Goal: Task Accomplishment & Management: Complete application form

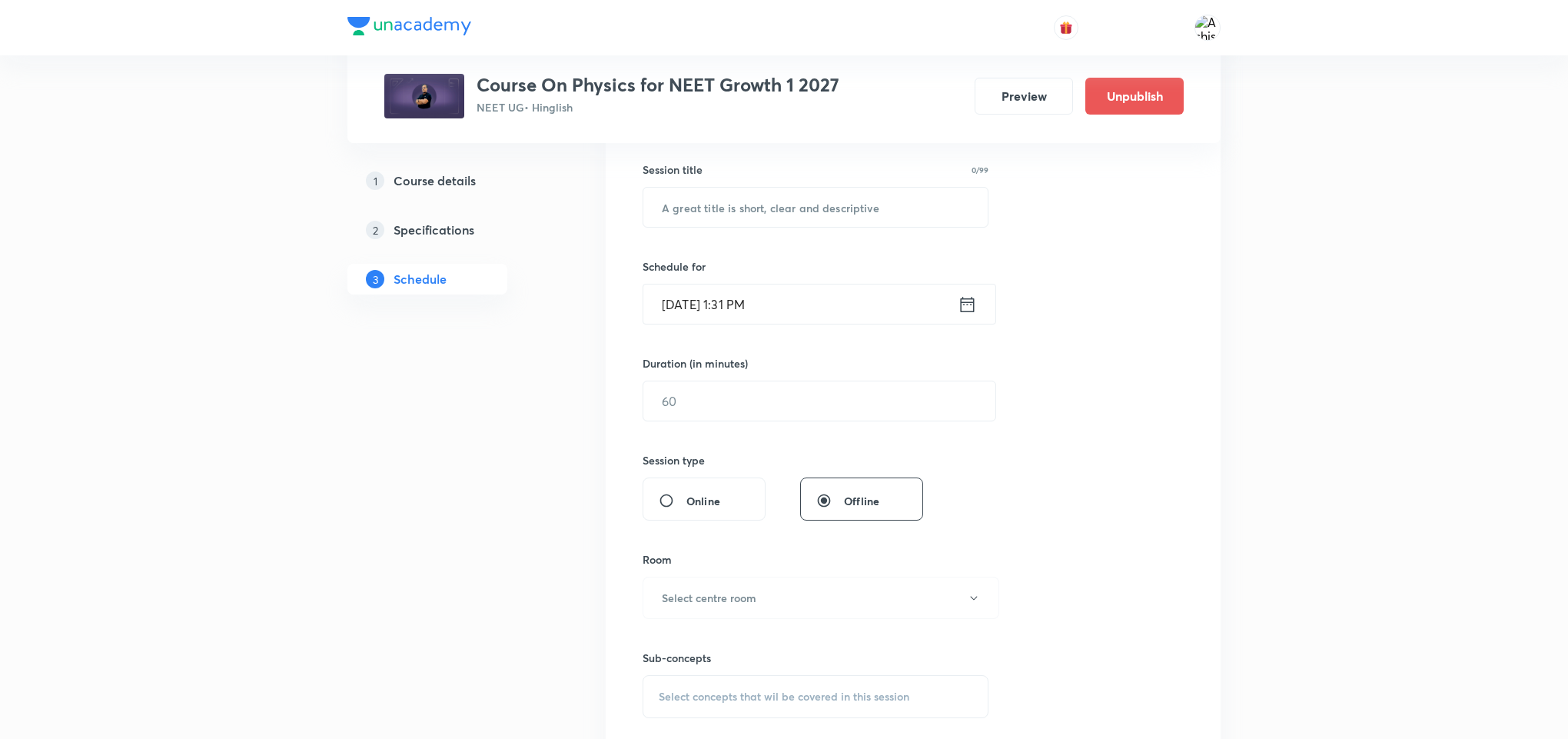
scroll to position [346, 0]
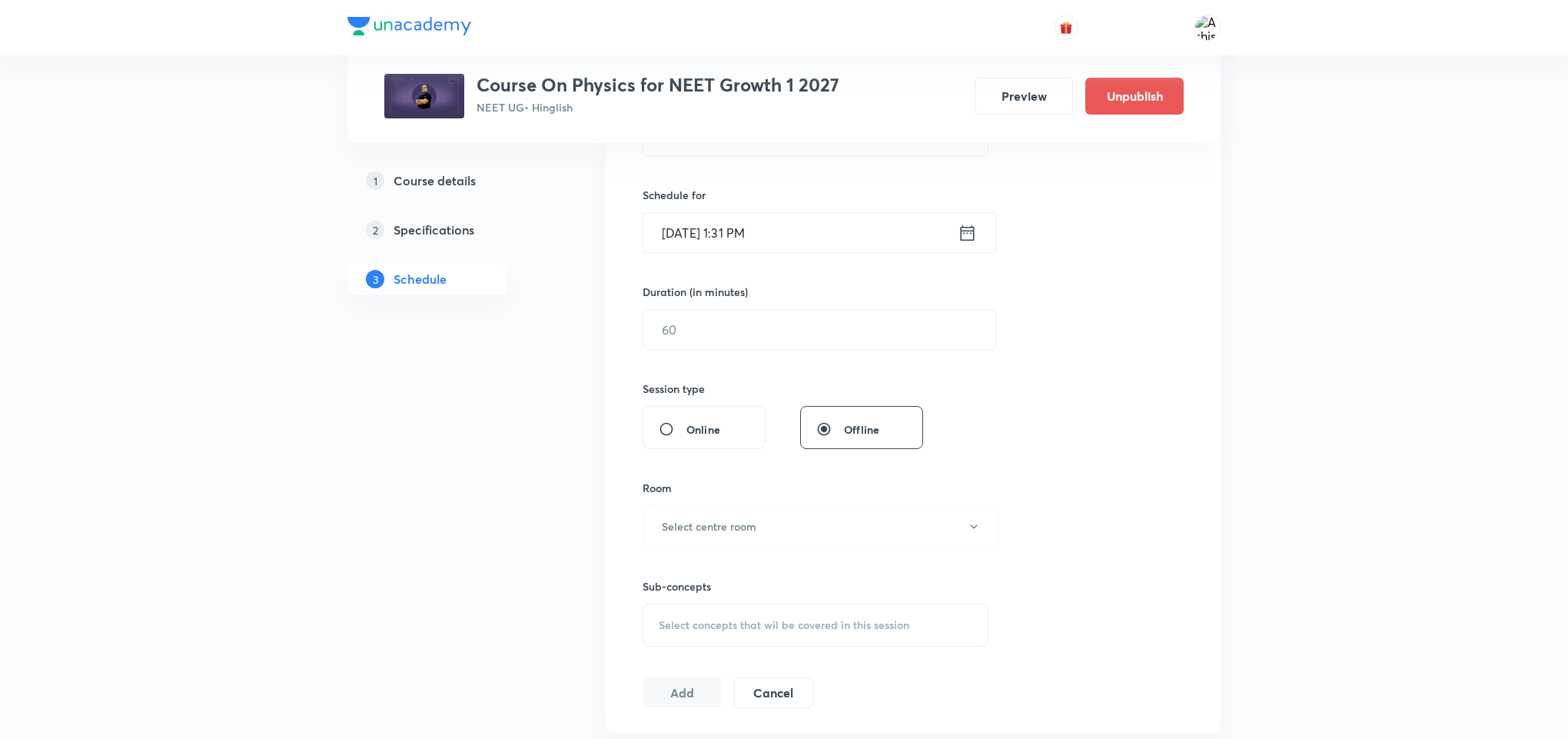
click at [766, 618] on div "Select concepts that wil be covered in this session" at bounding box center [815, 625] width 346 height 43
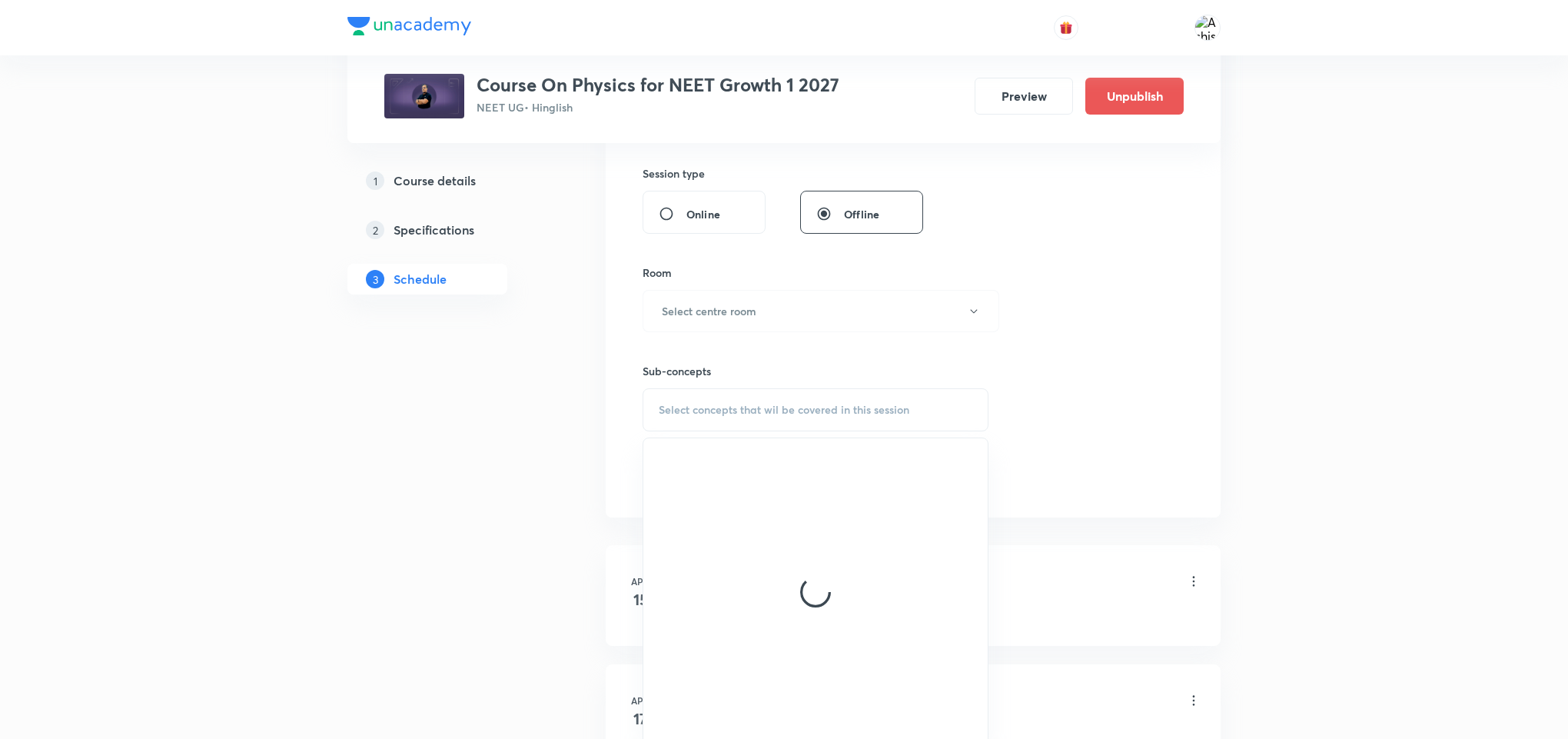
scroll to position [577, 0]
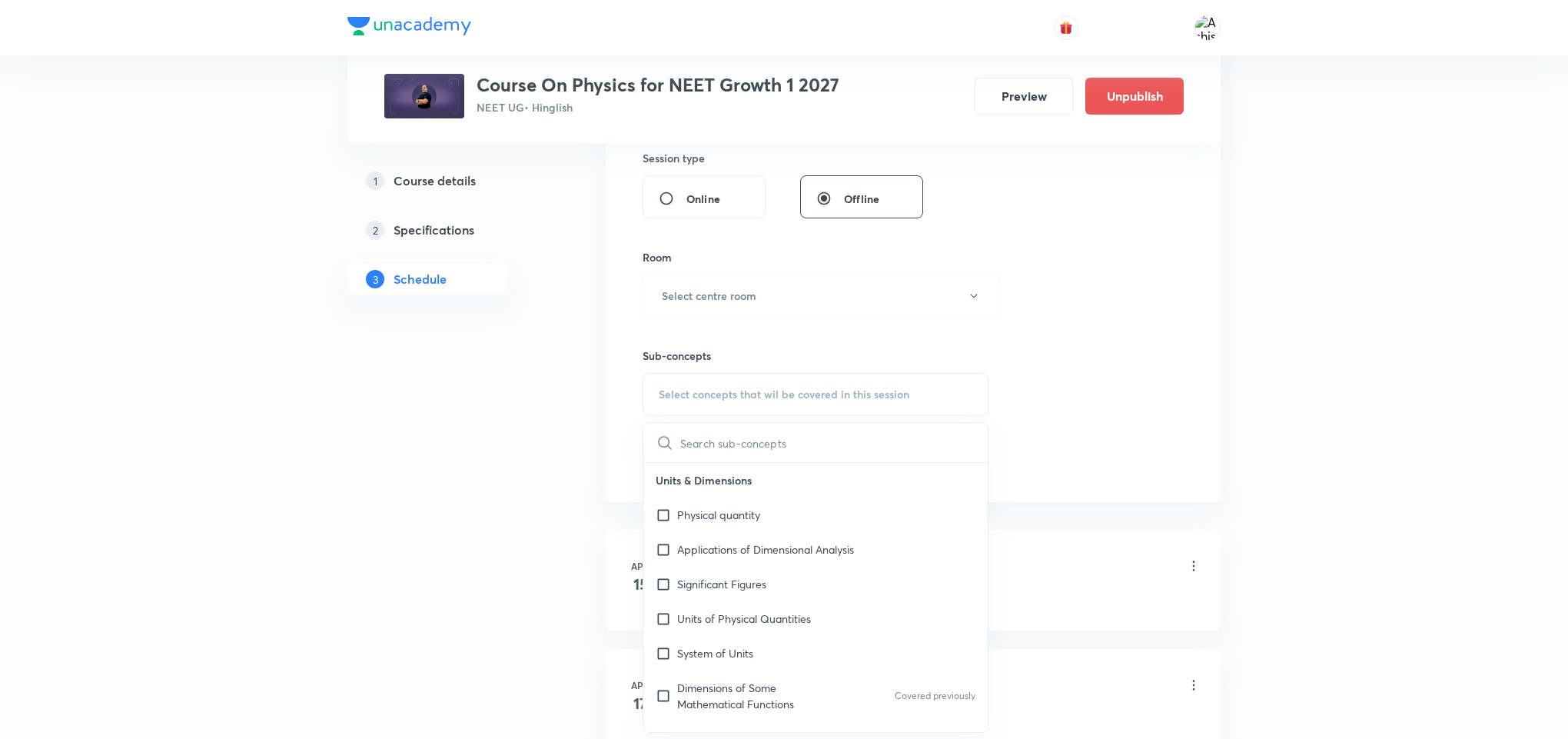
click at [808, 438] on input "text" at bounding box center [834, 443] width 307 height 40
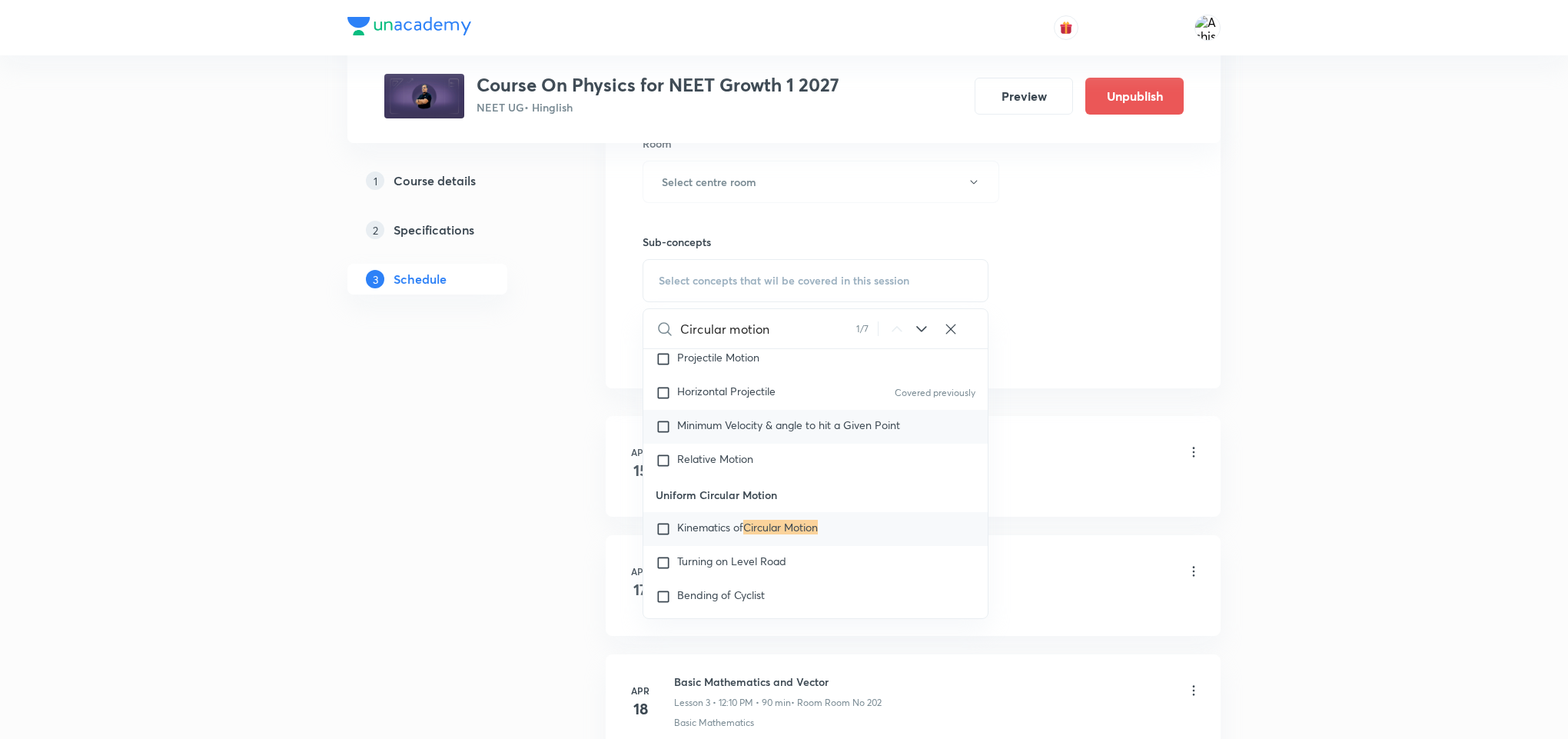
scroll to position [692, 0]
type input "Circular motion"
click at [912, 327] on icon at bounding box center [922, 328] width 19 height 19
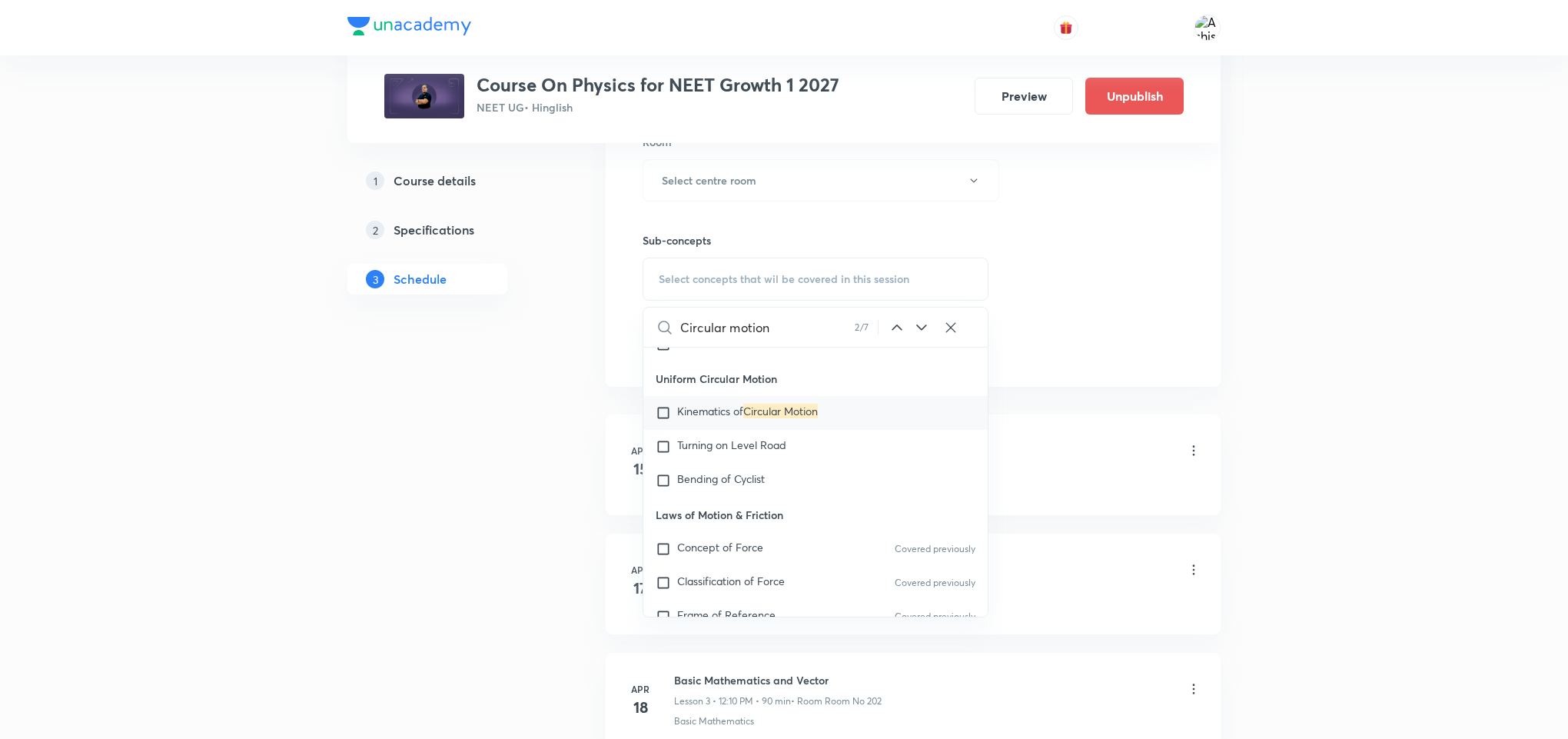
scroll to position [2879, 0]
click at [923, 326] on icon at bounding box center [922, 328] width 19 height 19
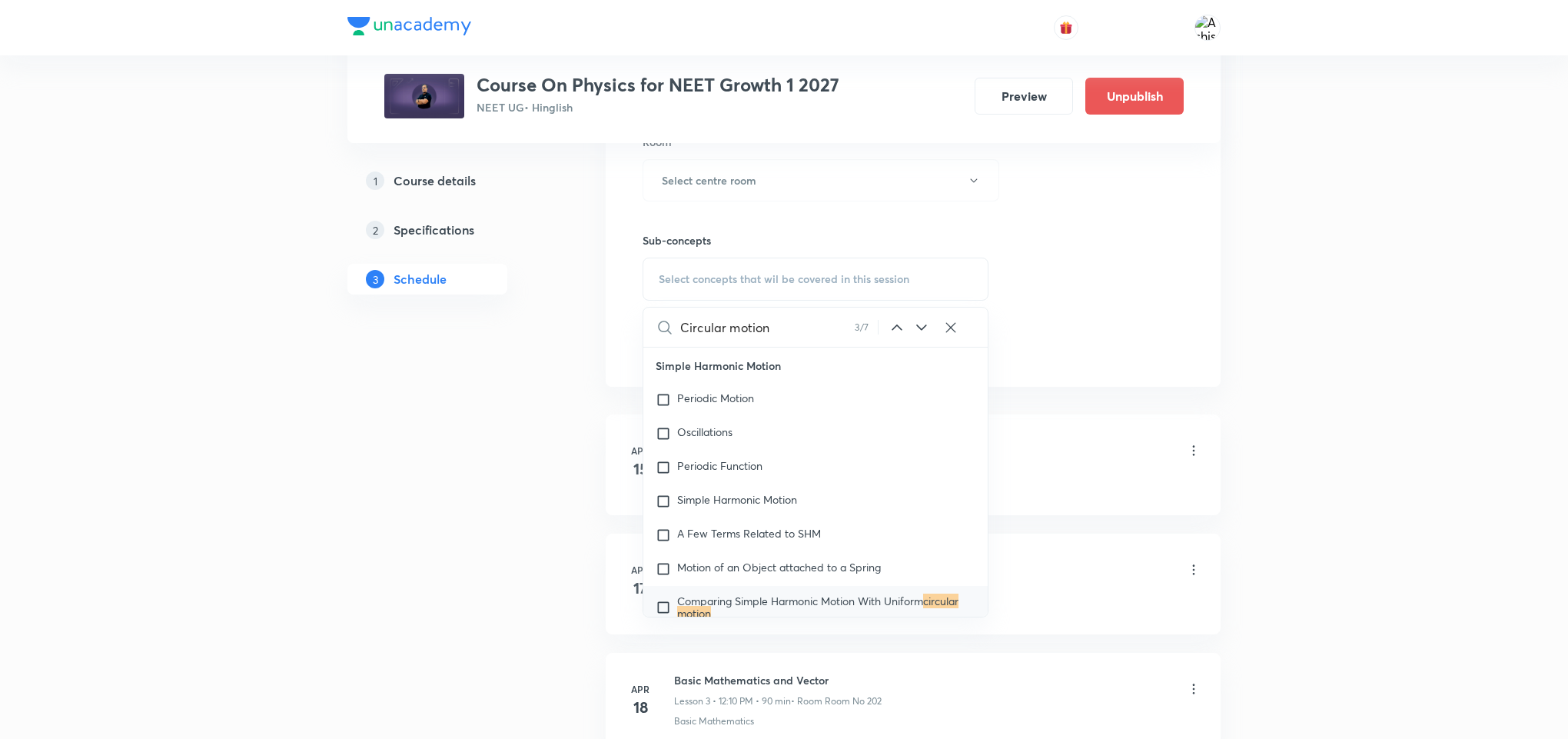
scroll to position [5992, 0]
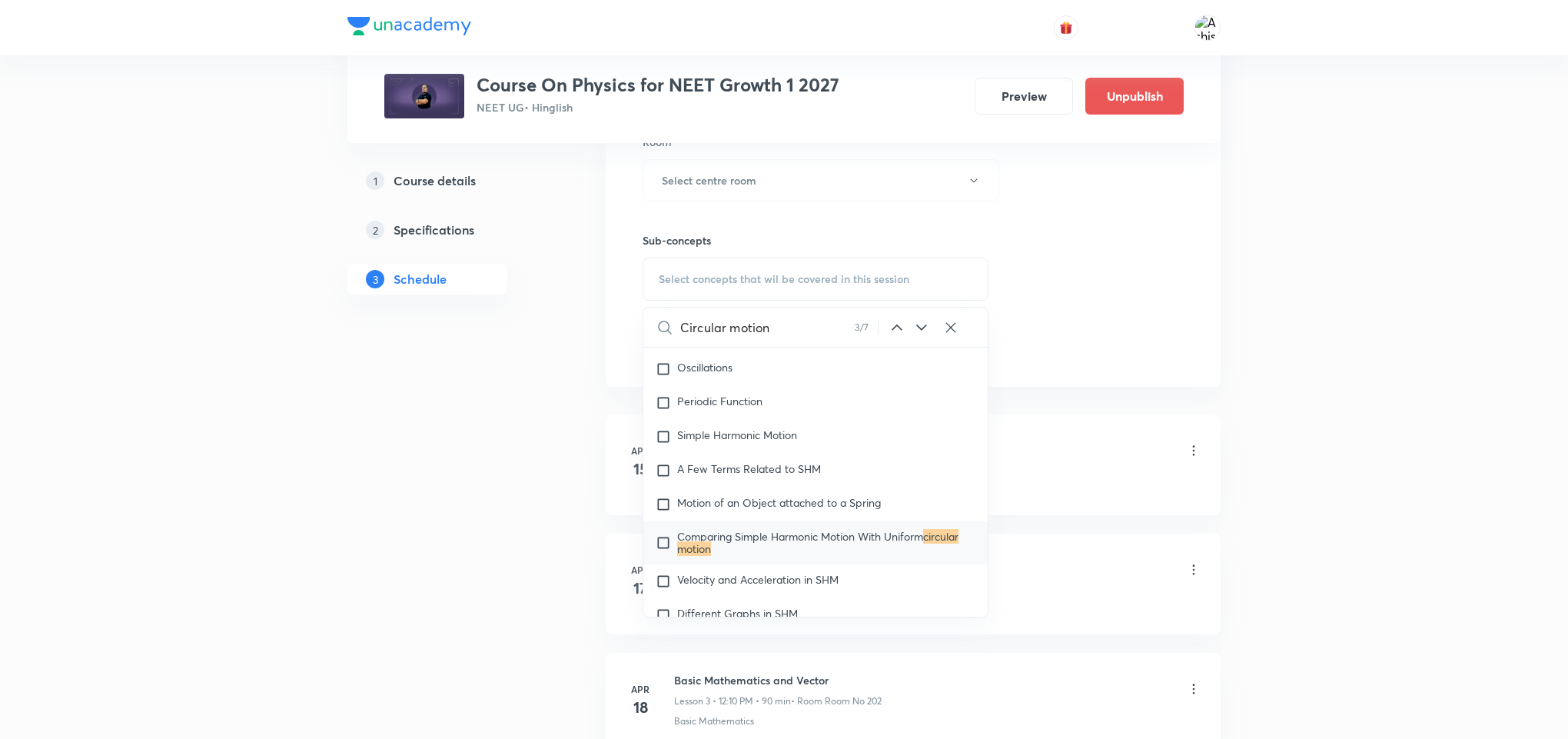
click at [921, 326] on icon at bounding box center [922, 328] width 19 height 19
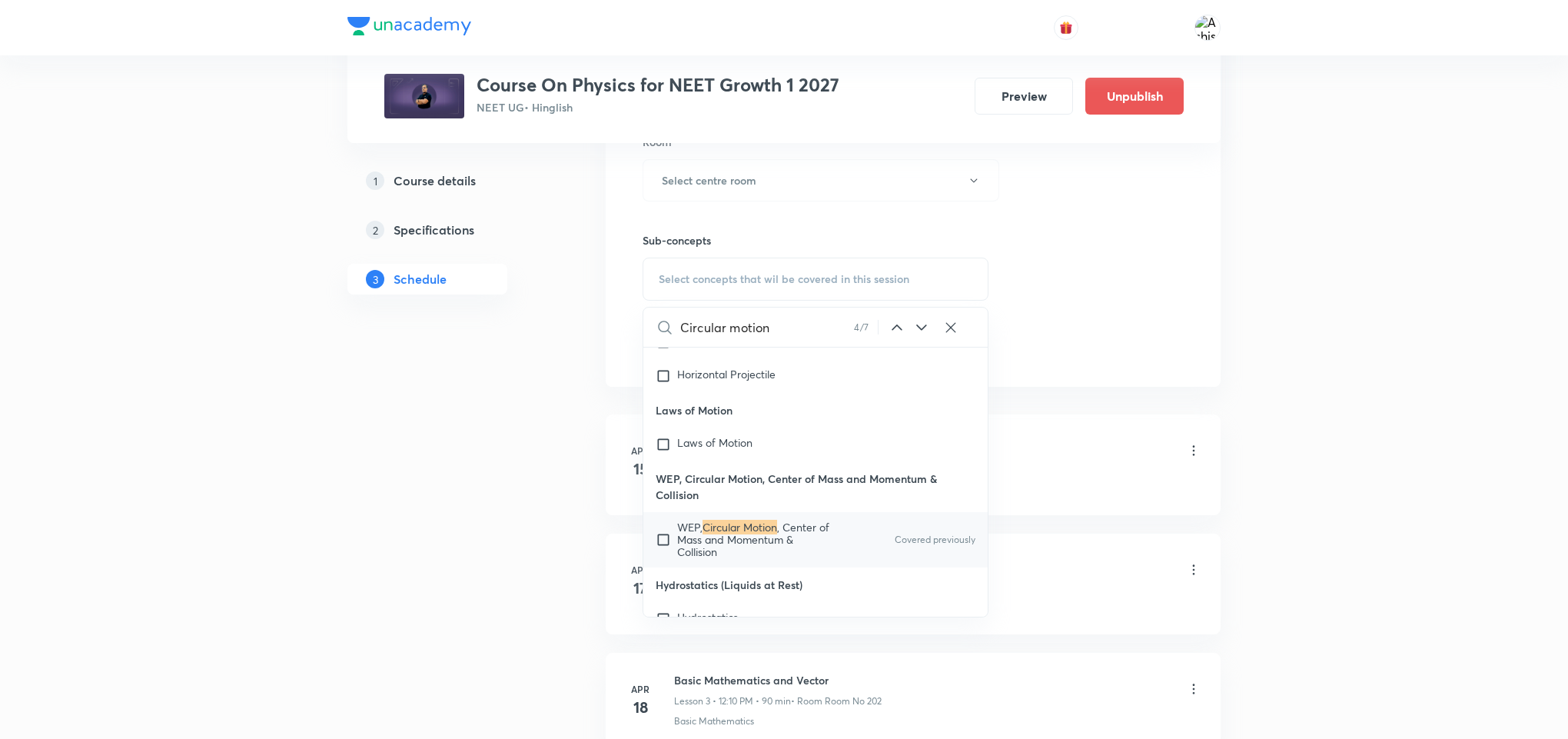
click at [921, 326] on icon at bounding box center [922, 328] width 19 height 19
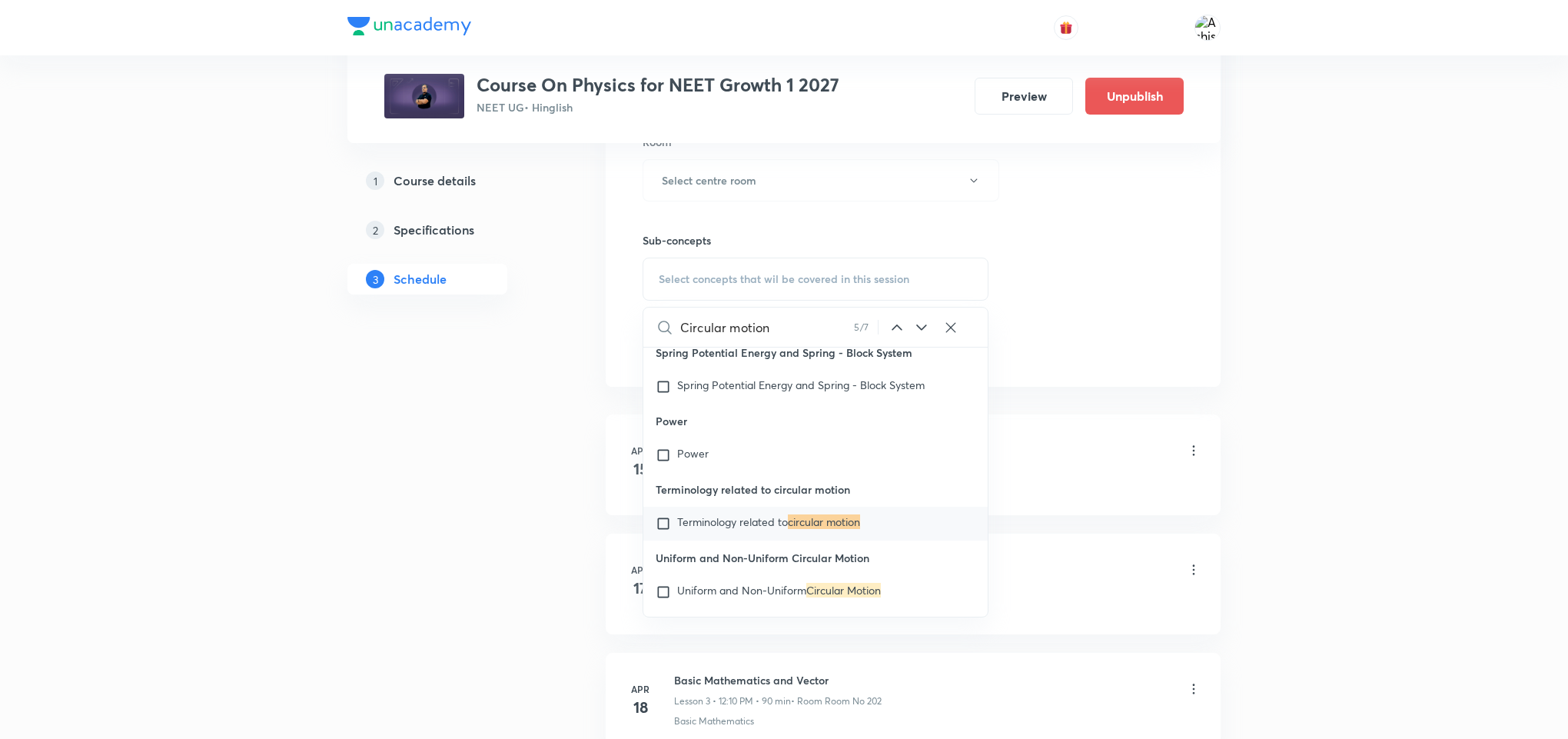
scroll to position [33993, 0]
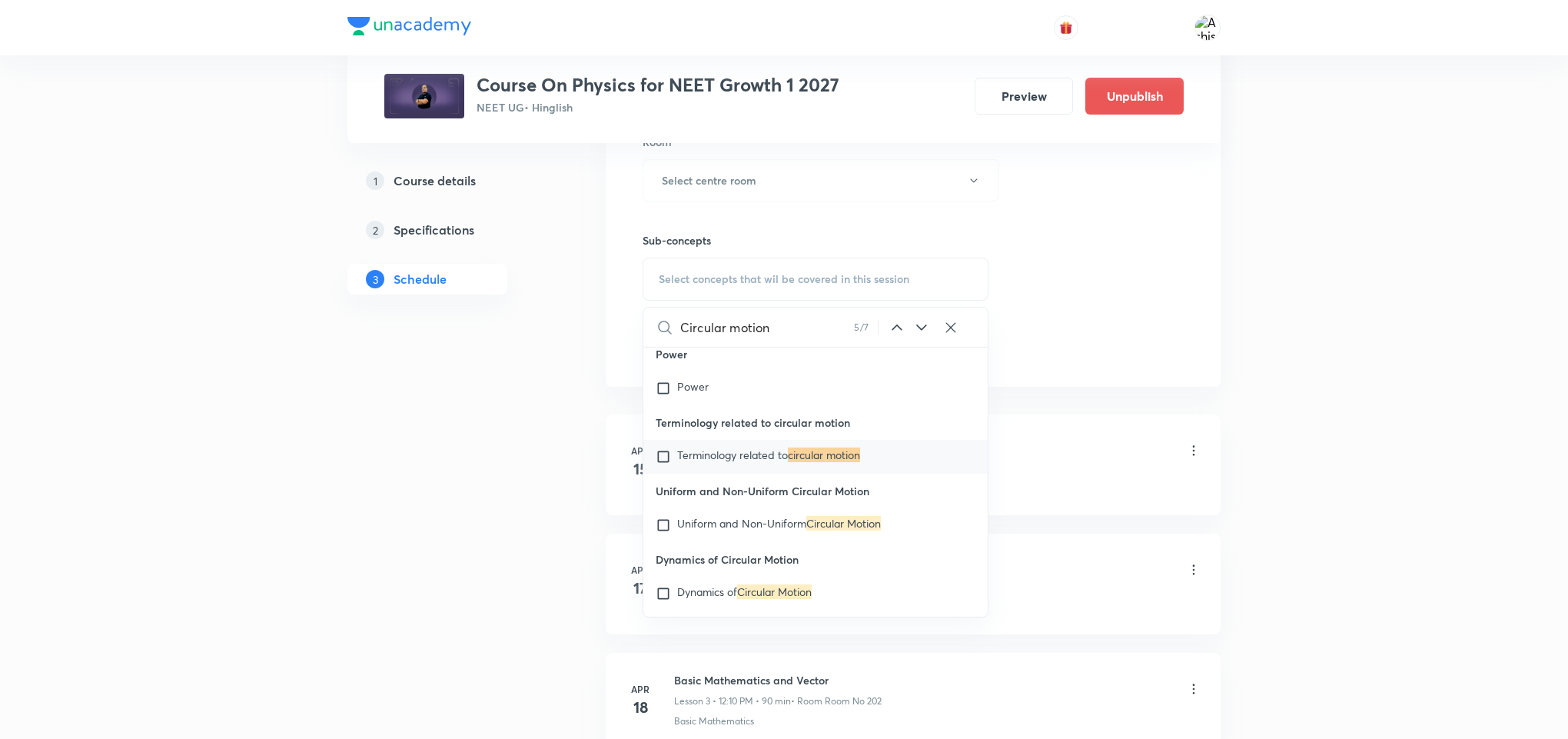
click at [918, 330] on icon at bounding box center [921, 327] width 10 height 7
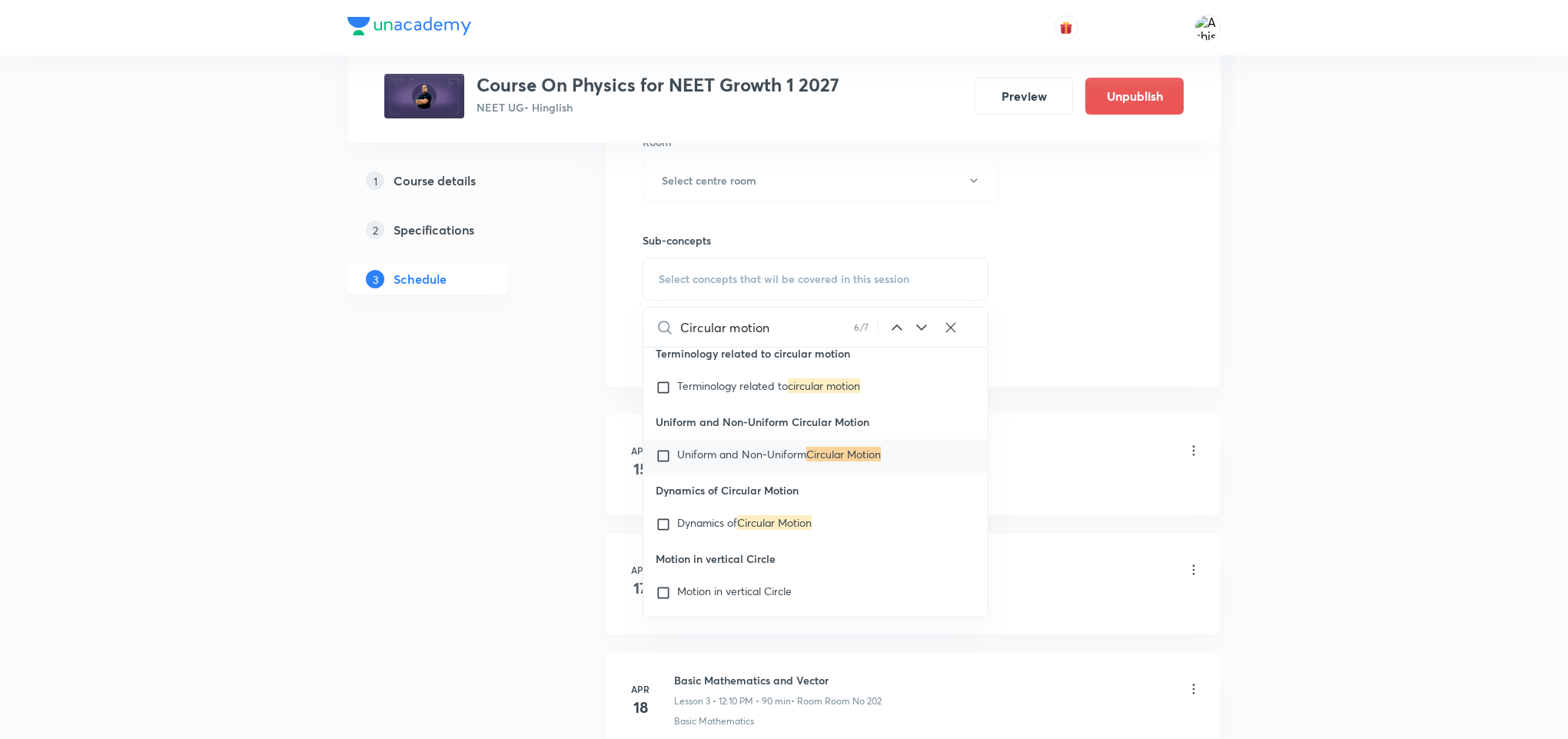
click at [918, 330] on icon at bounding box center [921, 327] width 10 height 7
click at [886, 335] on div "Circular motion 7 / 7 ​" at bounding box center [815, 327] width 344 height 40
click at [902, 326] on icon at bounding box center [897, 328] width 19 height 19
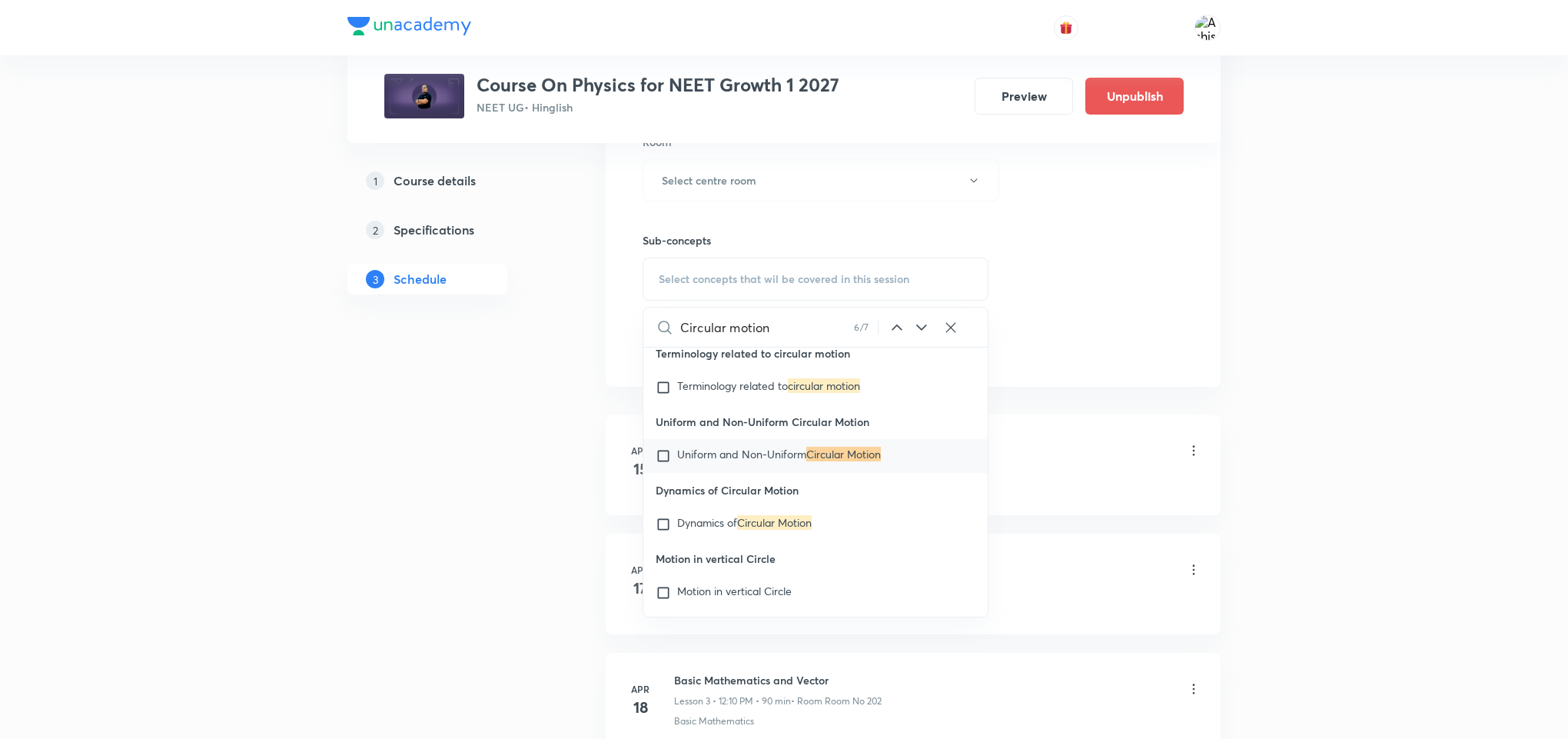
click at [902, 326] on icon at bounding box center [897, 328] width 19 height 19
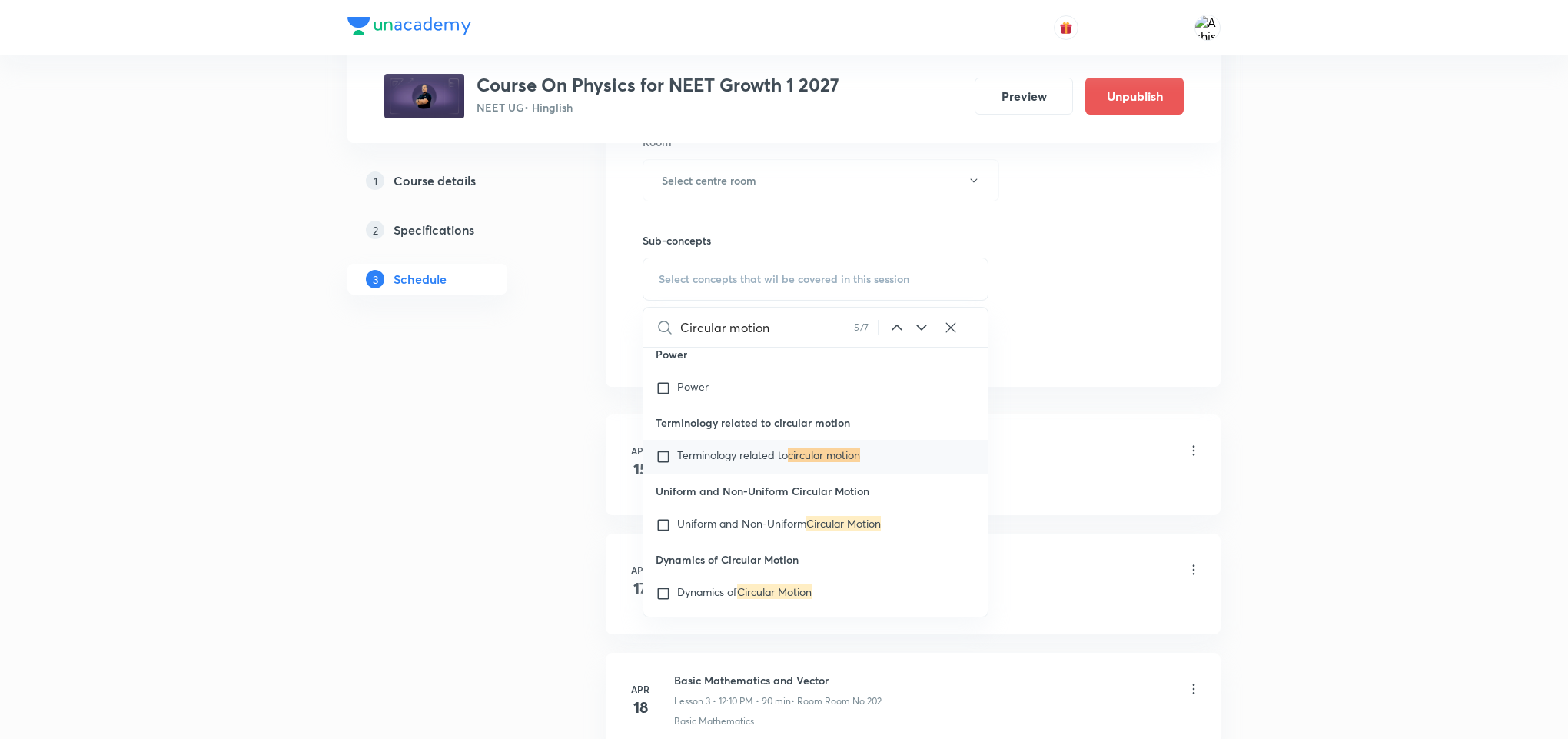
click at [902, 326] on icon at bounding box center [897, 328] width 19 height 19
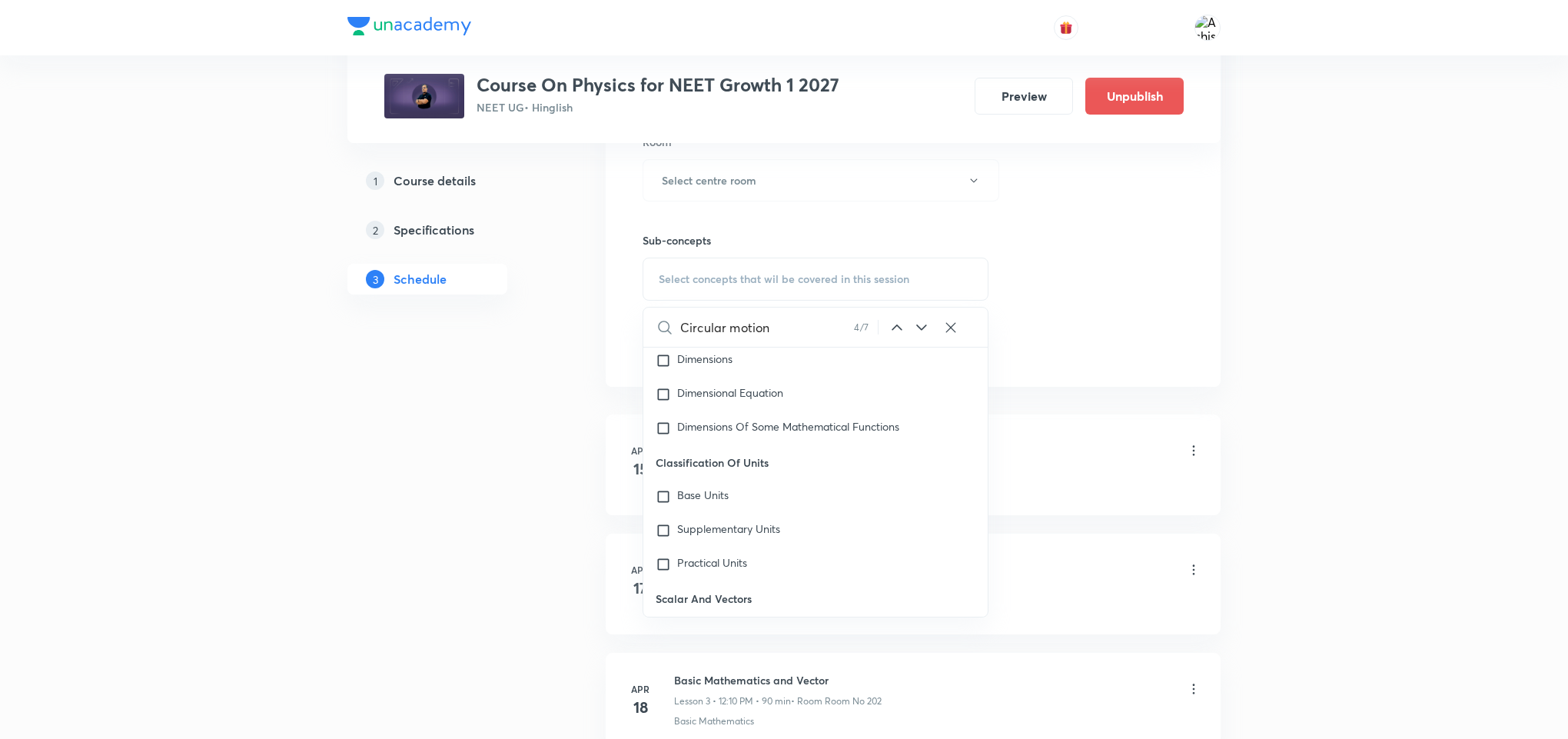
click at [902, 326] on icon at bounding box center [897, 328] width 19 height 19
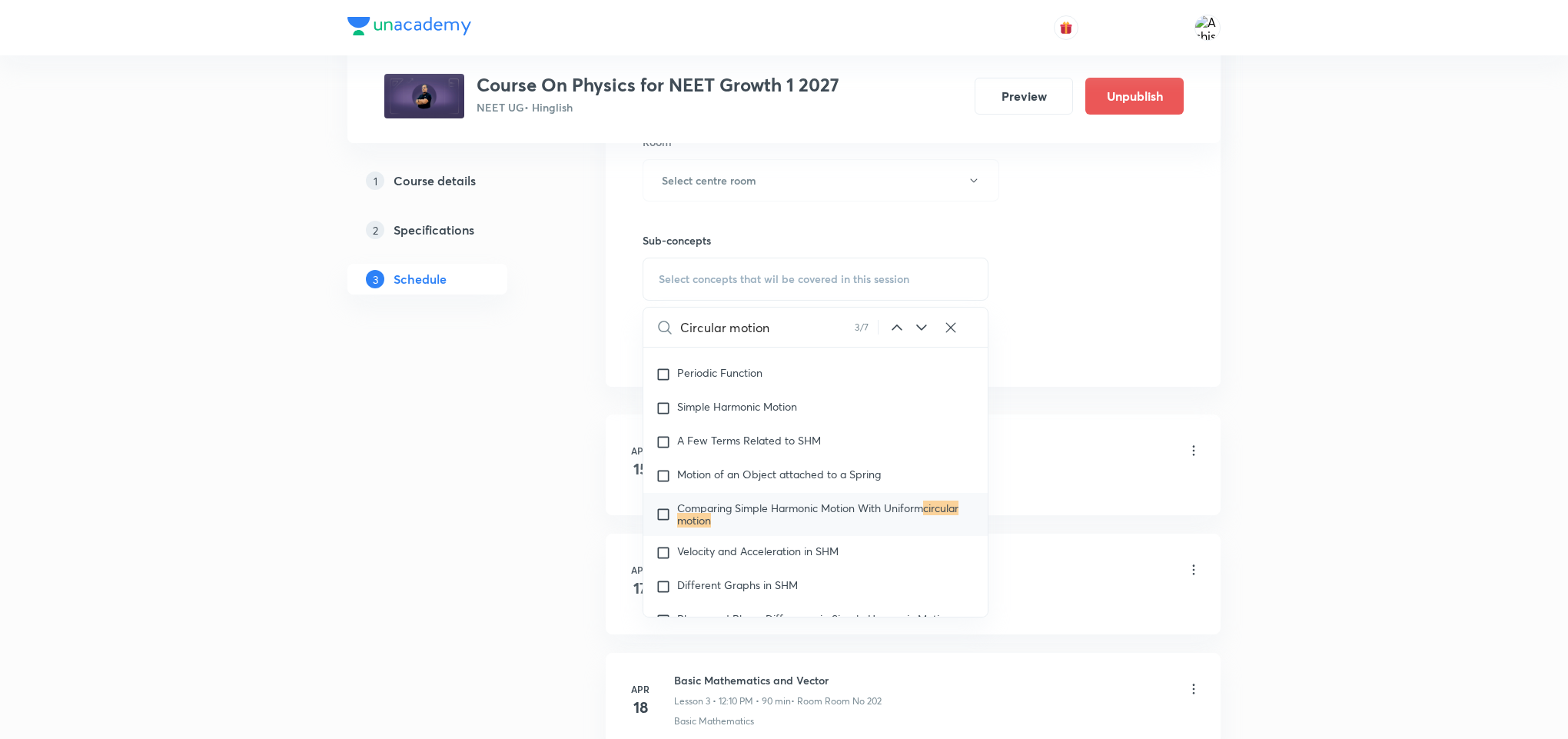
scroll to position [5992, 0]
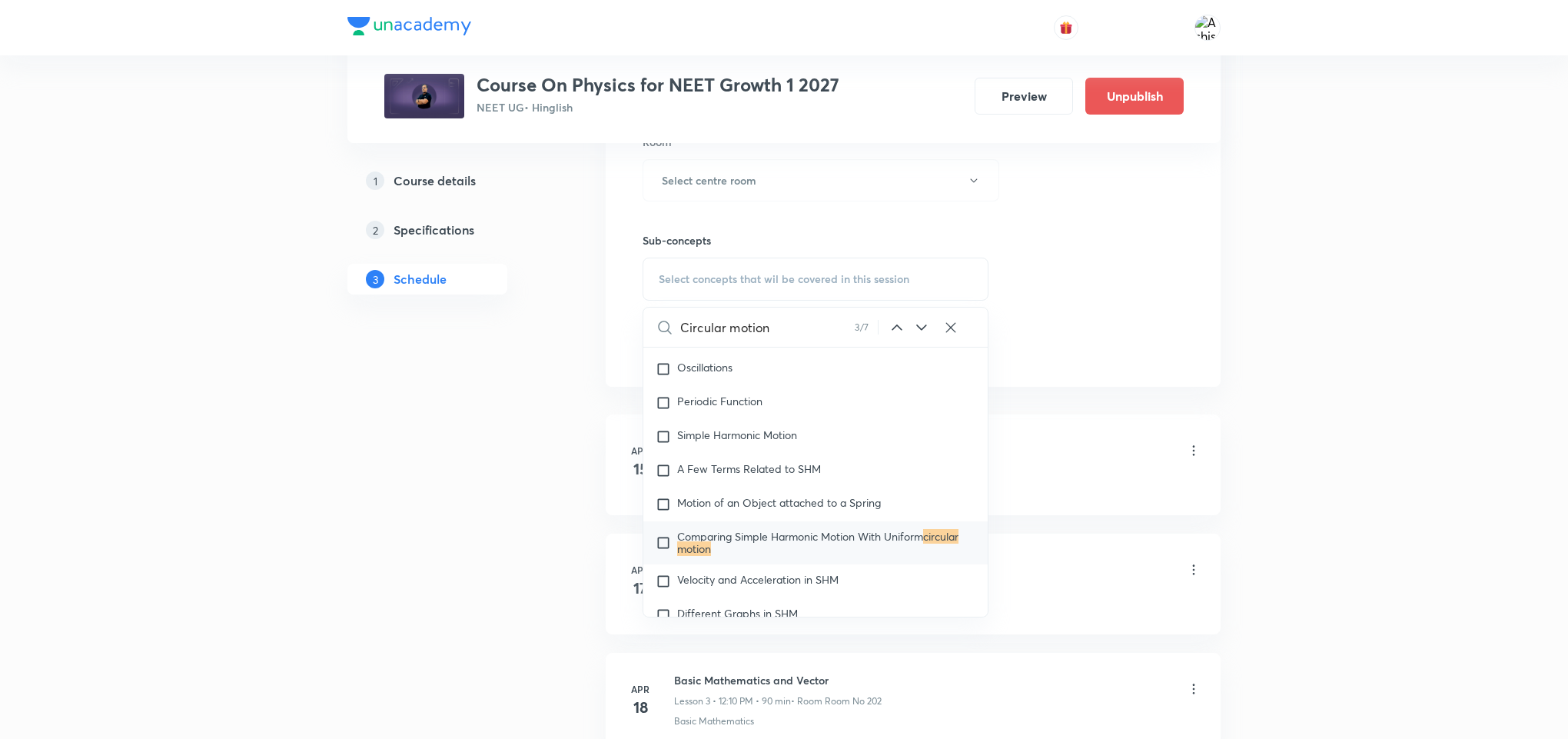
click at [921, 331] on icon at bounding box center [922, 328] width 19 height 19
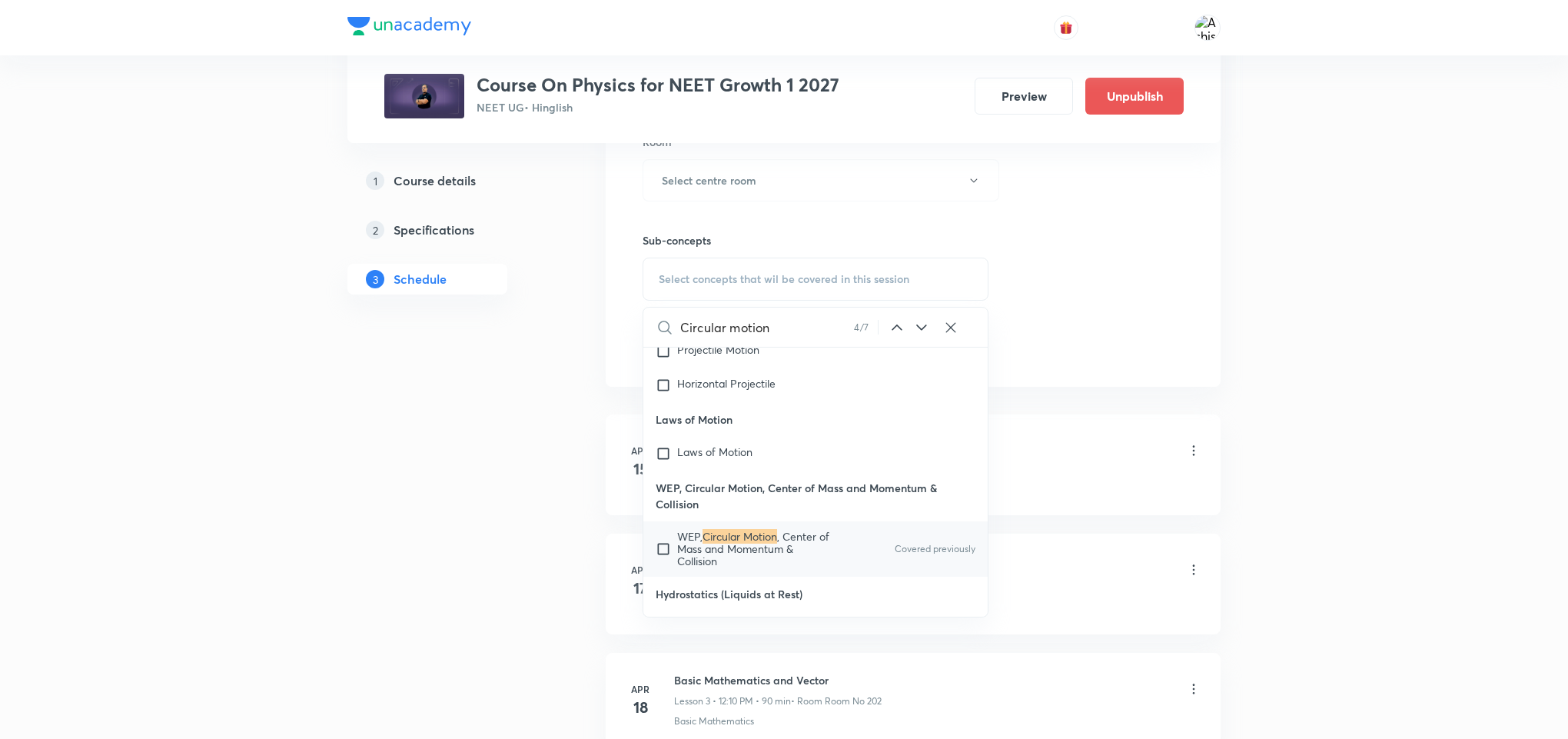
scroll to position [8311, 0]
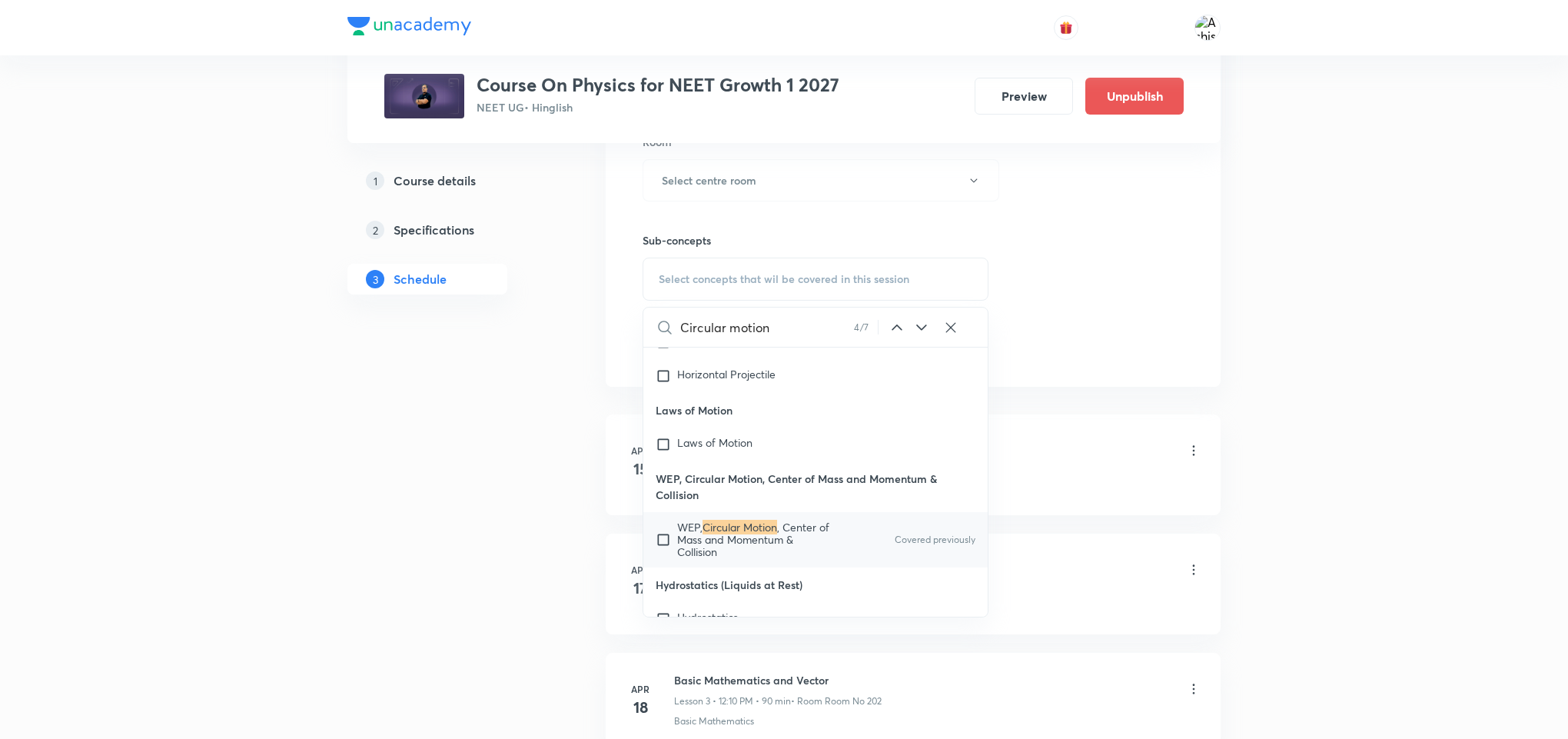
click at [660, 556] on input "checkbox" at bounding box center [666, 539] width 22 height 37
checkbox input "true"
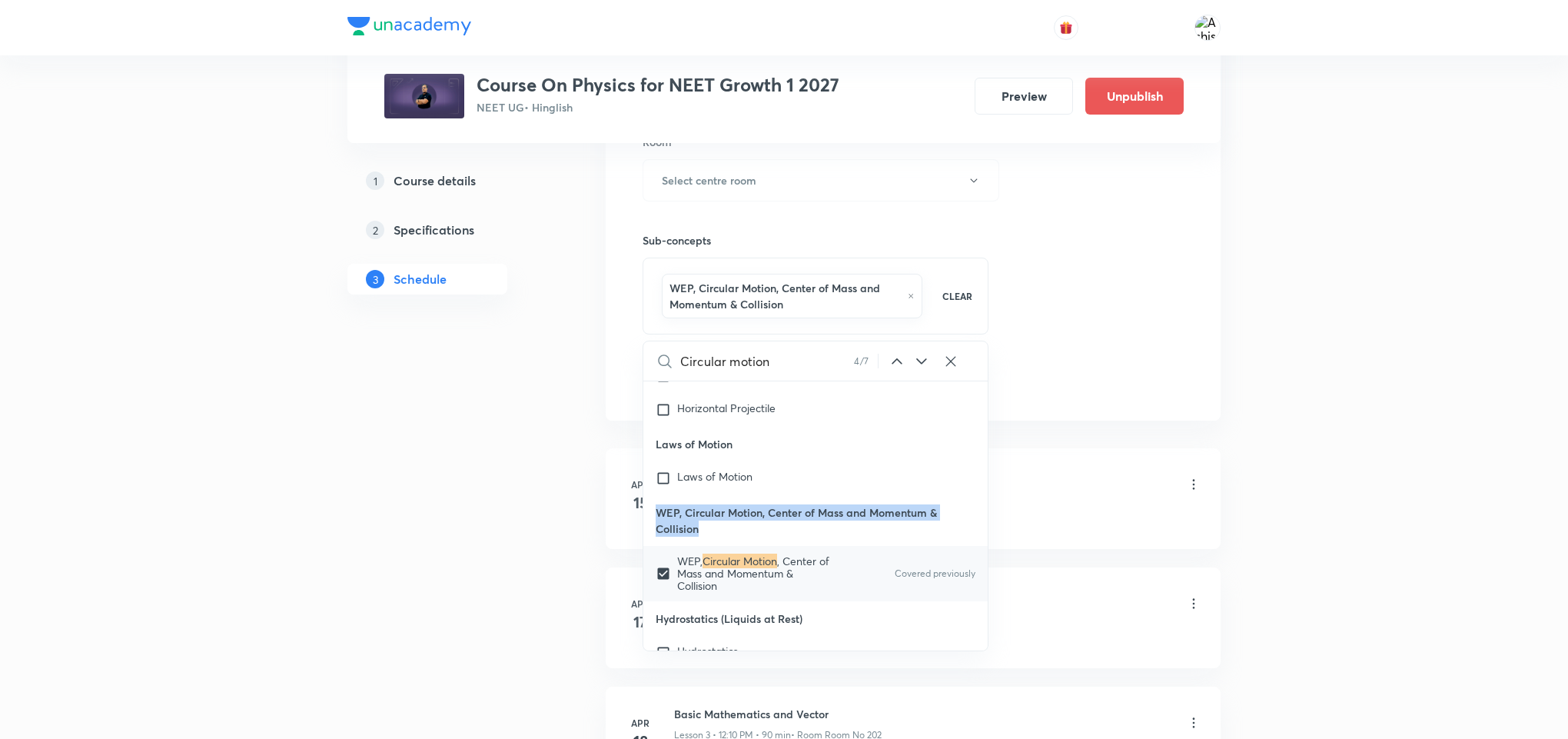
drag, startPoint x: 704, startPoint y: 549, endPoint x: 653, endPoint y: 528, distance: 55.2
click at [653, 528] on p "WEP, Circular Motion, Center of Mass and Momentum & Collision" at bounding box center [815, 520] width 344 height 51
copy p "WEP, Circular Motion, Center of Mass and Momentum & Collision"
drag, startPoint x: 1300, startPoint y: 280, endPoint x: 1220, endPoint y: 300, distance: 82.5
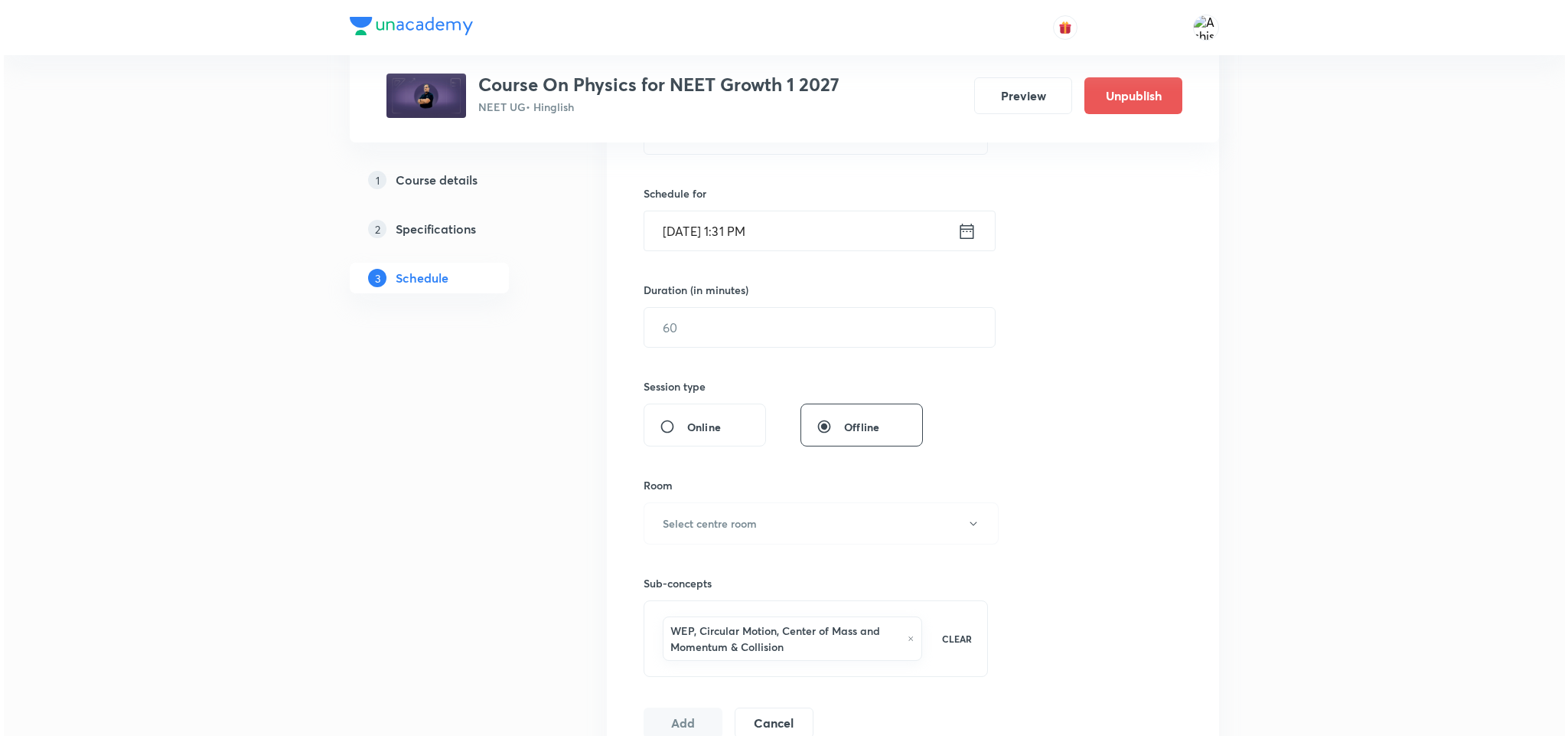
scroll to position [345, 0]
click at [746, 529] on h6 "Select centre room" at bounding box center [706, 524] width 94 height 16
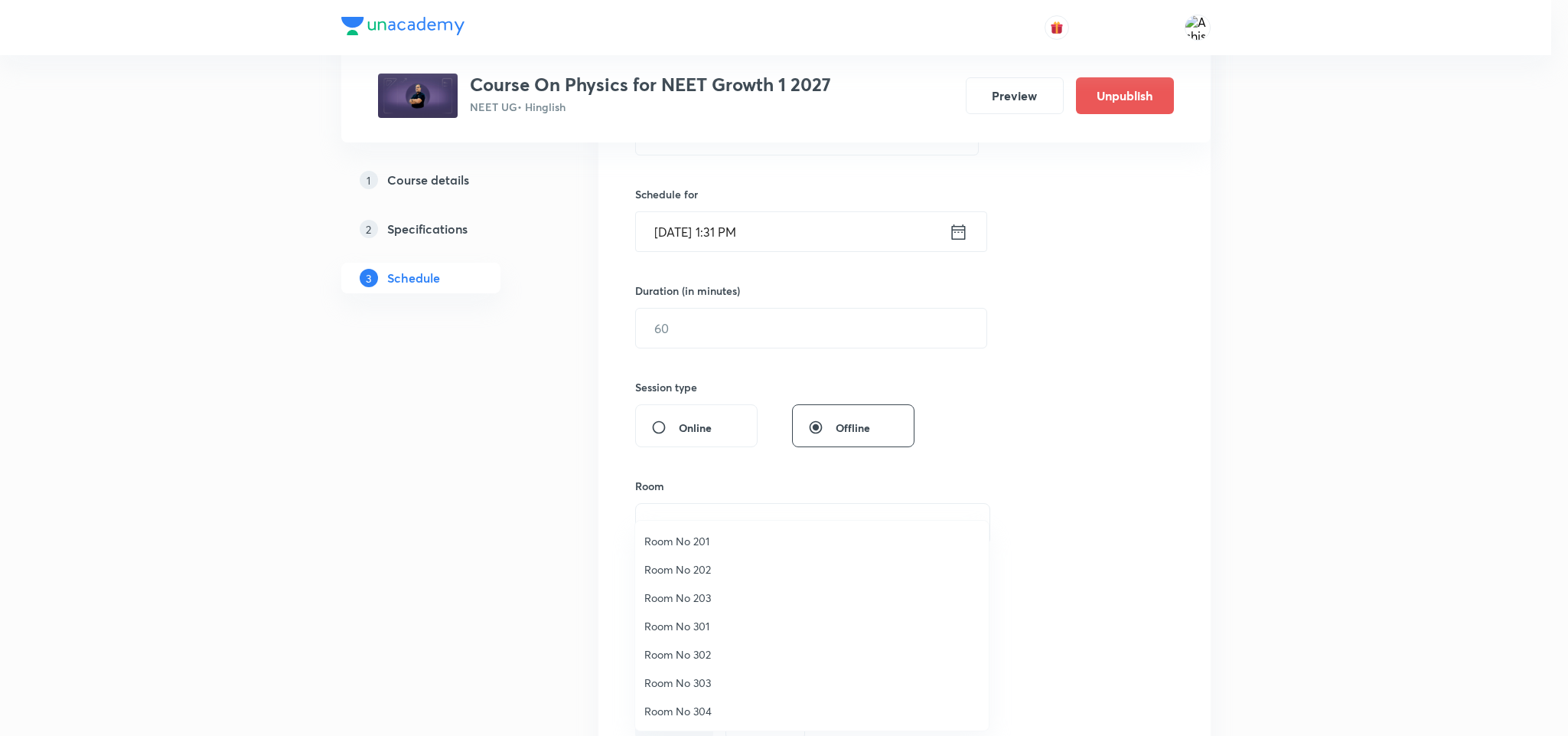
click at [698, 625] on span "Room No 301" at bounding box center [812, 625] width 335 height 16
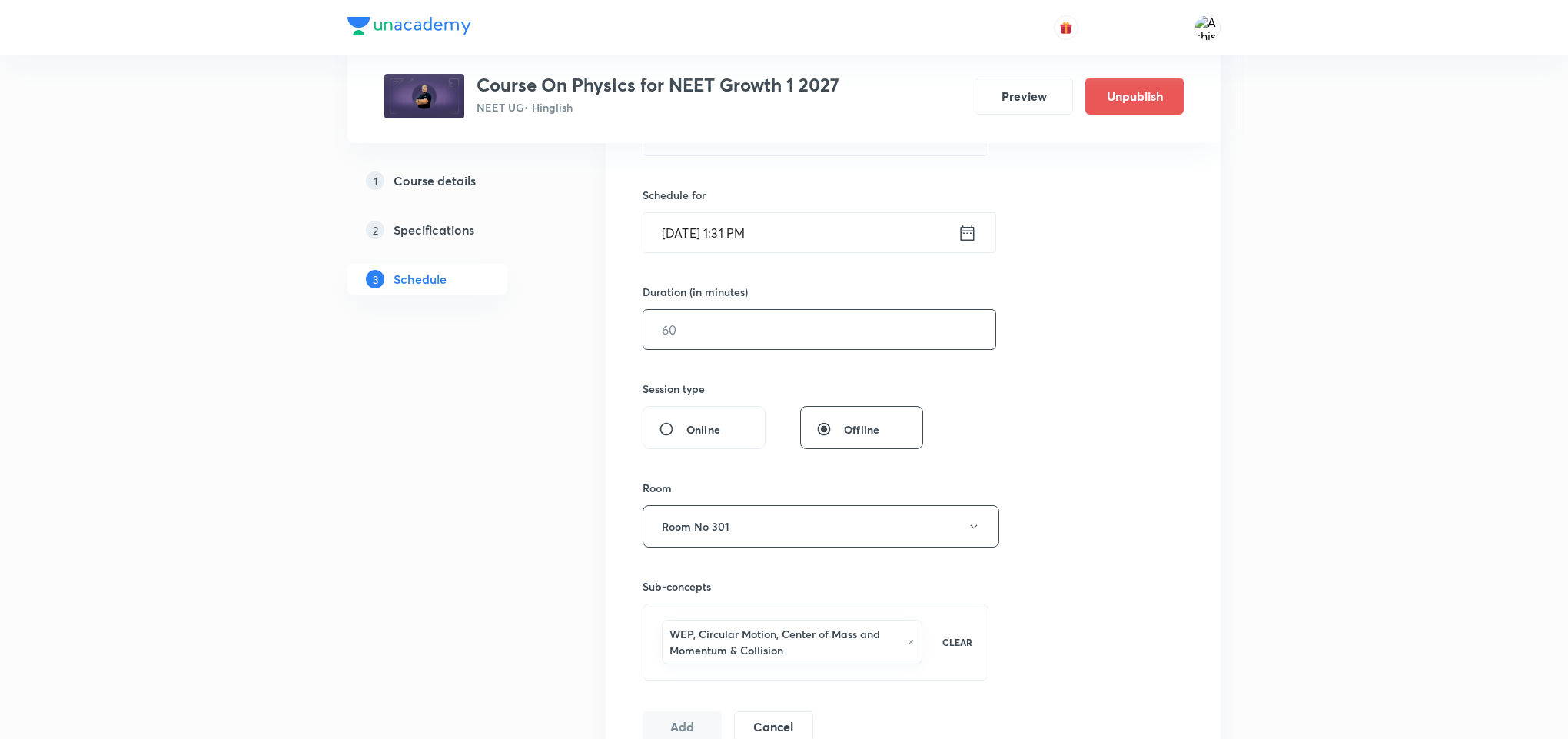
click at [669, 325] on input "text" at bounding box center [820, 330] width 352 height 40
type input "85"
click at [690, 233] on input "[DATE] 1:31 PM" at bounding box center [801, 233] width 315 height 40
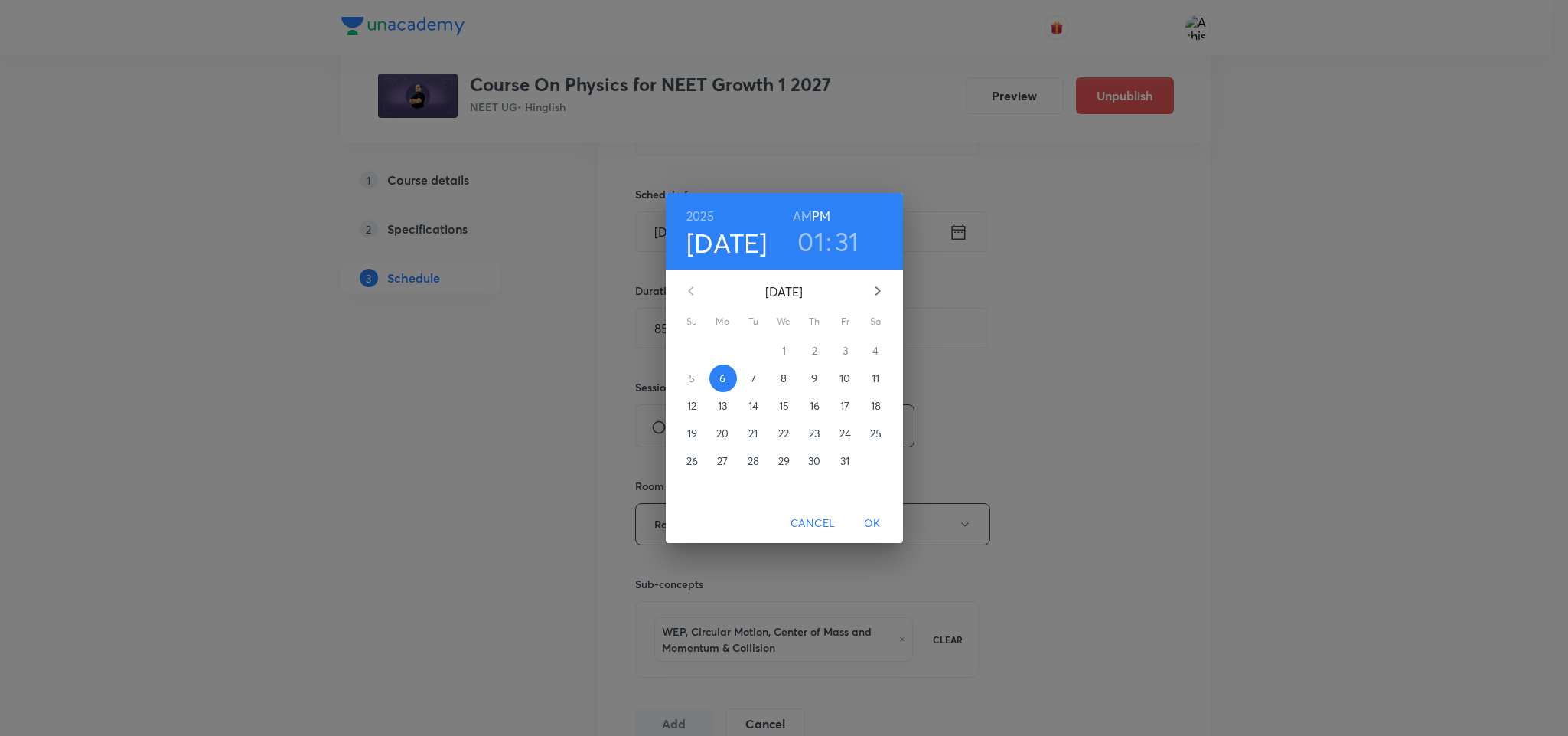
click at [751, 377] on p "7" at bounding box center [754, 378] width 6 height 15
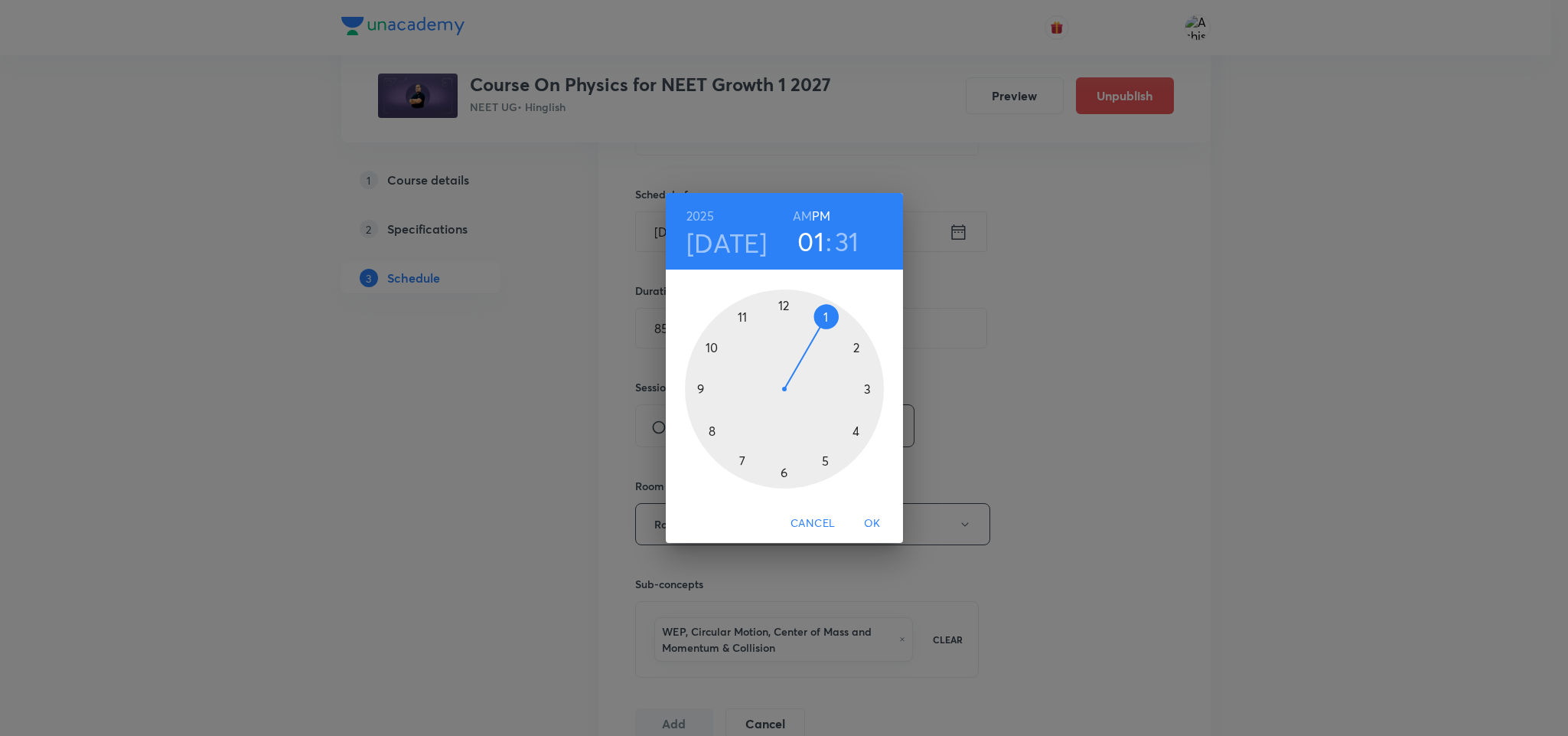
drag, startPoint x: 807, startPoint y: 211, endPoint x: 761, endPoint y: 284, distance: 86.3
click at [807, 209] on h6 "AM" at bounding box center [802, 216] width 19 height 22
click at [714, 350] on div at bounding box center [784, 389] width 199 height 199
click at [742, 459] on div at bounding box center [784, 389] width 199 height 199
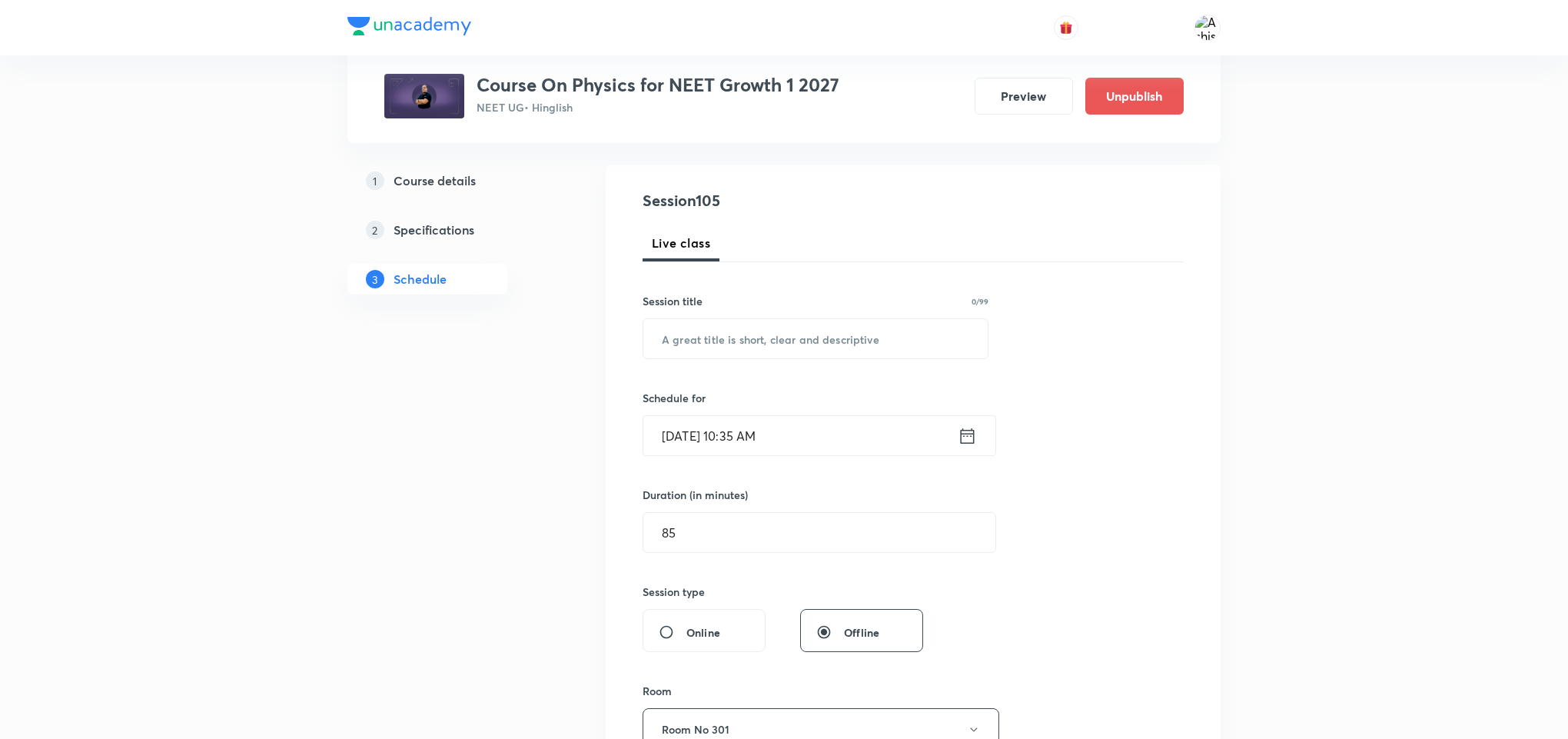
scroll to position [115, 0]
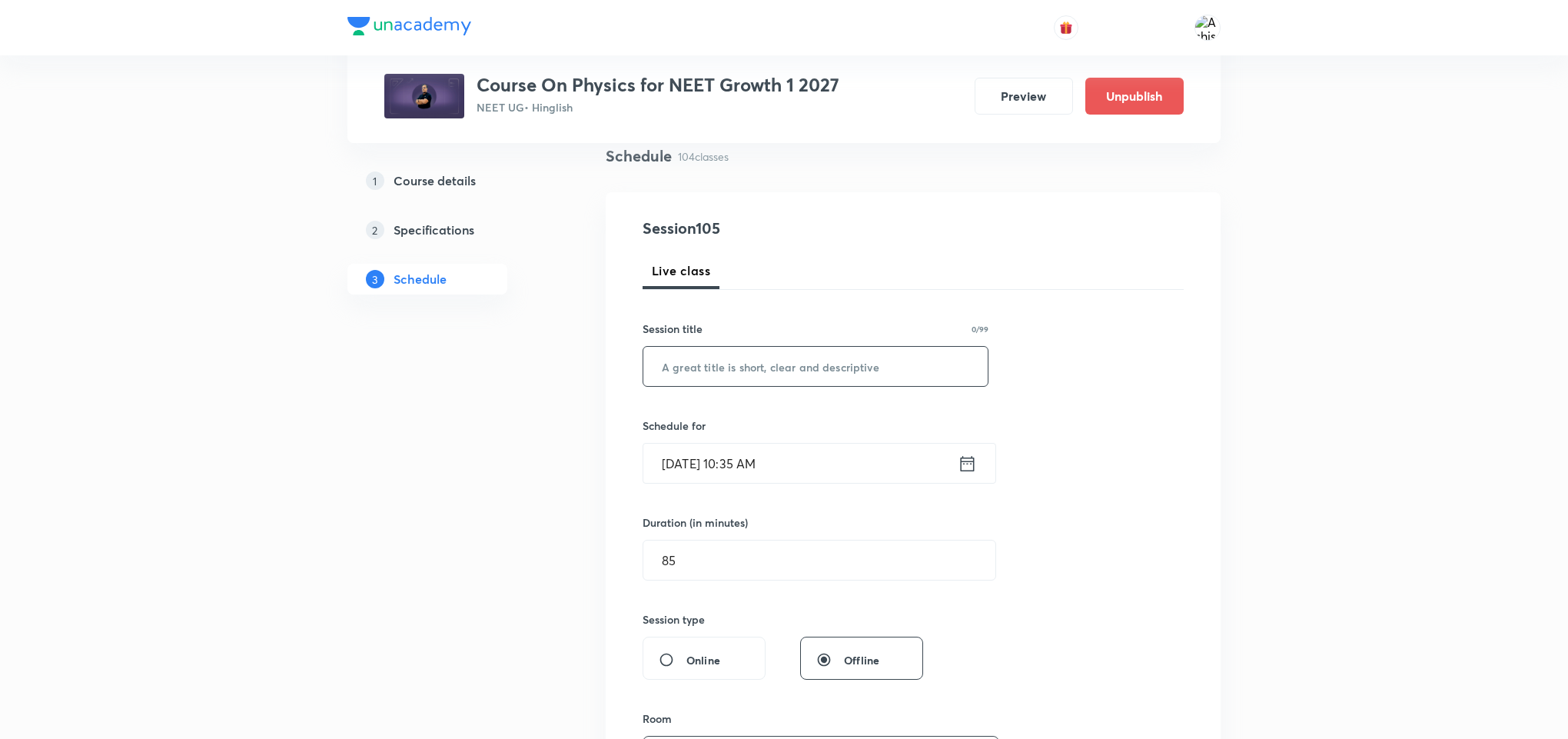
click at [731, 365] on input "text" at bounding box center [815, 367] width 344 height 40
paste input "WEP, Circular Motion, Center of Mass and Momentum & Collision"
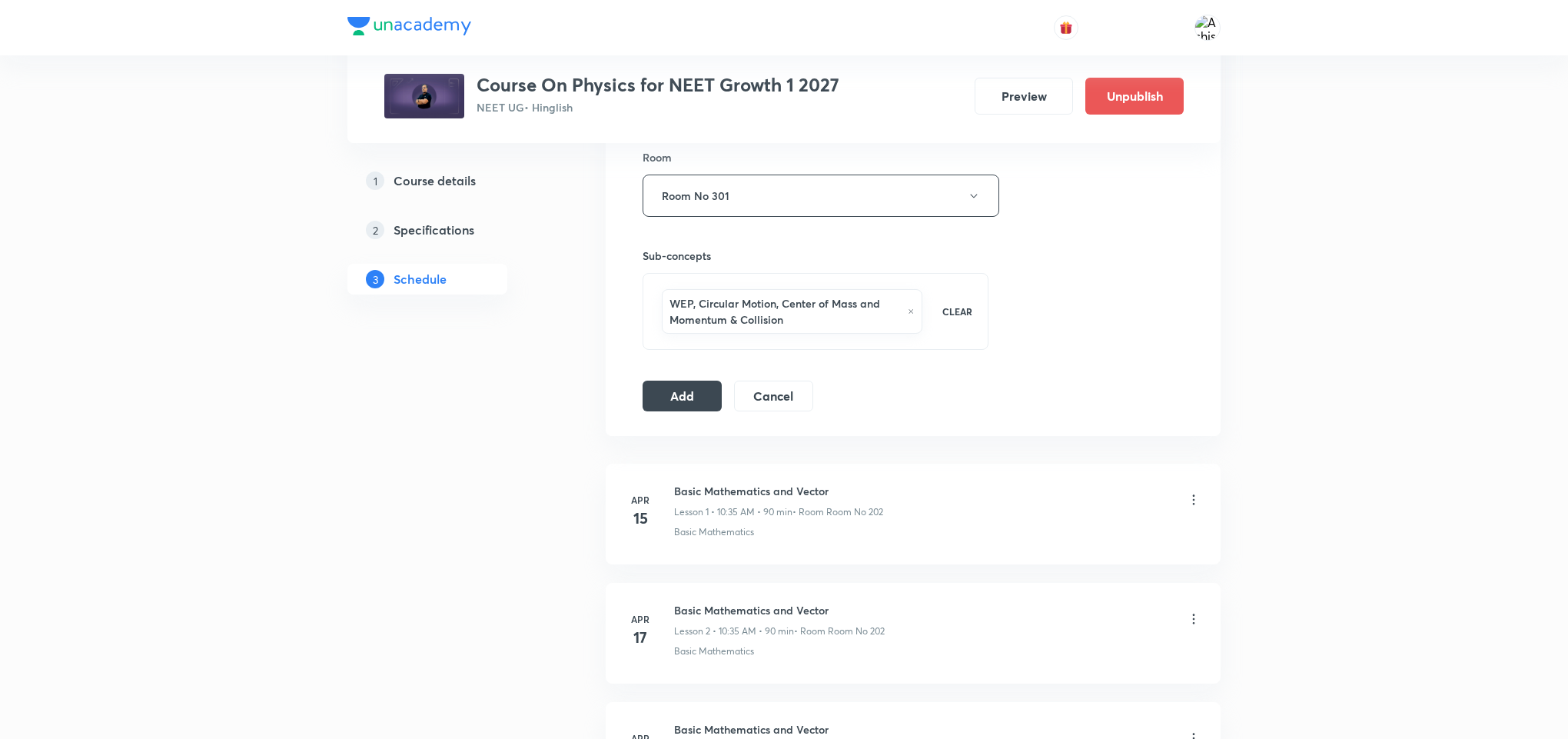
scroll to position [692, 0]
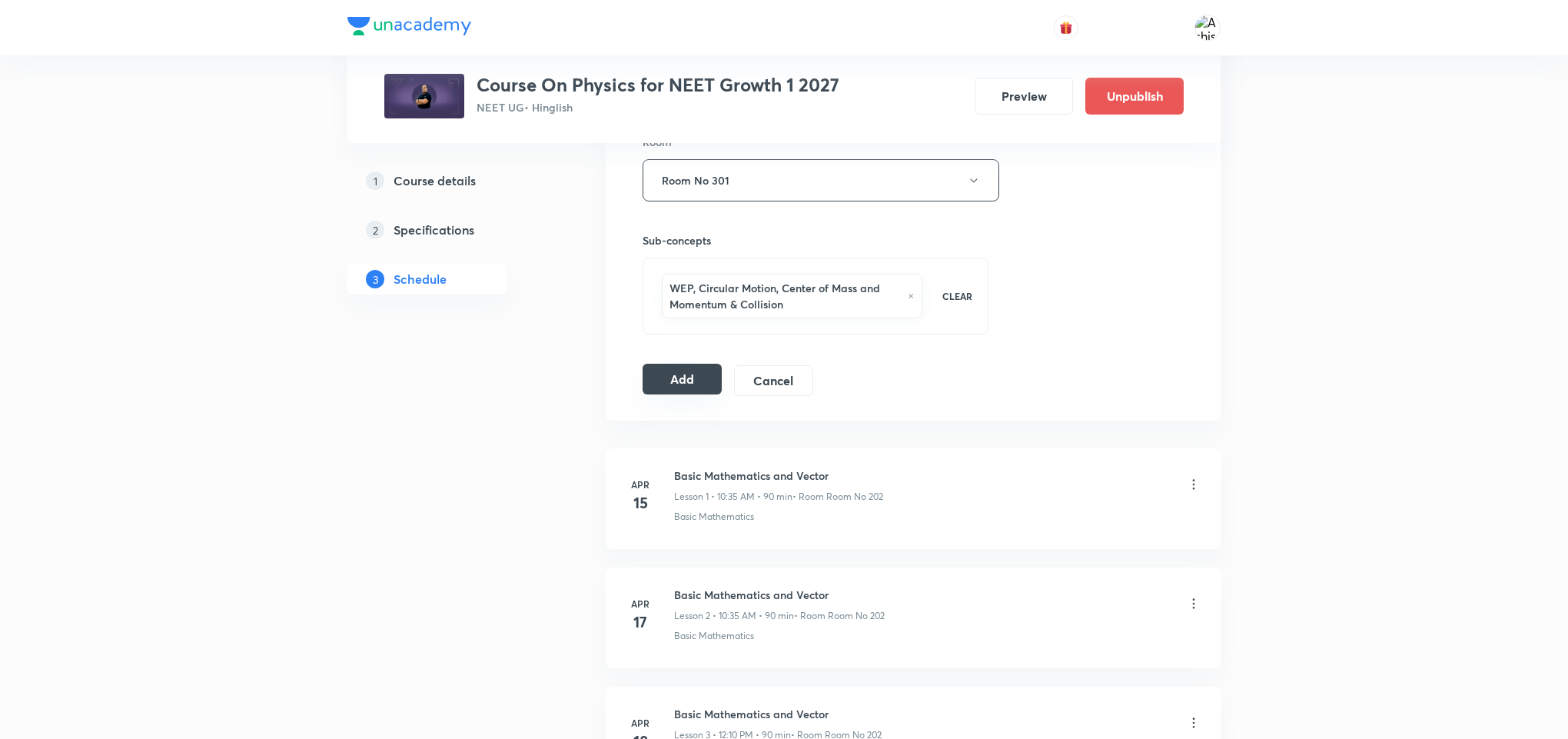
type input "WEP, Circular Motion, Center of Mass and Momentum & Collision"
click at [682, 390] on button "Add" at bounding box center [682, 379] width 79 height 31
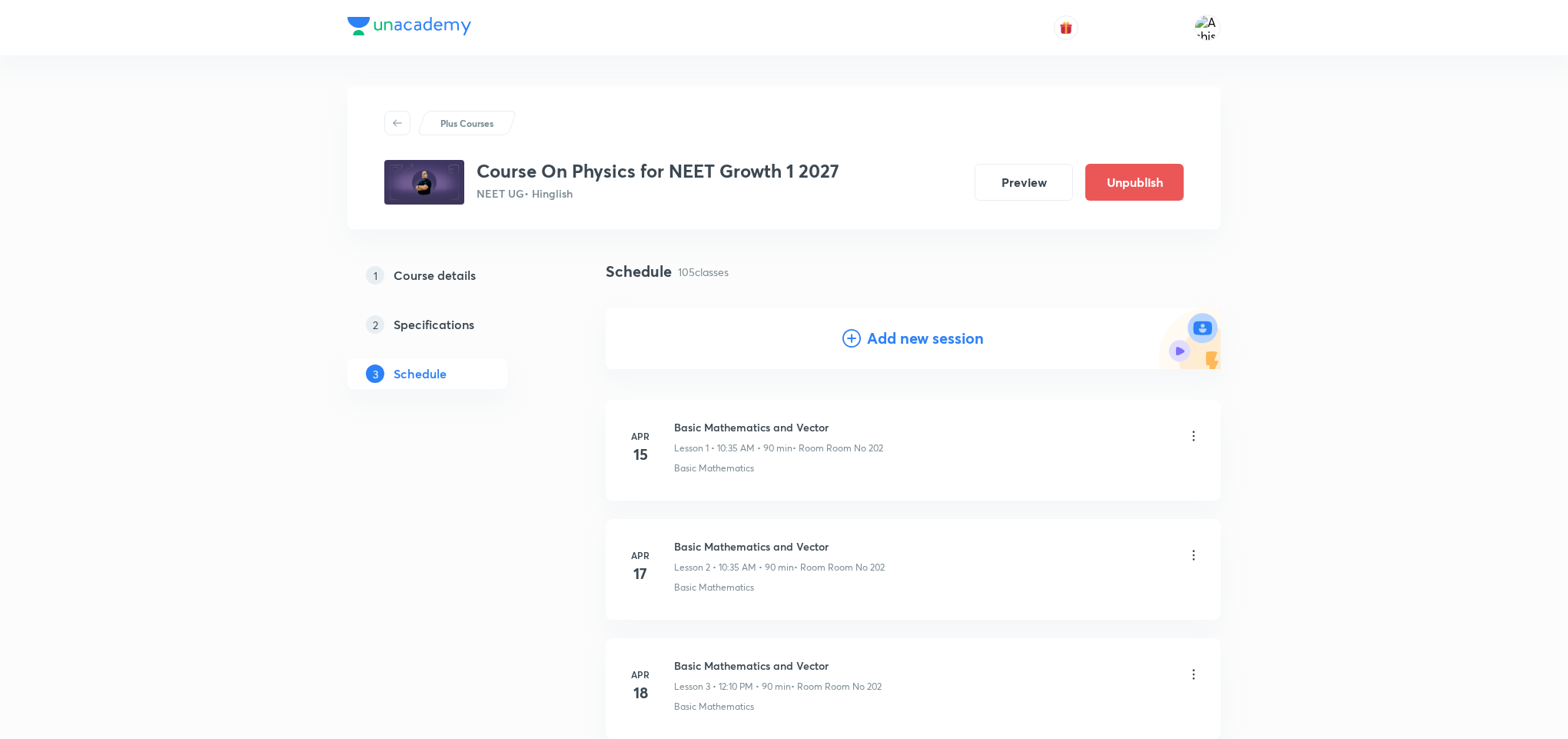
click at [874, 337] on h4 "Add new session" at bounding box center [925, 338] width 117 height 23
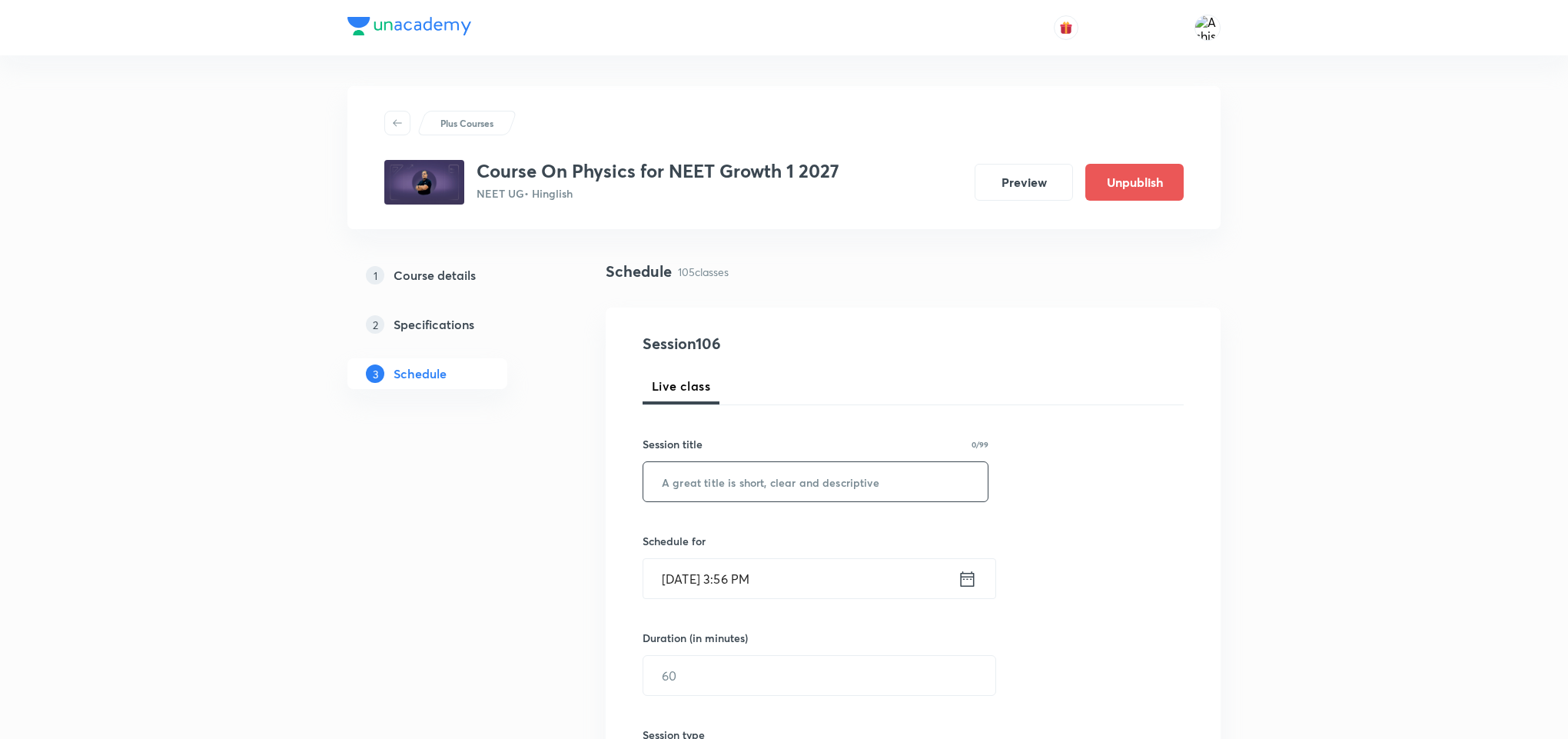
drag, startPoint x: 701, startPoint y: 464, endPoint x: 706, endPoint y: 470, distance: 7.8
click at [702, 464] on input "text" at bounding box center [815, 482] width 344 height 40
paste input "WEP, Circular Motion, Center of Mass and Momentum & Collision"
type input "WEP, Circular Motion, Center of Mass and Momentum & Collision"
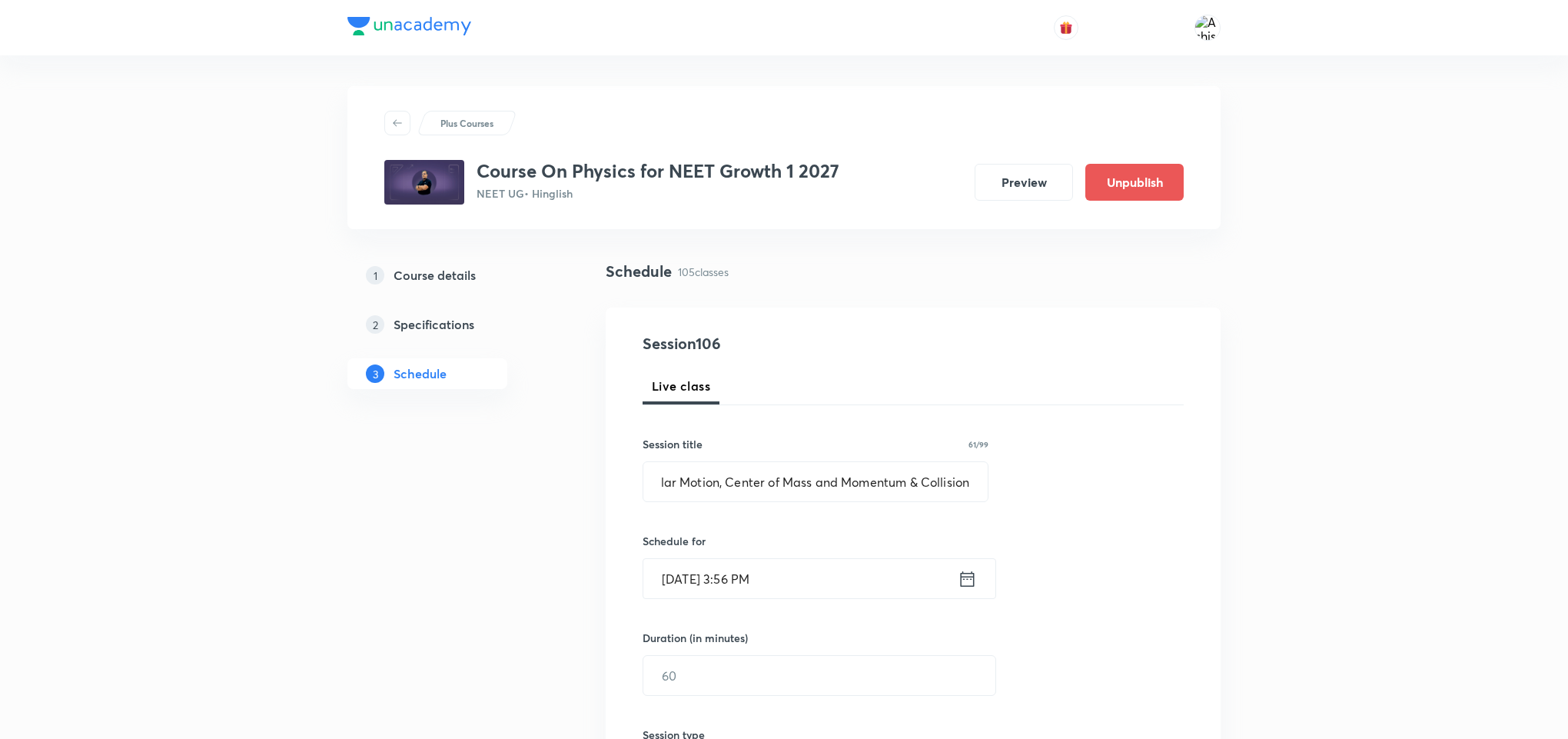
scroll to position [0, 0]
click at [697, 586] on input "[DATE] 3:56 PM" at bounding box center [801, 579] width 315 height 40
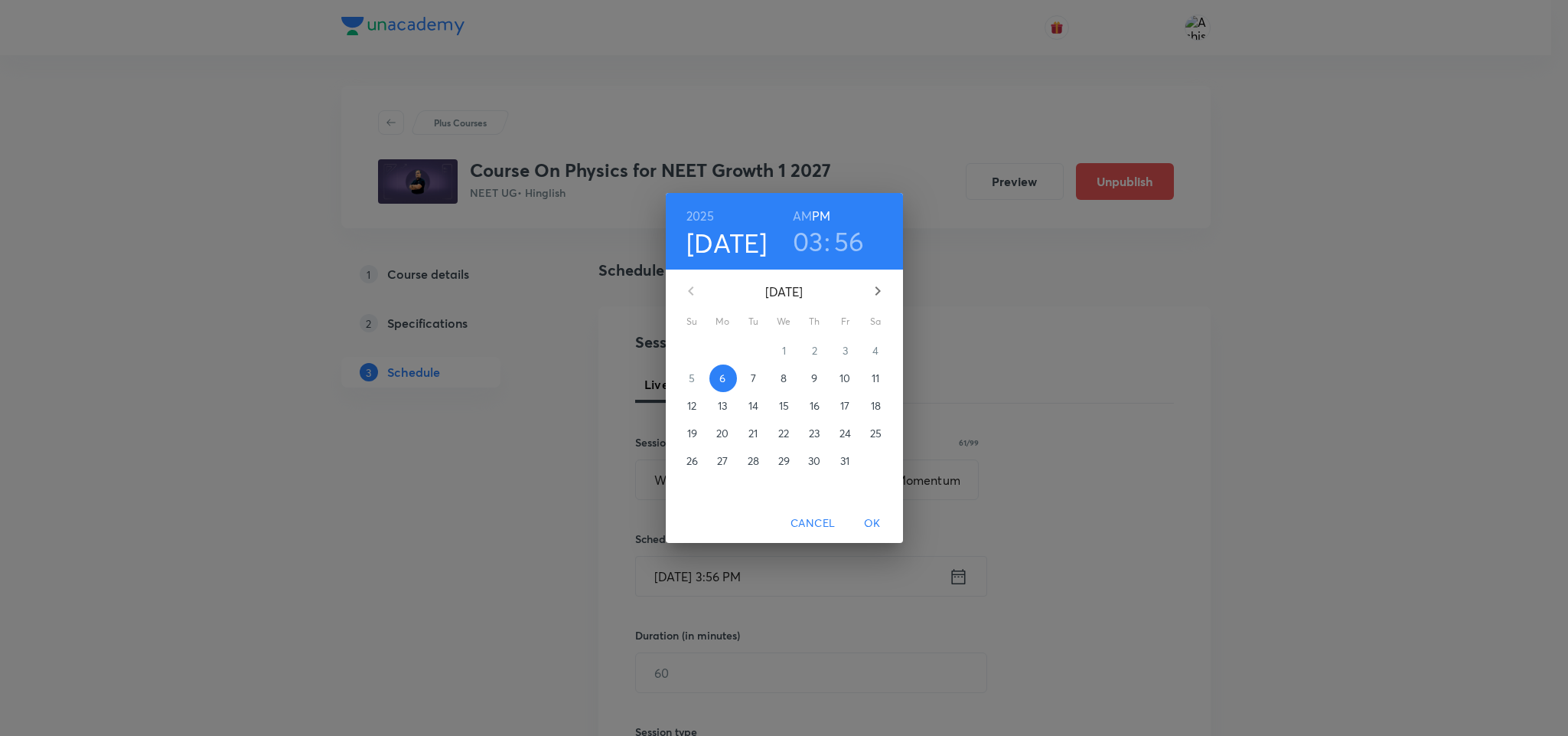
click at [784, 380] on p "8" at bounding box center [784, 378] width 7 height 15
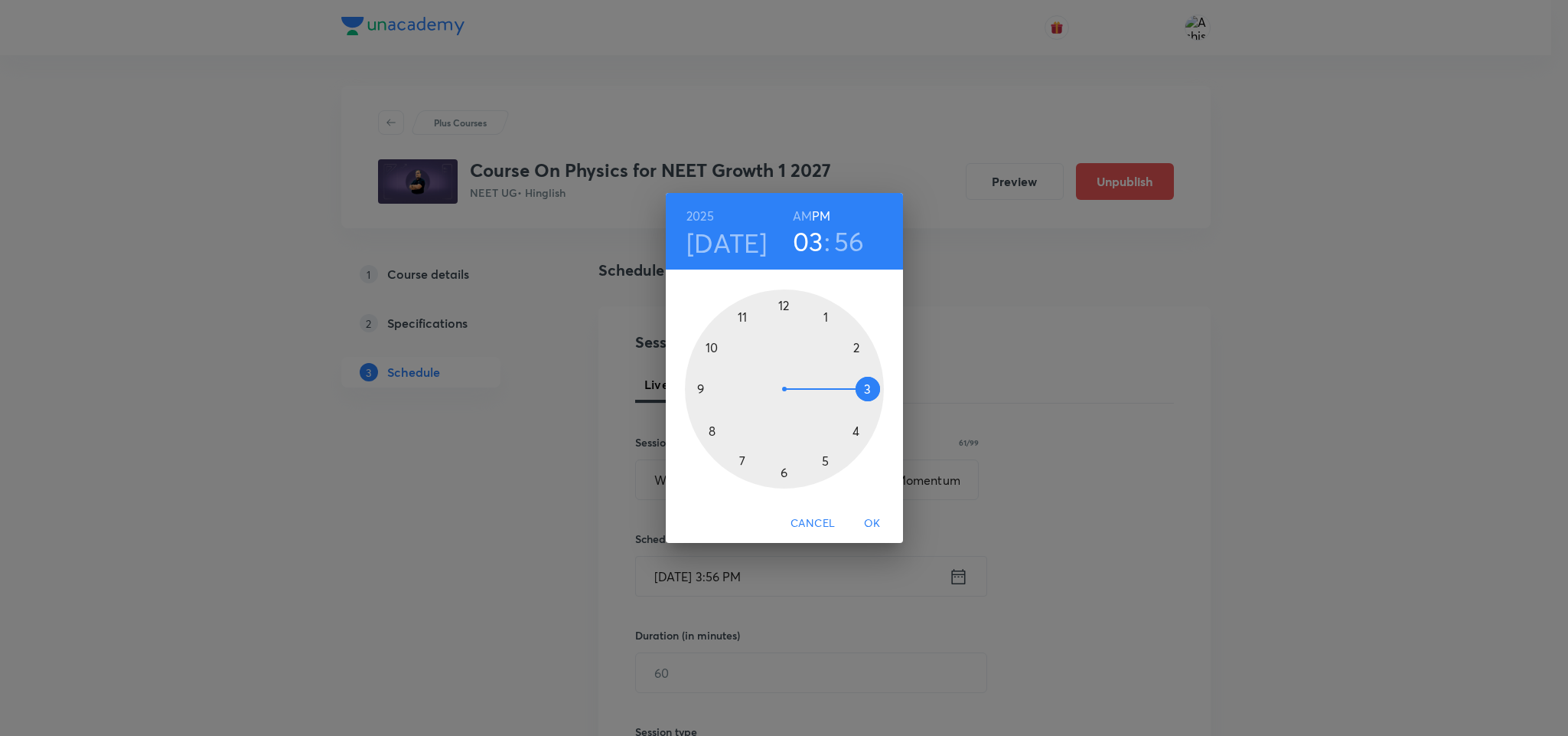
click at [795, 216] on h6 "AM" at bounding box center [802, 216] width 19 height 22
click at [698, 391] on div at bounding box center [784, 389] width 199 height 199
click at [785, 306] on div at bounding box center [784, 389] width 199 height 199
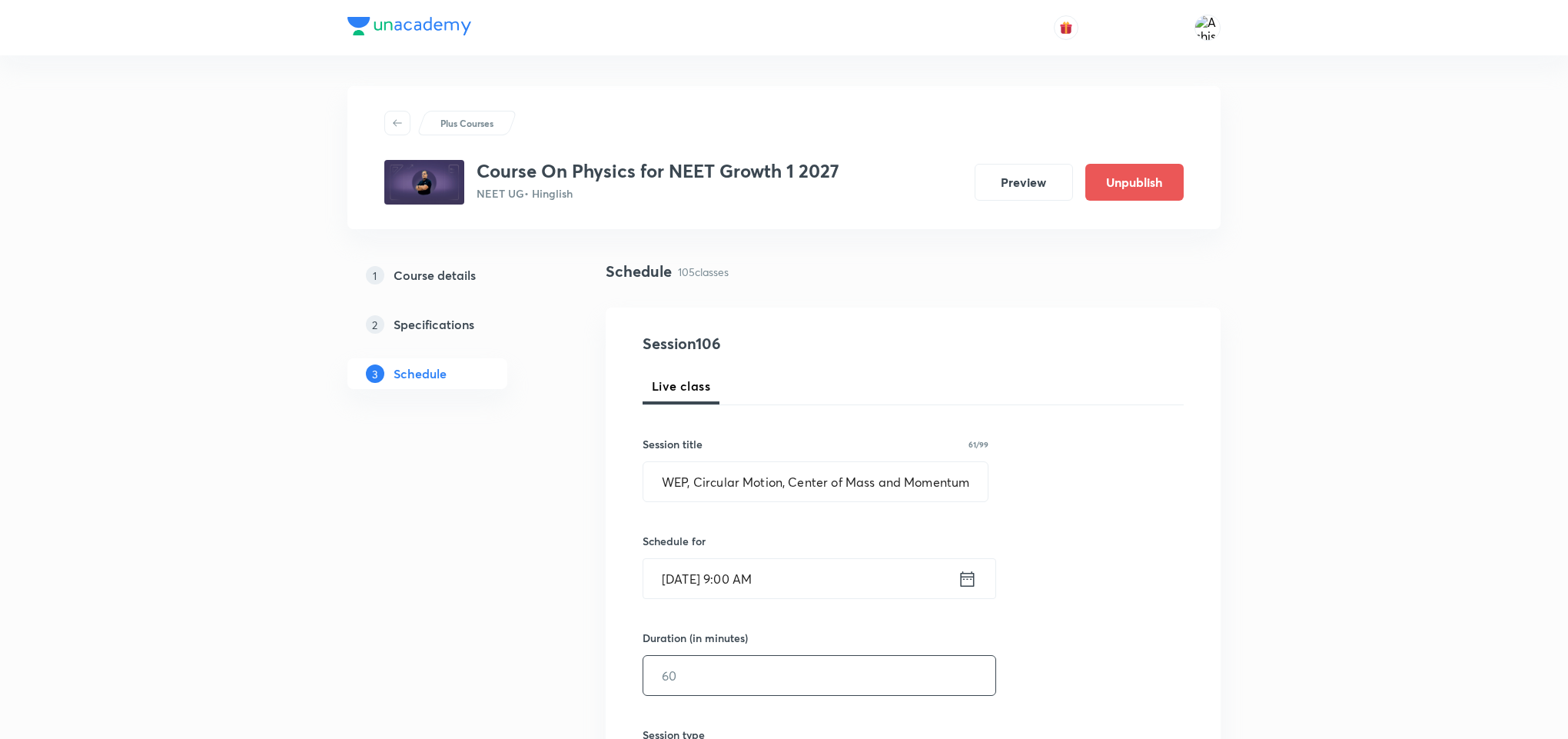
click at [734, 681] on input "text" at bounding box center [820, 676] width 352 height 40
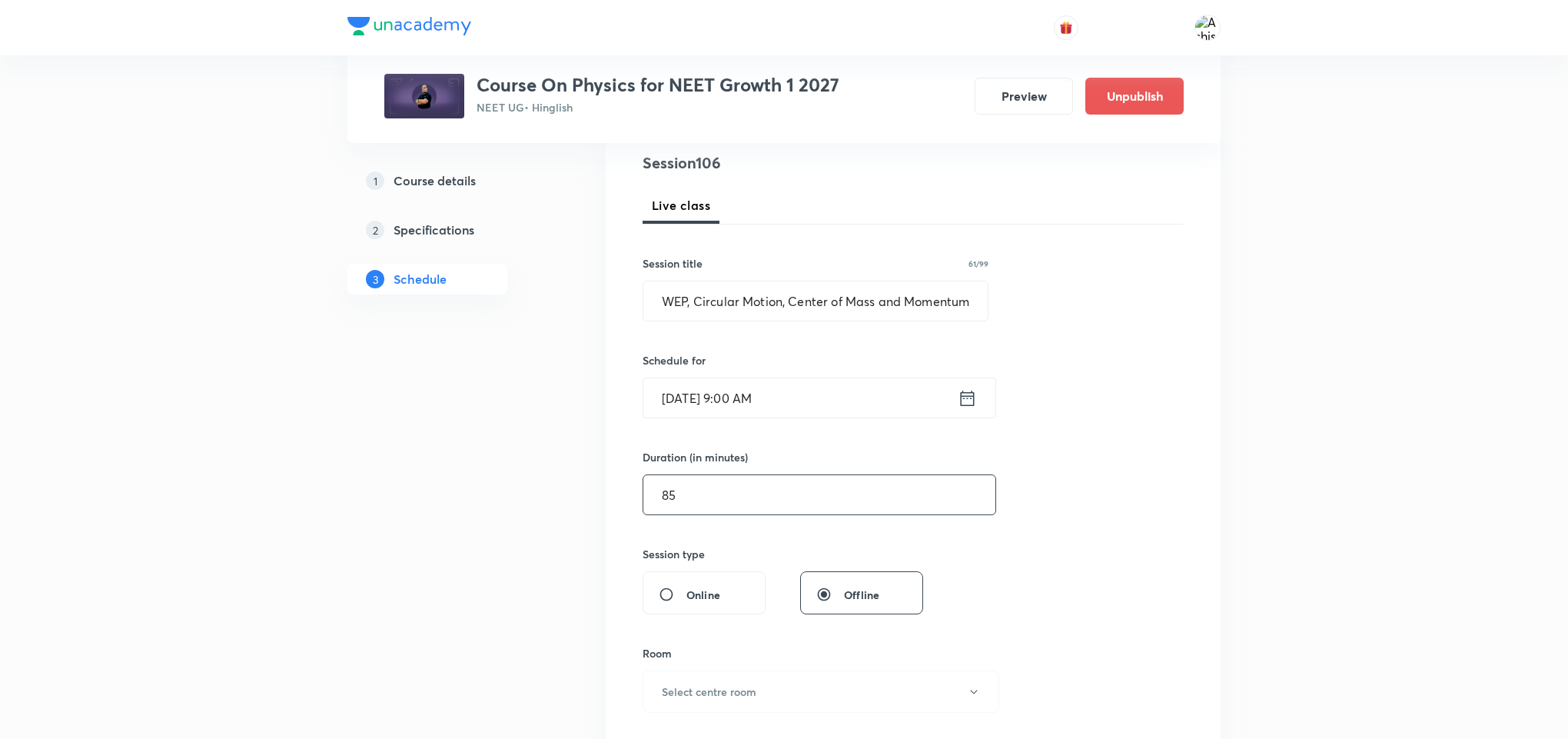
scroll to position [231, 0]
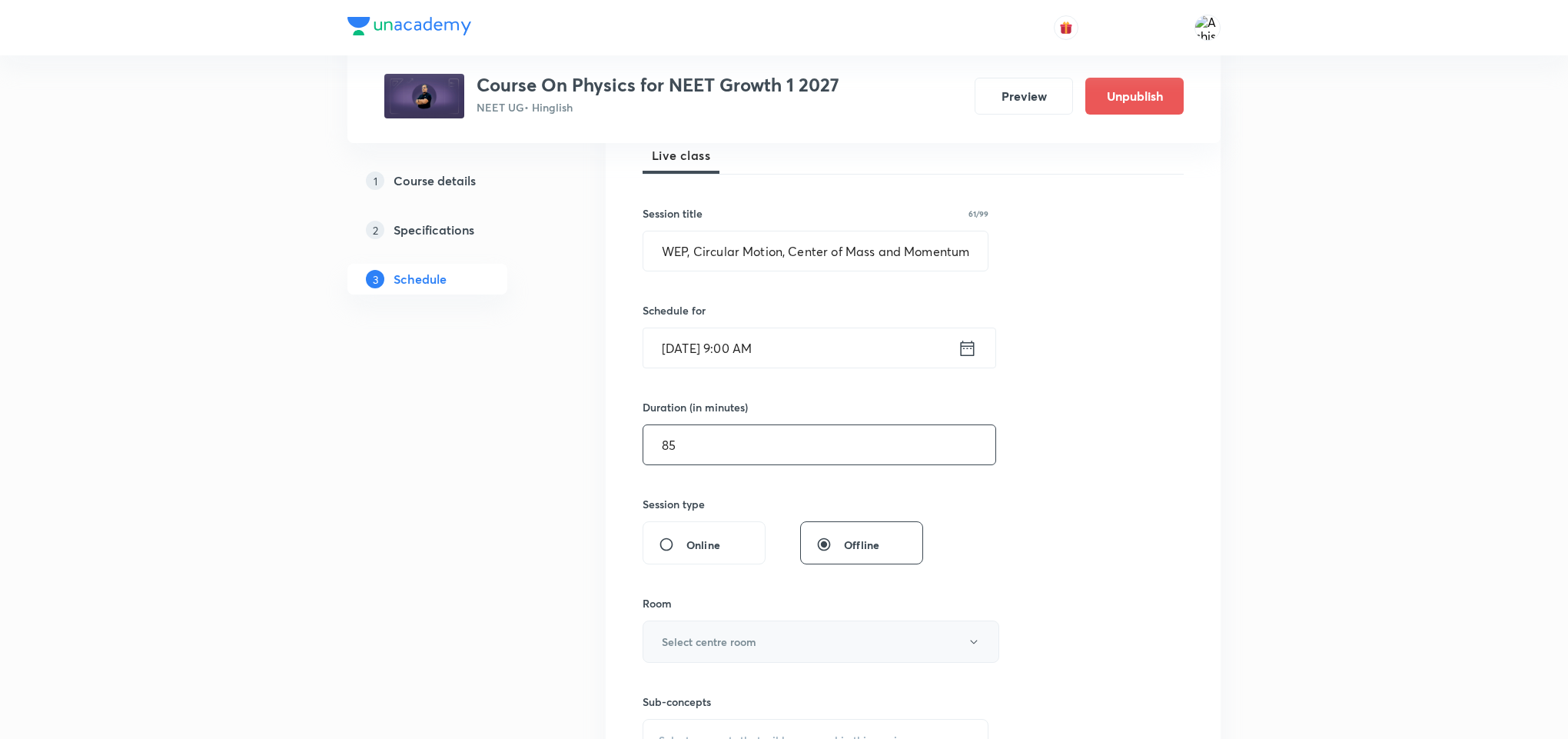
type input "85"
click at [771, 635] on button "Select centre room" at bounding box center [821, 641] width 356 height 42
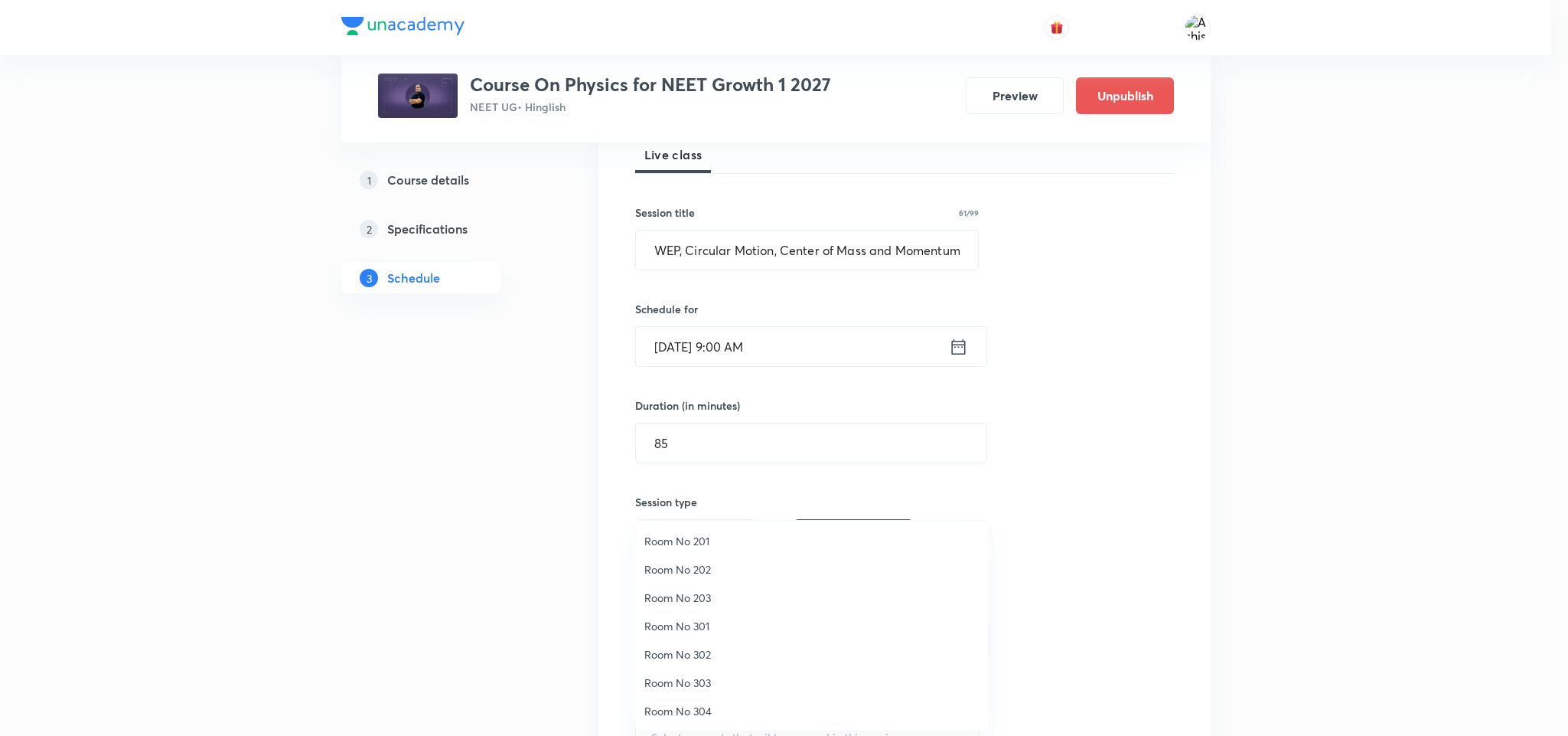
click at [703, 622] on span "Room No 301" at bounding box center [812, 625] width 335 height 16
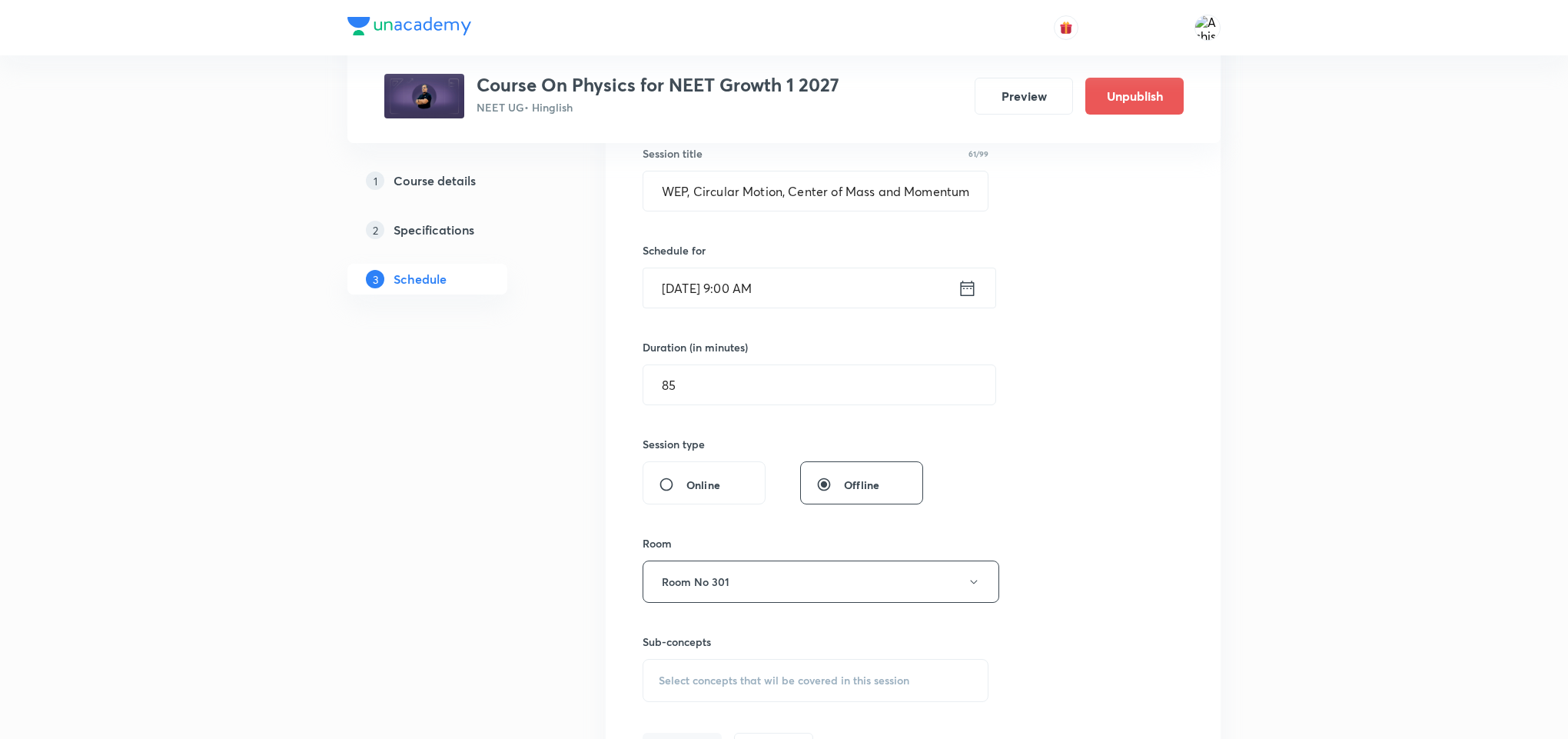
scroll to position [346, 0]
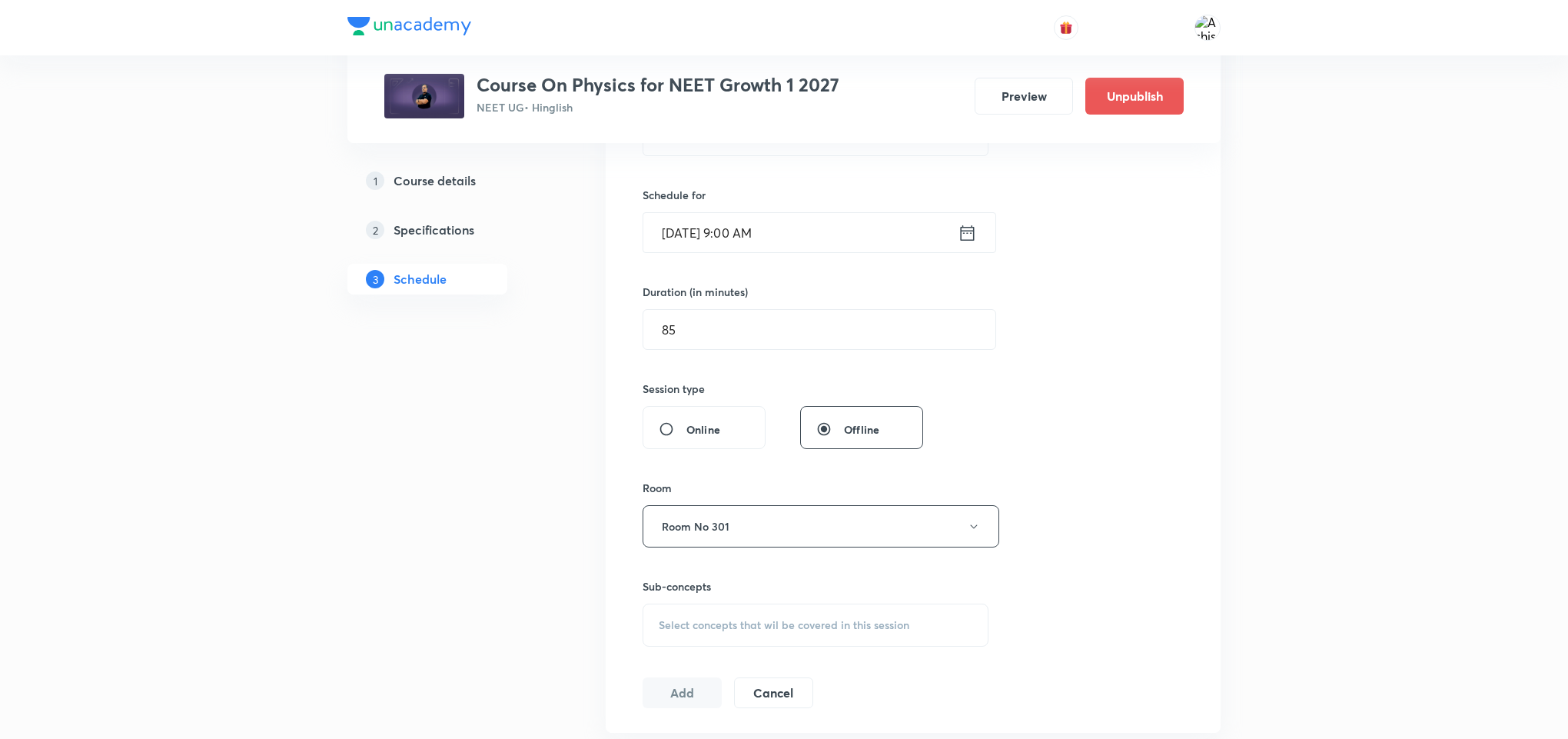
click at [766, 628] on span "Select concepts that wil be covered in this session" at bounding box center [784, 625] width 251 height 12
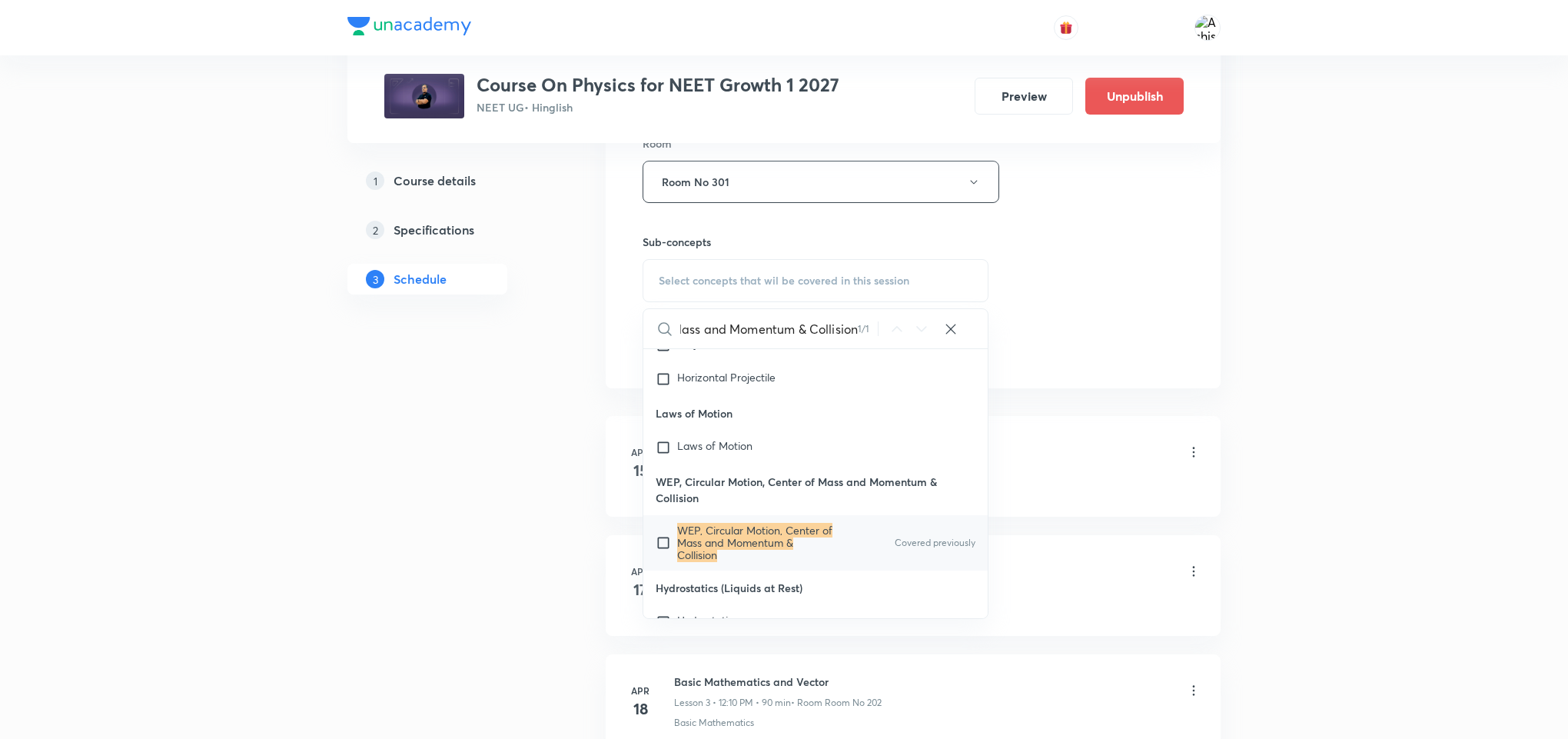
scroll to position [8311, 0]
type input "WEP, Circular Motion, Center of Mass and Momentum & Collision"
click at [731, 558] on p "WEP, Circular Motion, Center of Mass and Momentum & Collision" at bounding box center [755, 539] width 155 height 37
checkbox input "true"
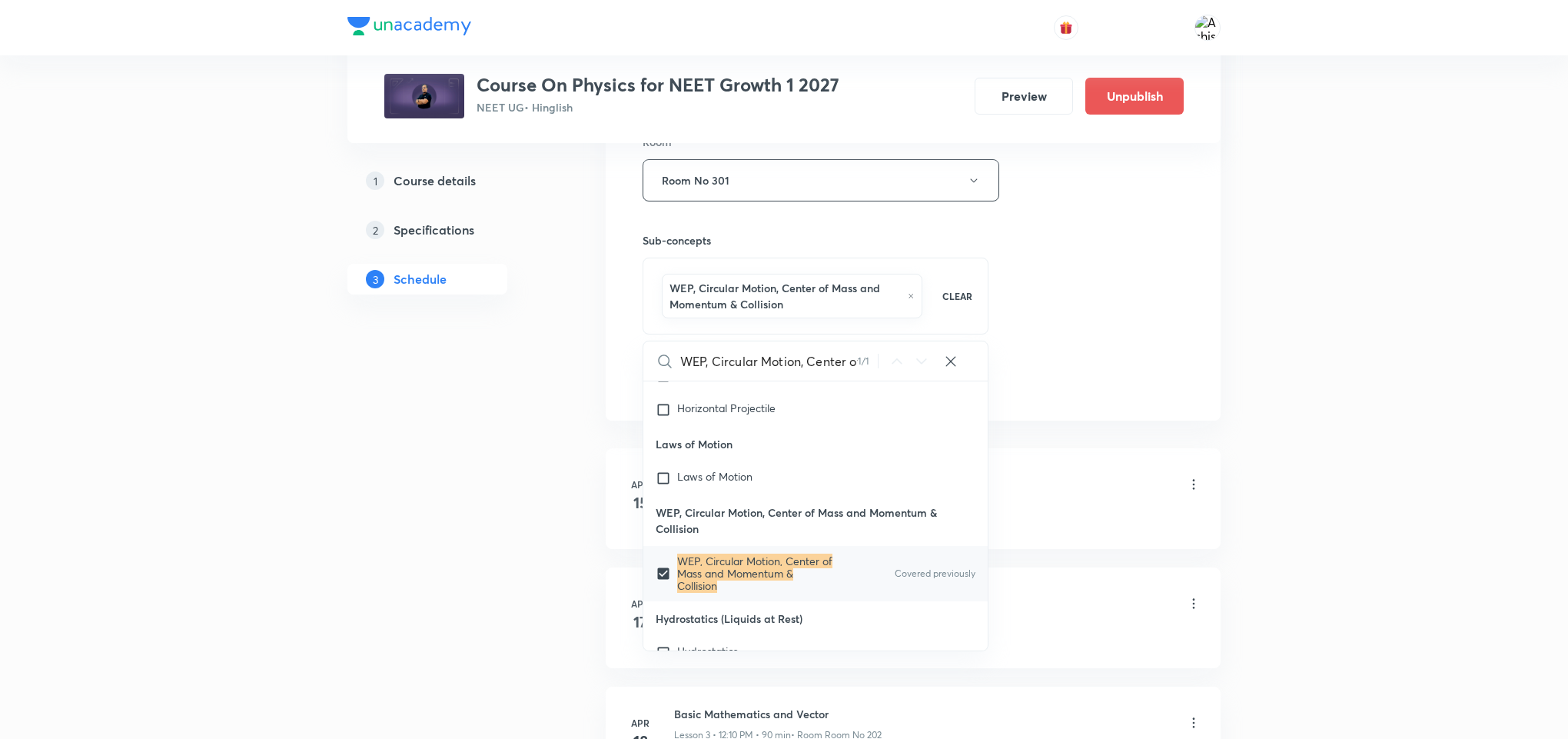
drag, startPoint x: 1084, startPoint y: 342, endPoint x: 1052, endPoint y: 371, distance: 43.2
click at [1082, 344] on div "Session 106 Live class Session title 61/99 WEP, Circular Motion, Center of Mass…" at bounding box center [913, 18] width 541 height 756
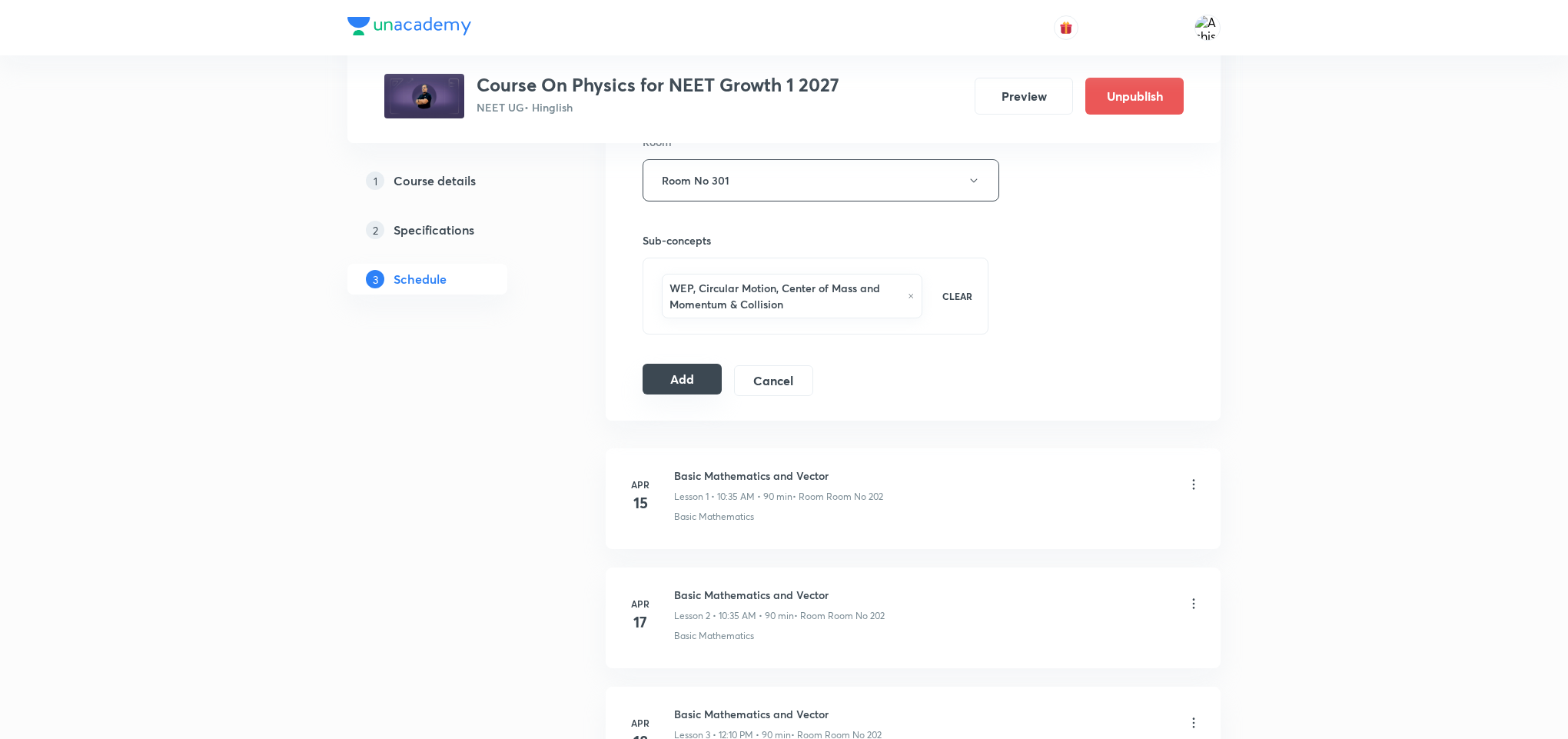
click at [662, 388] on button "Add" at bounding box center [682, 379] width 79 height 31
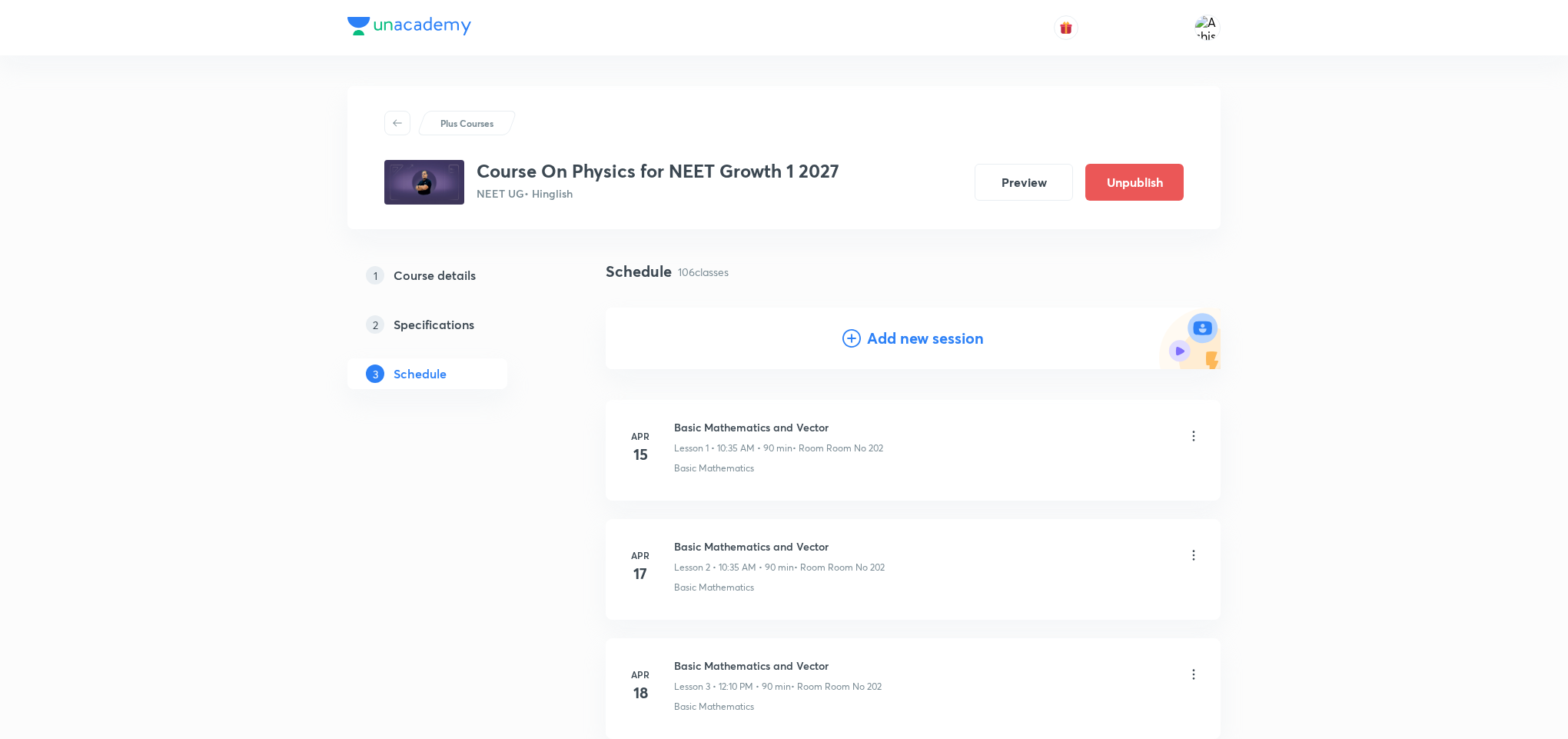
click at [853, 337] on icon at bounding box center [852, 338] width 19 height 19
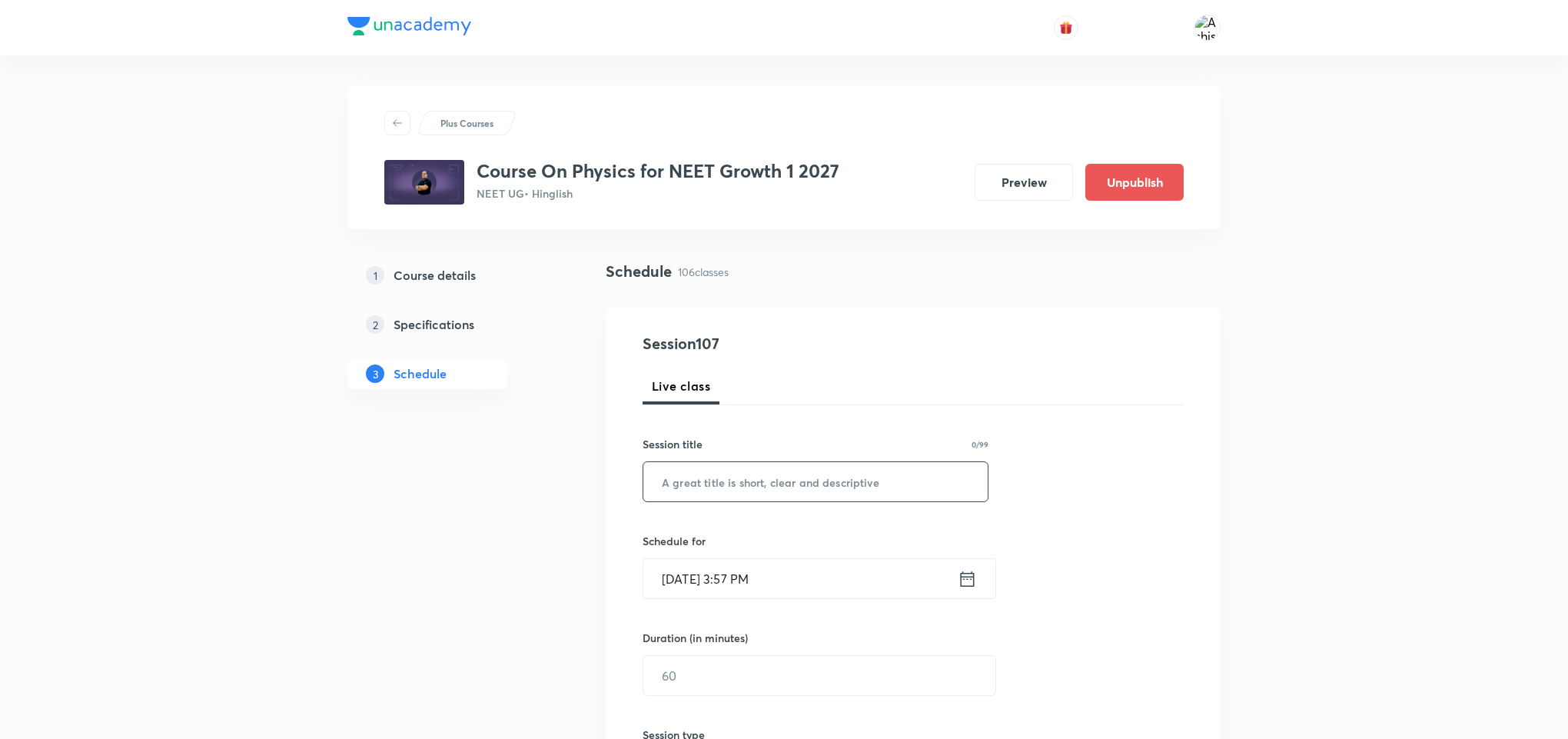
click at [713, 499] on input "text" at bounding box center [815, 482] width 344 height 40
paste input "WEP, Circular Motion, Center of Mass and Momentum & Collision"
type input "WEP, Circular Motion, Center of Mass and Momentum & Collision"
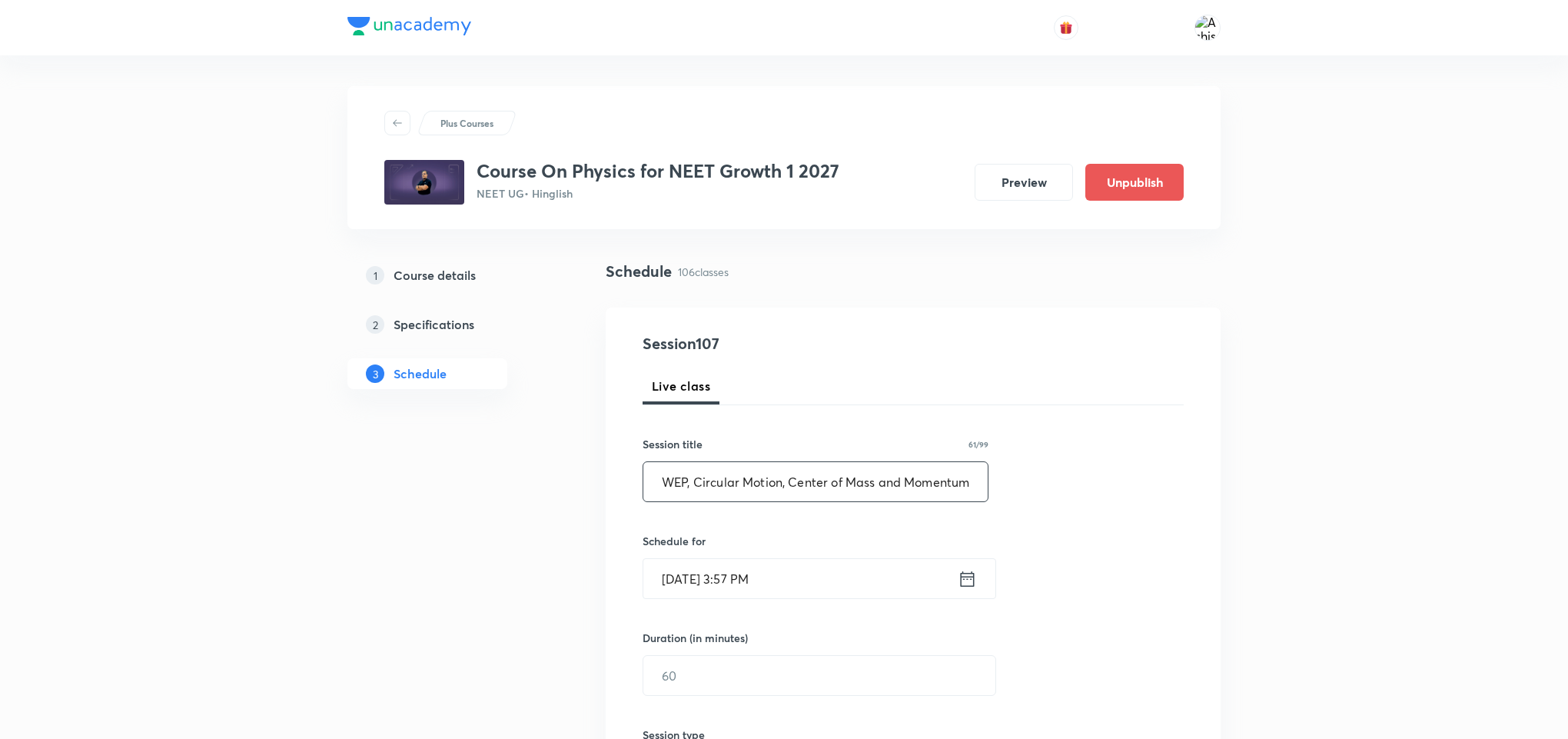
click at [710, 584] on input "[DATE] 3:57 PM" at bounding box center [801, 579] width 315 height 40
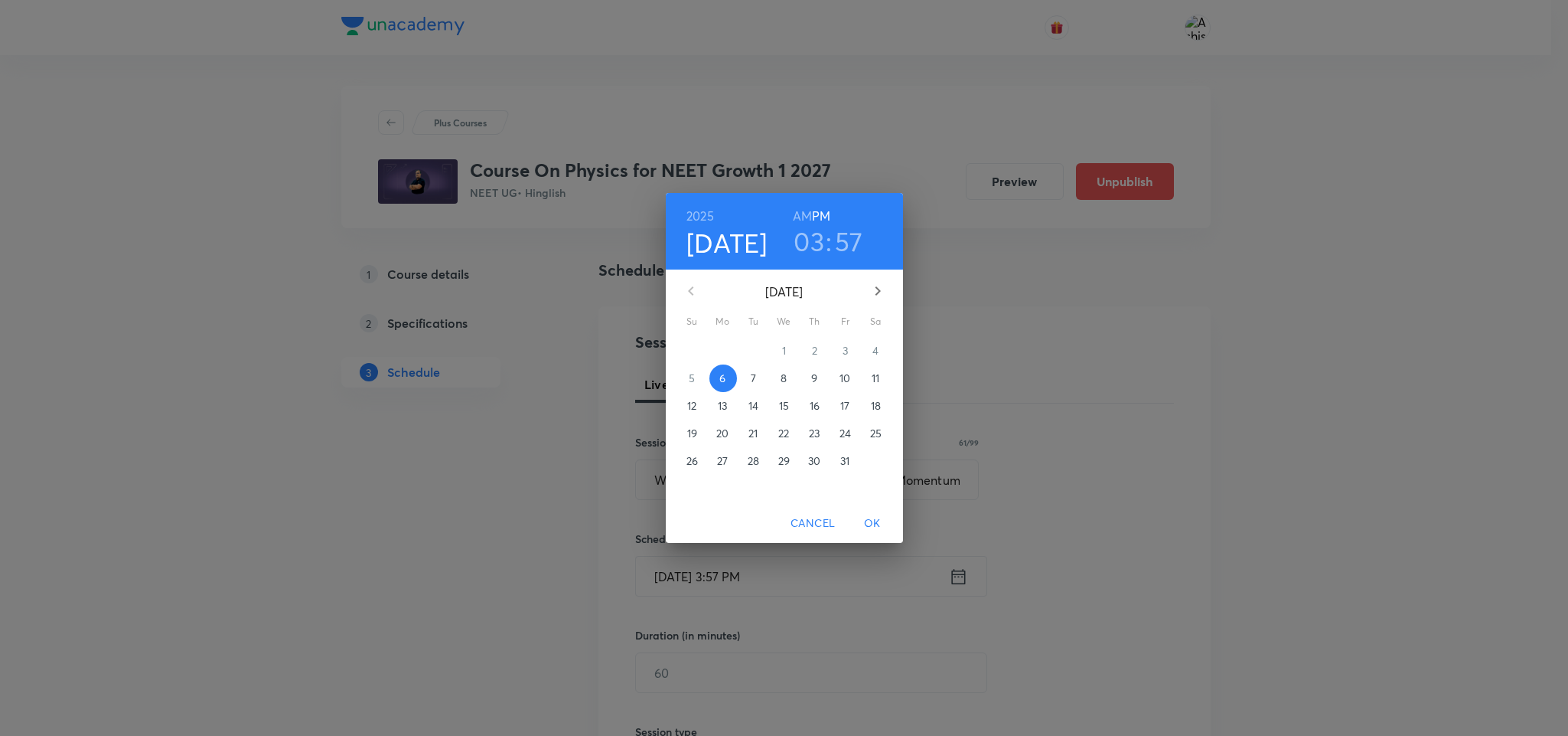
click at [812, 377] on p "9" at bounding box center [814, 378] width 7 height 15
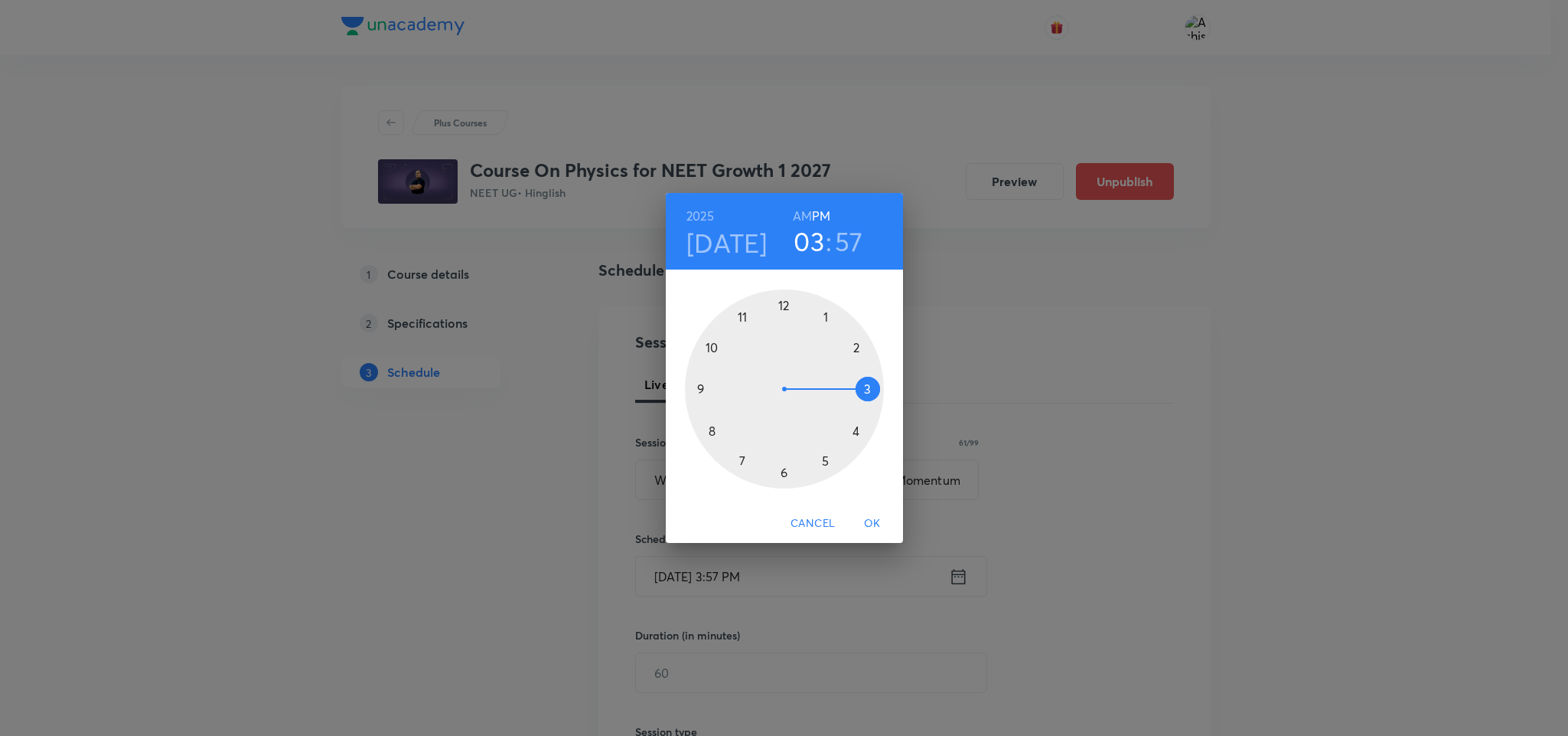
click at [782, 299] on div at bounding box center [784, 389] width 199 height 199
click at [828, 313] on div at bounding box center [784, 389] width 199 height 199
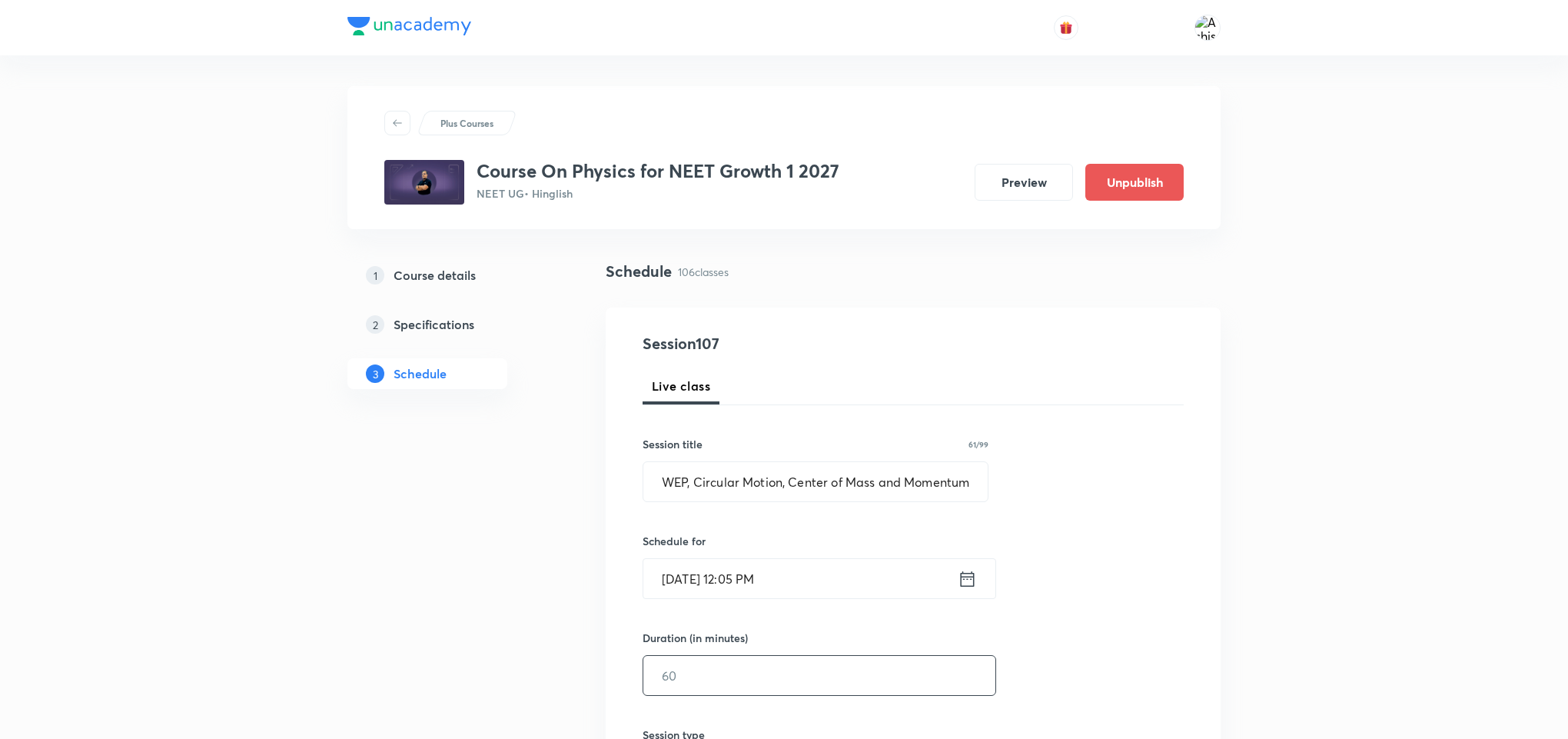
click at [687, 674] on input "text" at bounding box center [820, 676] width 352 height 40
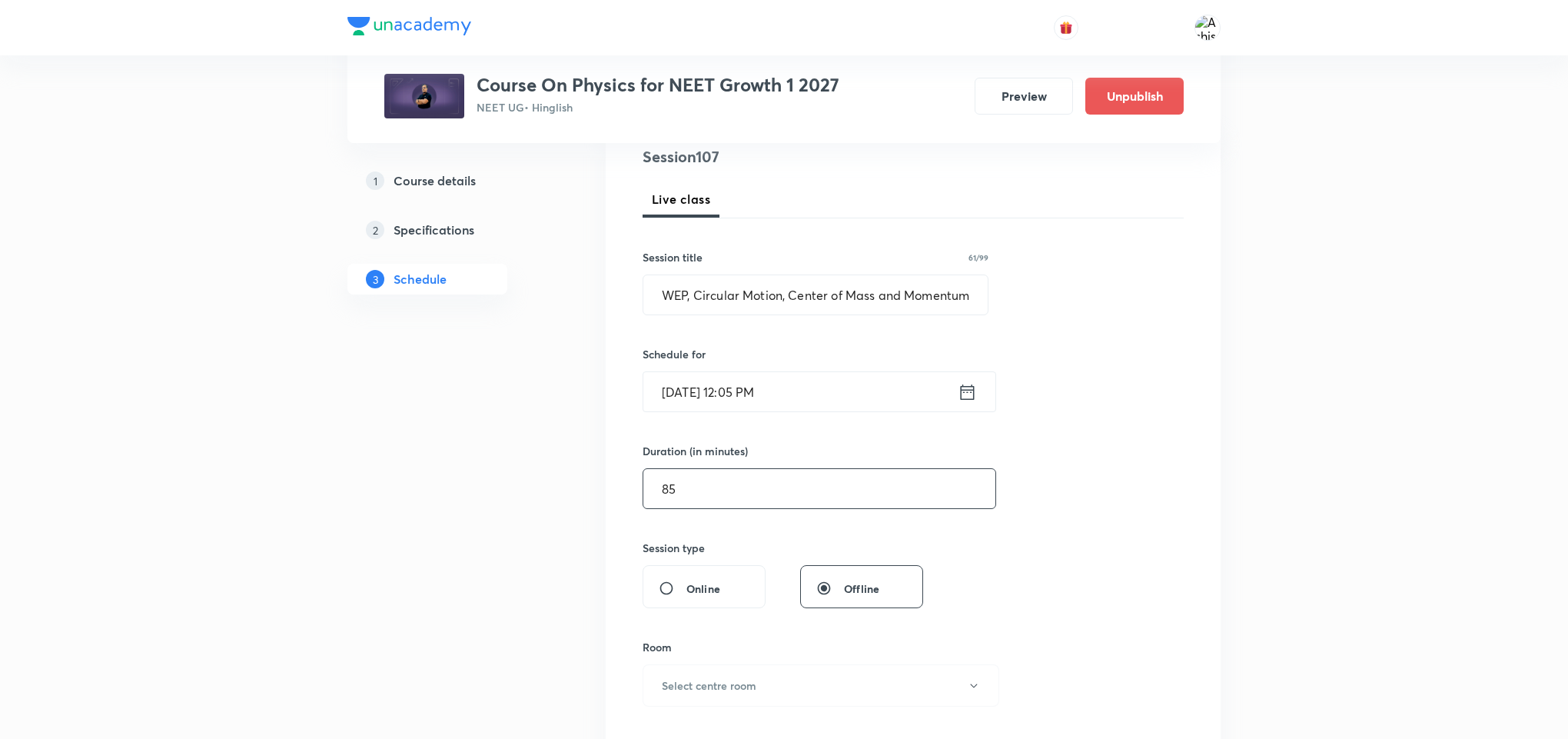
scroll to position [231, 0]
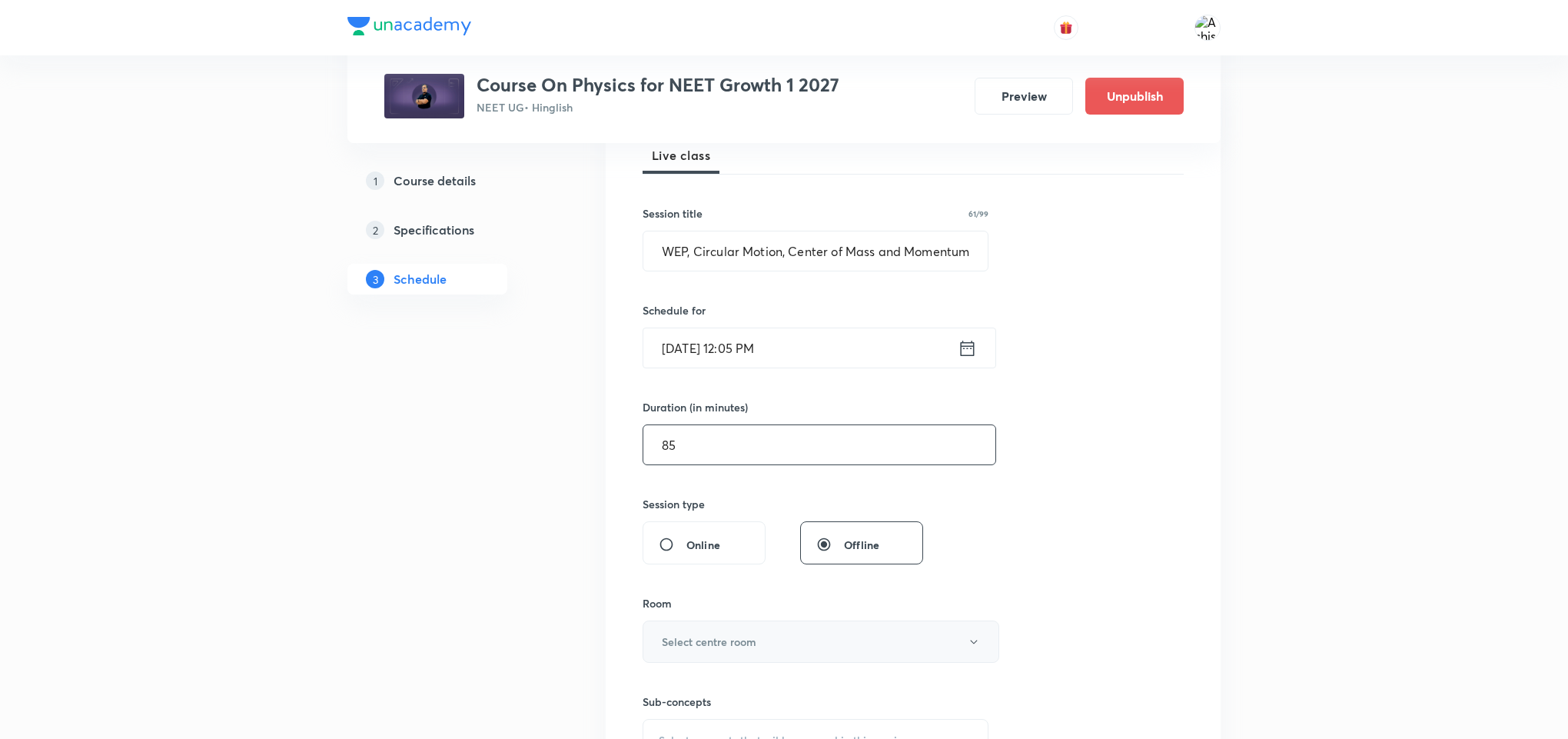
type input "85"
click at [752, 644] on h6 "Select centre room" at bounding box center [709, 641] width 94 height 16
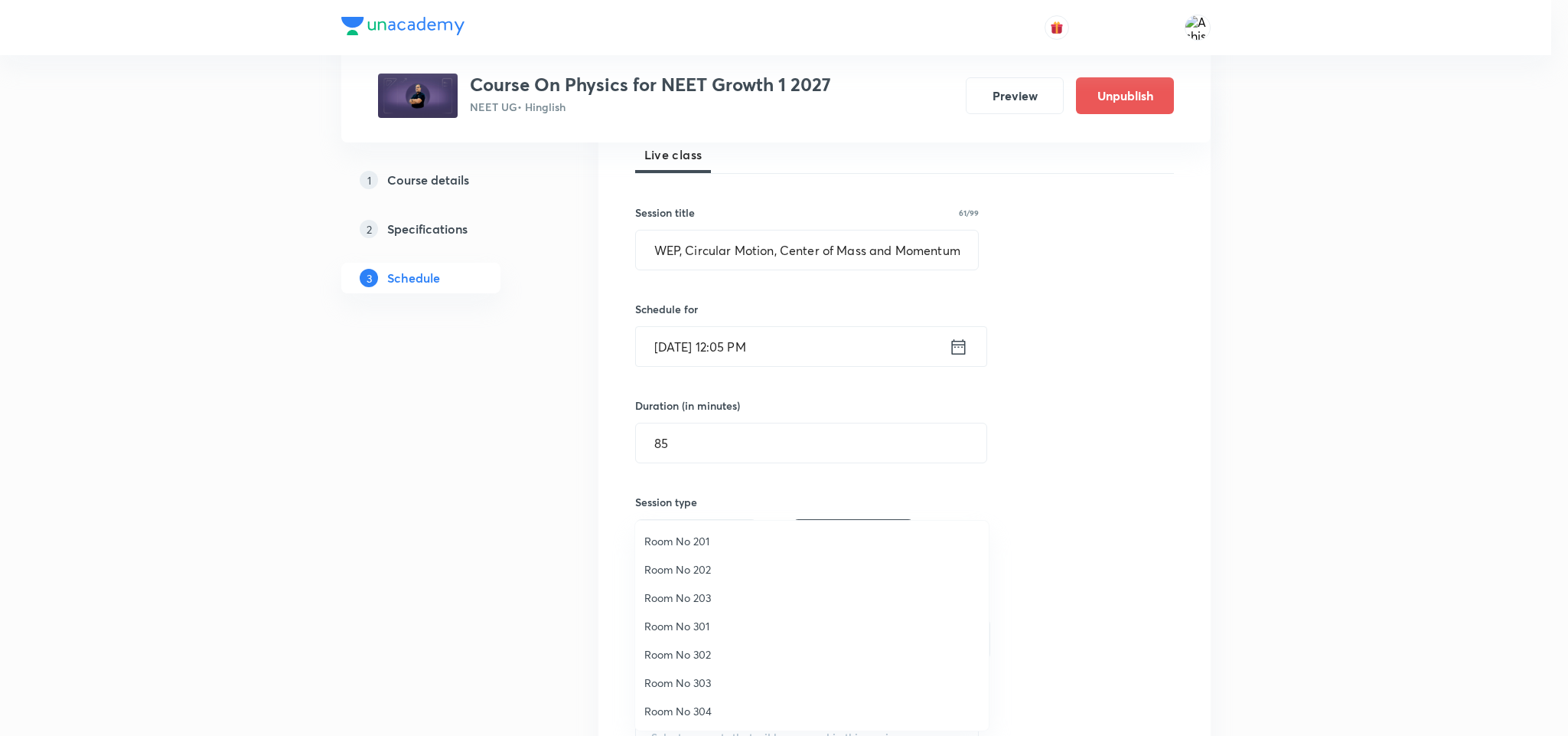
drag, startPoint x: 716, startPoint y: 618, endPoint x: 776, endPoint y: 530, distance: 106.5
click at [721, 617] on li "Room No 301" at bounding box center [812, 626] width 354 height 28
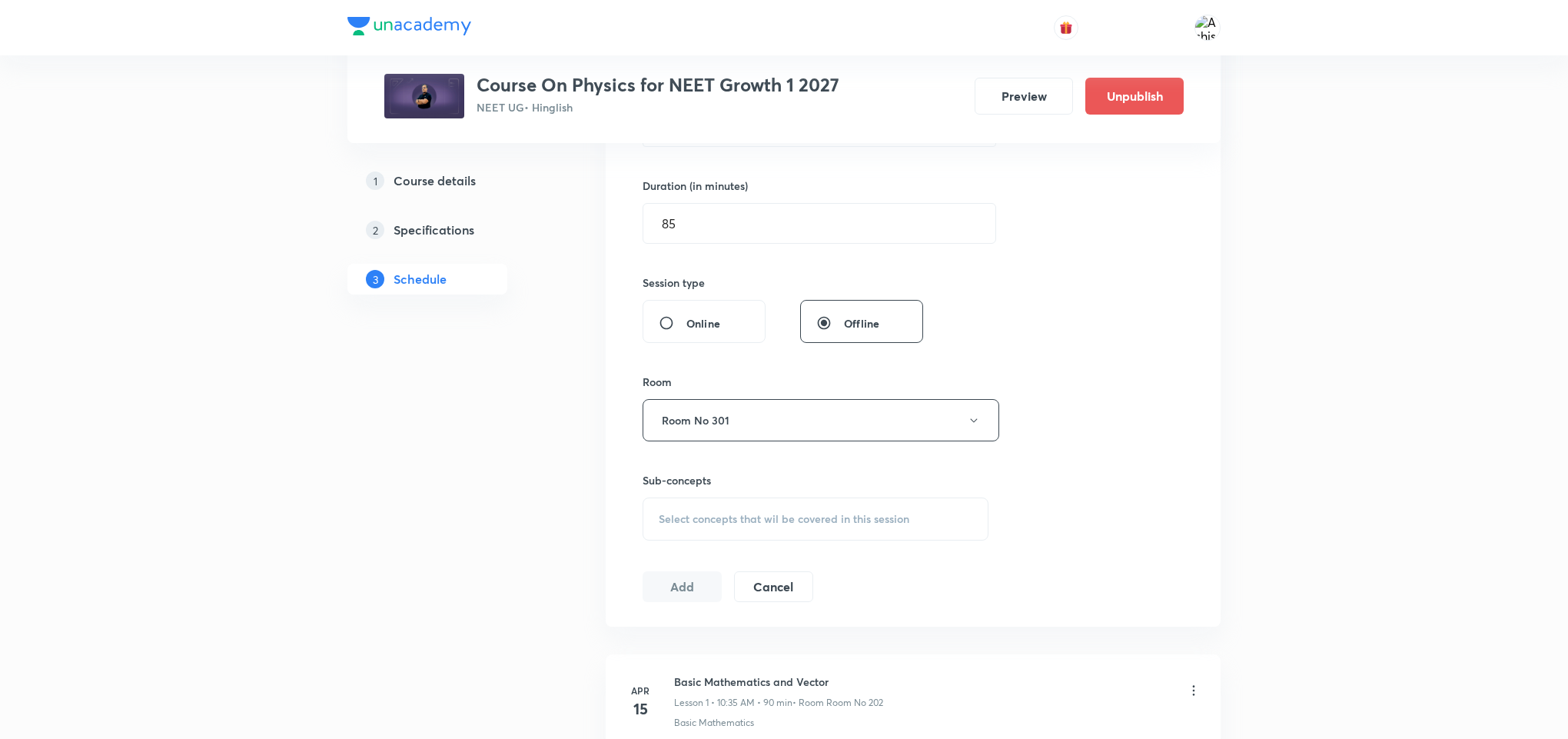
scroll to position [461, 0]
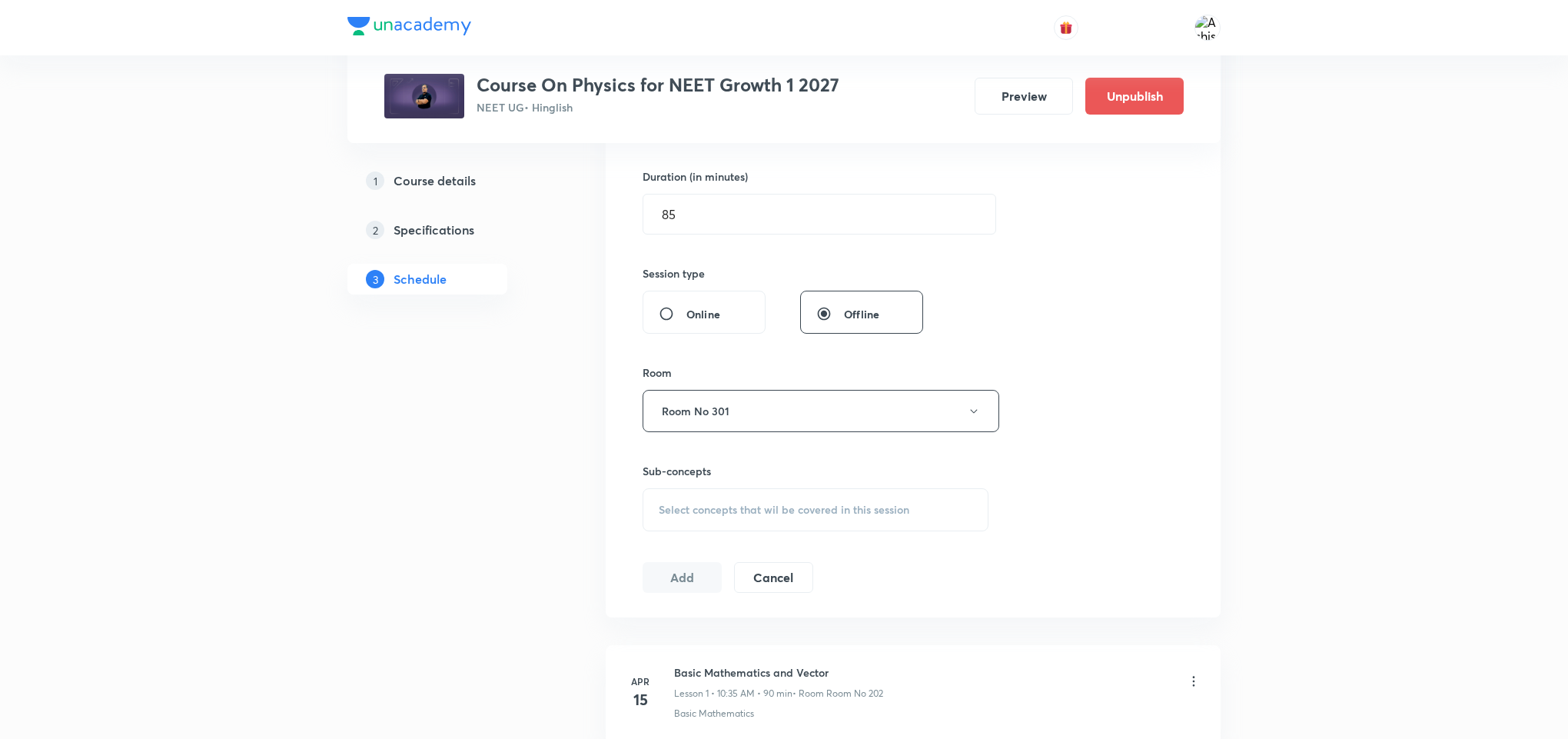
click at [750, 510] on span "Select concepts that wil be covered in this session" at bounding box center [784, 509] width 251 height 12
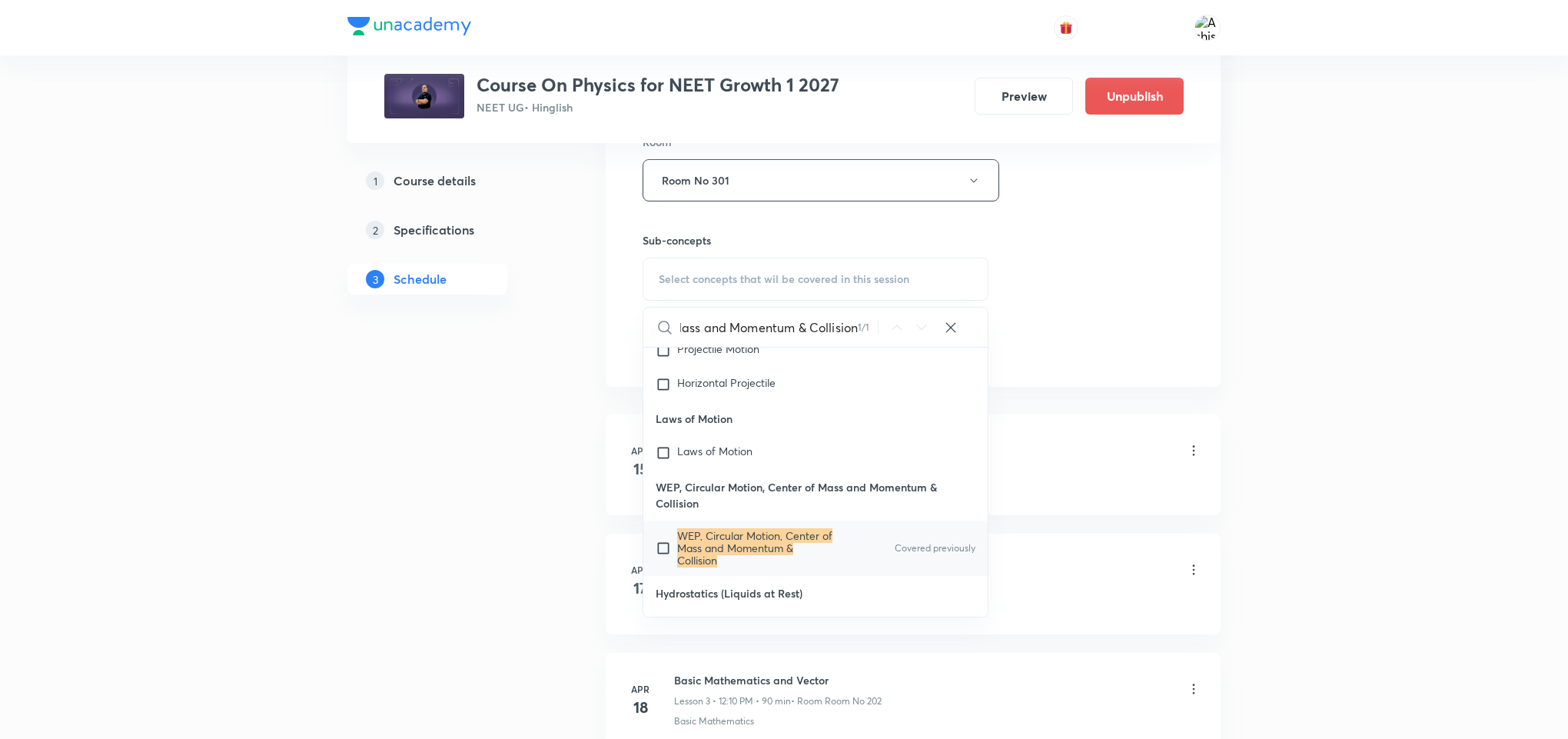
scroll to position [8311, 0]
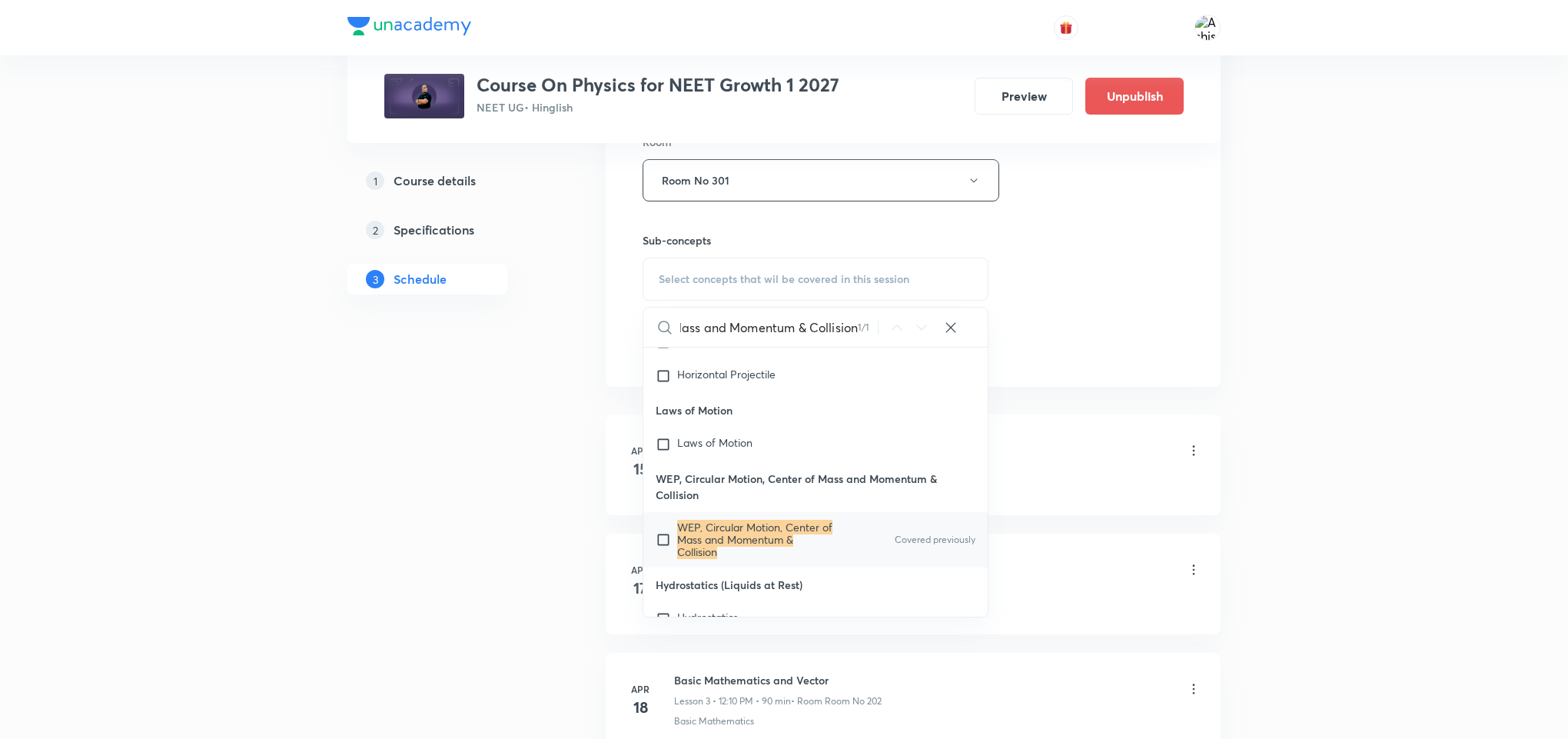
type input "WEP, Circular Motion, Center of Mass and Momentum & Collision"
click at [760, 558] on p "WEP, Circular Motion, Center of Mass and Momentum & Collision" at bounding box center [755, 539] width 155 height 37
checkbox input "true"
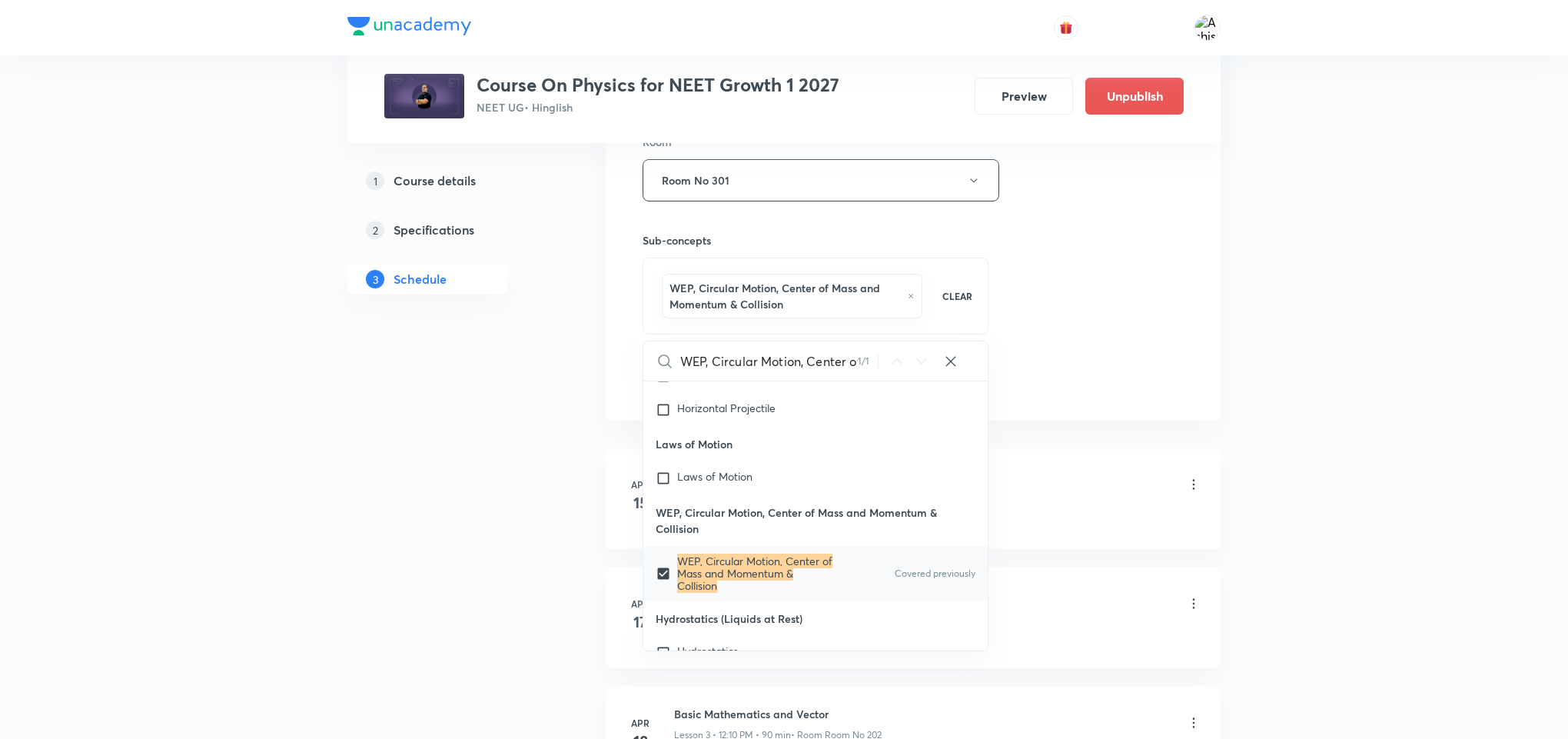
drag, startPoint x: 1132, startPoint y: 282, endPoint x: 1069, endPoint y: 317, distance: 72.1
click at [1128, 284] on div "Session 107 Live class Session title 61/99 WEP, Circular Motion, Center of Mass…" at bounding box center [913, 18] width 541 height 756
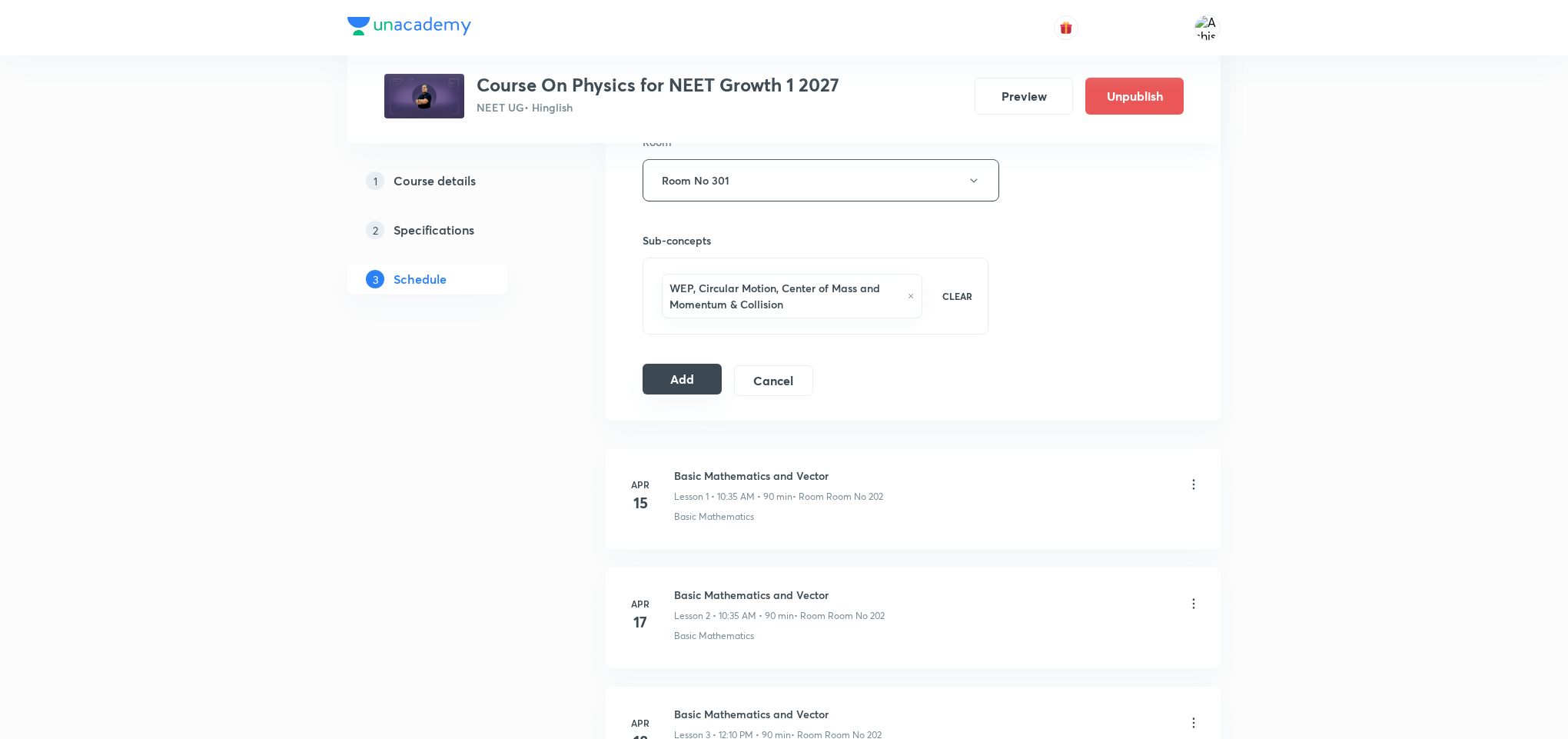
click at [698, 384] on button "Add" at bounding box center [682, 379] width 79 height 31
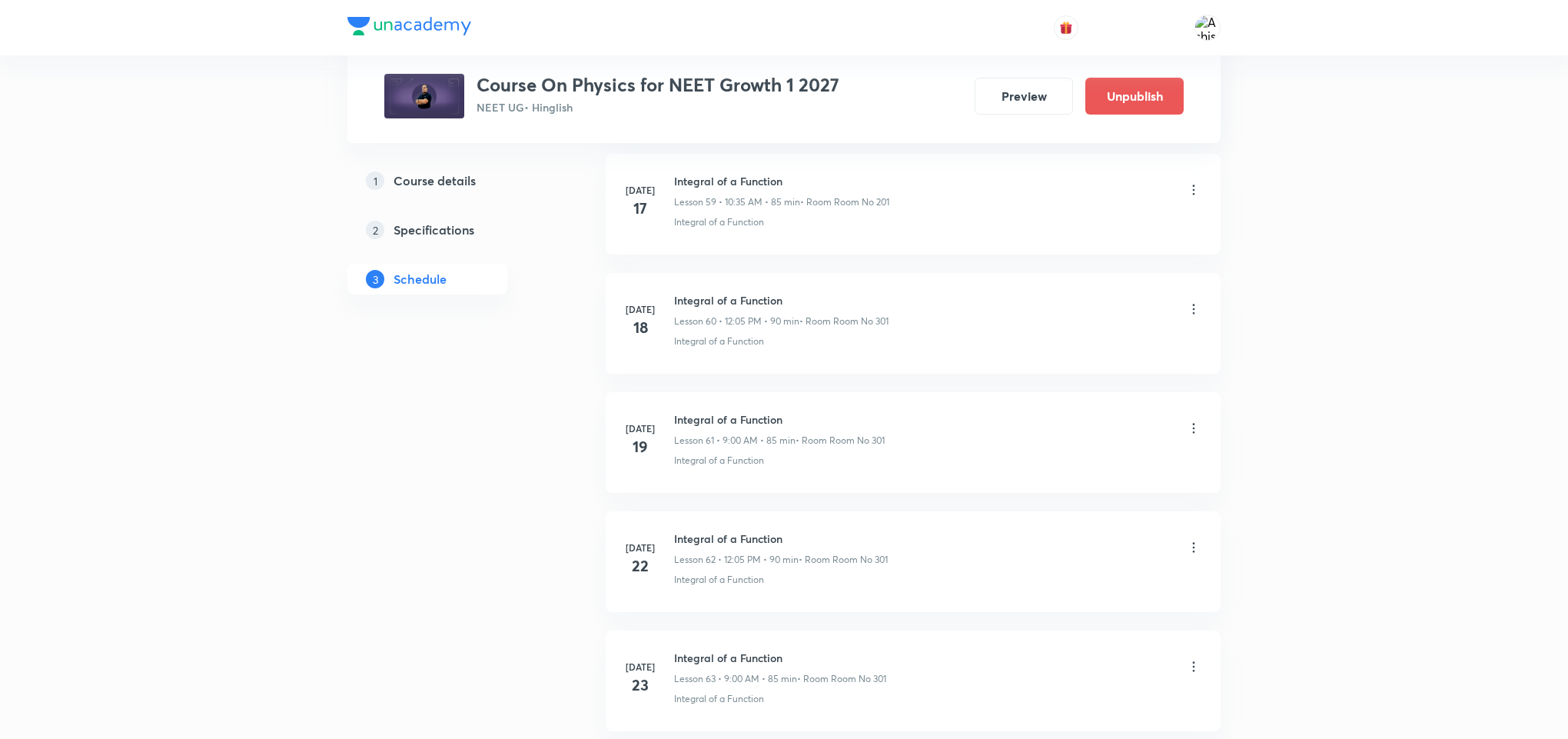
scroll to position [12500, 0]
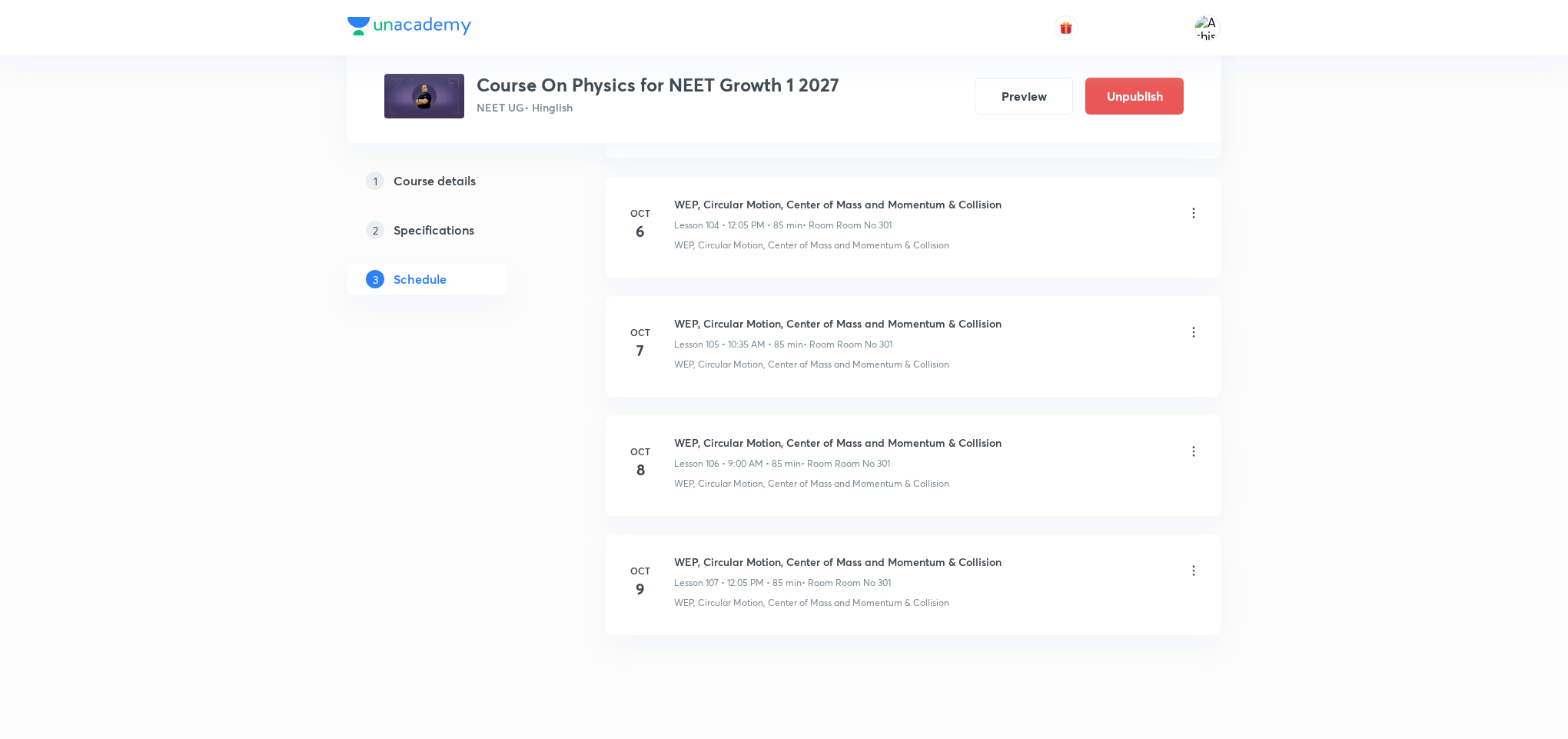
drag, startPoint x: 895, startPoint y: 665, endPoint x: 902, endPoint y: 660, distance: 8.6
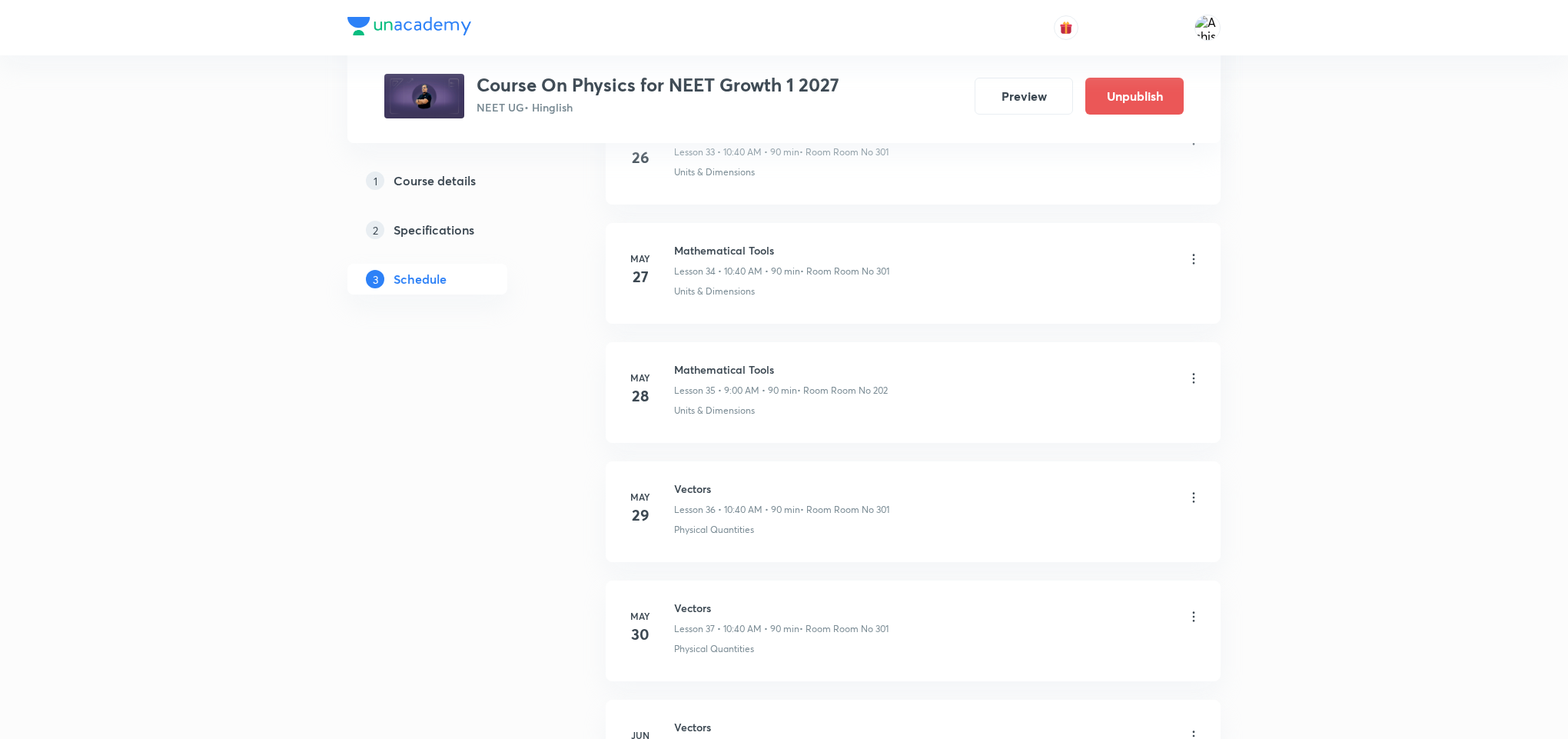
scroll to position [0, 0]
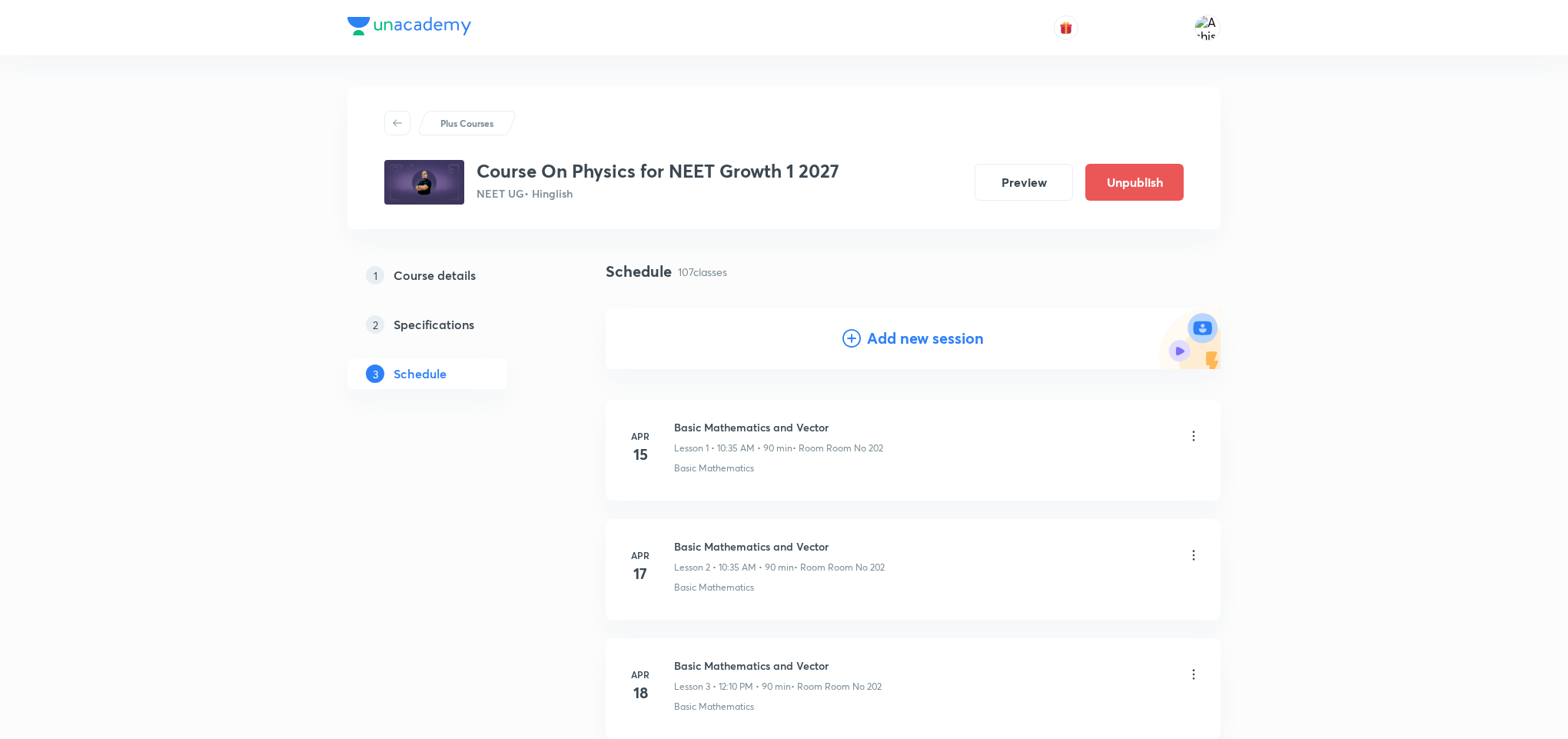
click at [890, 337] on h4 "Add new session" at bounding box center [925, 338] width 117 height 23
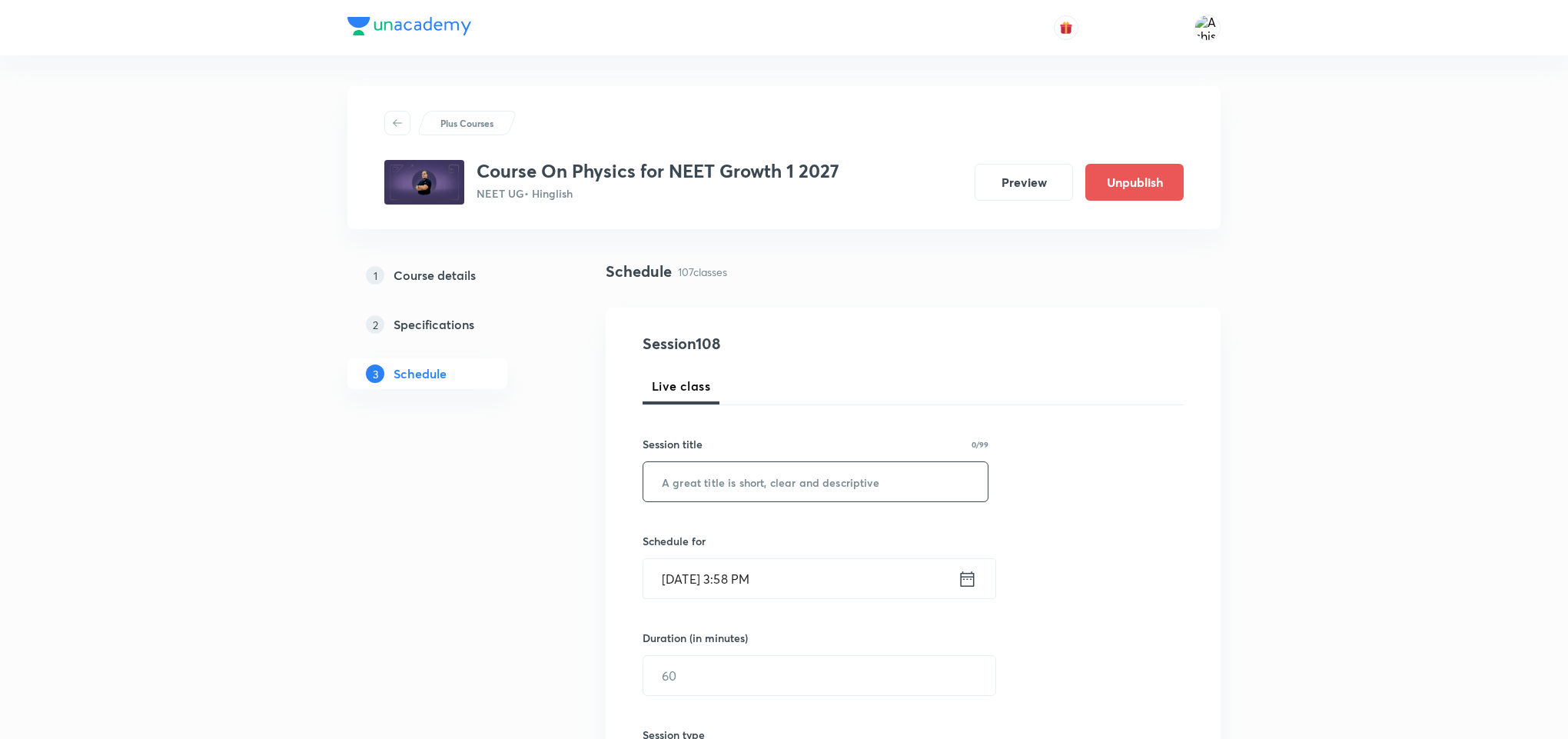
click at [699, 478] on input "text" at bounding box center [815, 482] width 344 height 40
paste input "WEP, Circular Motion, Center of Mass and Momentum & Collision"
type input "WEP, Circular Motion, Center of Mass and Momentum & Collision"
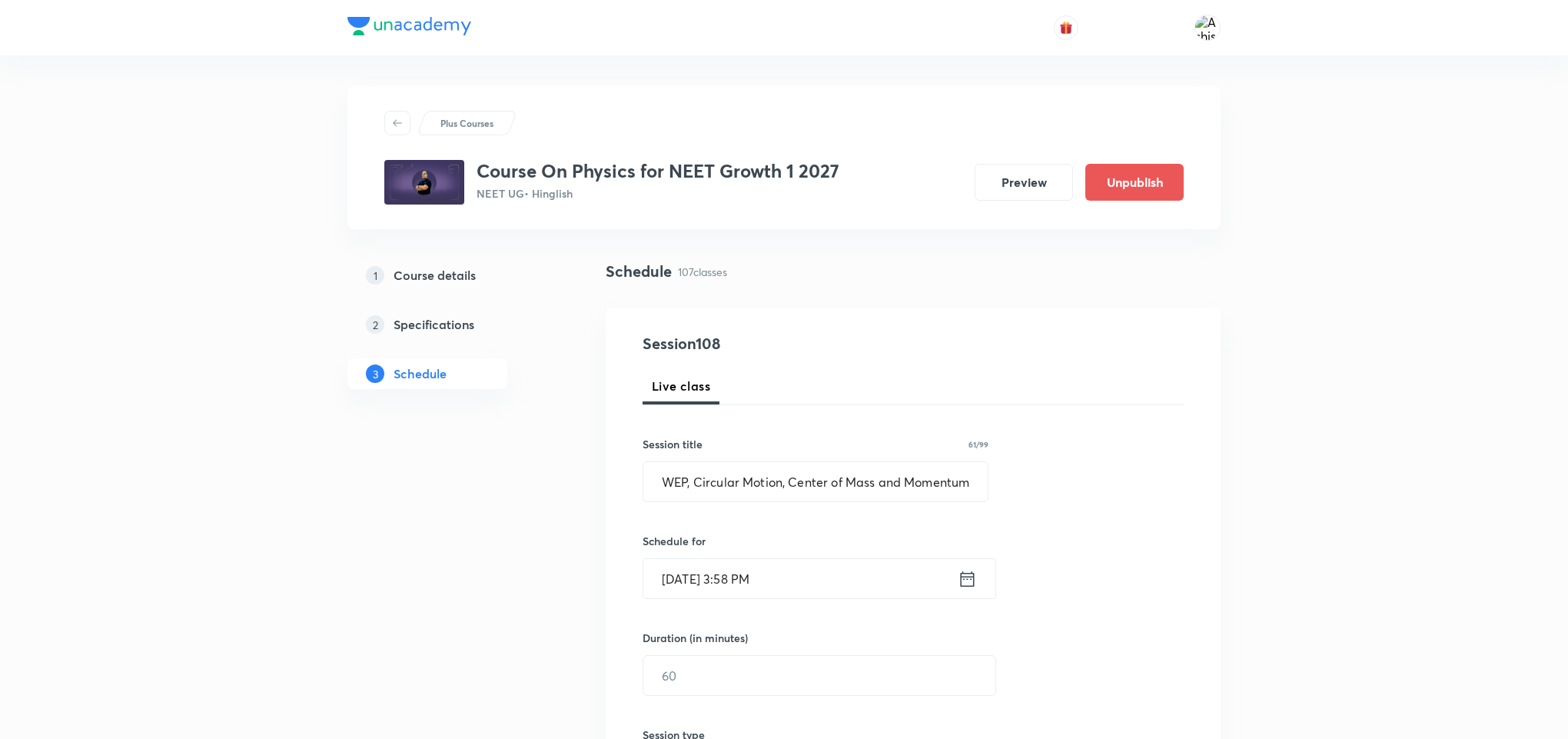
click at [702, 568] on input "[DATE] 3:58 PM" at bounding box center [801, 579] width 315 height 40
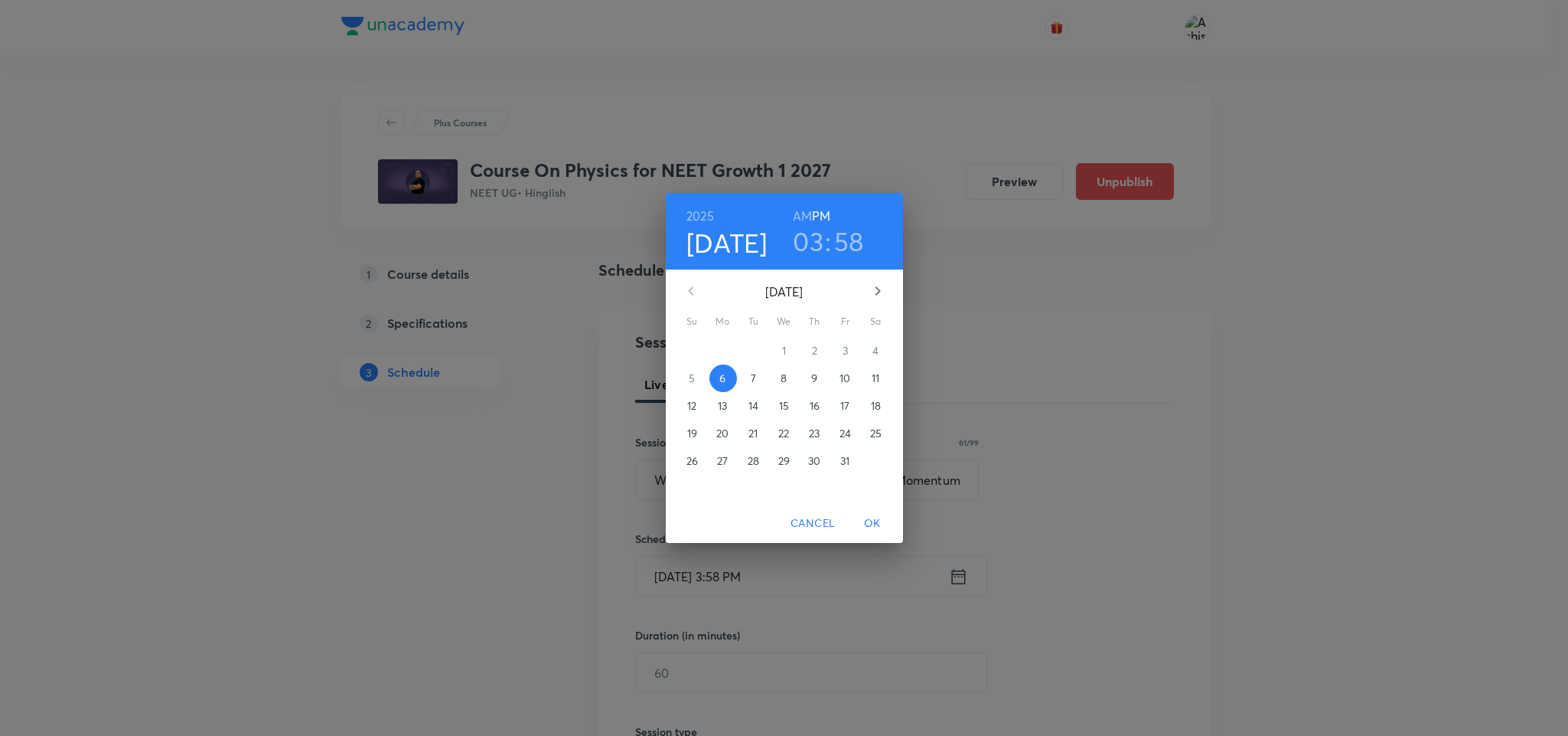
click at [847, 375] on p "10" at bounding box center [845, 378] width 10 height 15
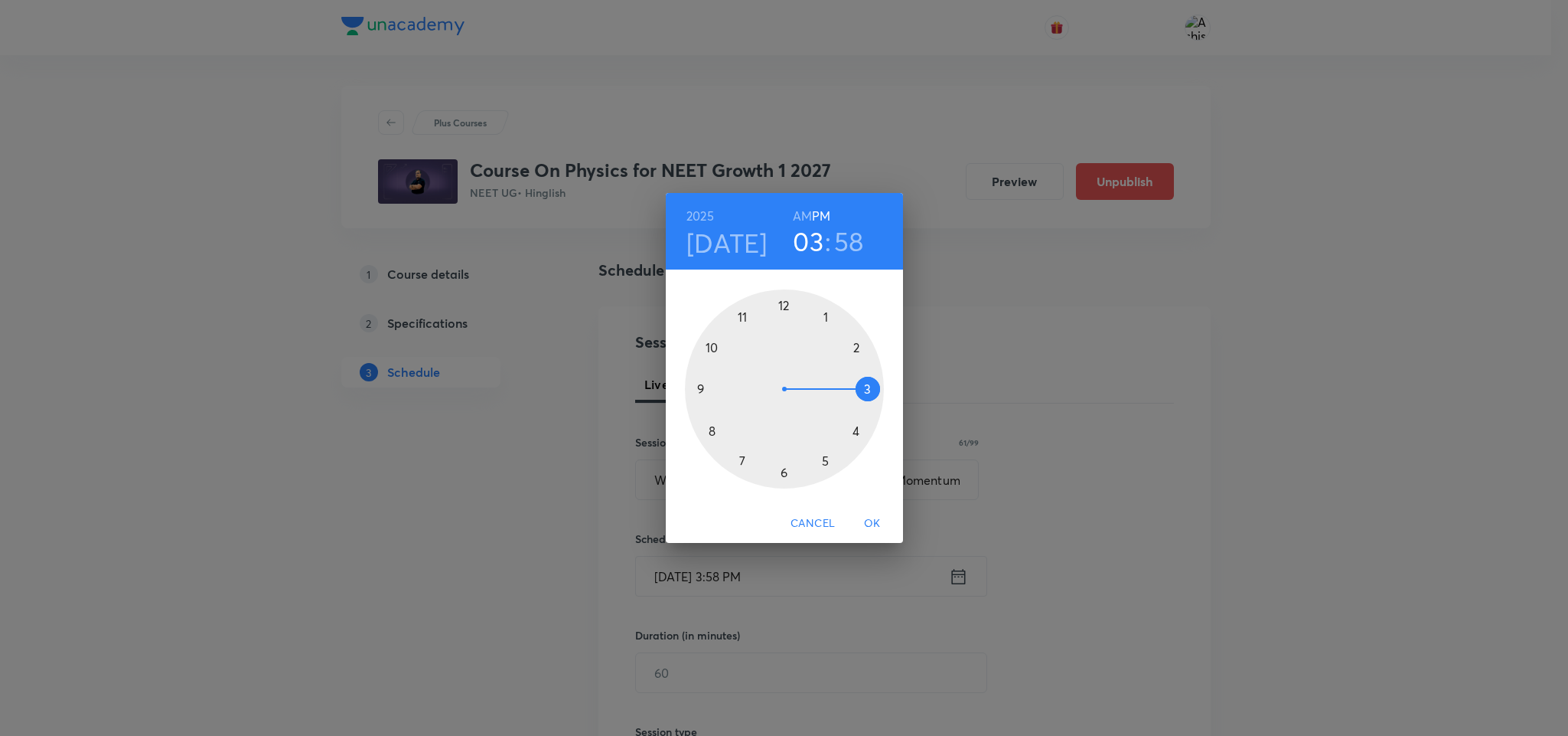
click at [799, 219] on h6 "AM" at bounding box center [802, 216] width 19 height 22
click at [712, 343] on div at bounding box center [784, 389] width 199 height 199
click at [845, 243] on h3 "58" at bounding box center [847, 241] width 30 height 32
click at [742, 464] on div at bounding box center [784, 389] width 199 height 199
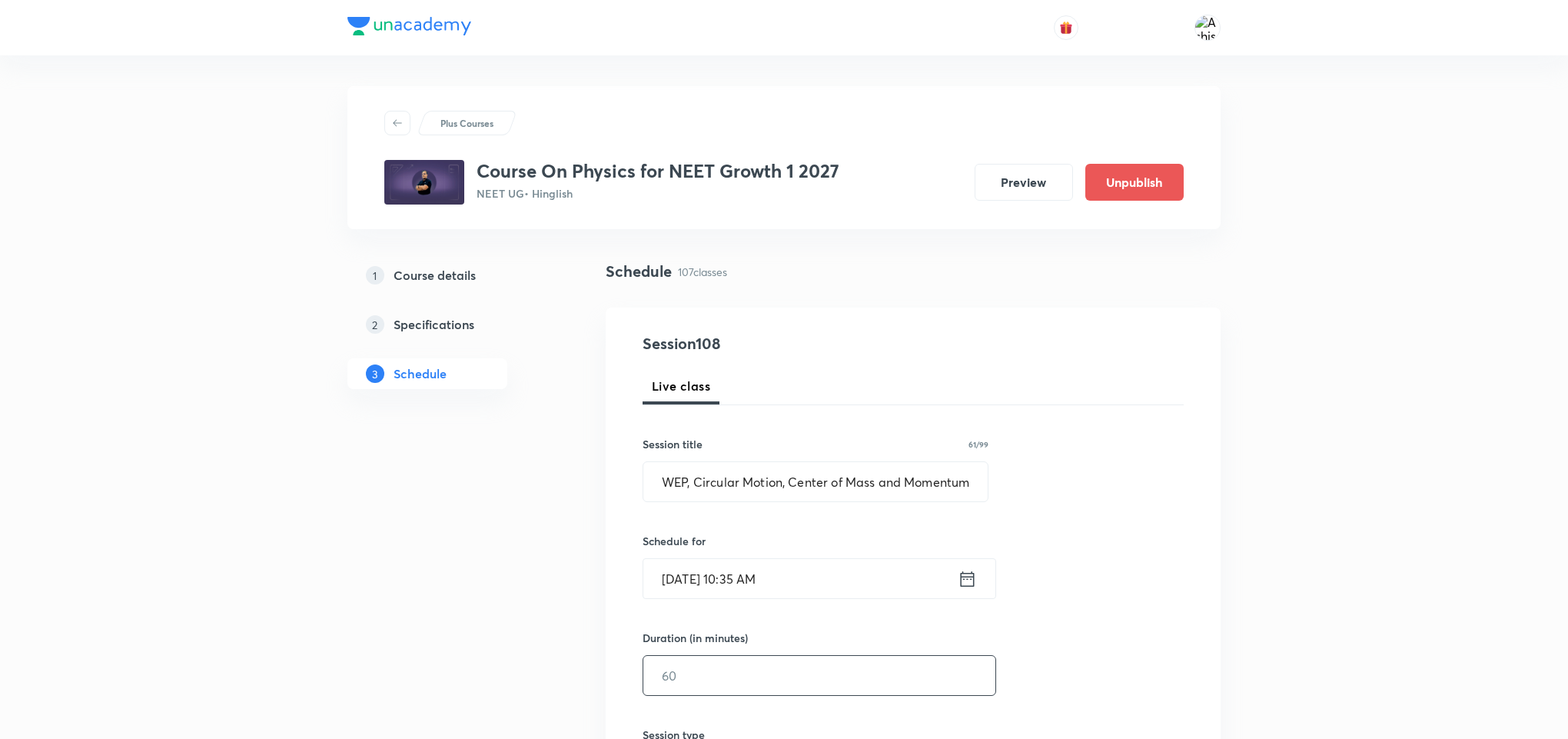
click at [706, 683] on input "text" at bounding box center [820, 676] width 352 height 40
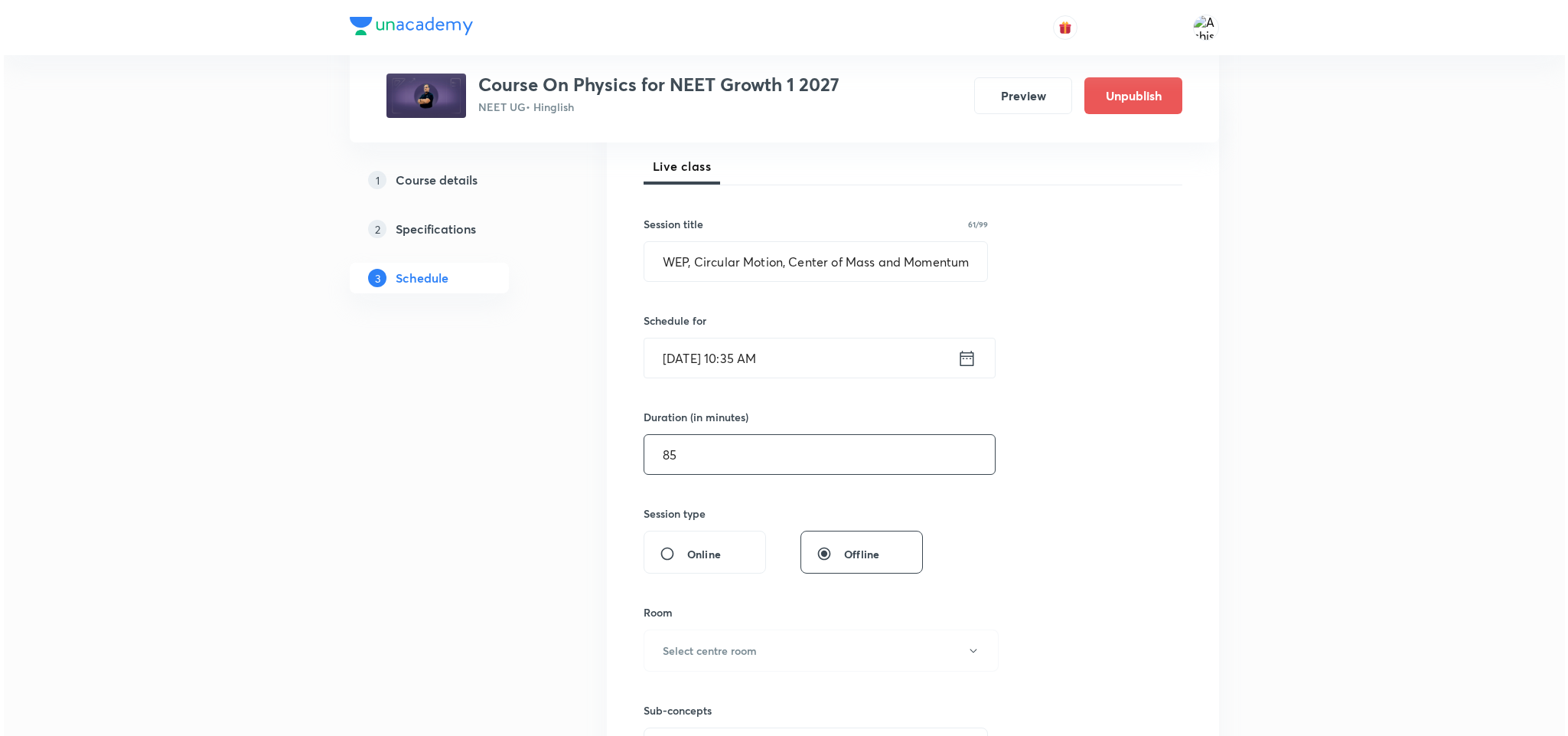
scroll to position [230, 0]
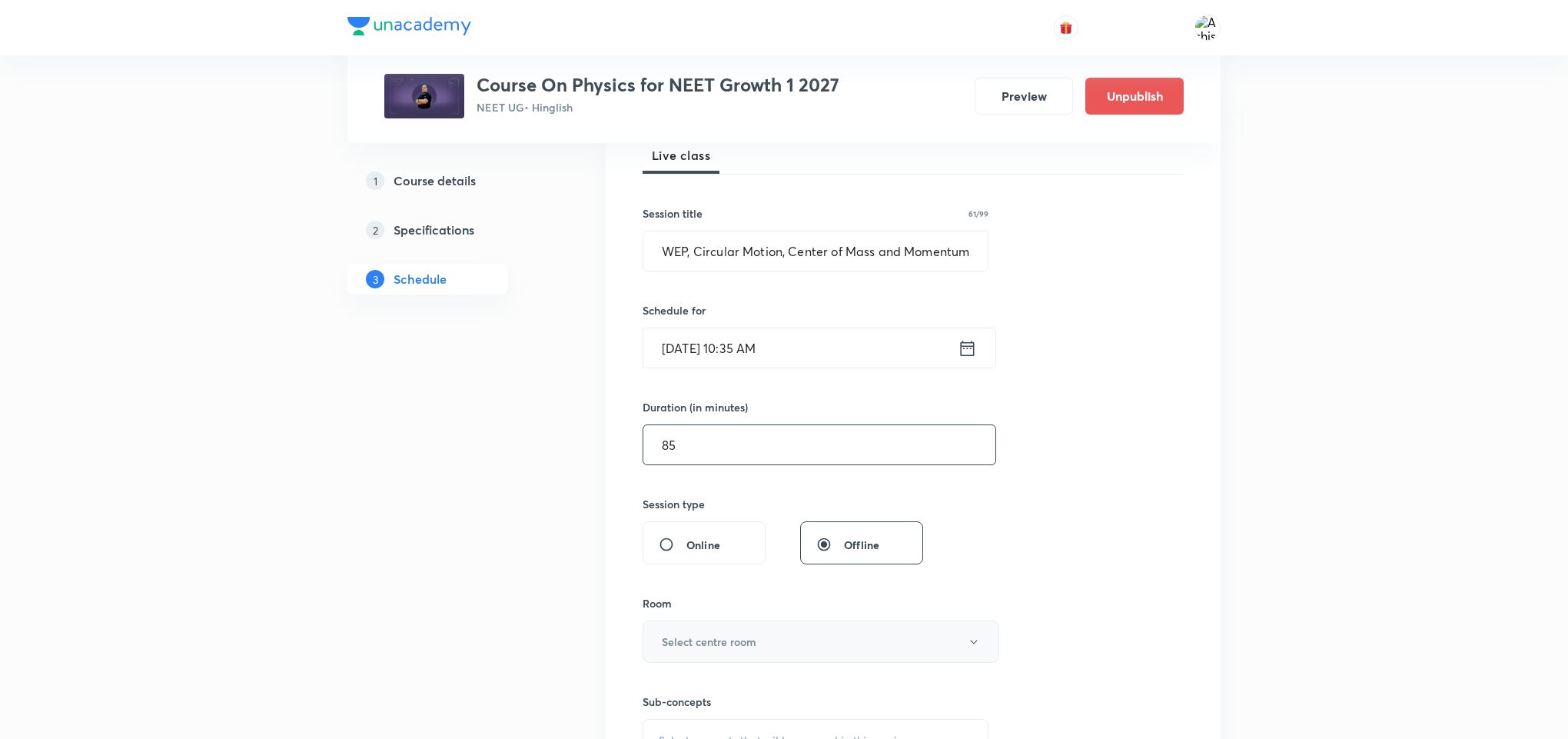
type input "85"
click at [755, 639] on h6 "Select centre room" at bounding box center [709, 641] width 94 height 16
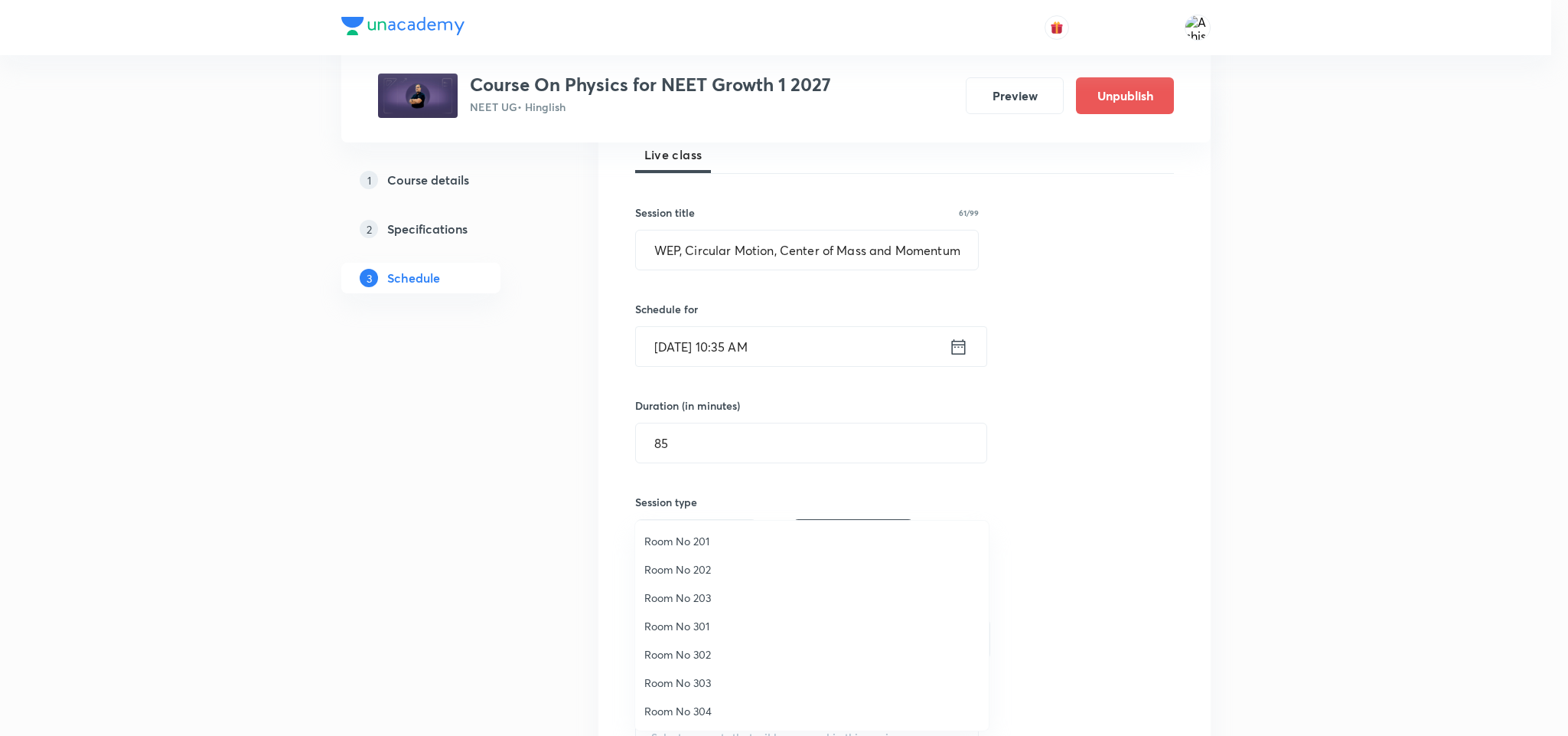
click at [705, 622] on span "Room No 301" at bounding box center [812, 625] width 335 height 16
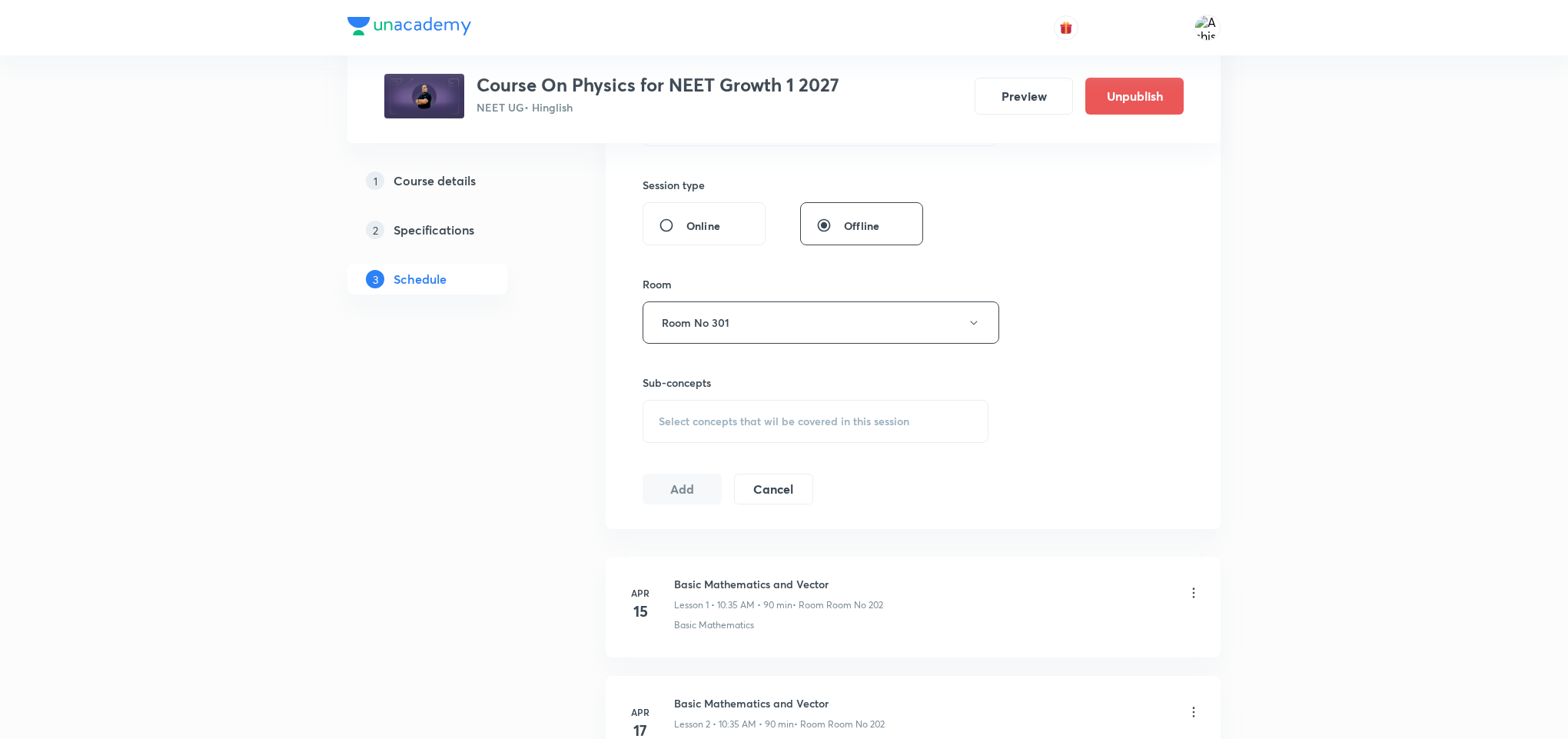
scroll to position [577, 0]
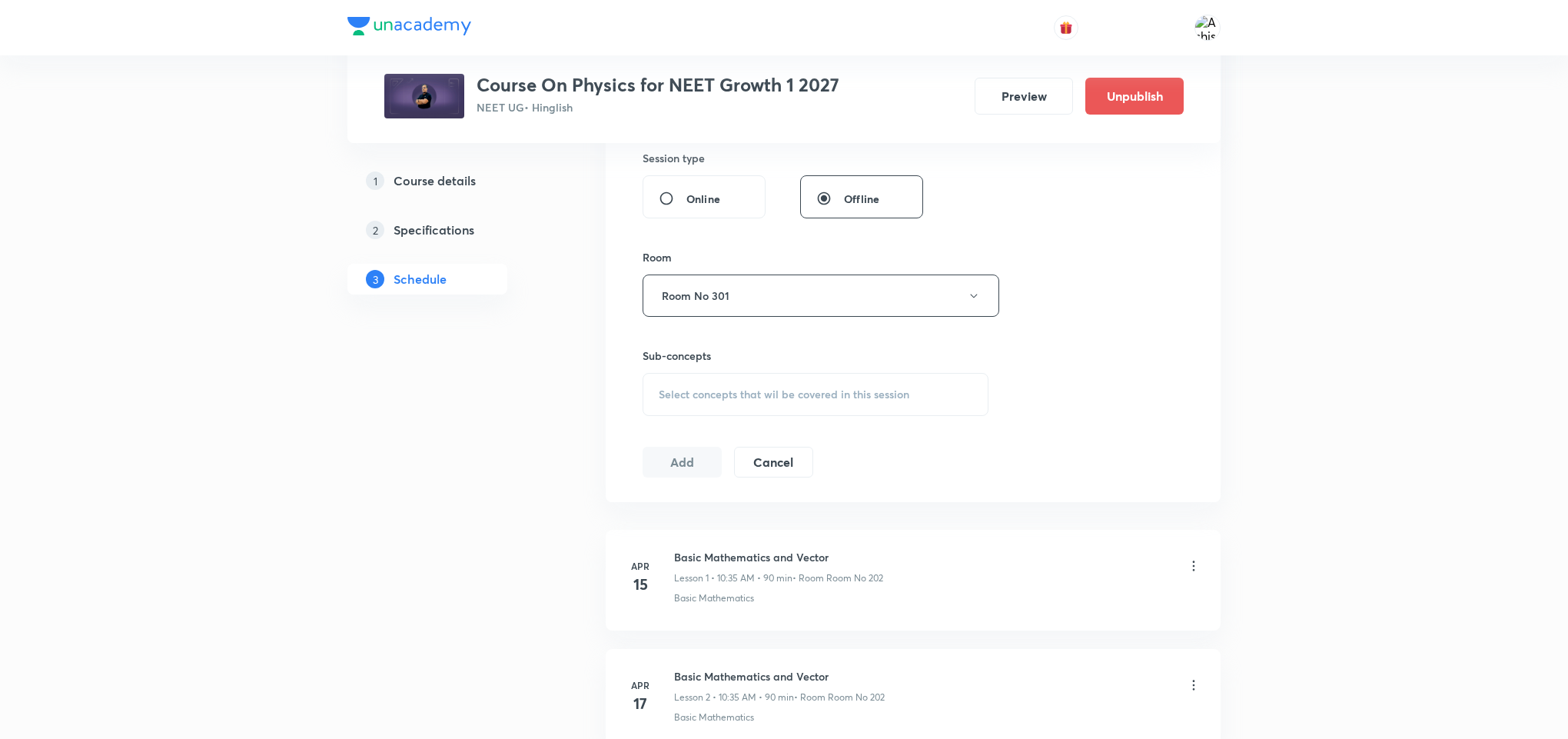
click at [727, 399] on span "Select concepts that wil be covered in this session" at bounding box center [784, 394] width 251 height 12
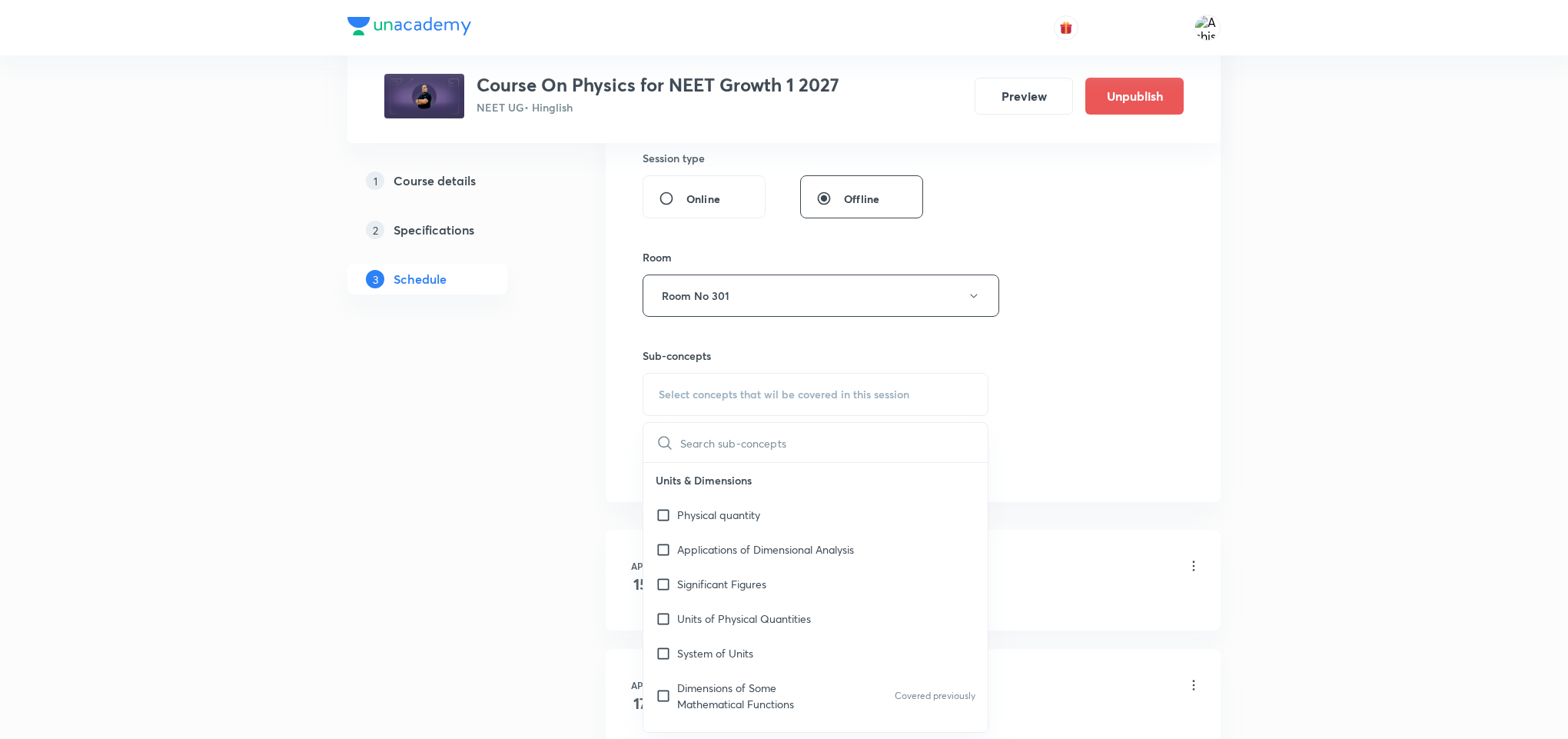
click at [718, 452] on input "text" at bounding box center [834, 443] width 307 height 40
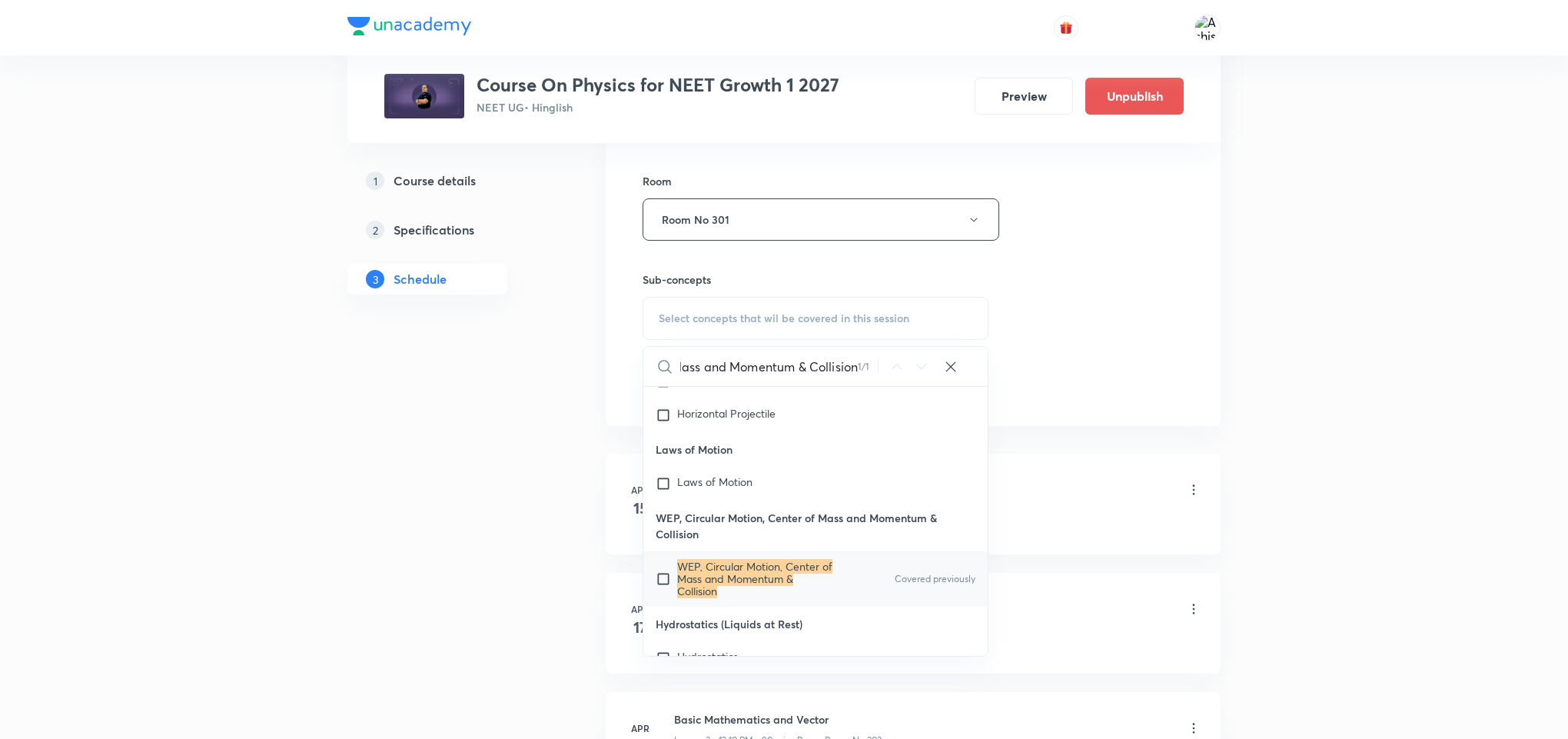
scroll to position [692, 0]
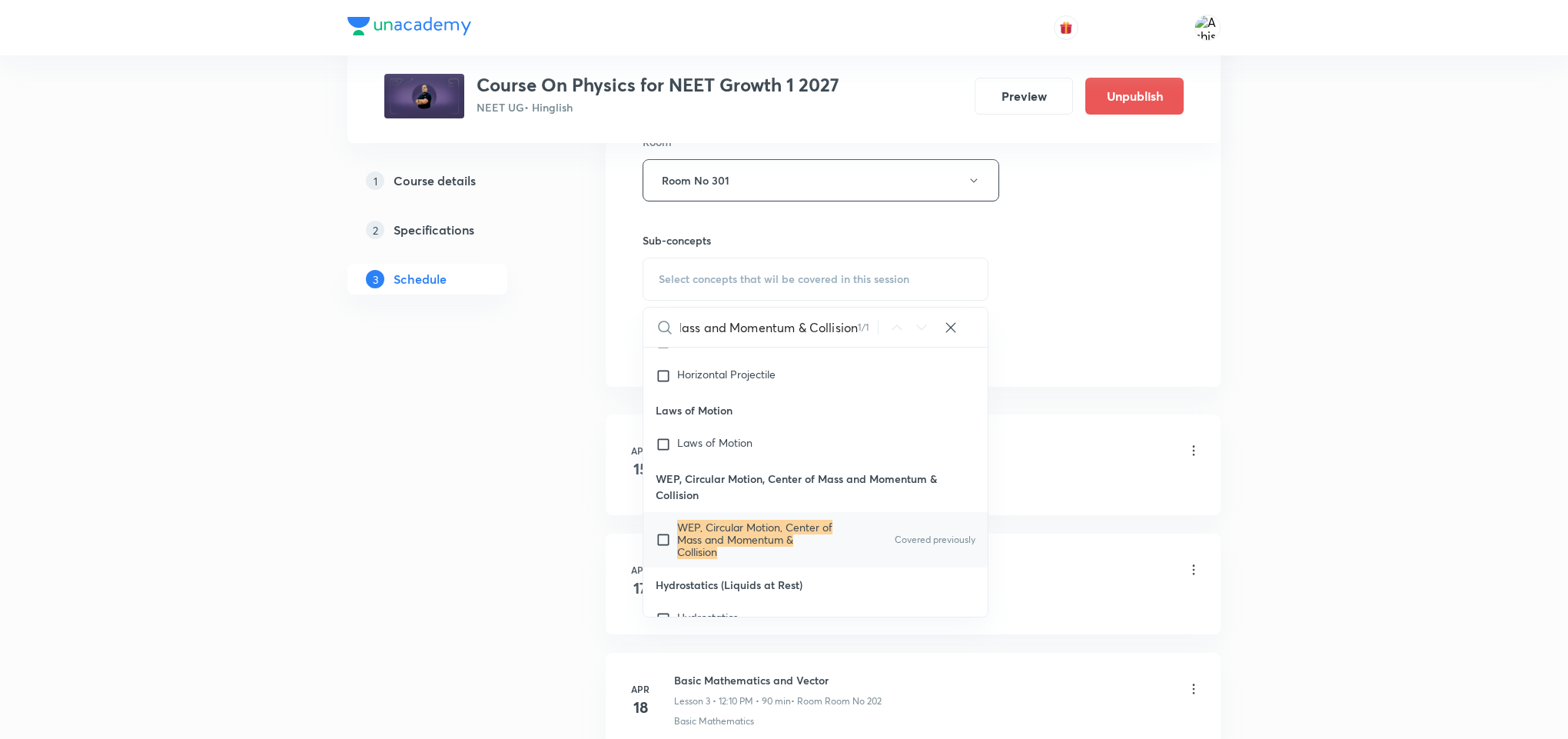
type input "WEP, Circular Motion, Center of Mass and Momentum & Collision"
click at [650, 567] on div "WEP, Circular Motion, Center of Mass and Momentum & Collision Covered previously" at bounding box center [815, 539] width 344 height 56
checkbox input "true"
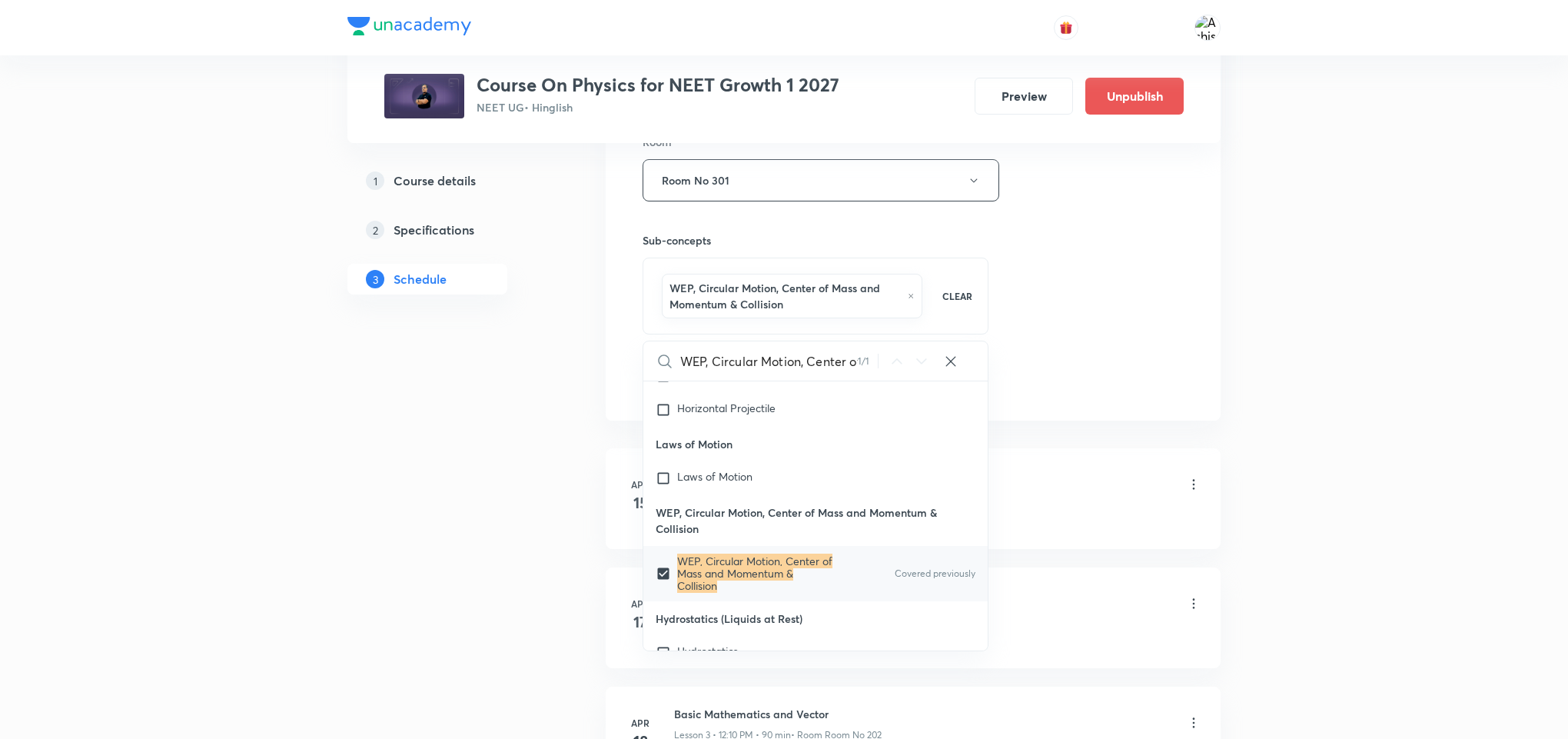
click at [1061, 346] on div "Session 108 Live class Session title 61/99 WEP, Circular Motion, Center of Mass…" at bounding box center [913, 18] width 541 height 756
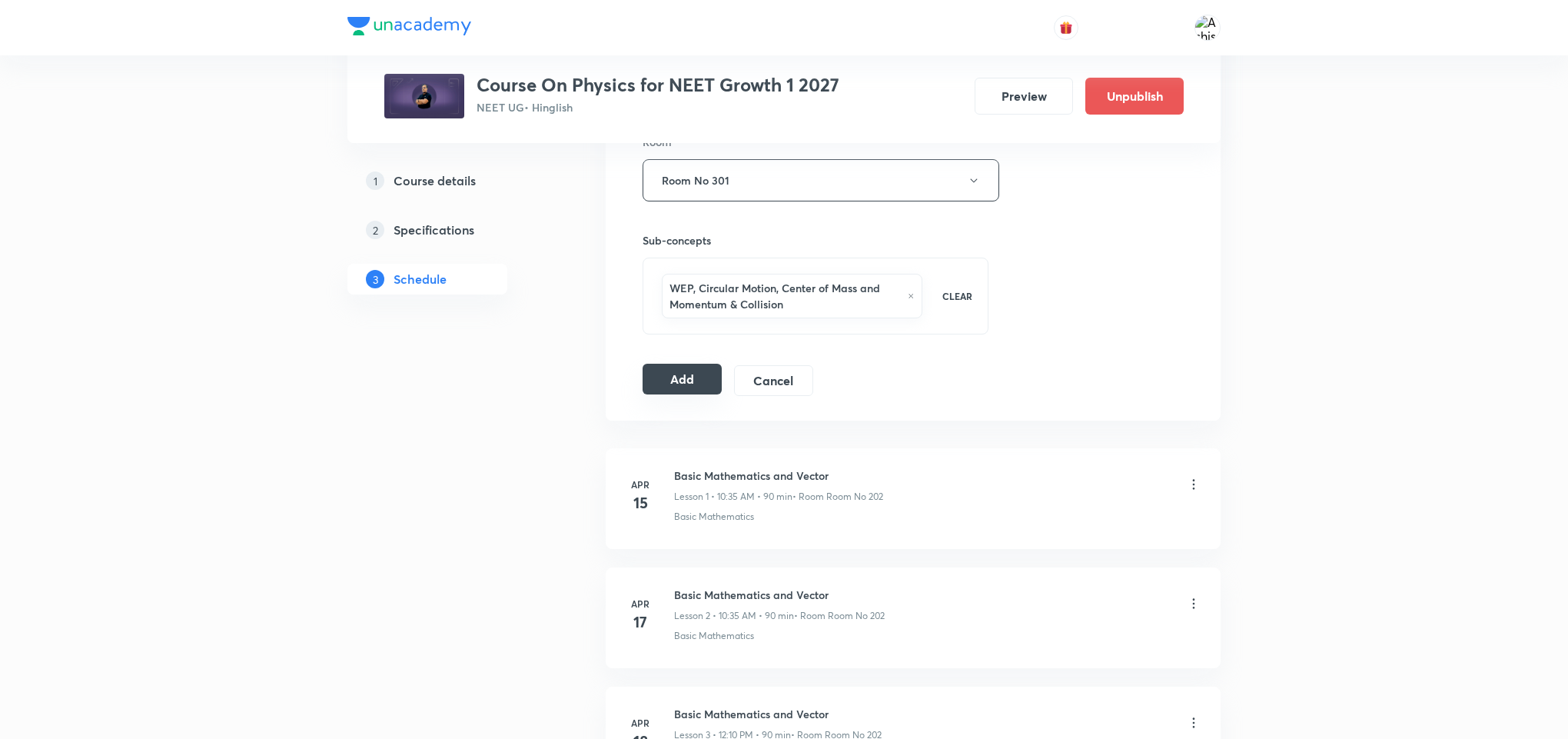
click at [680, 372] on button "Add" at bounding box center [682, 379] width 79 height 31
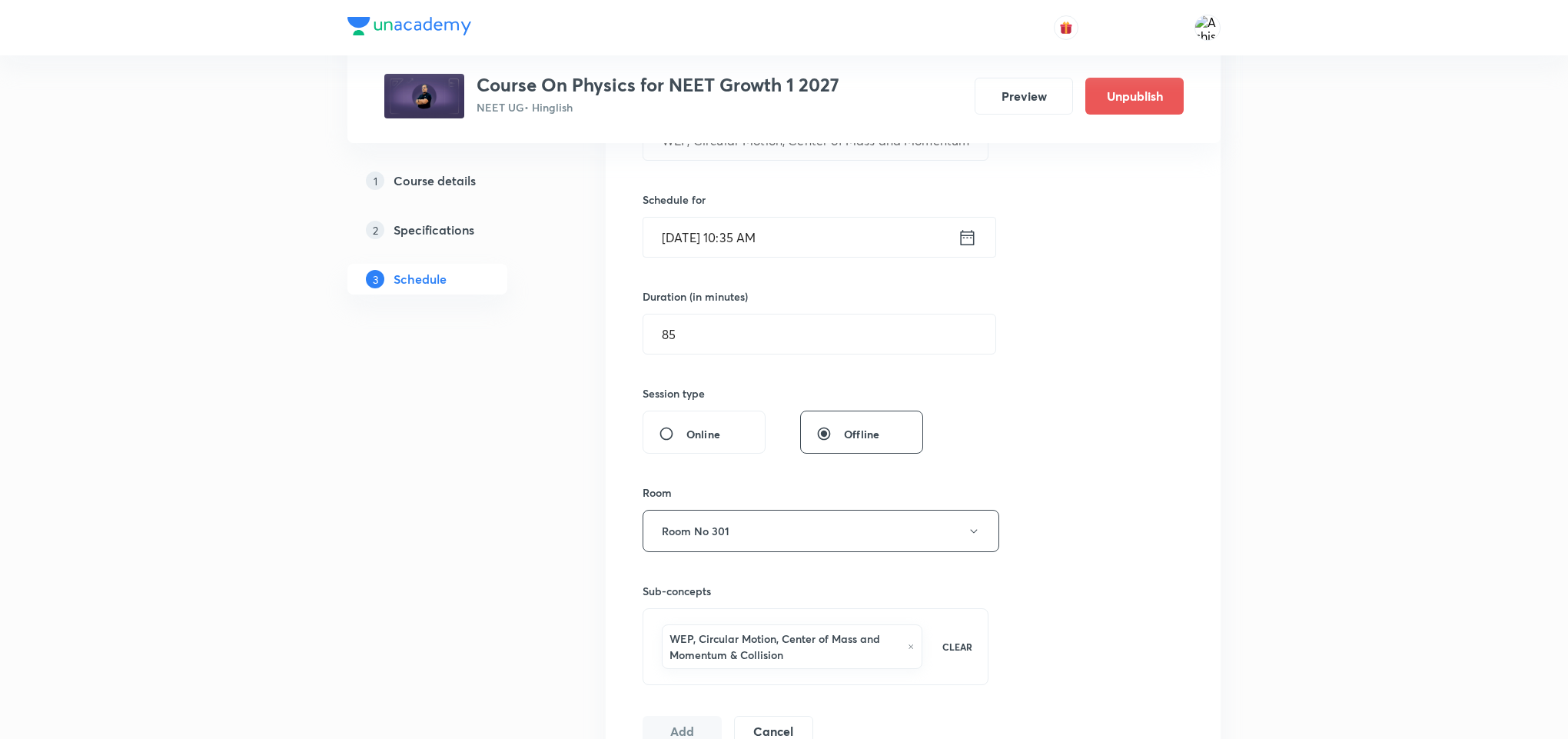
scroll to position [346, 0]
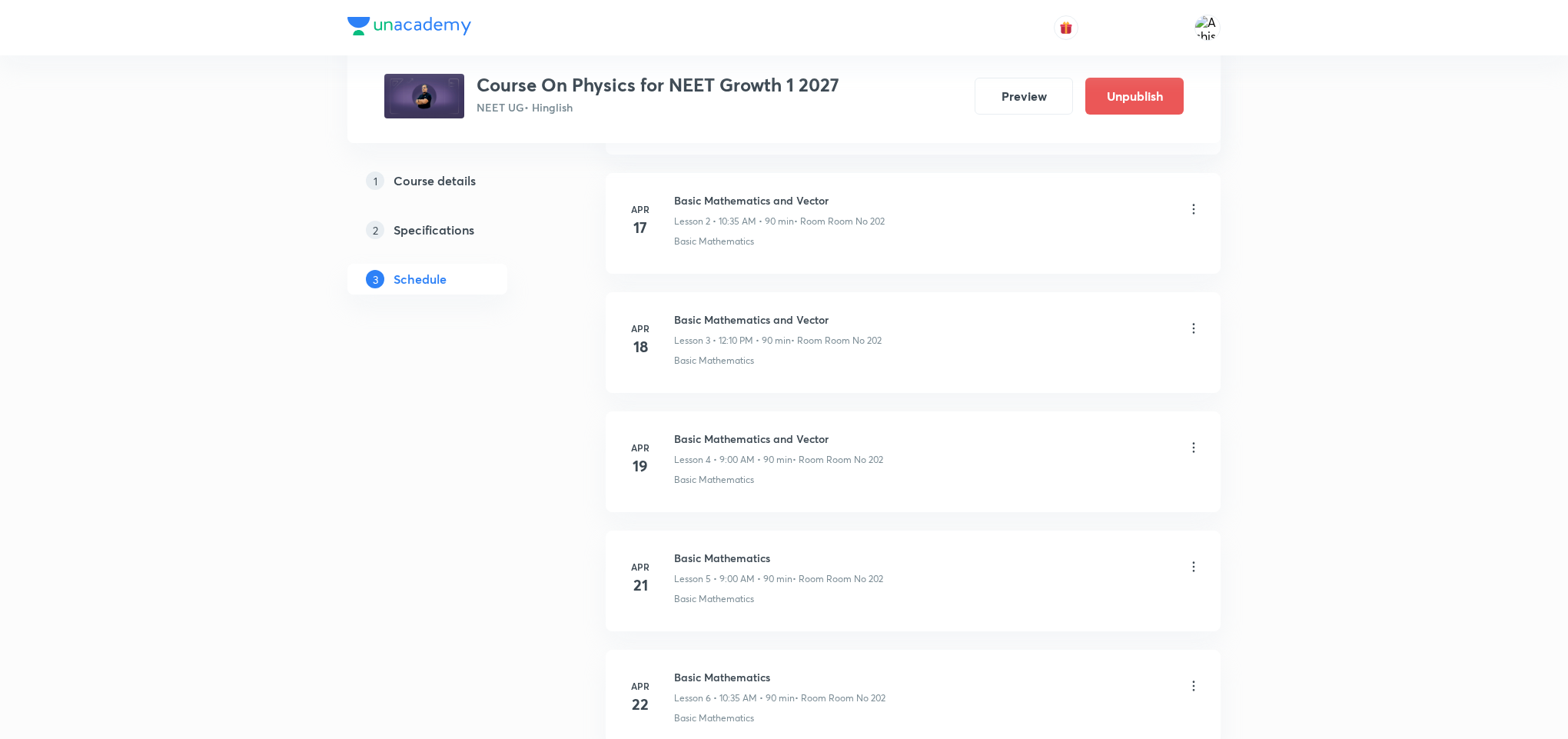
drag, startPoint x: 789, startPoint y: 311, endPoint x: 798, endPoint y: 580, distance: 269.2
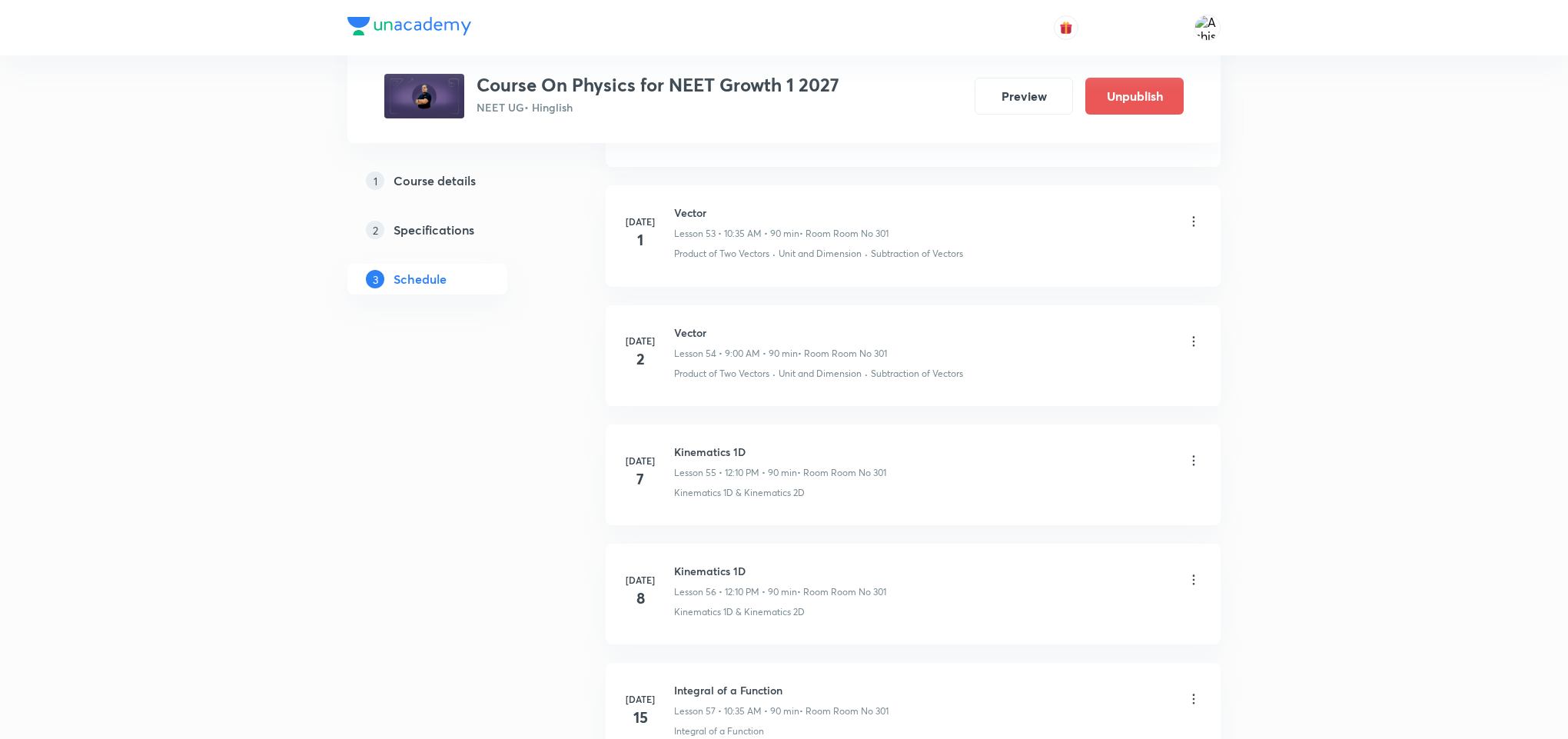
scroll to position [12620, 0]
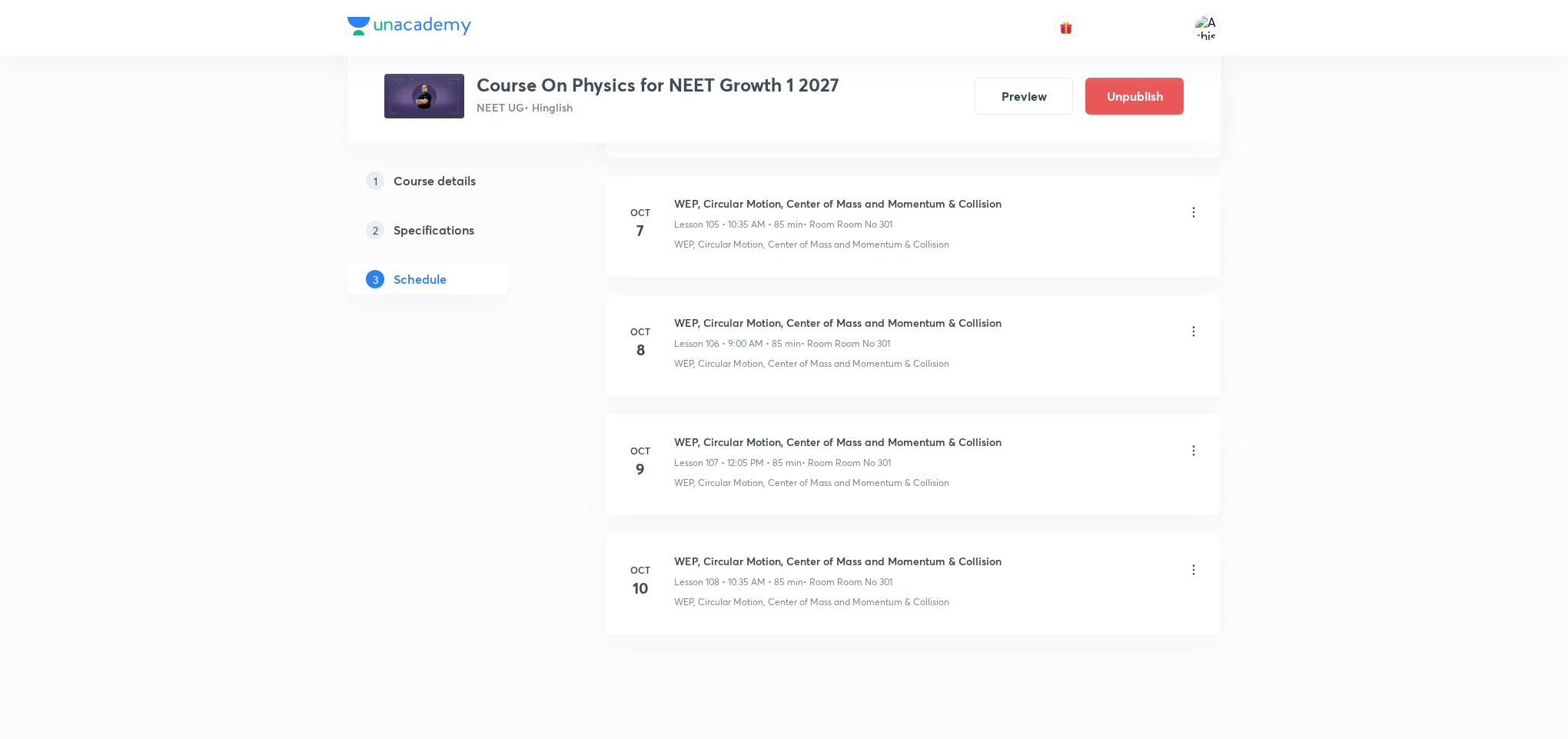
drag, startPoint x: 794, startPoint y: 681, endPoint x: 874, endPoint y: 371, distance: 320.2
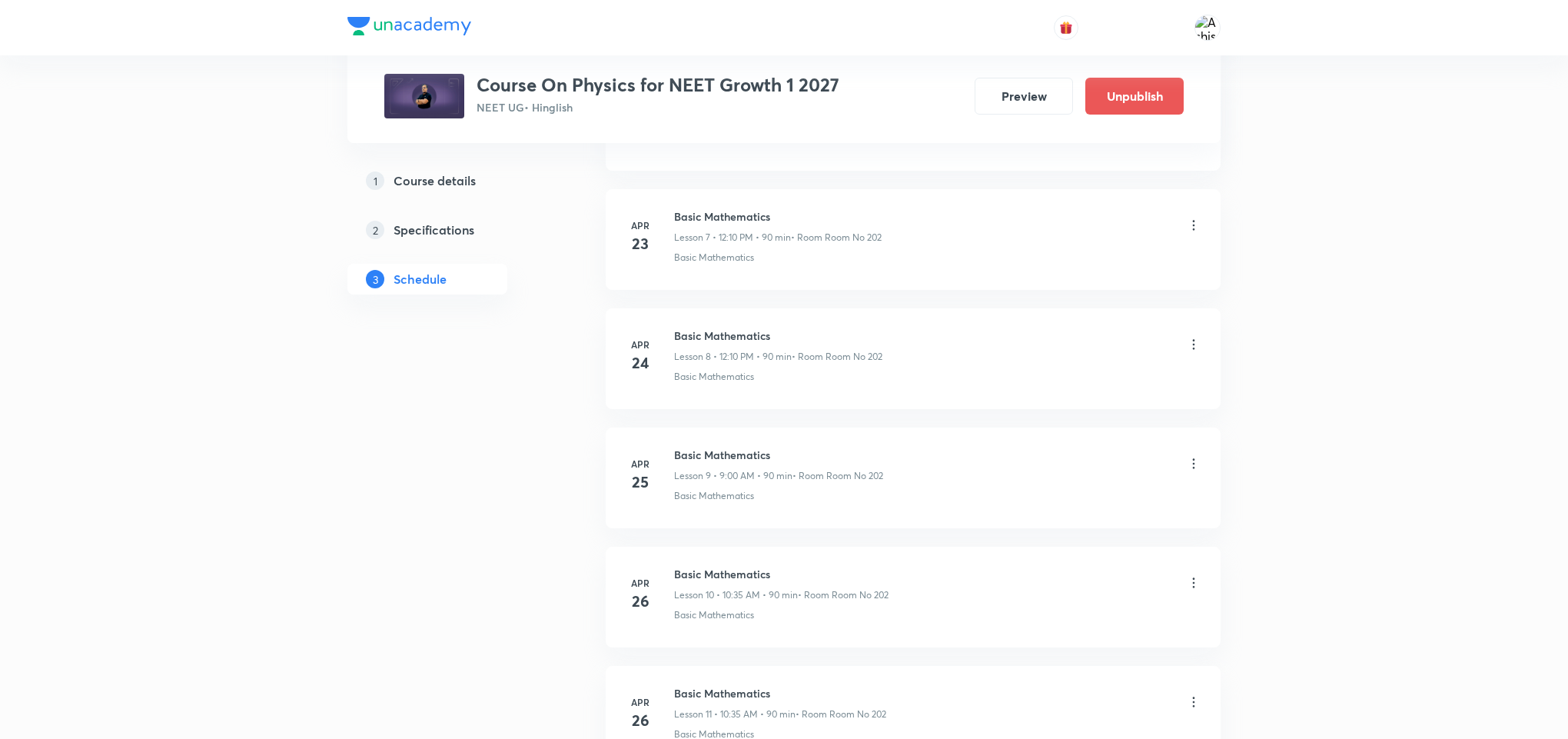
scroll to position [0, 0]
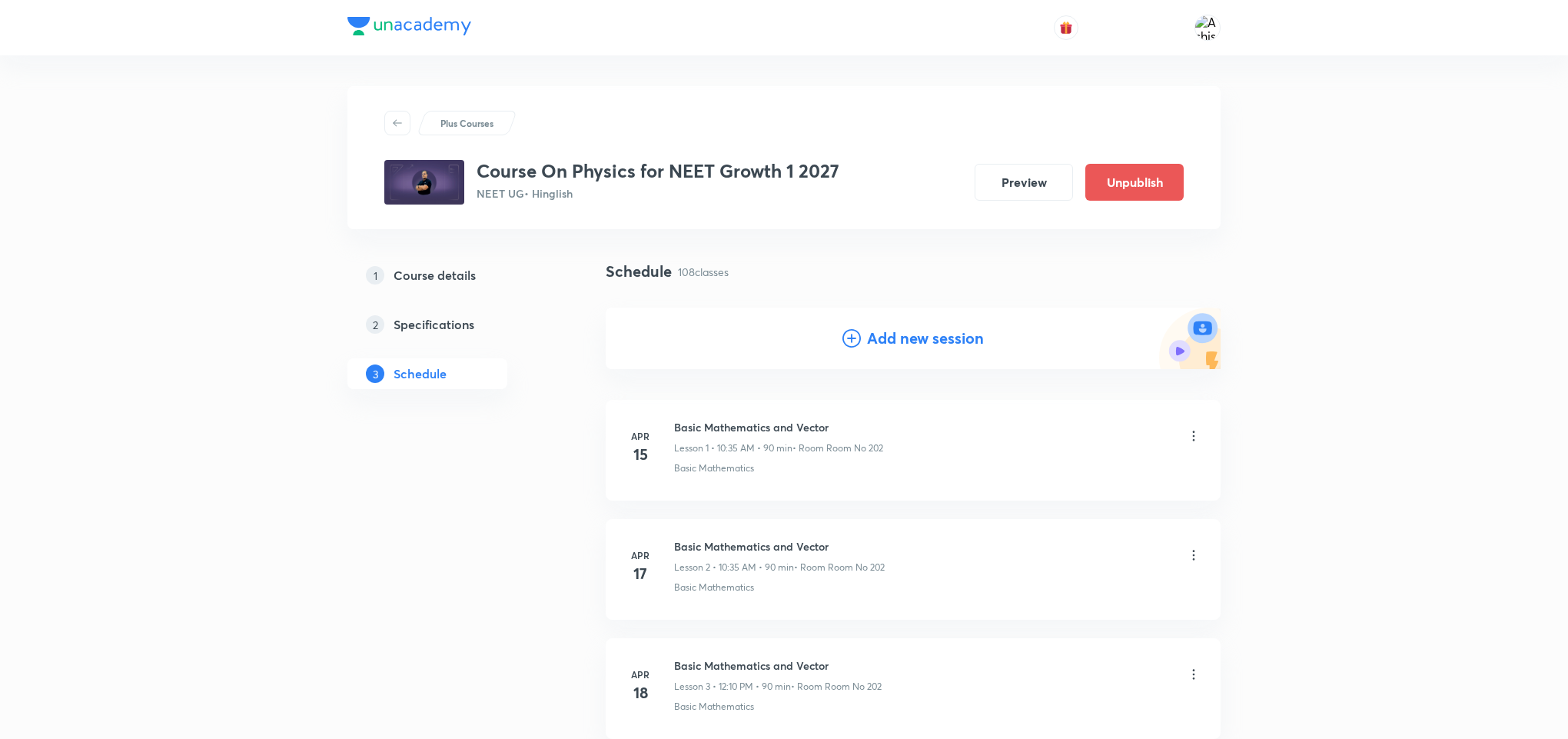
click at [932, 340] on h4 "Add new session" at bounding box center [925, 338] width 117 height 23
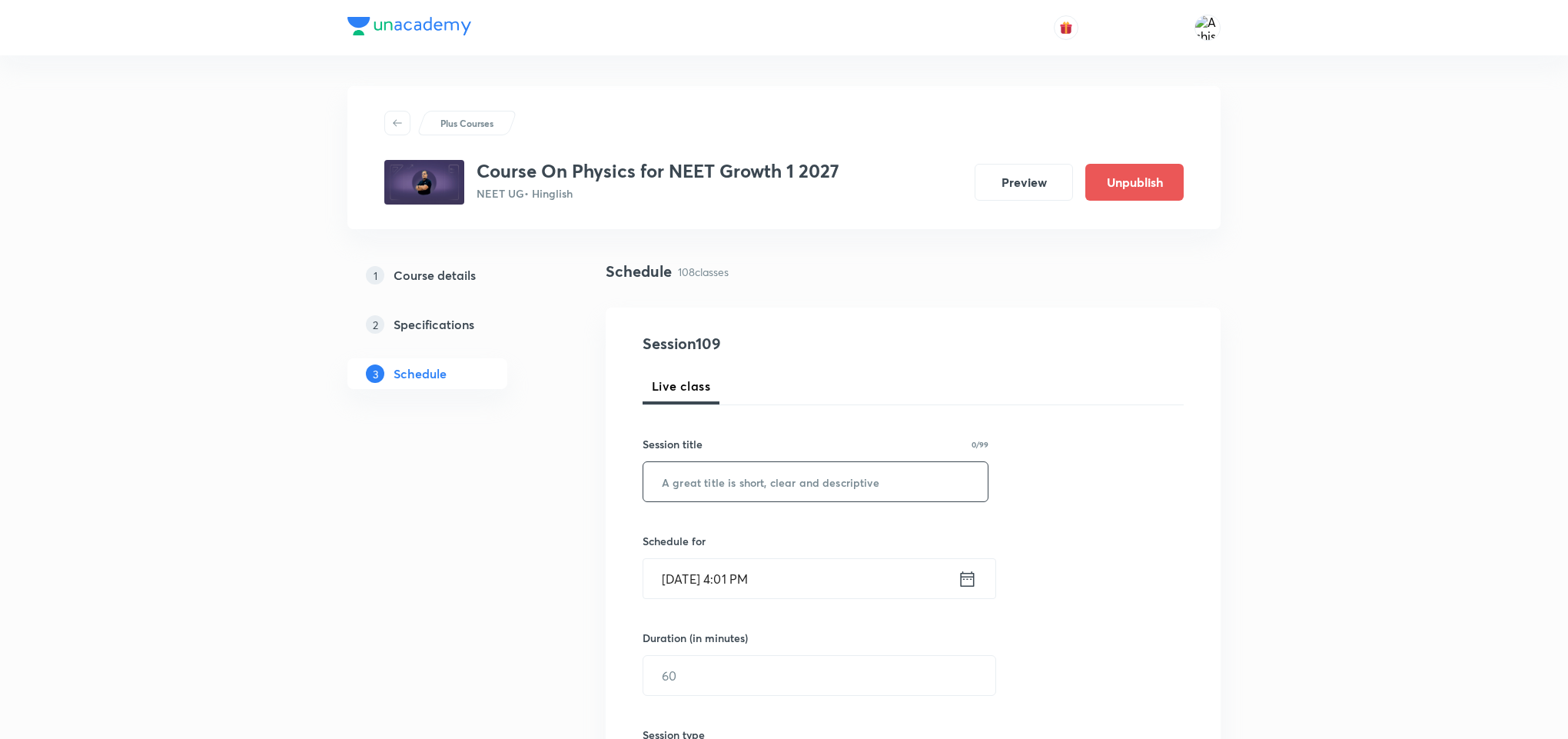
click at [752, 484] on input "text" at bounding box center [815, 482] width 344 height 40
paste input "WEP, Circular Motion, Center of Mass and Momentum & Collision"
type input "WEP, Circular Motion, Center of Mass and Momentum & Collision"
click at [697, 573] on input "[DATE] 4:01 PM" at bounding box center [801, 579] width 315 height 40
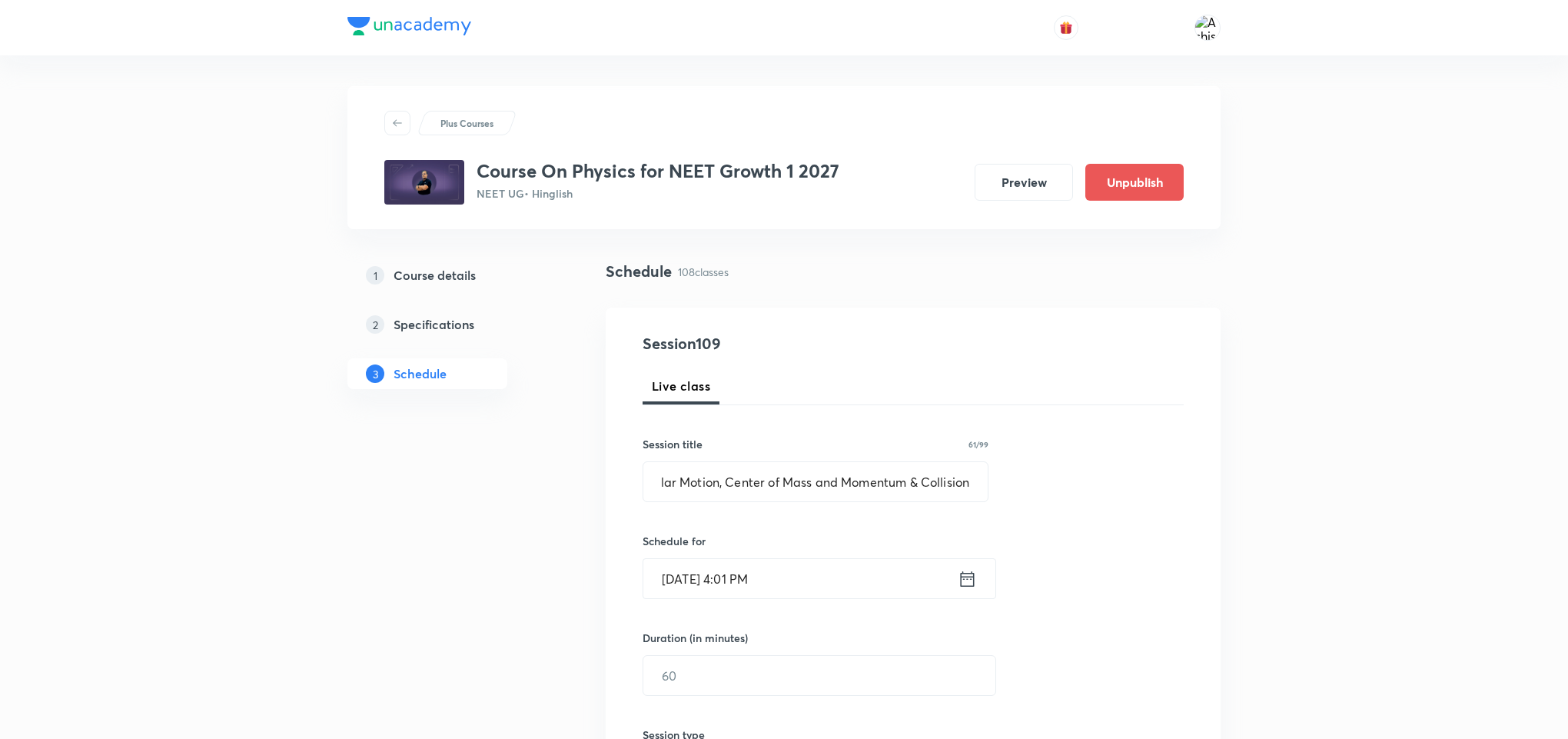
scroll to position [0, 0]
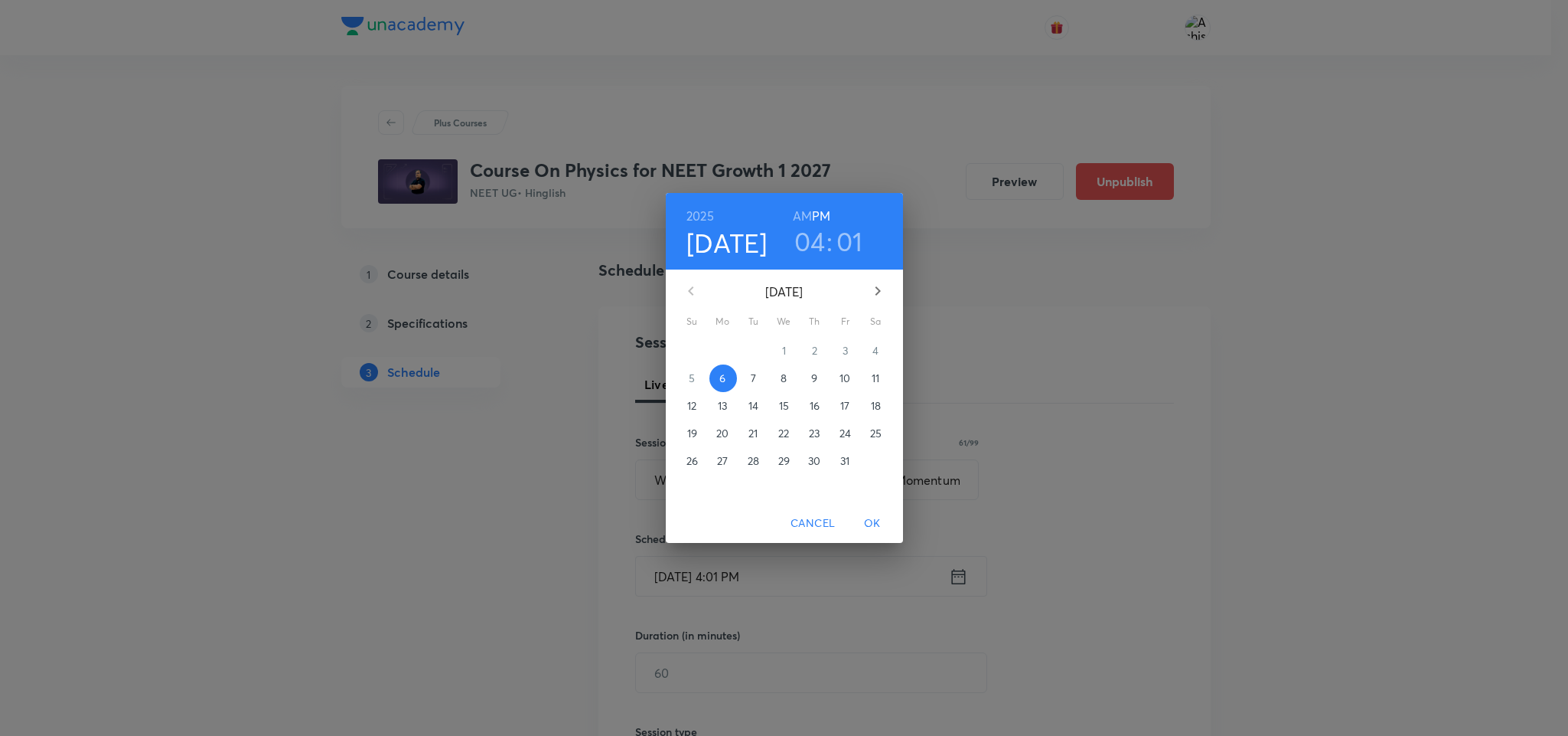
click at [875, 380] on p "11" at bounding box center [875, 378] width 8 height 15
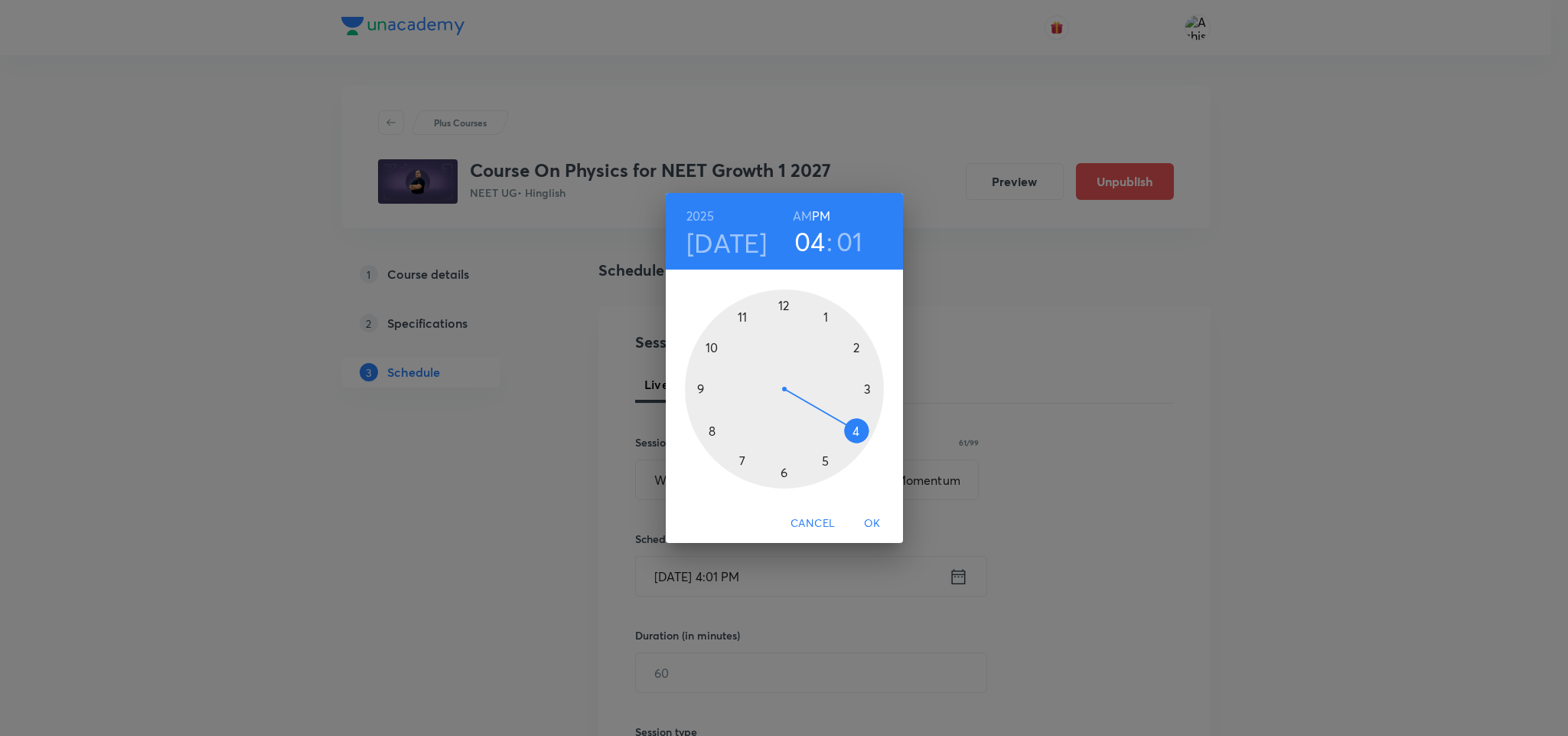
click at [798, 211] on h6 "AM" at bounding box center [802, 216] width 19 height 22
click at [696, 391] on div at bounding box center [784, 389] width 199 height 199
click at [783, 303] on div at bounding box center [784, 389] width 199 height 199
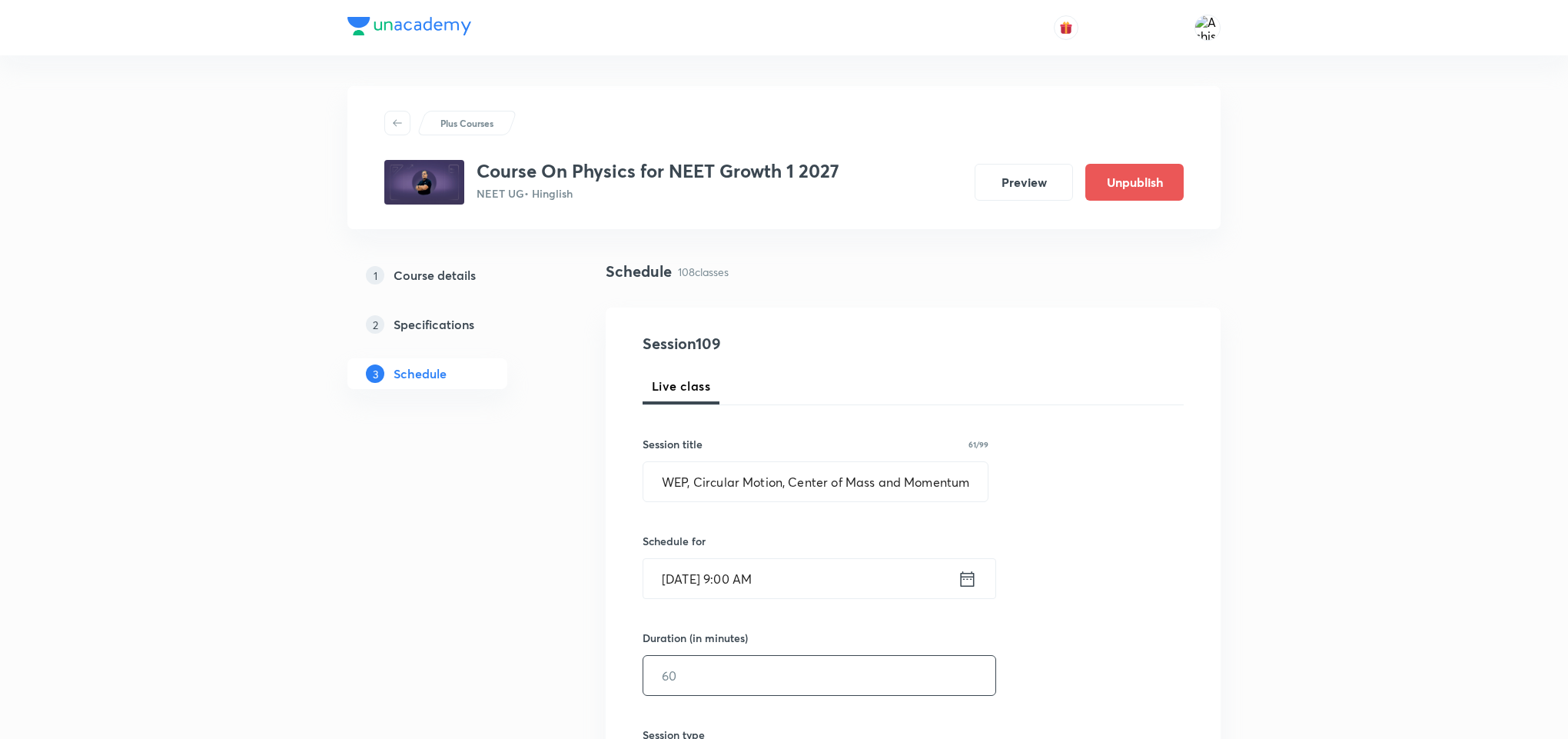
click at [686, 682] on input "text" at bounding box center [820, 676] width 352 height 40
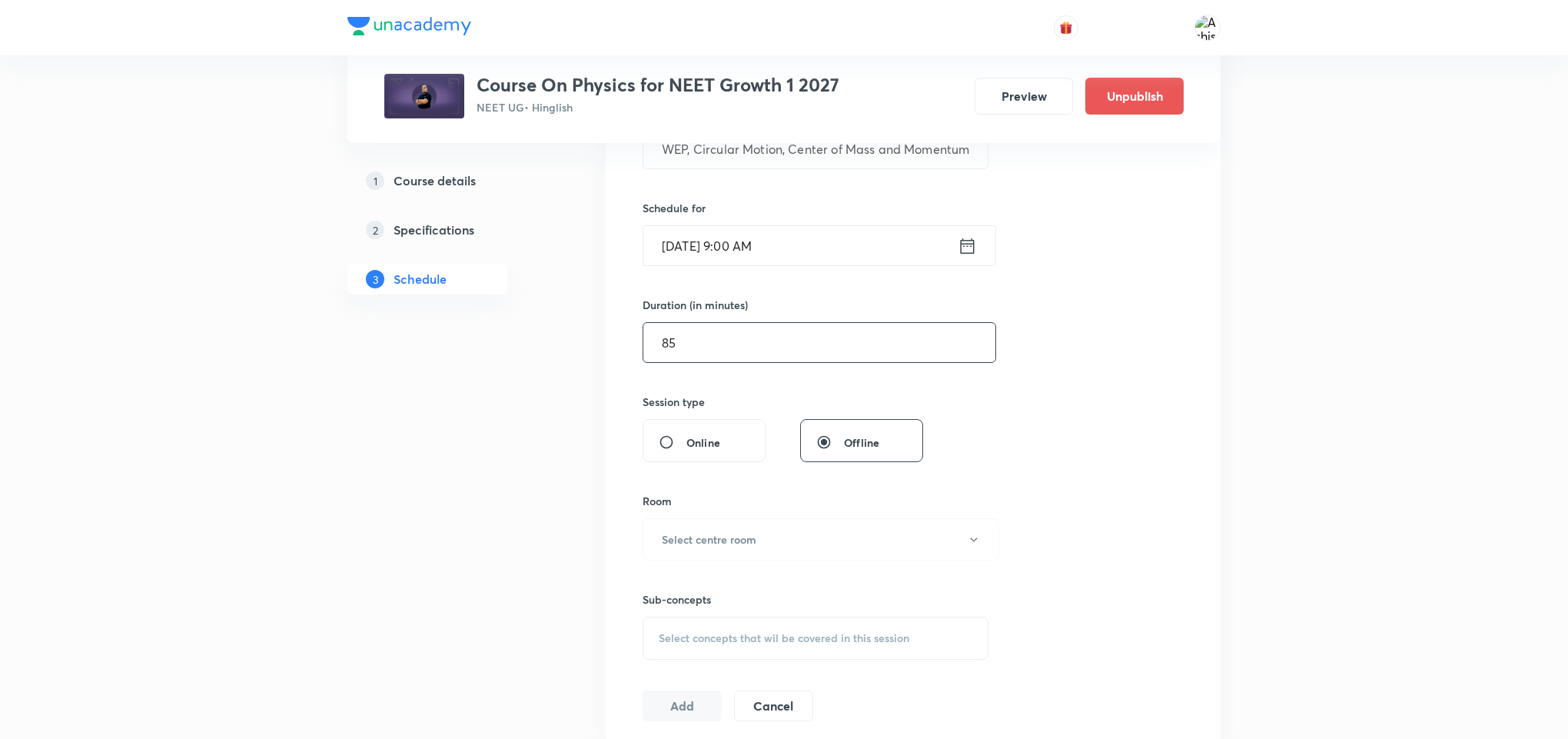
scroll to position [346, 0]
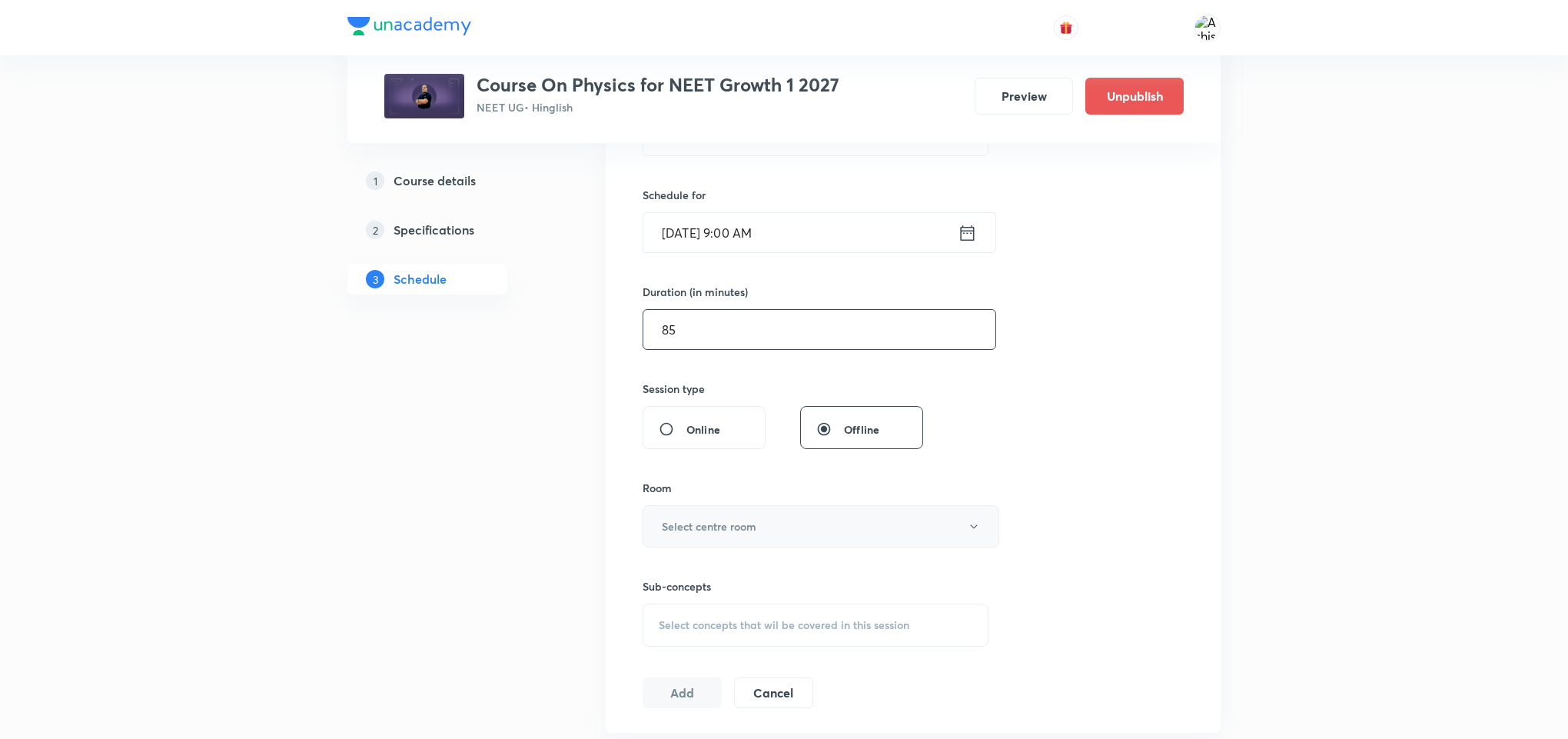
type input "85"
click at [755, 521] on h6 "Select centre room" at bounding box center [709, 526] width 94 height 16
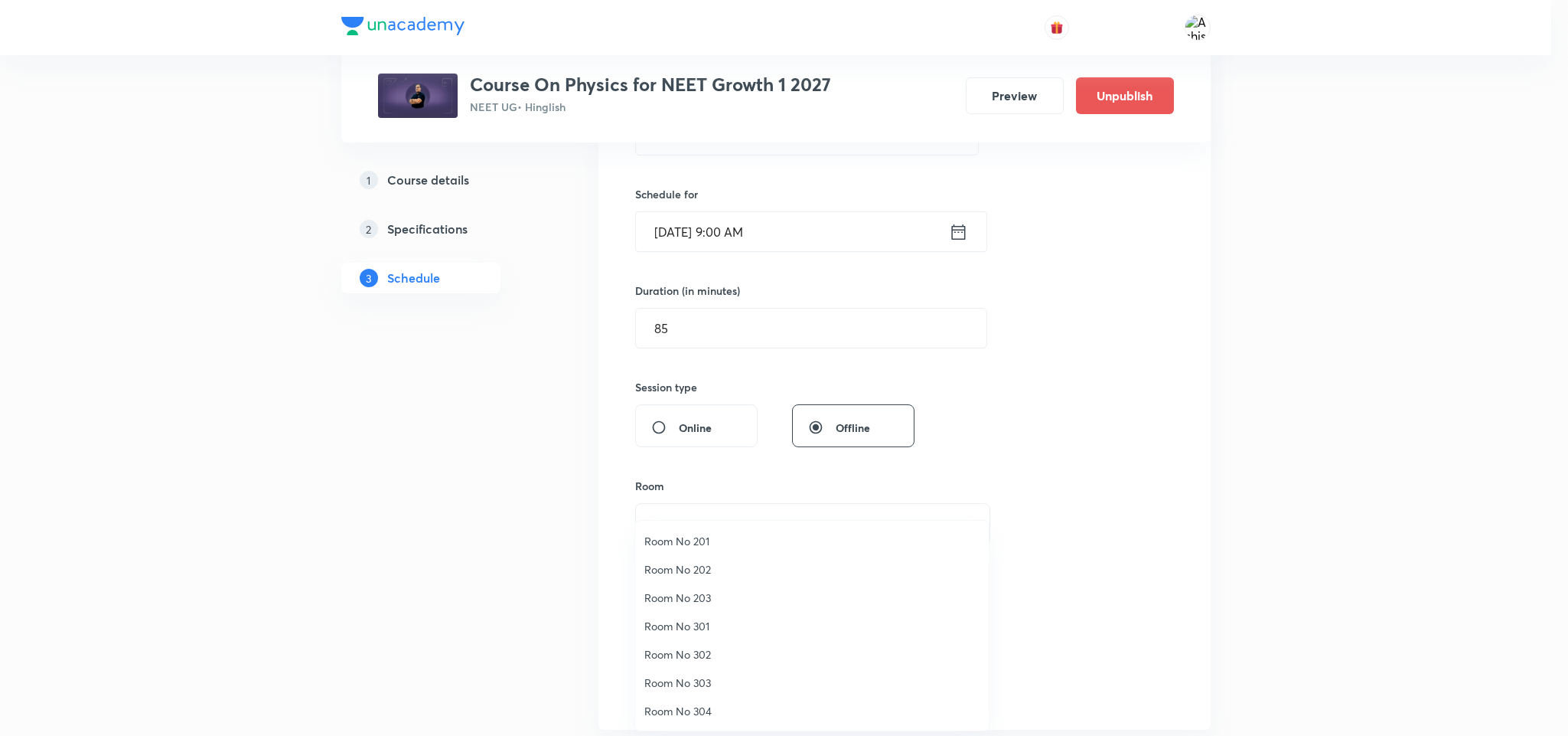
click at [700, 622] on span "Room No 301" at bounding box center [812, 625] width 335 height 16
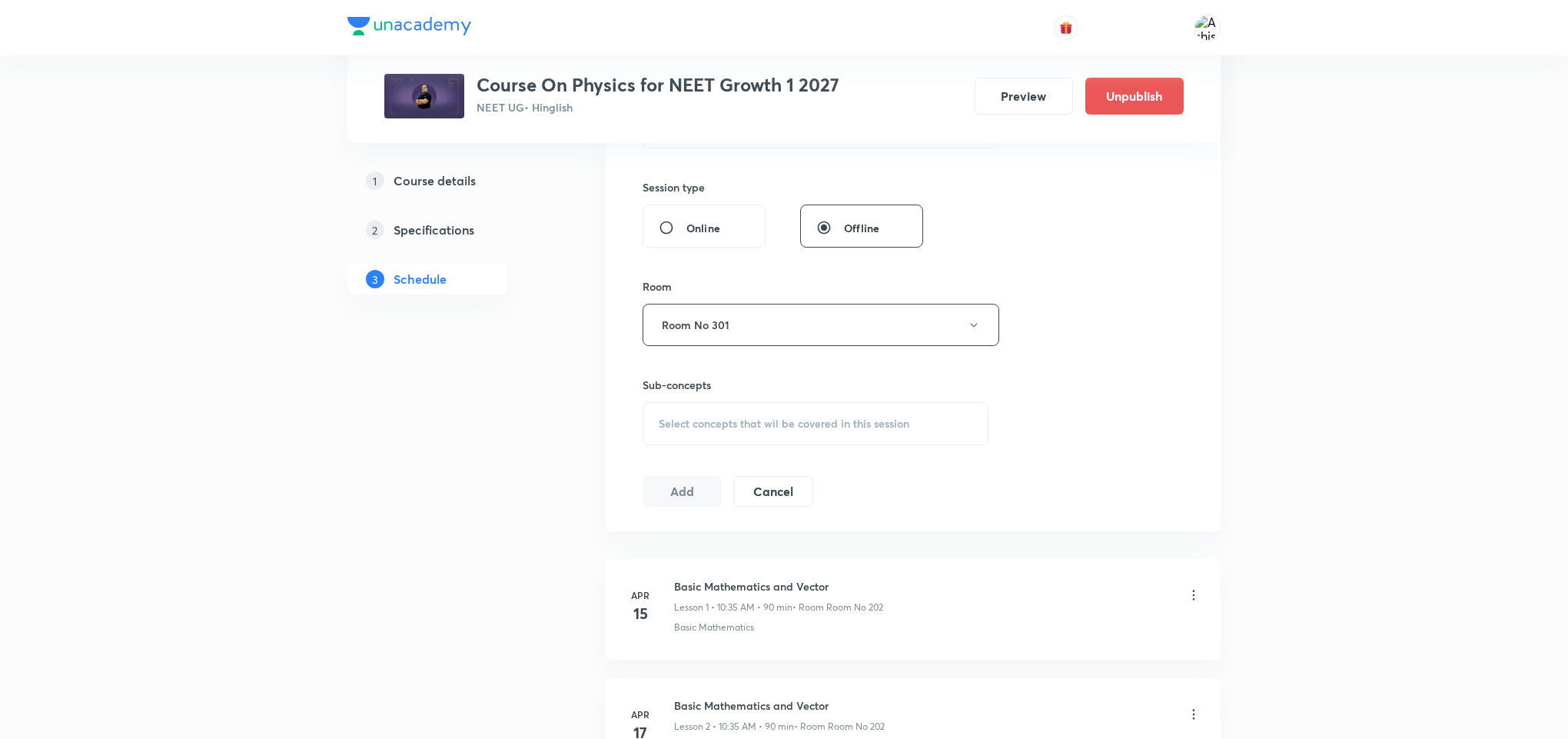
scroll to position [577, 0]
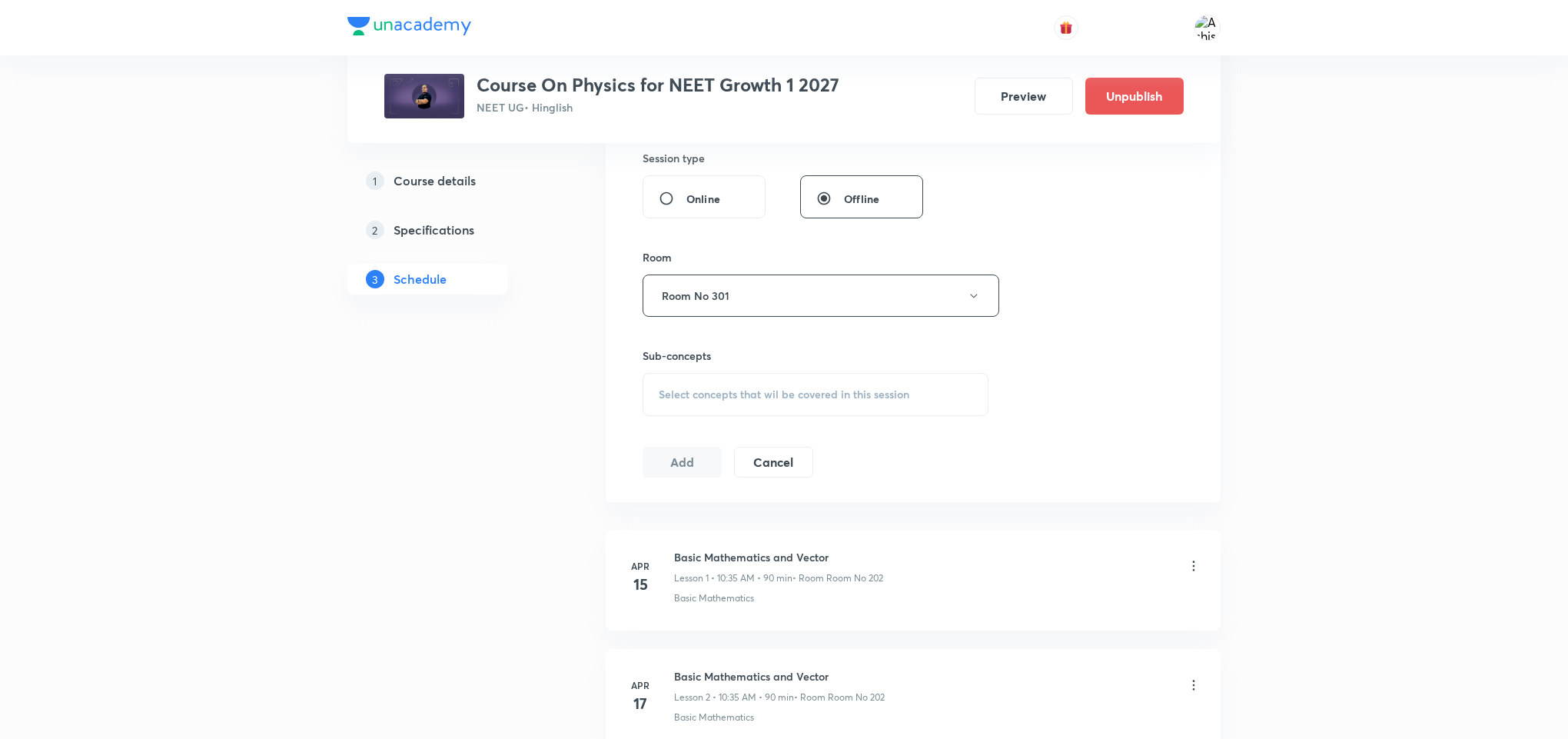
click at [744, 394] on span "Select concepts that wil be covered in this session" at bounding box center [784, 394] width 251 height 12
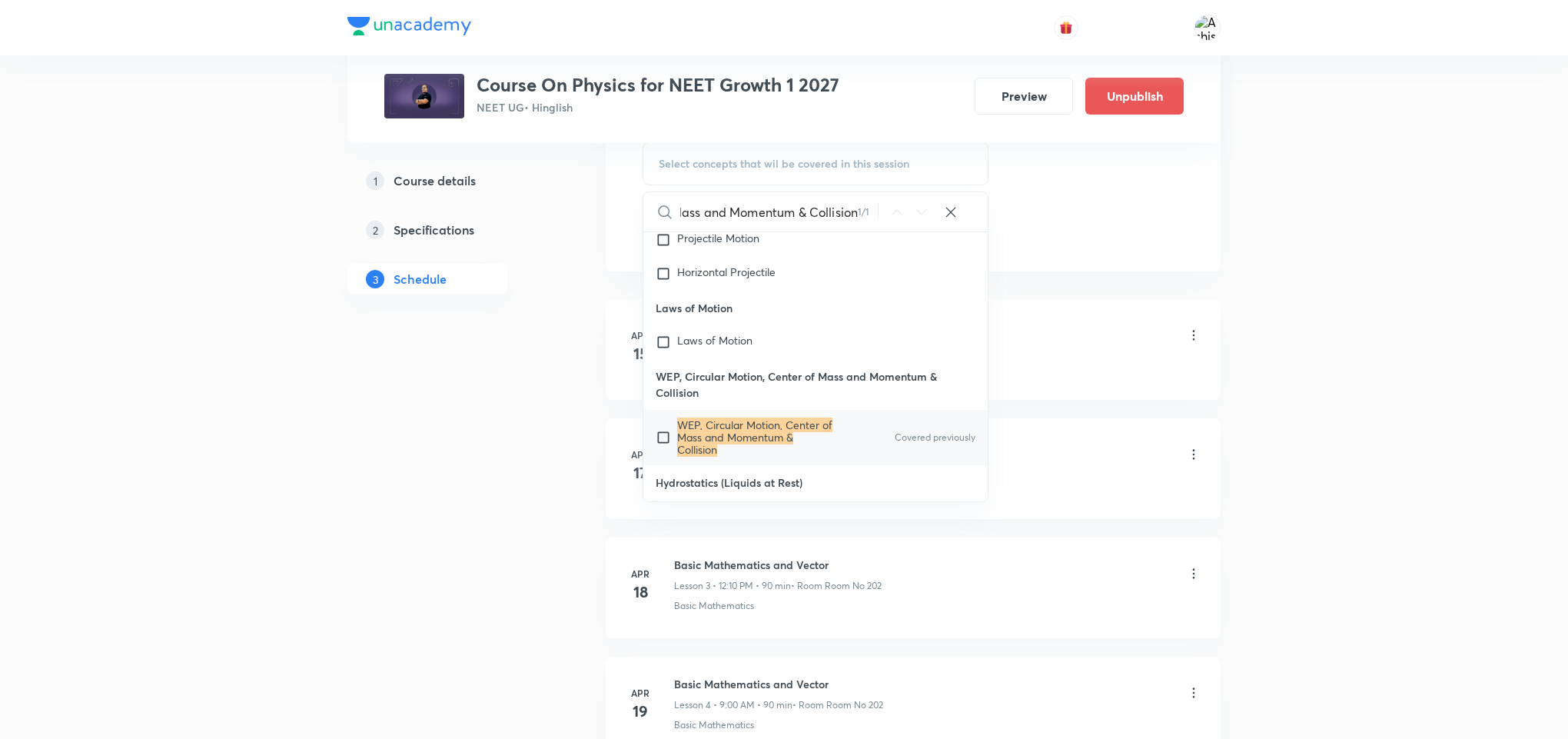
scroll to position [8311, 0]
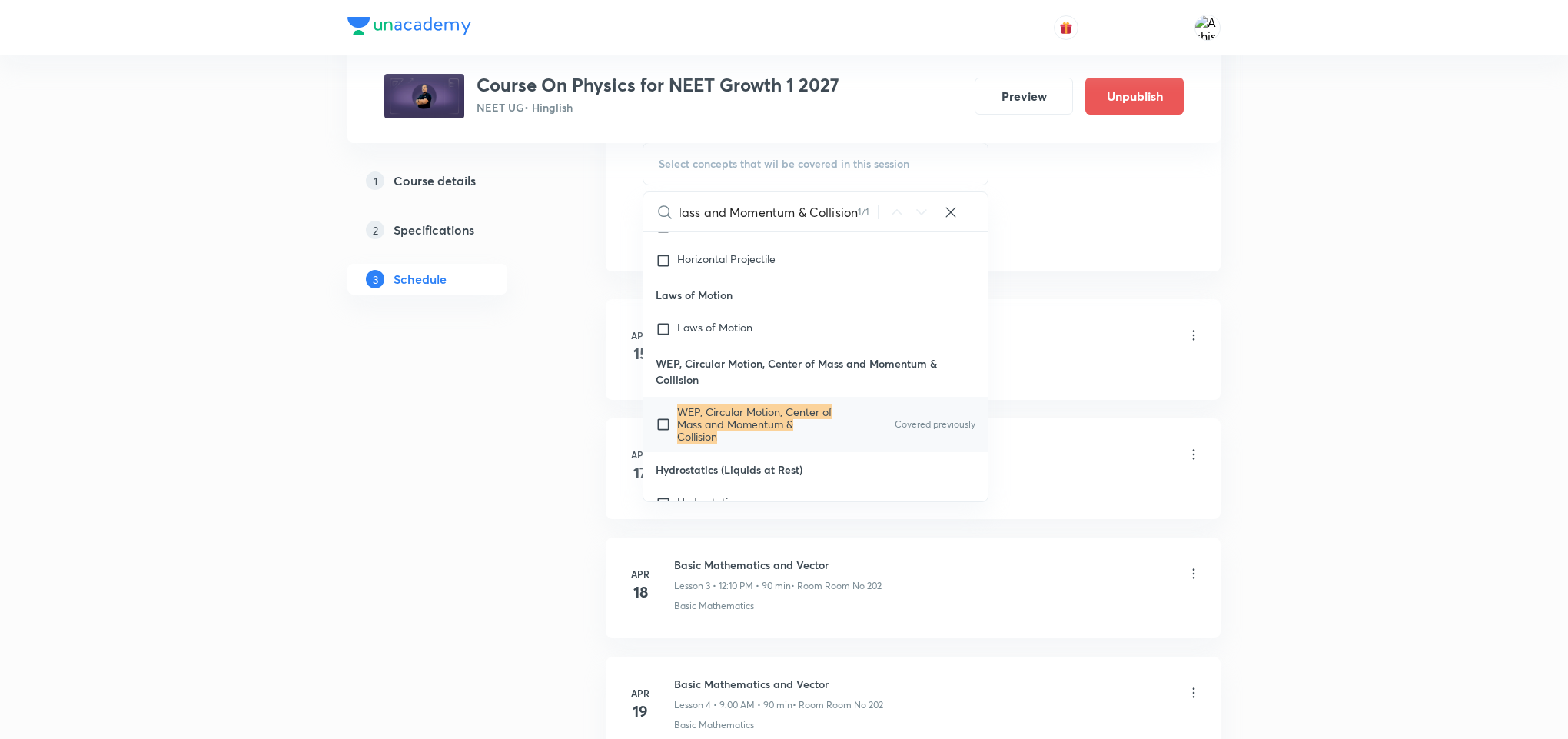
type input "WEP, Circular Motion, Center of Mass and Momentum & Collision"
click at [752, 444] on mark "WEP, Circular Motion, Center of Mass and Momentum & Collision" at bounding box center [755, 424] width 155 height 40
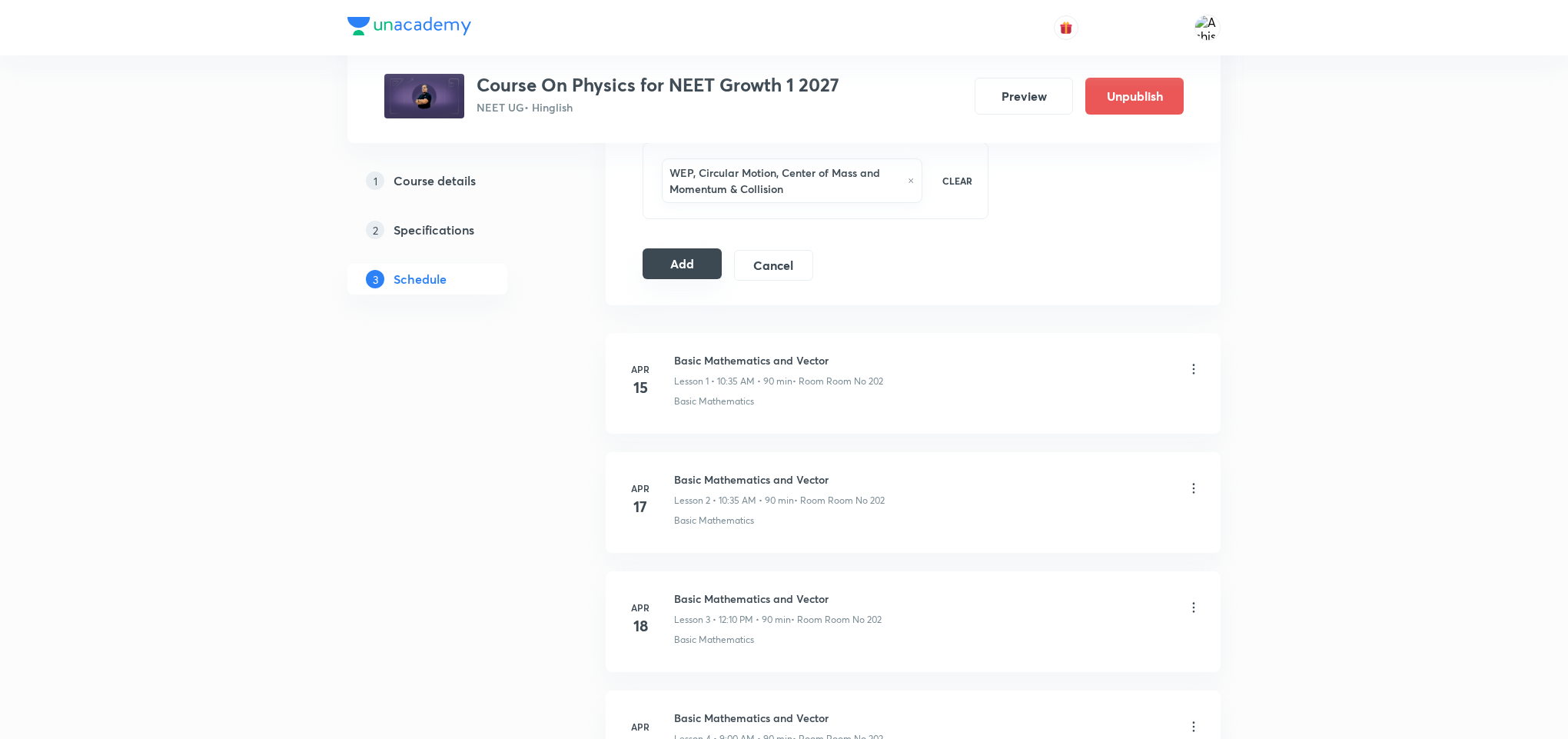
click at [688, 275] on button "Add" at bounding box center [682, 263] width 79 height 31
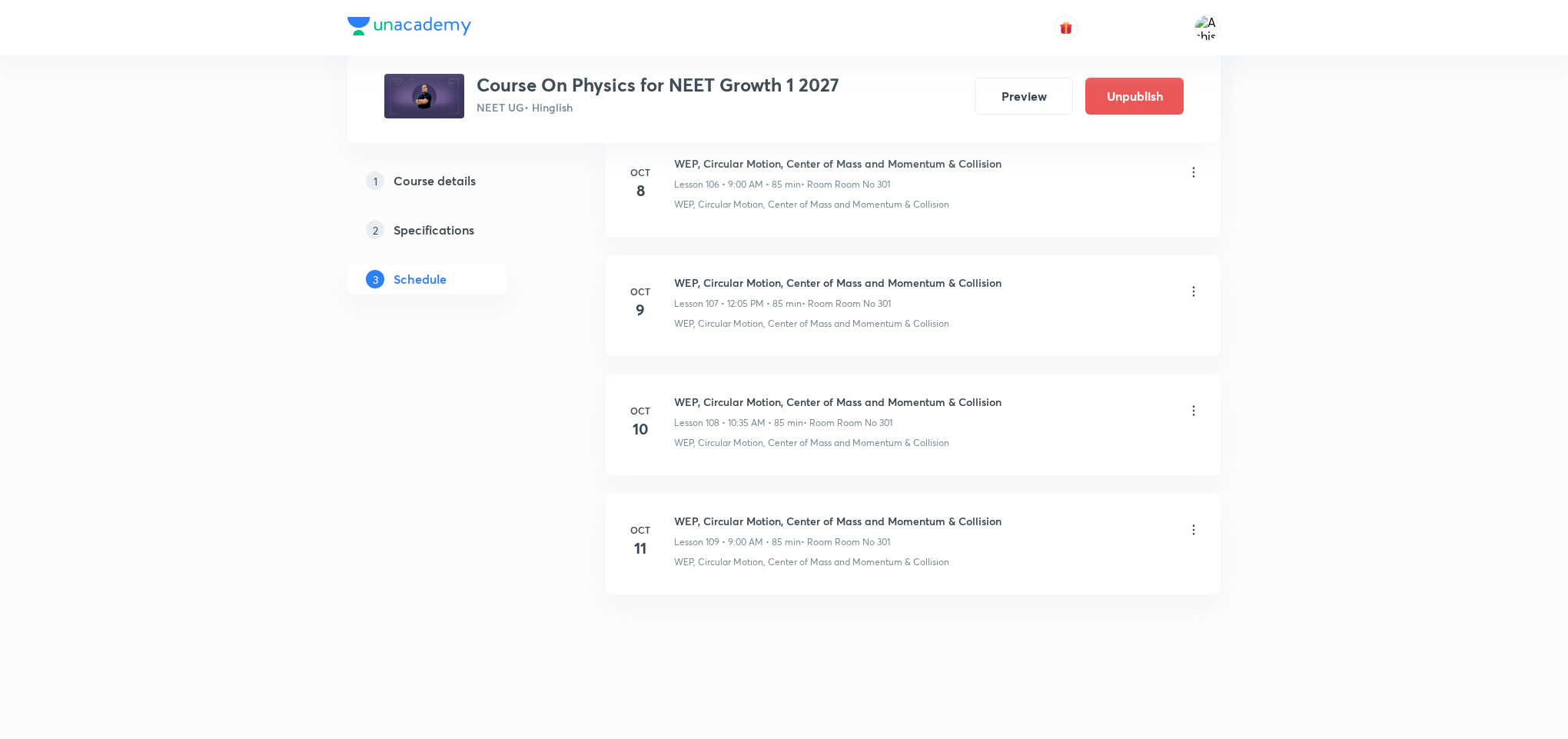
scroll to position [12860, 0]
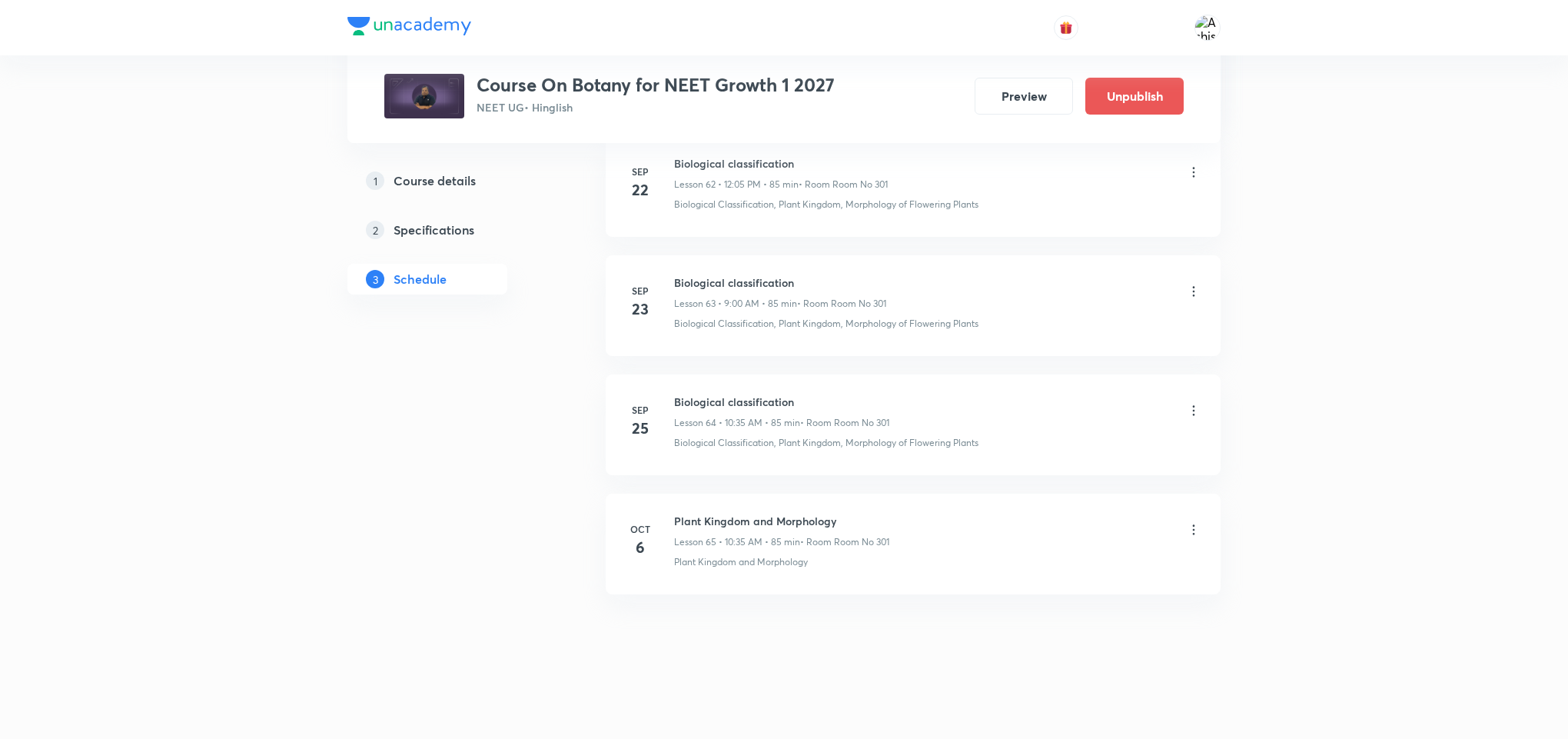
click at [798, 543] on p "Lesson 65 • 10:35 AM • 85 min" at bounding box center [737, 542] width 126 height 14
drag, startPoint x: 822, startPoint y: 566, endPoint x: 656, endPoint y: 595, distance: 168.5
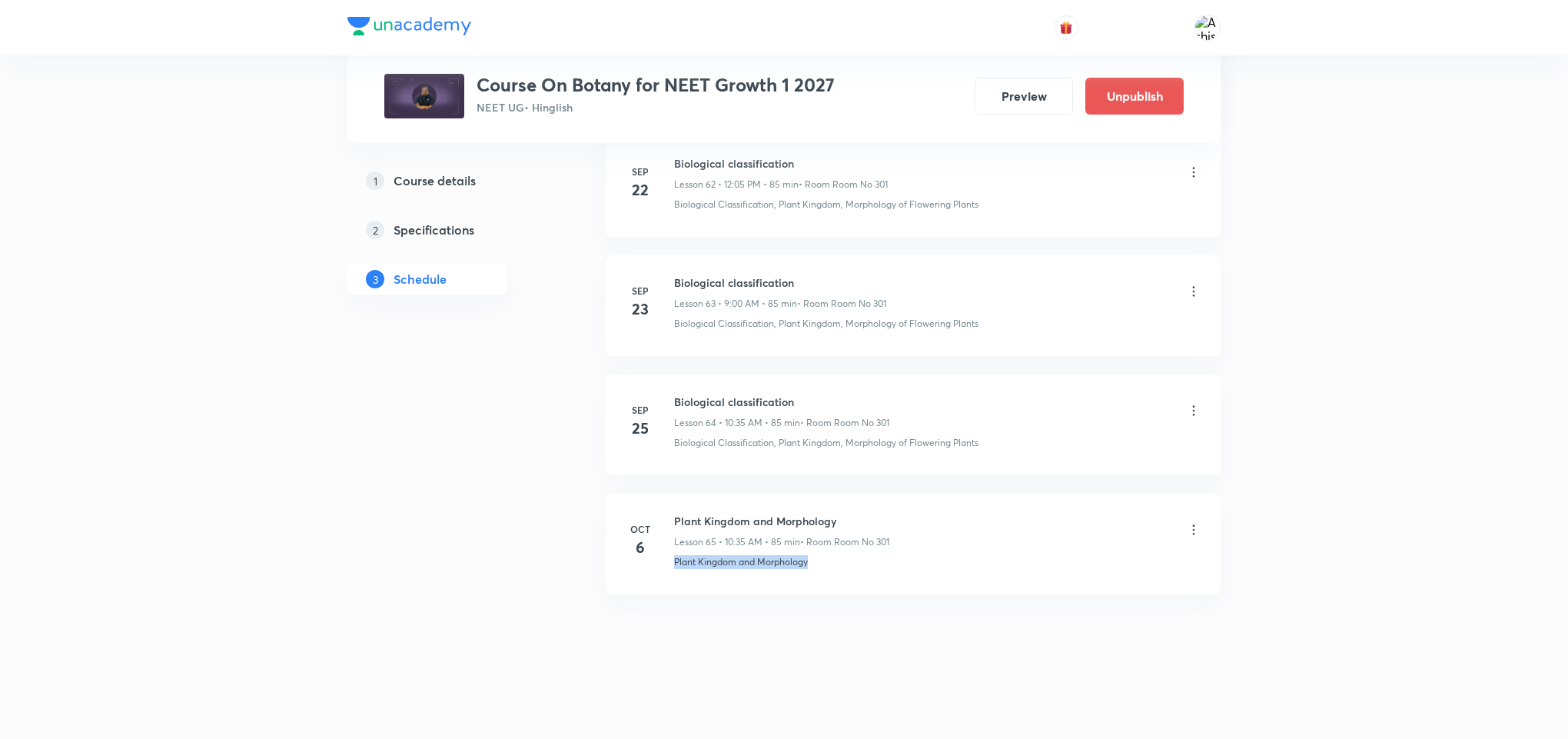
copy p "Plant Kingdom and Morphology"
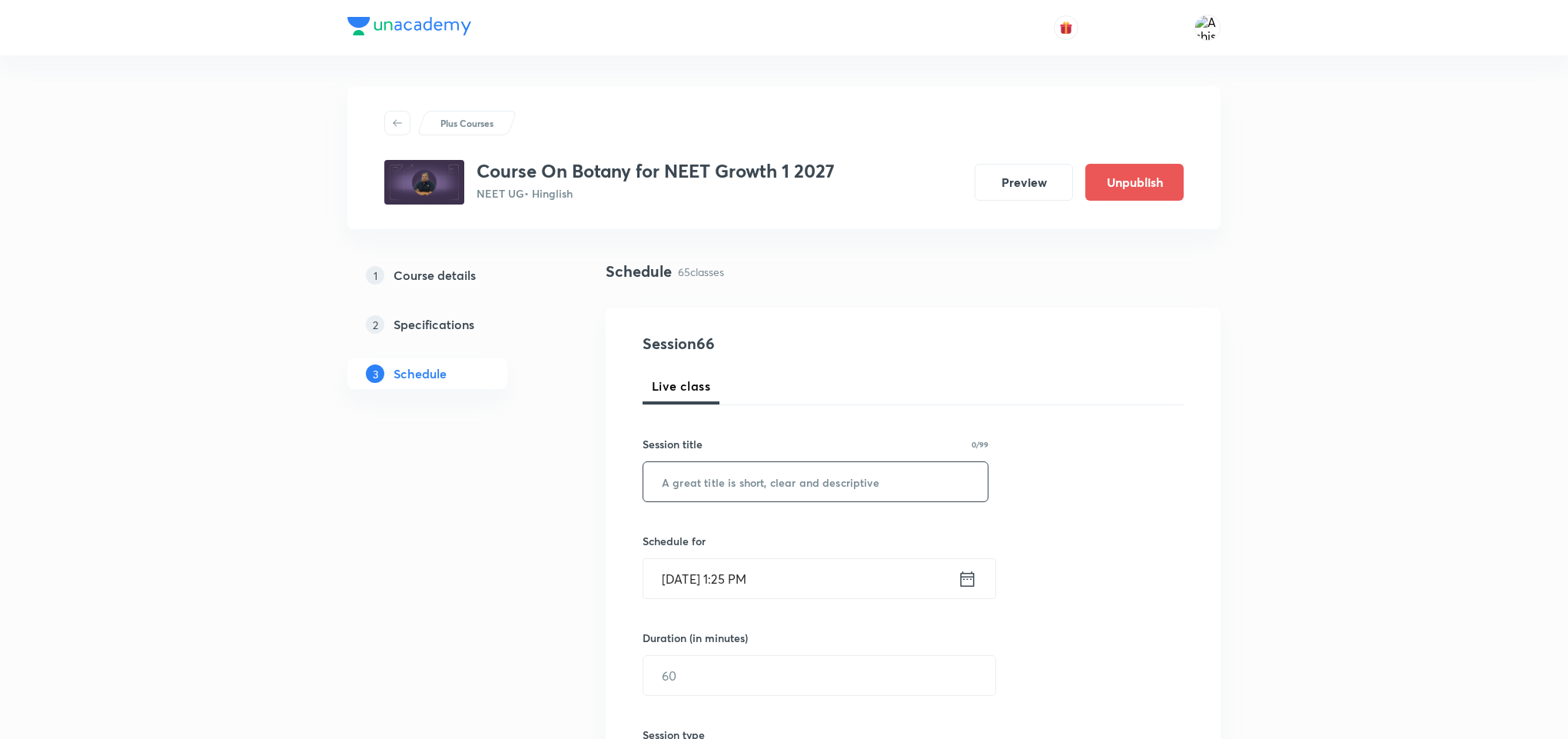
click at [774, 478] on input "text" at bounding box center [815, 482] width 344 height 40
paste input "Plant Kingdom and Morphology"
type input "Plant Kingdom and Morphology"
click at [693, 582] on input "Oct 6, 2025, 1:25 PM" at bounding box center [801, 579] width 315 height 40
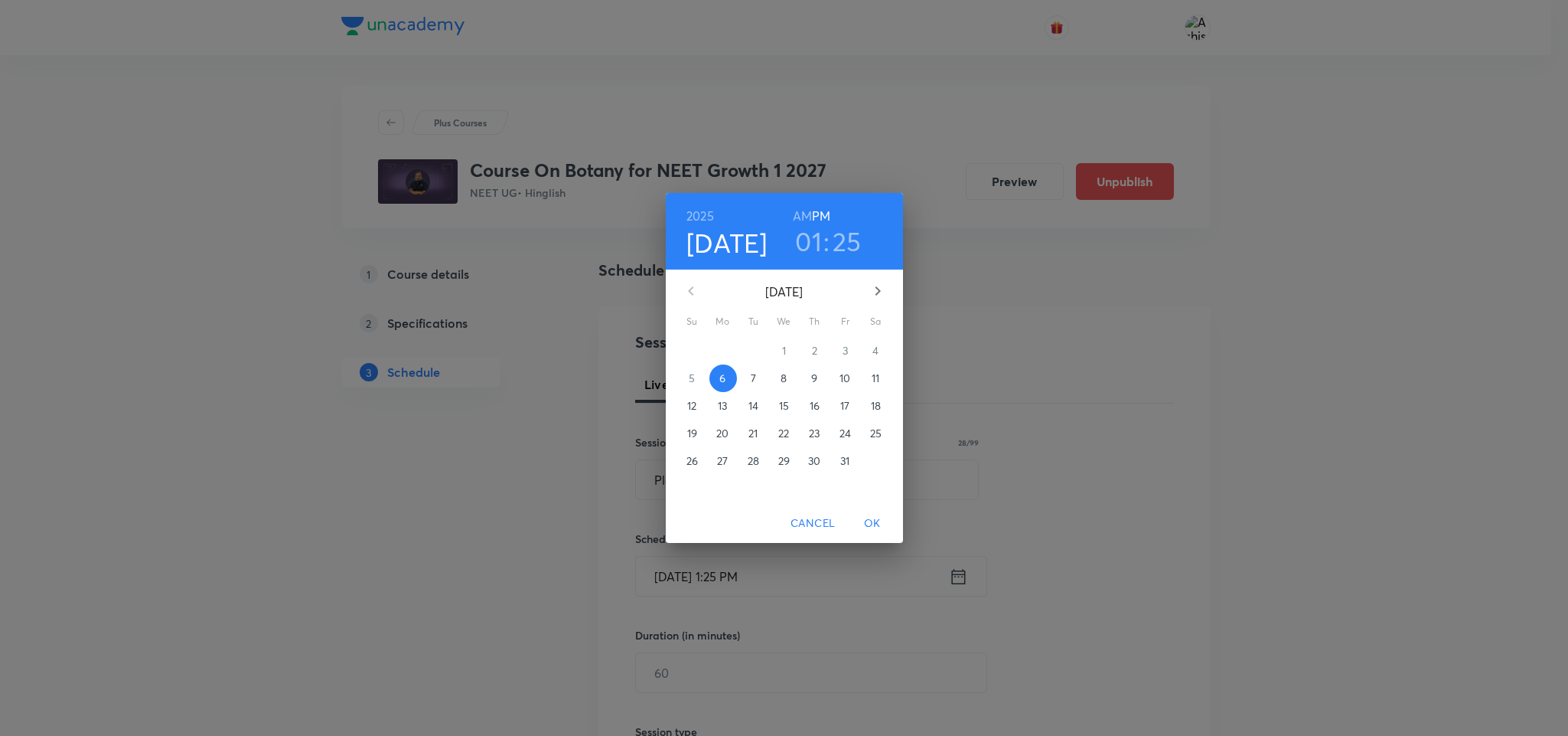
click at [749, 377] on span "7" at bounding box center [754, 378] width 27 height 15
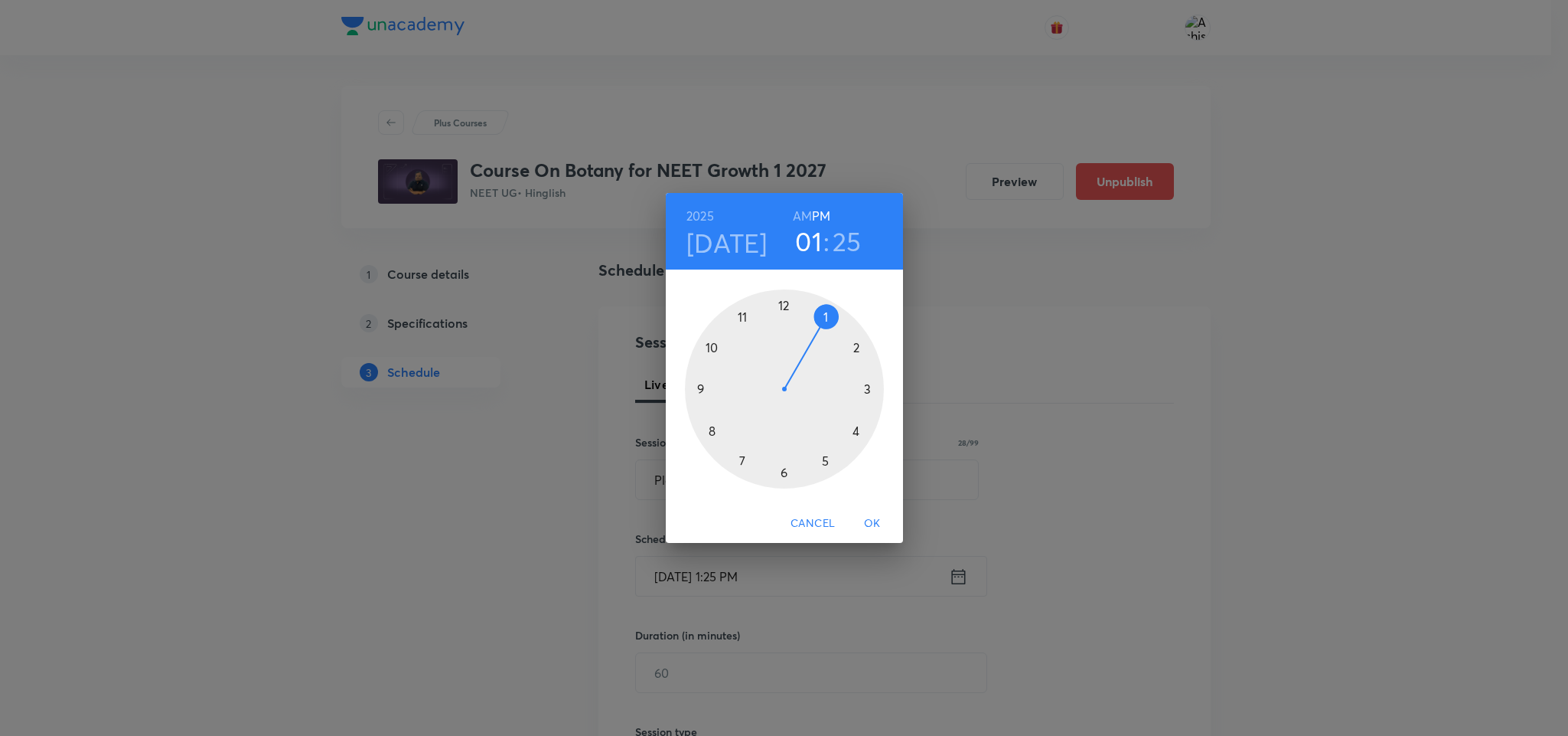
click at [798, 216] on h6 "AM" at bounding box center [802, 216] width 19 height 22
click at [696, 389] on div at bounding box center [784, 389] width 199 height 199
click at [782, 305] on div at bounding box center [784, 389] width 199 height 199
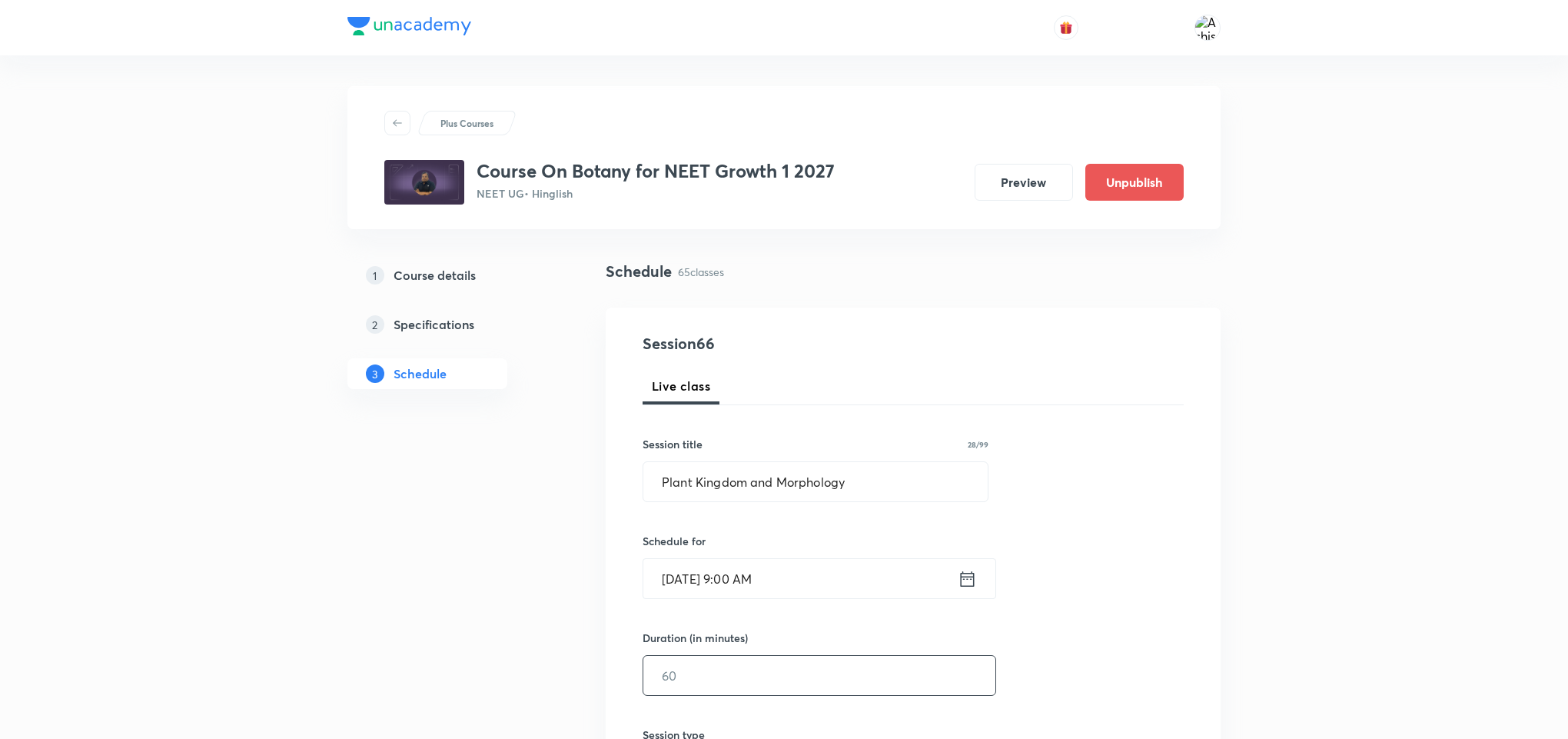
click at [729, 672] on input "text" at bounding box center [820, 676] width 352 height 40
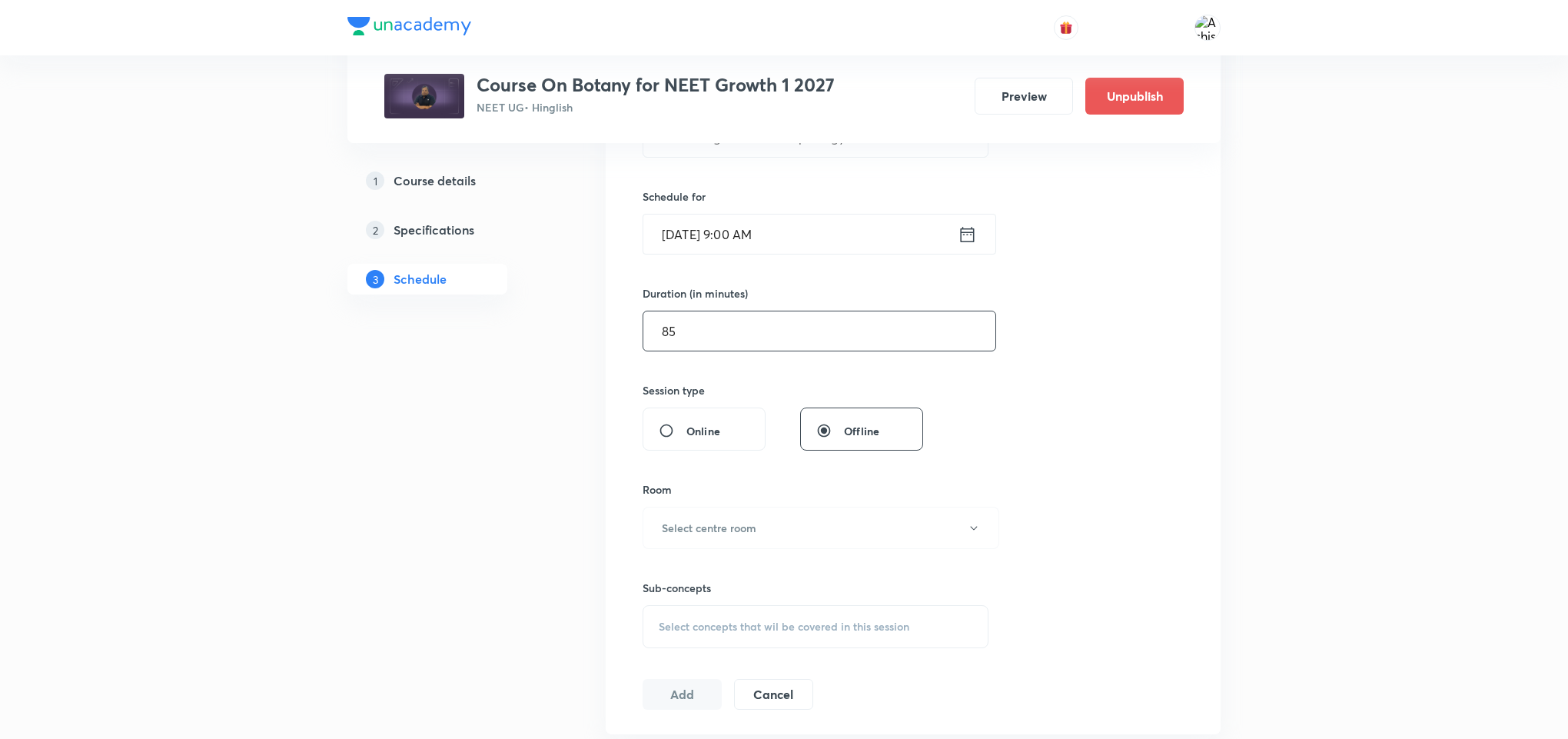
scroll to position [346, 0]
type input "85"
click at [702, 519] on h6 "Select centre room" at bounding box center [709, 526] width 94 height 16
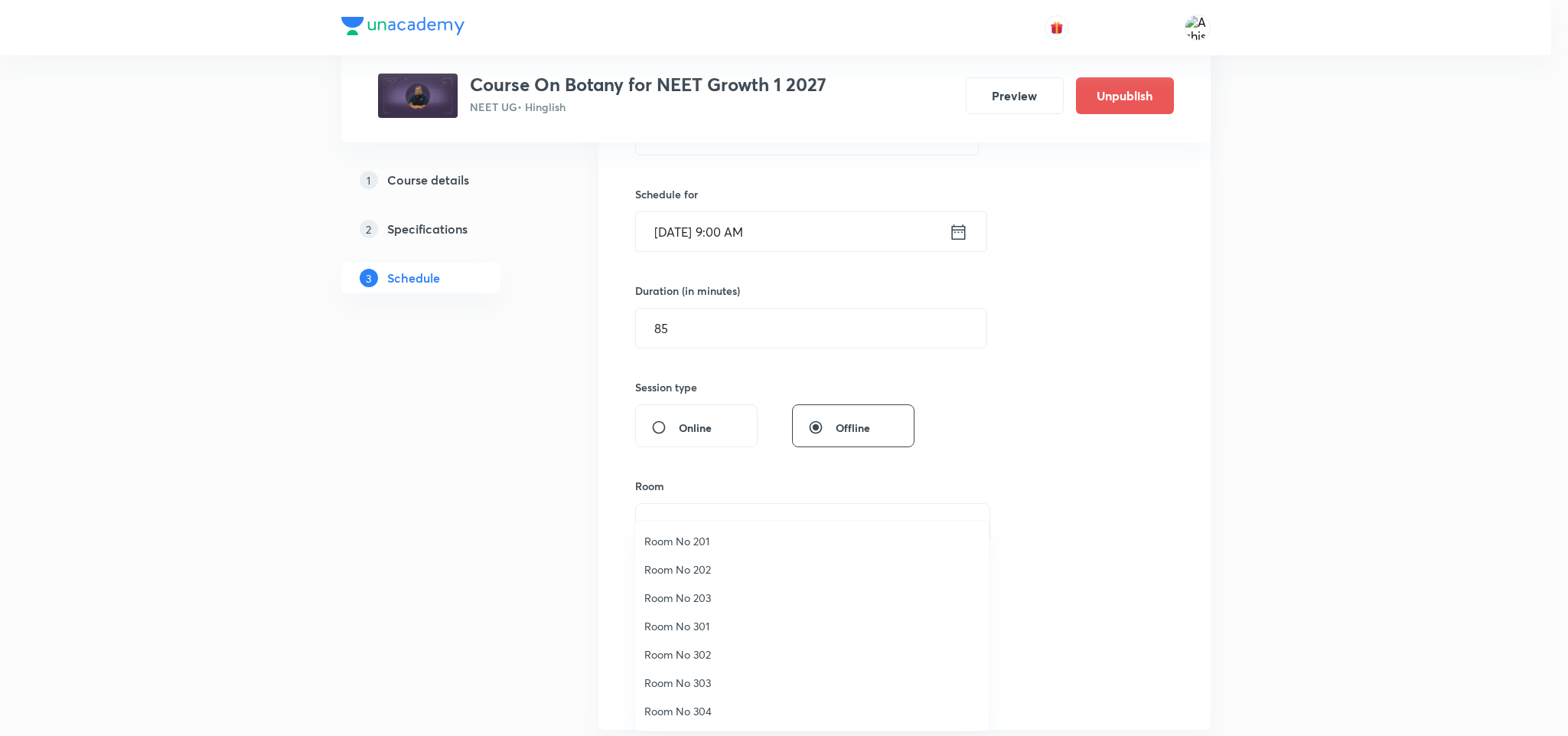
click at [687, 632] on span "Room No 301" at bounding box center [812, 625] width 335 height 16
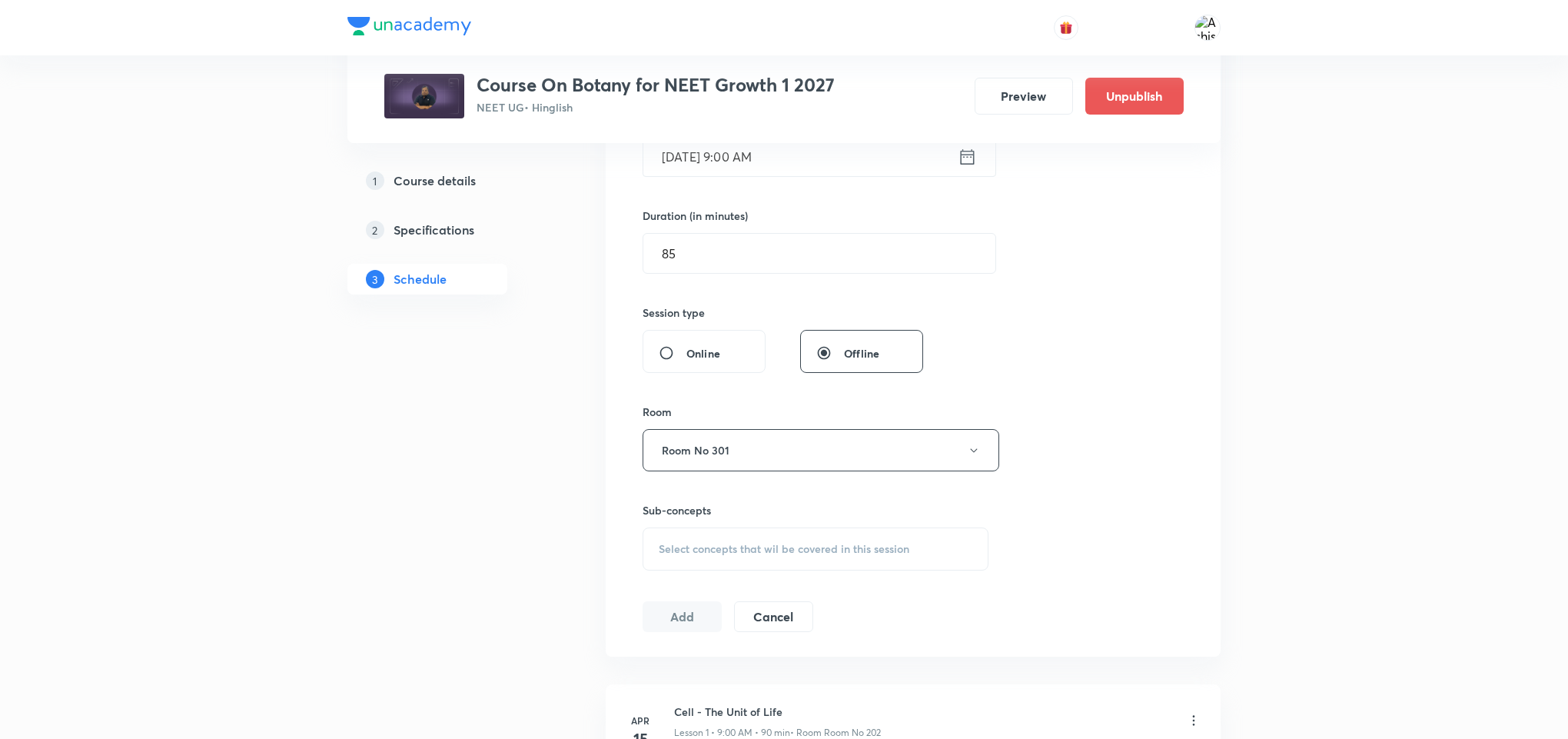
scroll to position [461, 0]
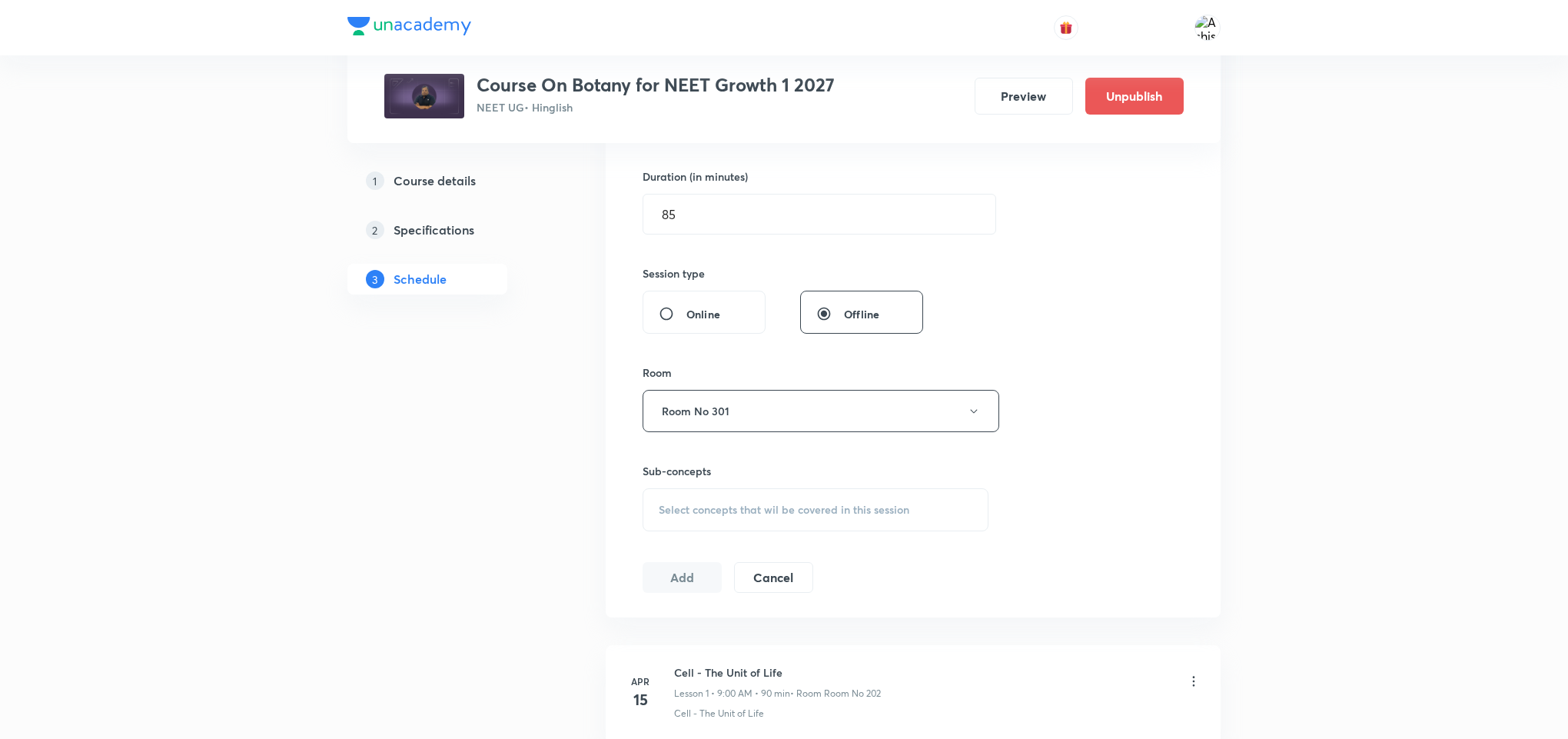
click at [698, 516] on span "Select concepts that wil be covered in this session" at bounding box center [784, 509] width 251 height 12
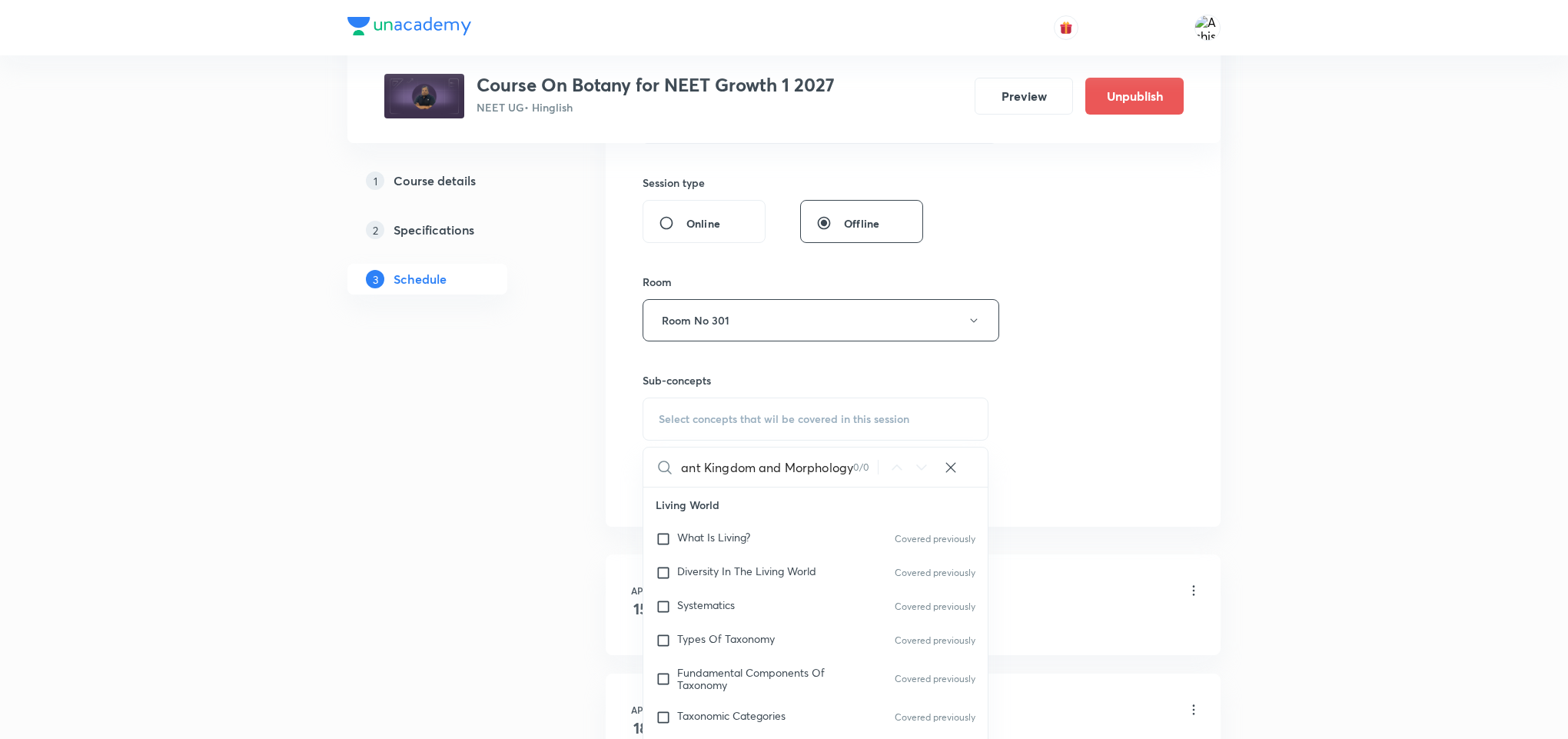
scroll to position [692, 0]
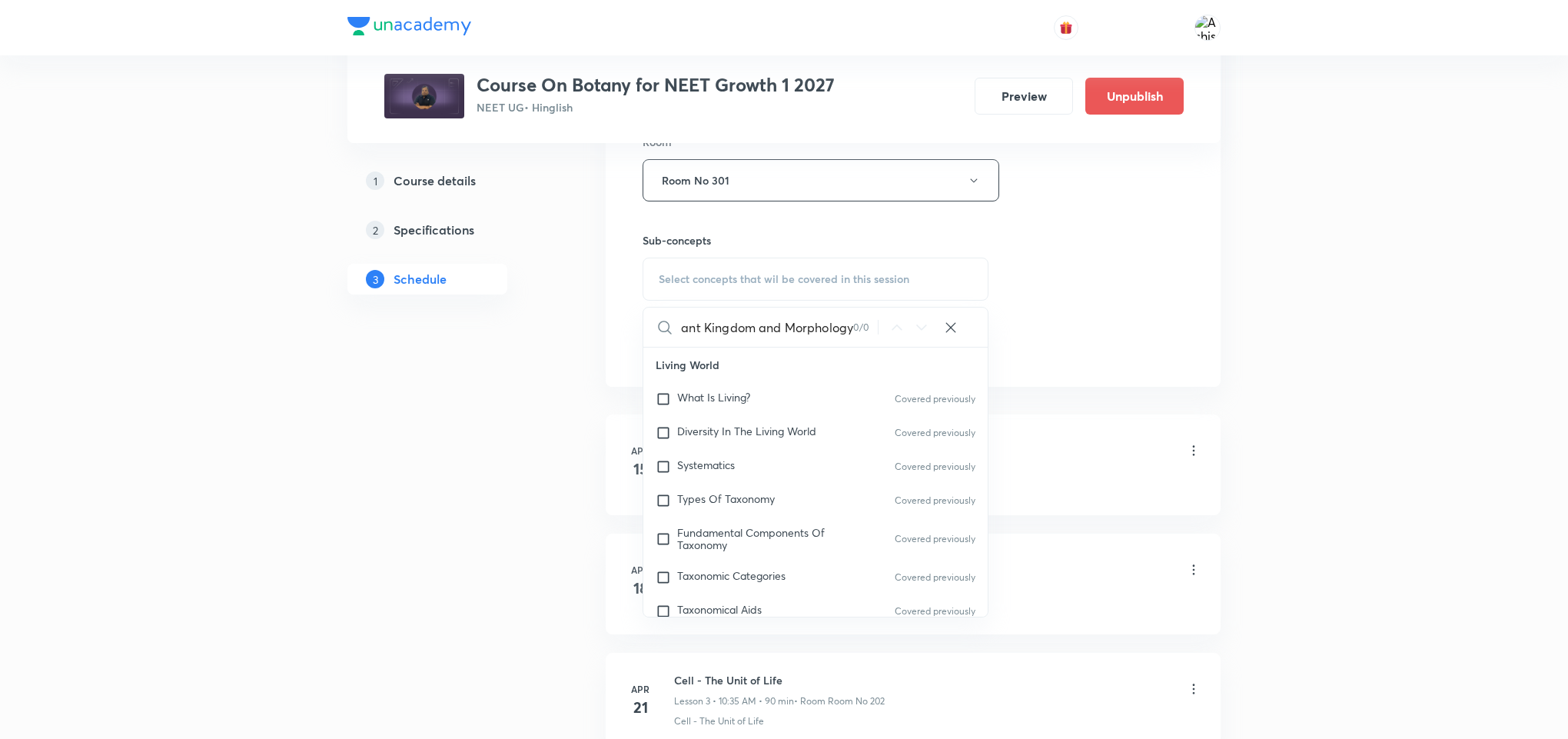
drag, startPoint x: 755, startPoint y: 332, endPoint x: 899, endPoint y: 337, distance: 144.1
click at [899, 337] on div "Plant Kingdom and Morphology 0 / 0 ​" at bounding box center [815, 327] width 344 height 40
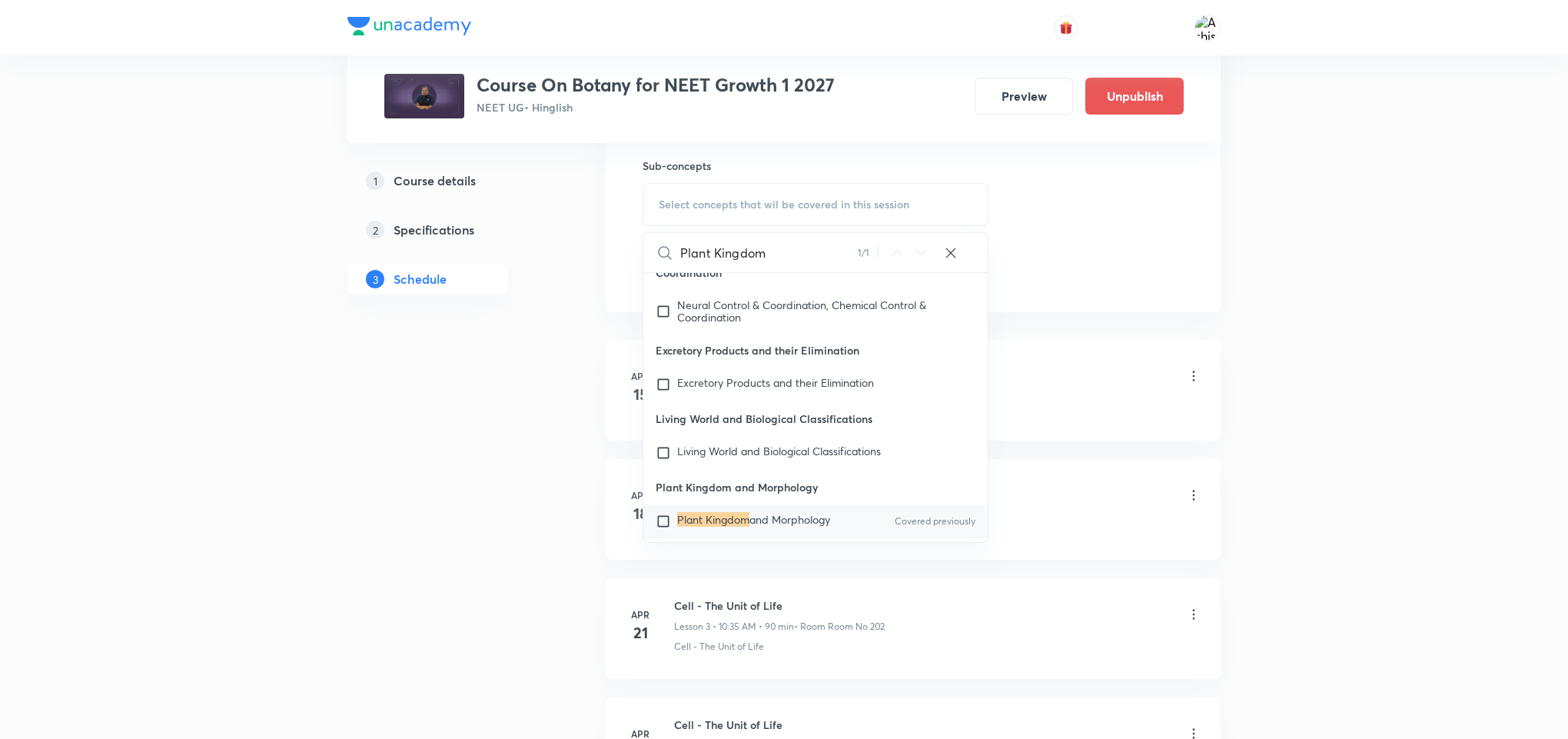
scroll to position [807, 0]
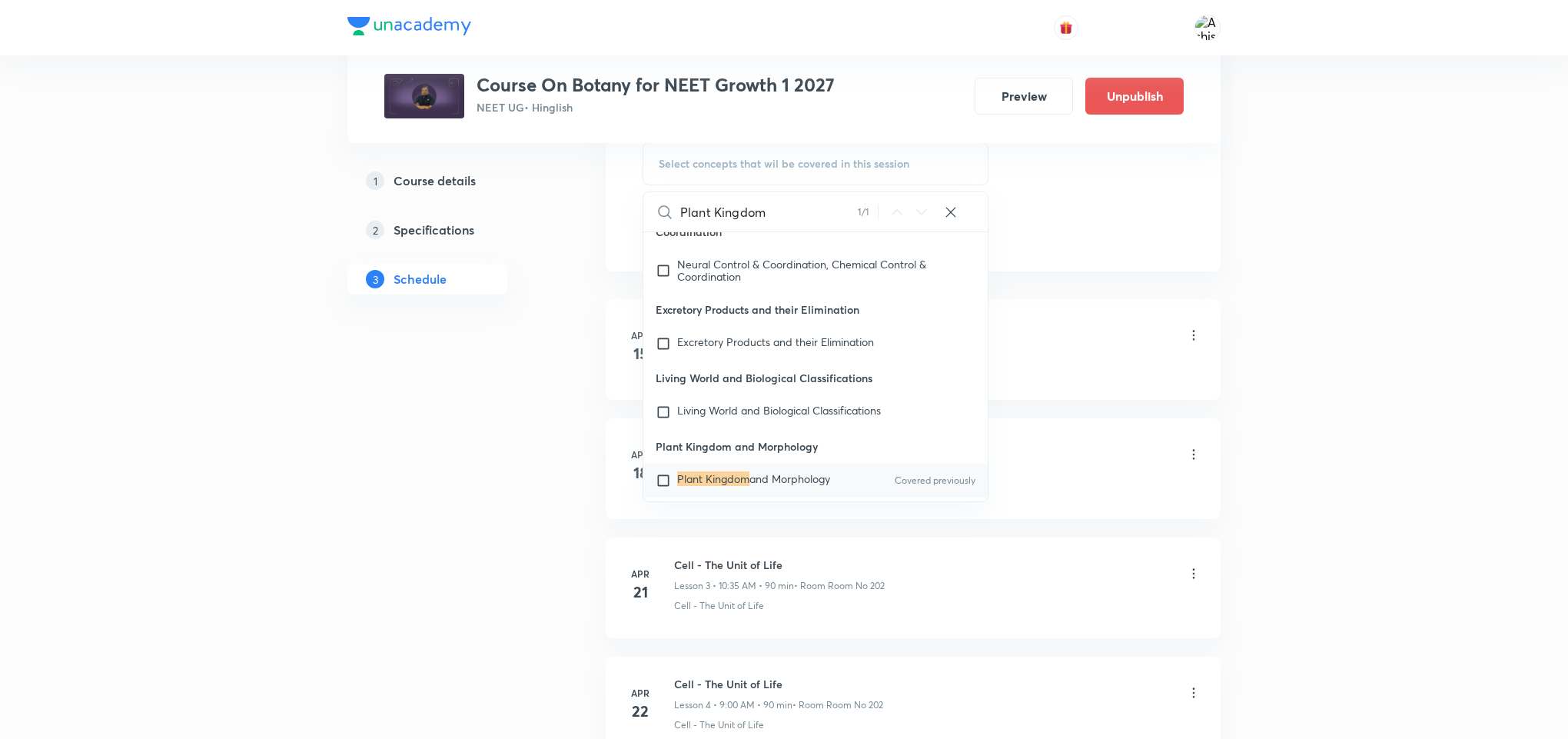
type input "Plant Kingdom"
click at [669, 473] on input "checkbox" at bounding box center [666, 481] width 22 height 15
checkbox input "true"
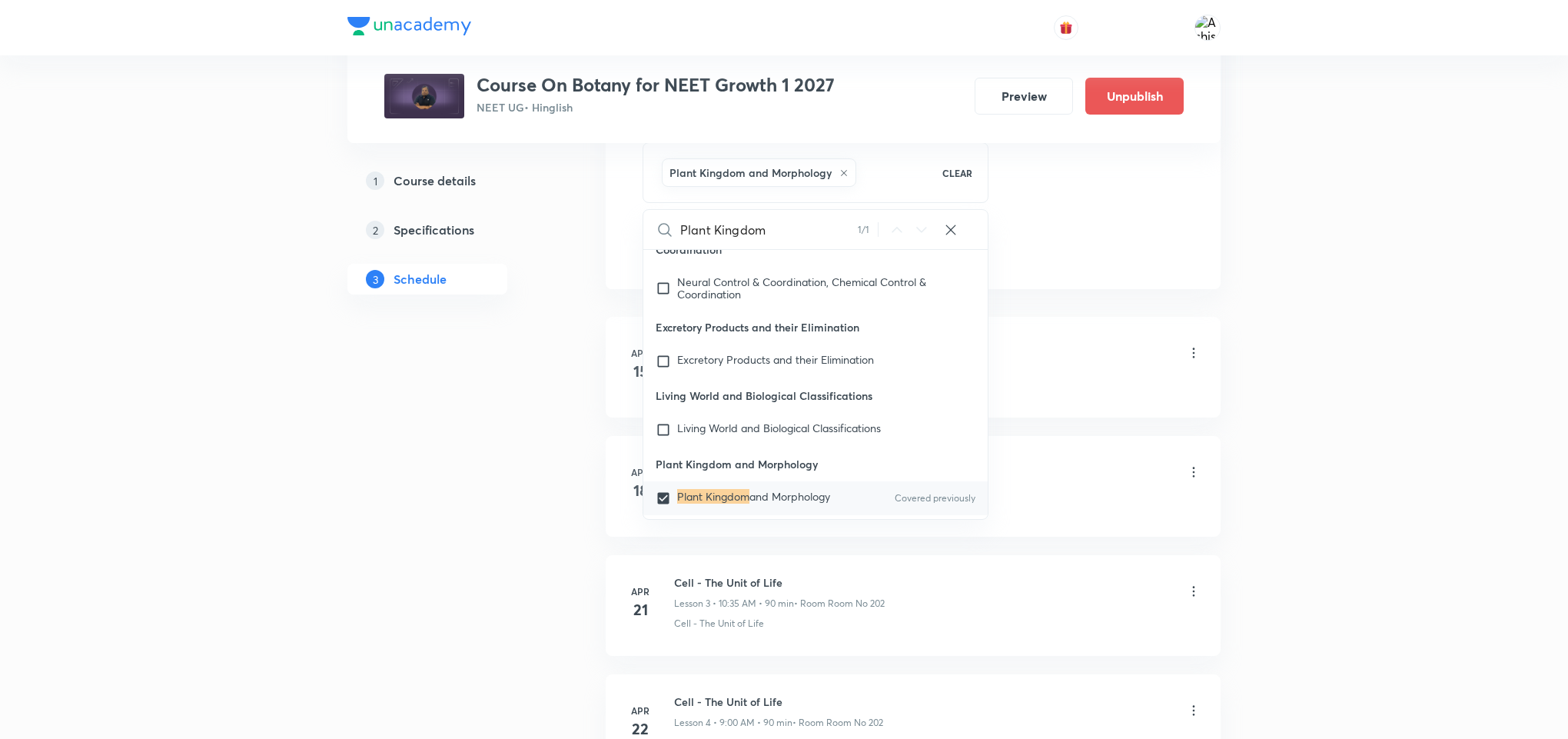
click at [1084, 326] on li "Apr 15 Cell - The Unit of Life Lesson 1 • 9:00 AM • 90 min • Room Room No 202 C…" at bounding box center [913, 367] width 615 height 101
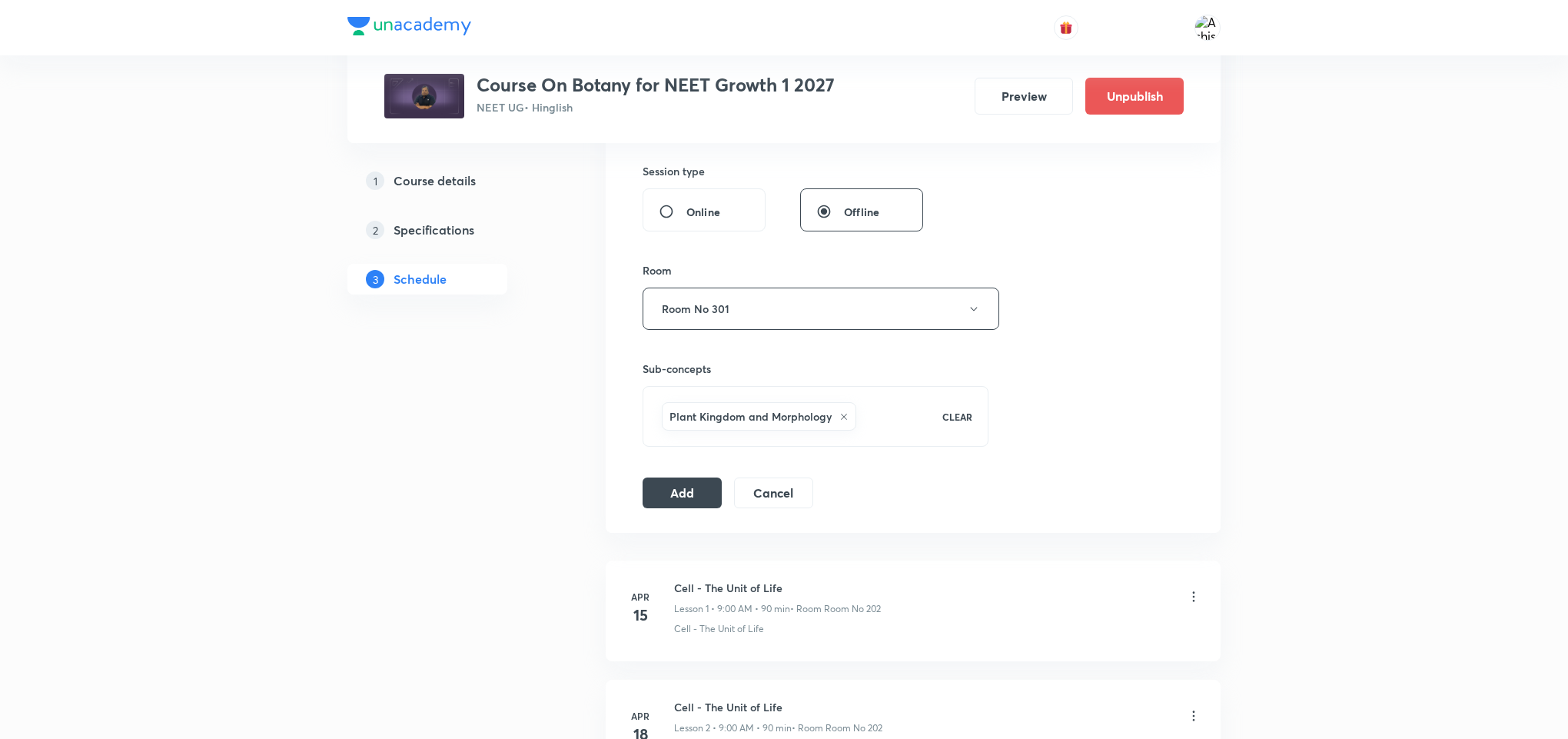
scroll to position [461, 0]
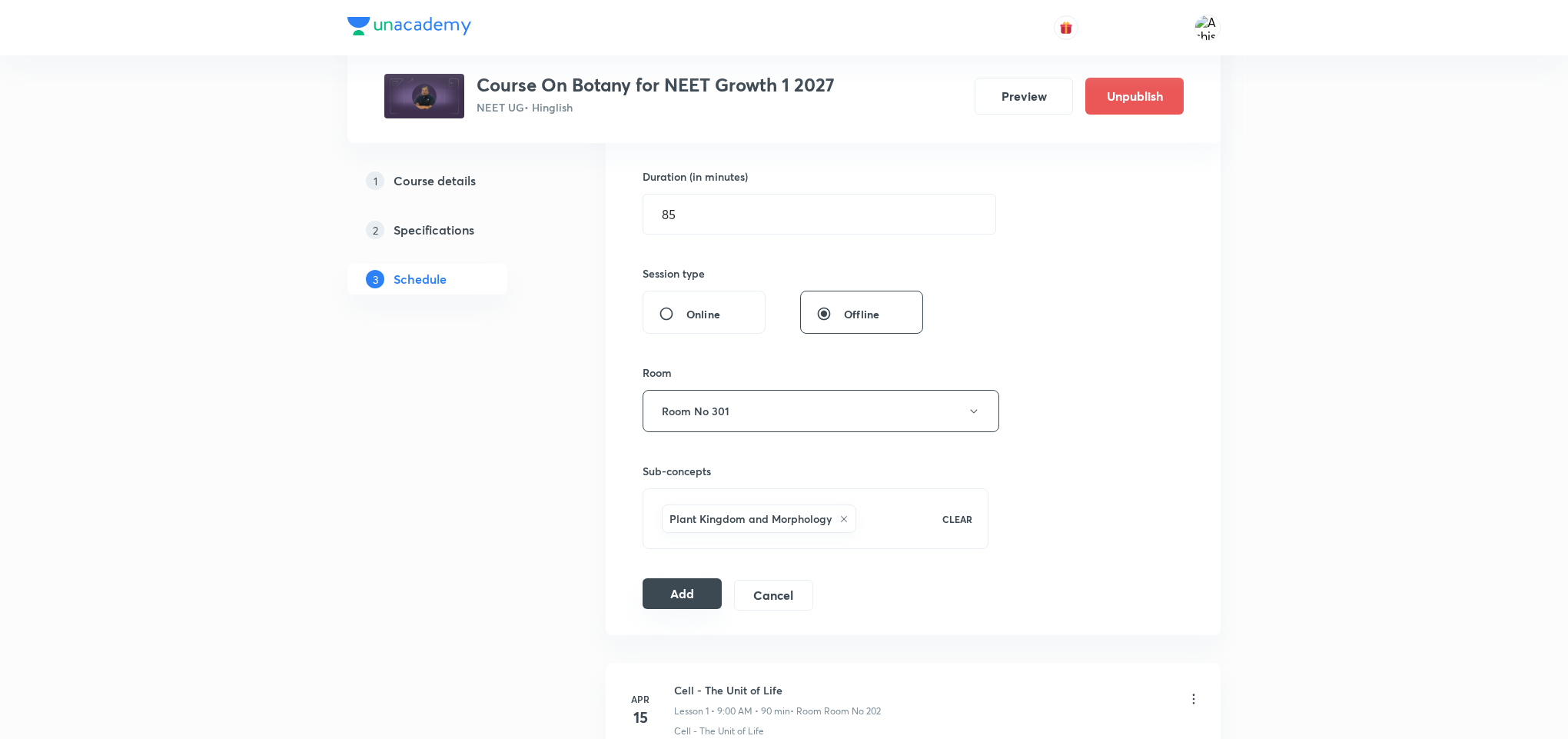
click at [678, 599] on button "Add" at bounding box center [682, 593] width 79 height 31
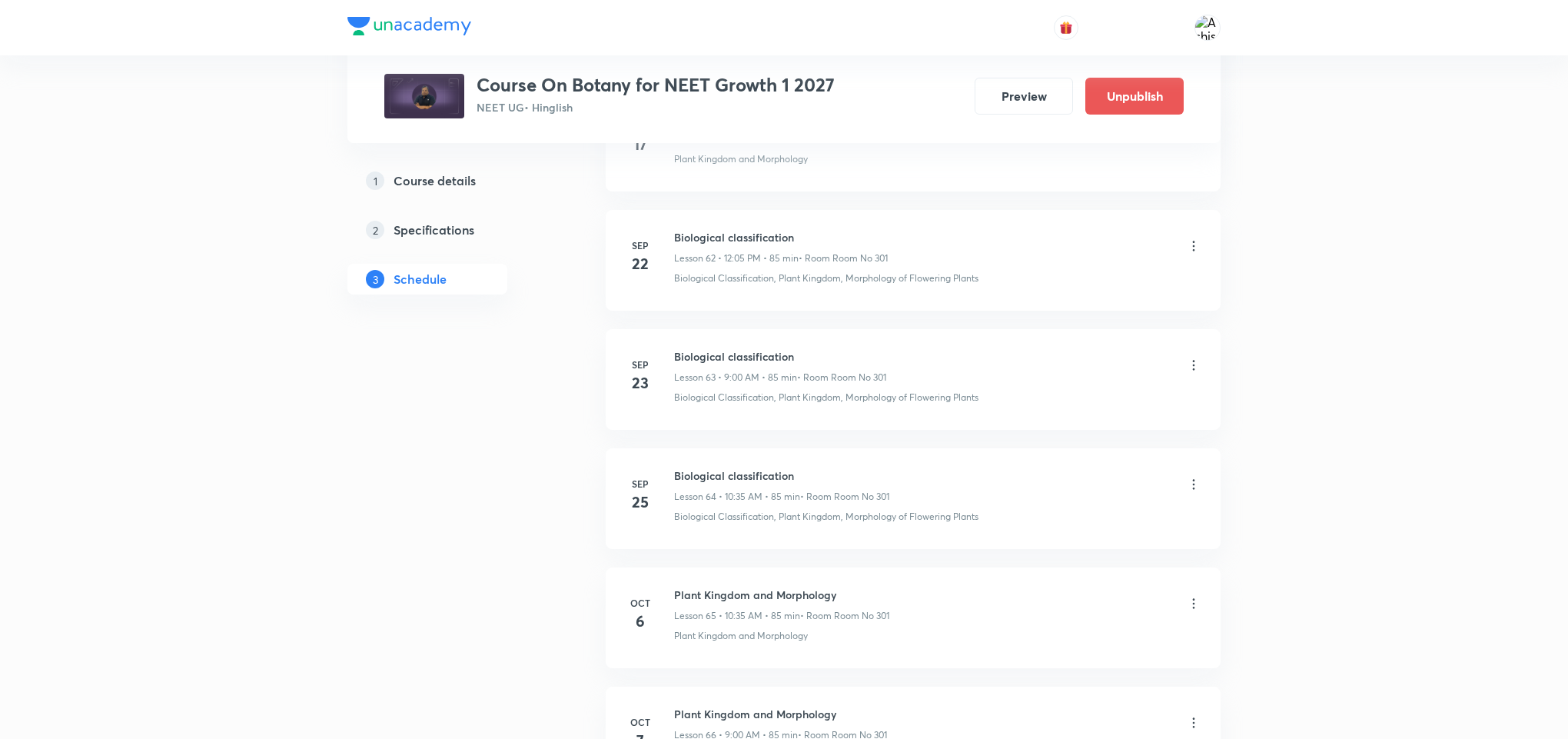
scroll to position [7731, 0]
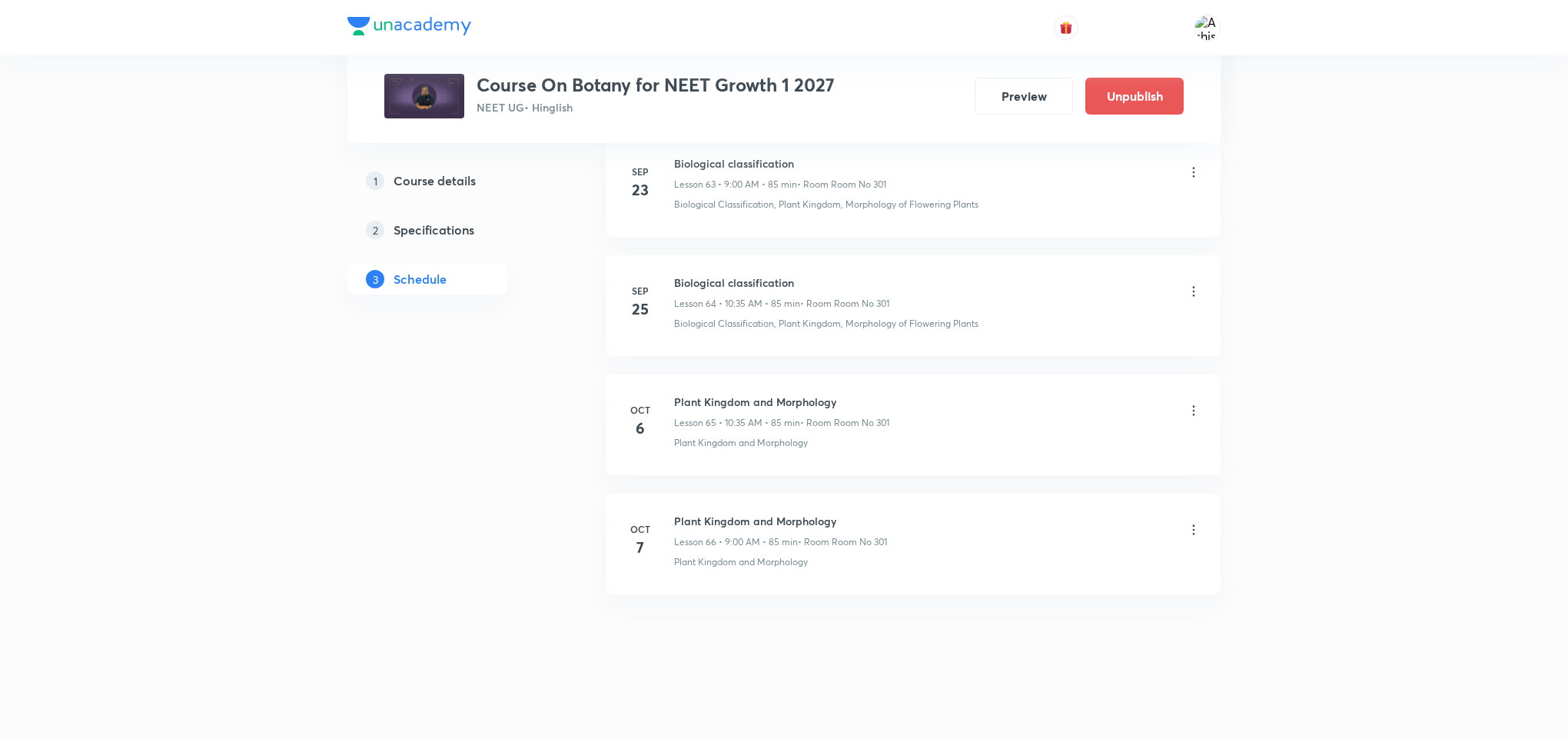
drag, startPoint x: 815, startPoint y: 657, endPoint x: 814, endPoint y: 460, distance: 197.0
drag, startPoint x: 849, startPoint y: 641, endPoint x: 851, endPoint y: 370, distance: 271.0
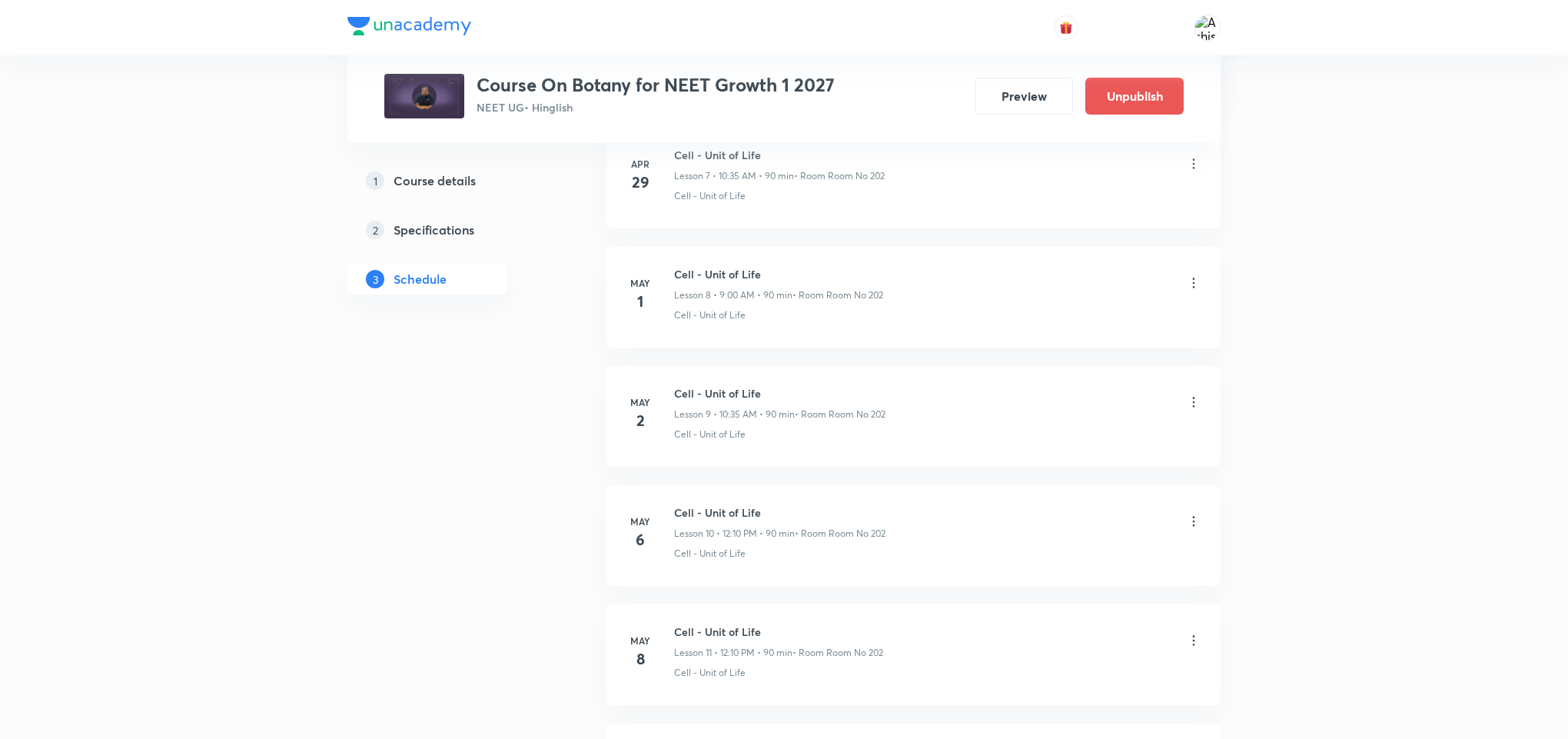
scroll to position [0, 0]
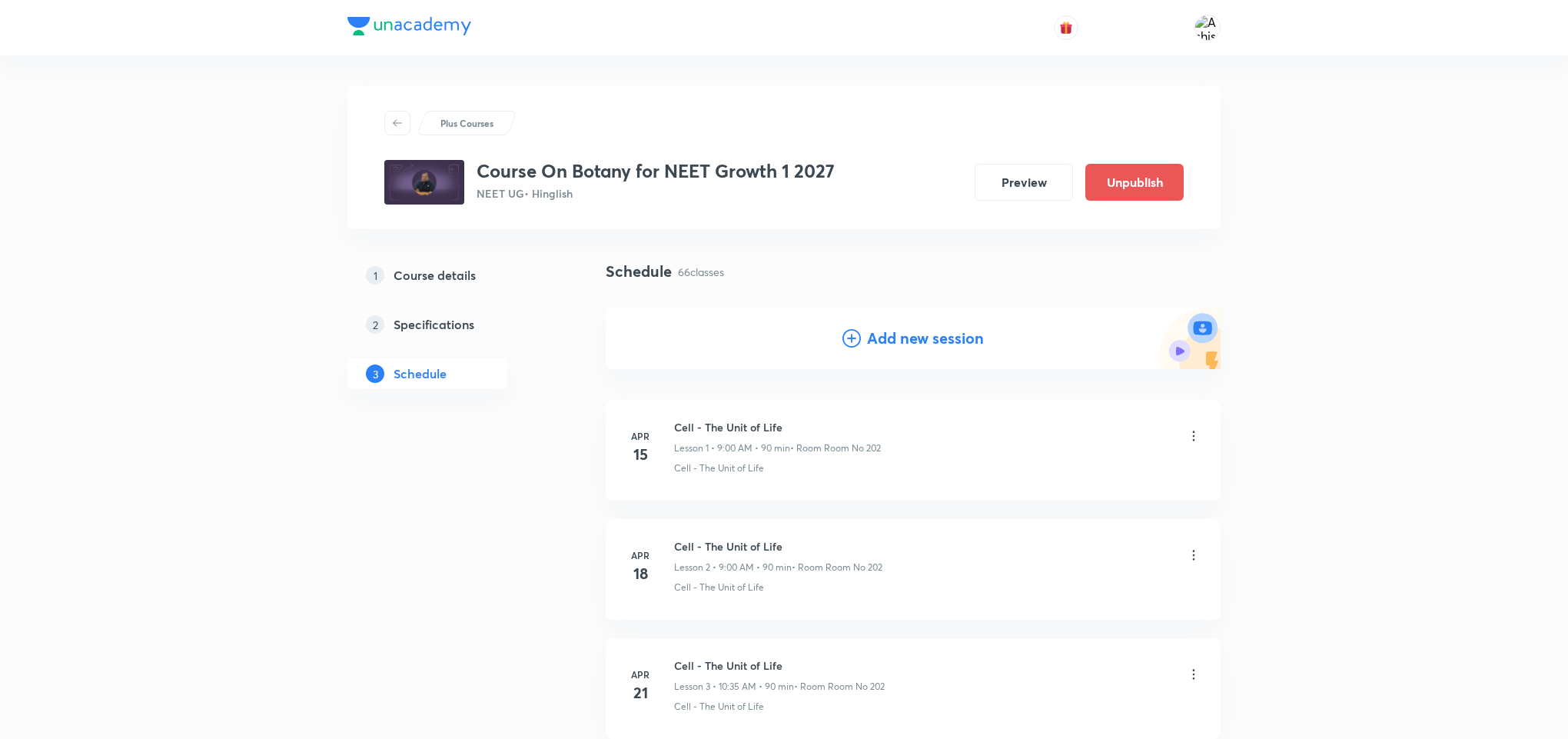
click at [911, 339] on h4 "Add new session" at bounding box center [925, 338] width 117 height 23
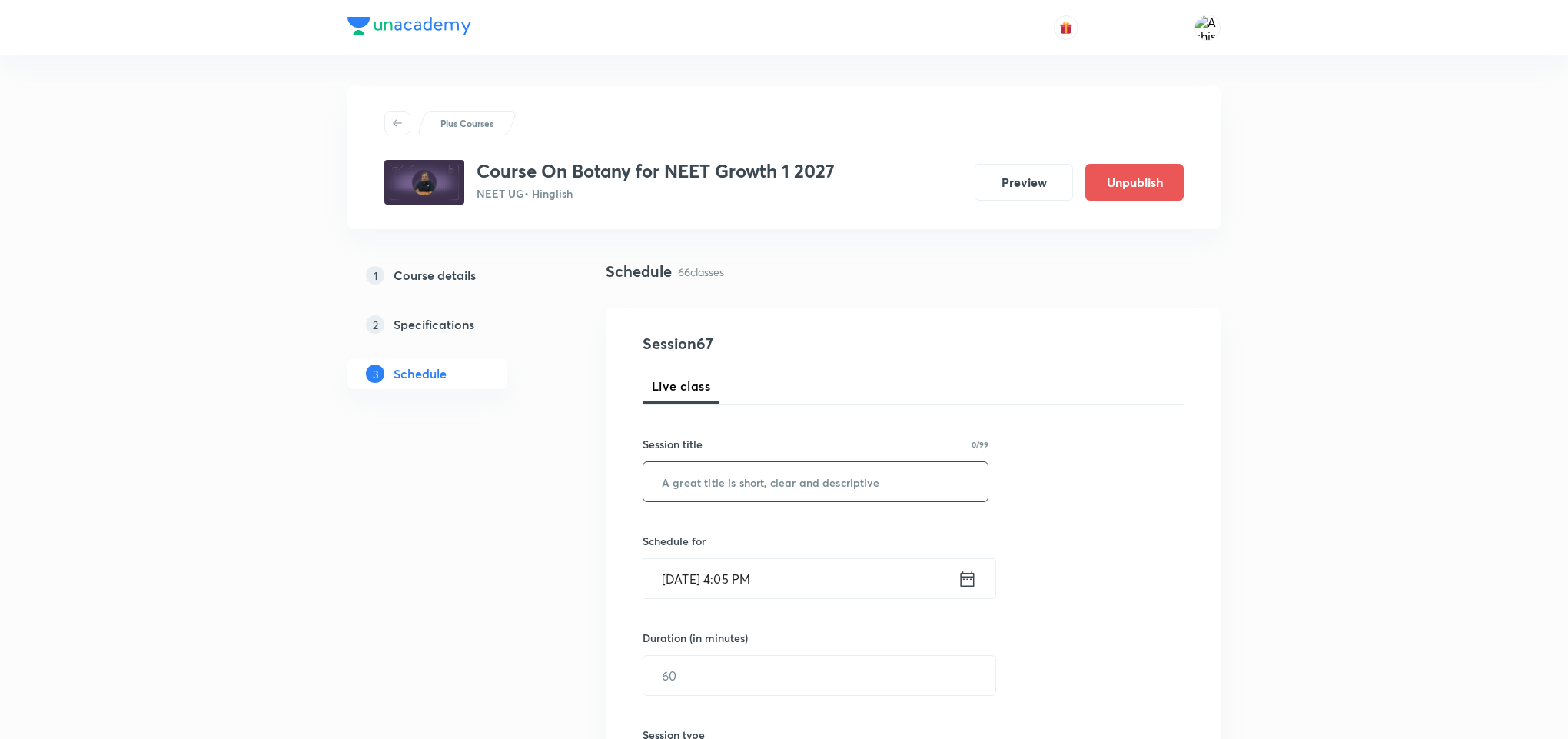
click at [717, 490] on input "text" at bounding box center [815, 482] width 344 height 40
paste input "Plant Kingdom and Morphology"
type input "Plant Kingdom and Morphology"
click at [694, 586] on input "Oct 6, 2025, 4:05 PM" at bounding box center [801, 579] width 315 height 40
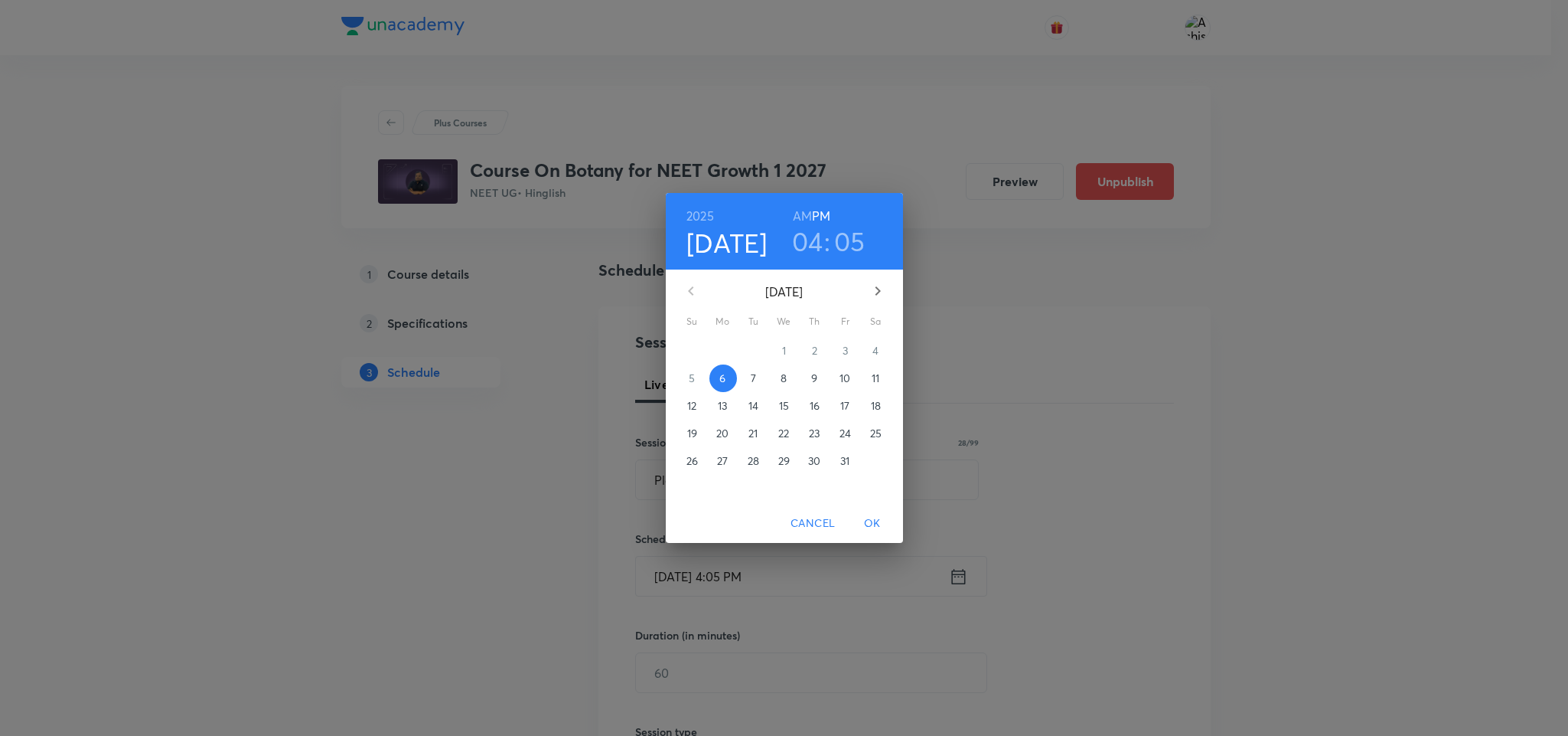
click at [779, 376] on span "8" at bounding box center [784, 378] width 27 height 15
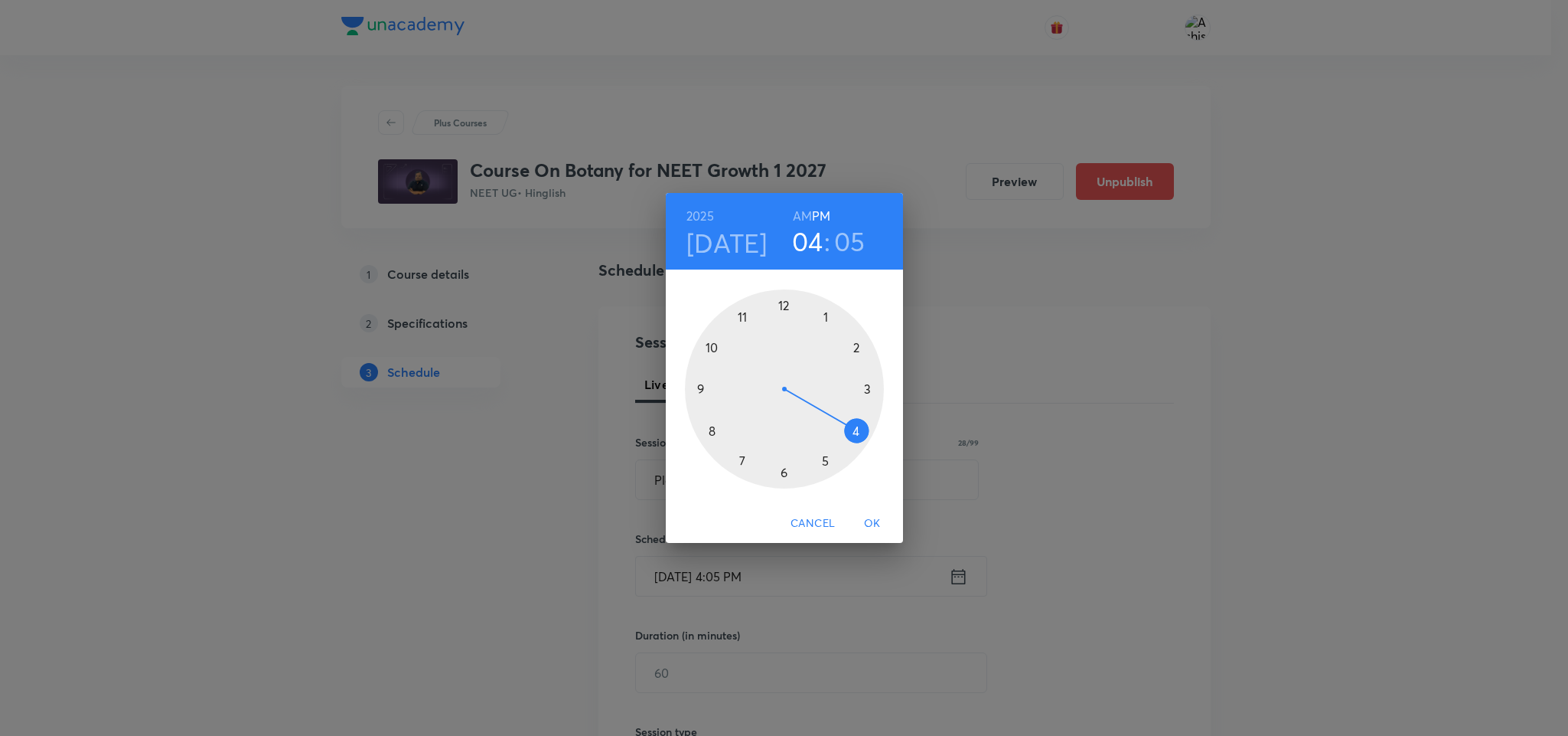
click at [785, 301] on div at bounding box center [784, 389] width 199 height 199
click at [832, 314] on div at bounding box center [784, 389] width 199 height 199
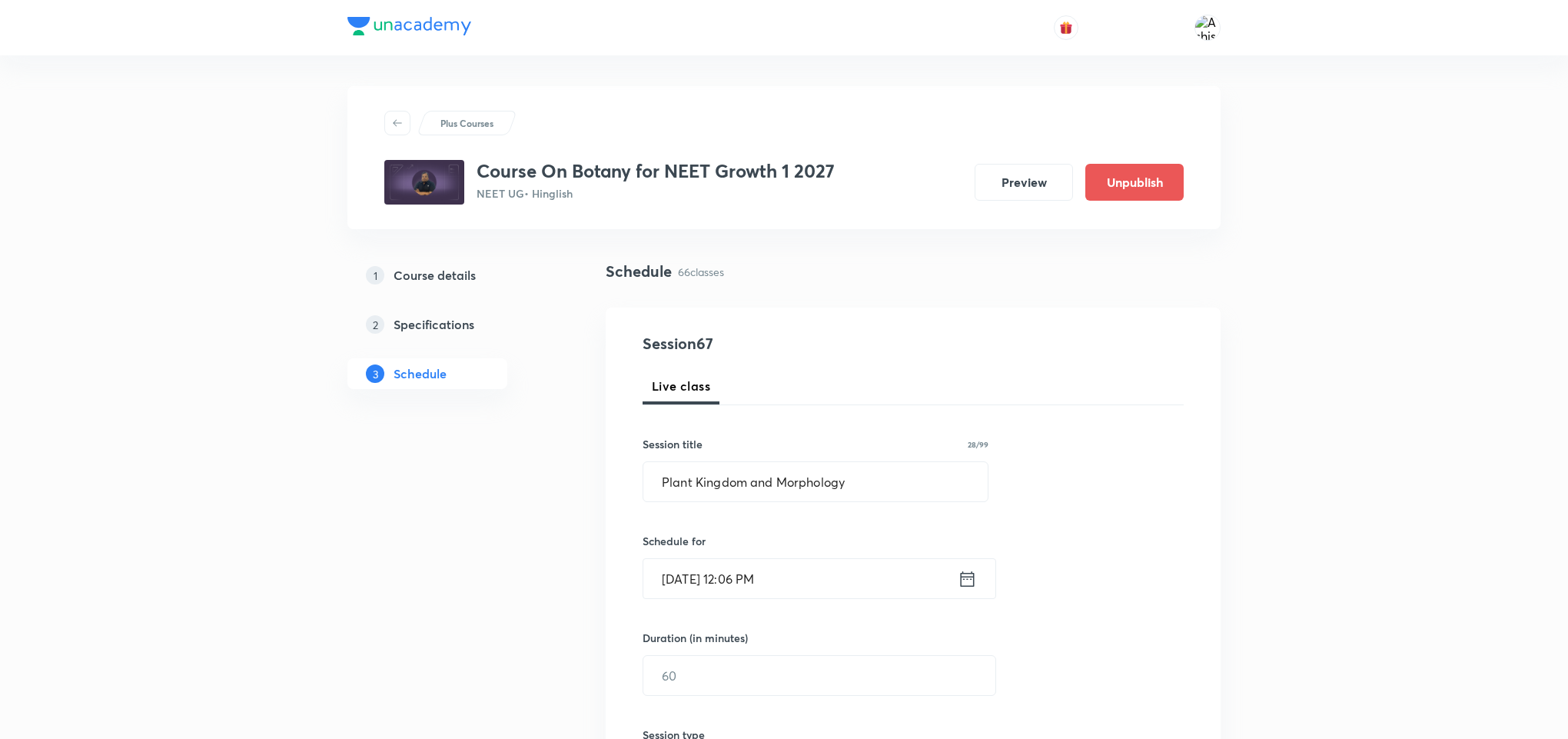
click at [757, 578] on input "Oct 8, 2025, 12:06 PM" at bounding box center [801, 579] width 315 height 40
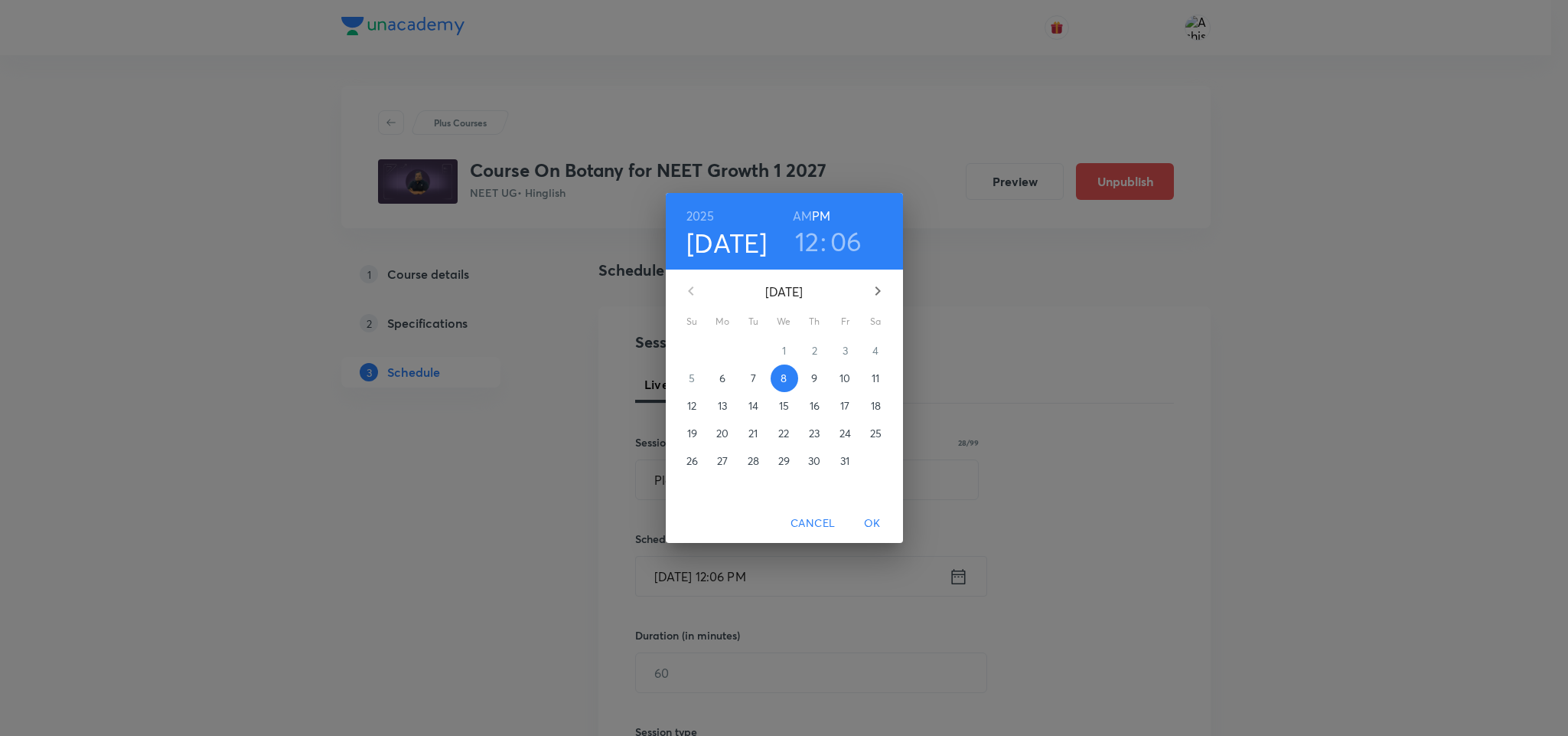
drag, startPoint x: 855, startPoint y: 230, endPoint x: 852, endPoint y: 265, distance: 35.1
click at [855, 232] on h3 "06" at bounding box center [846, 241] width 32 height 32
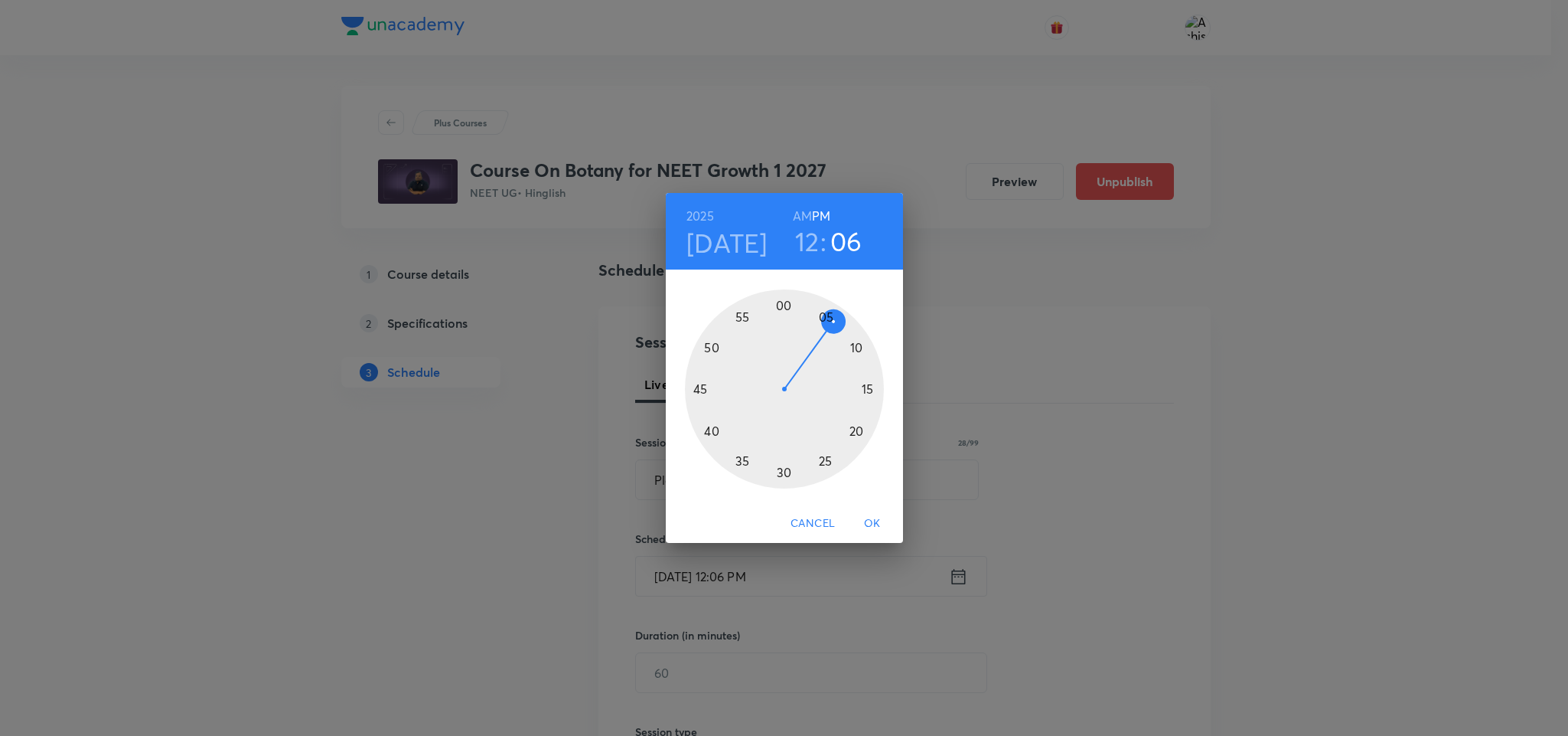
click at [827, 314] on div at bounding box center [784, 389] width 199 height 199
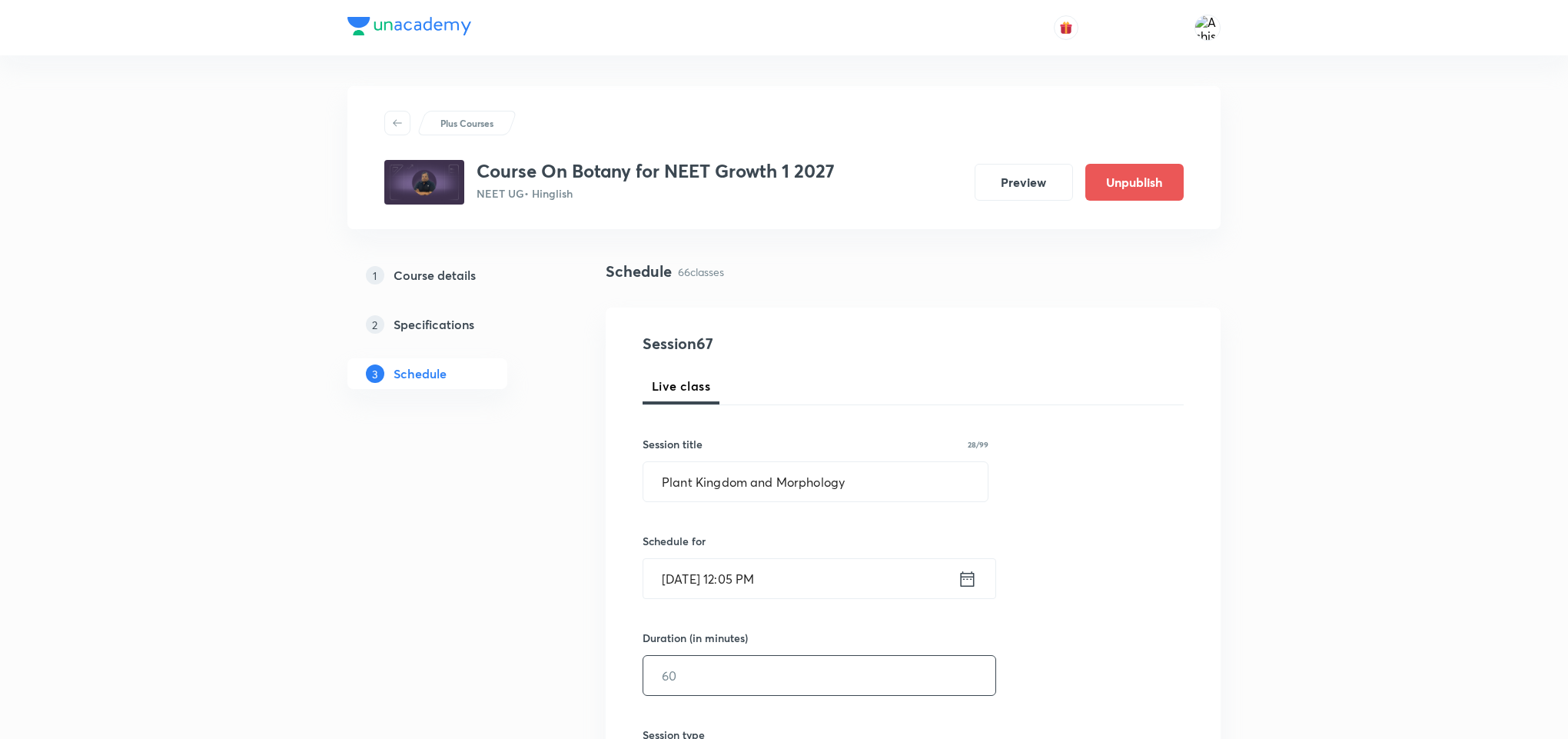
click at [718, 677] on input "text" at bounding box center [820, 676] width 352 height 40
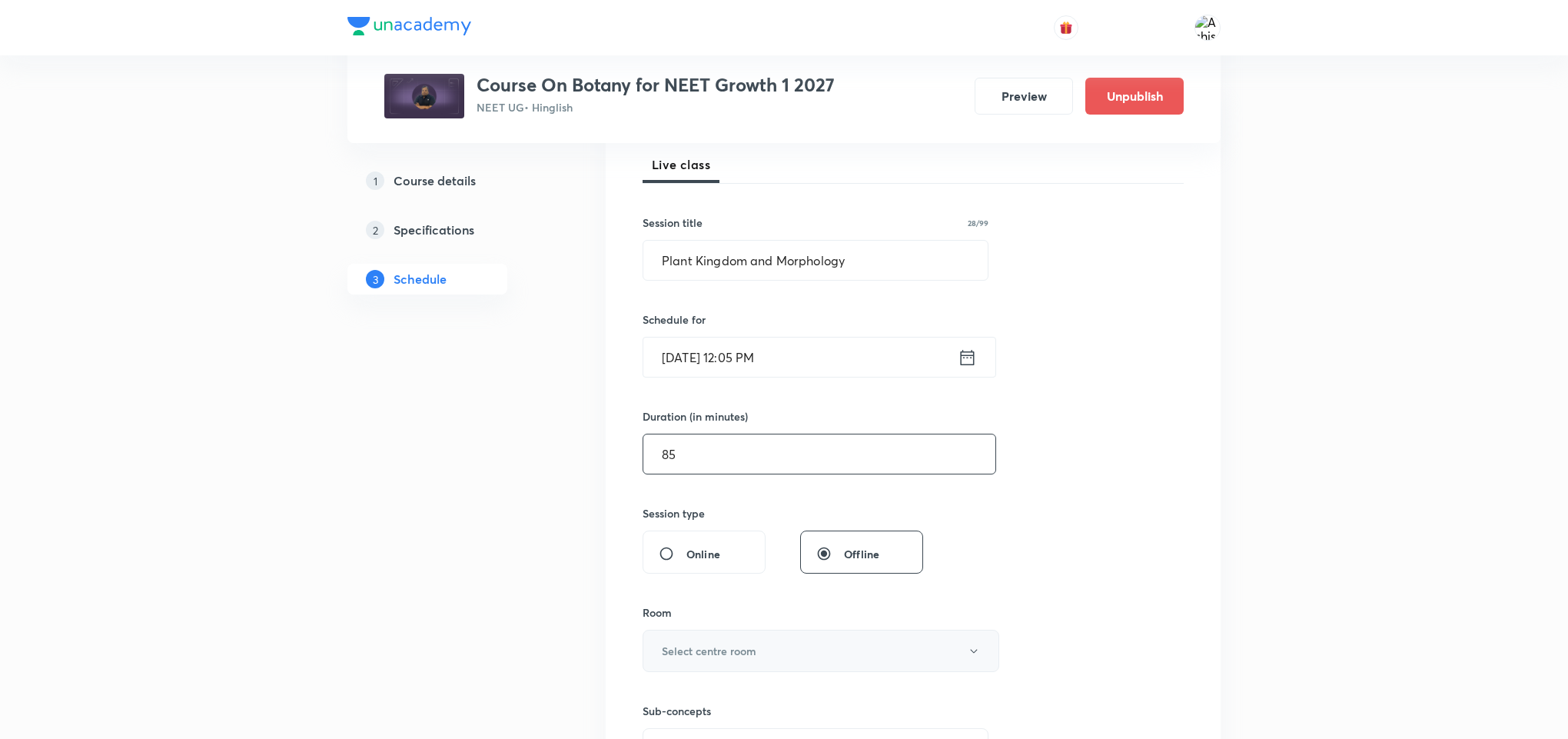
scroll to position [231, 0]
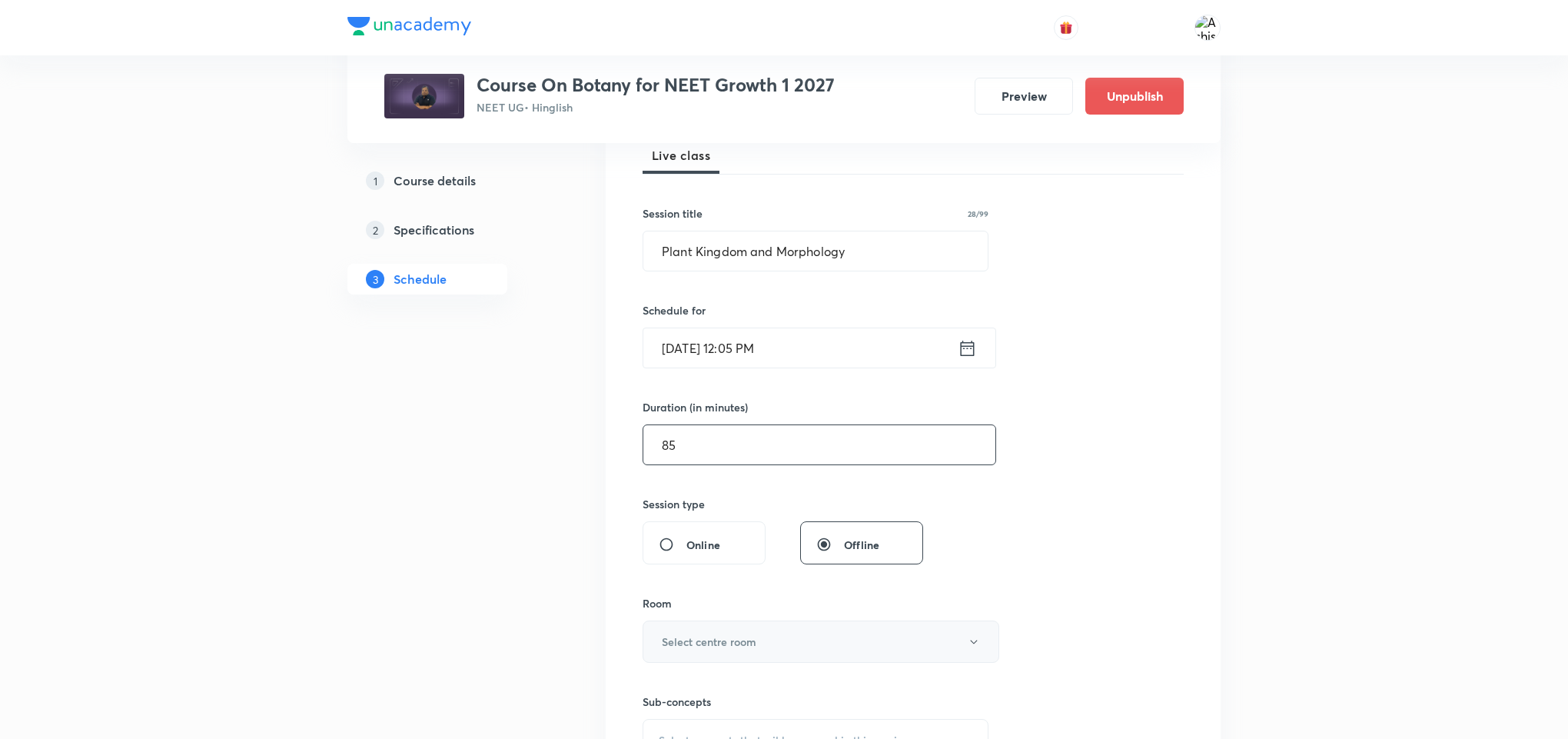
type input "85"
click at [753, 632] on button "Select centre room" at bounding box center [821, 641] width 356 height 42
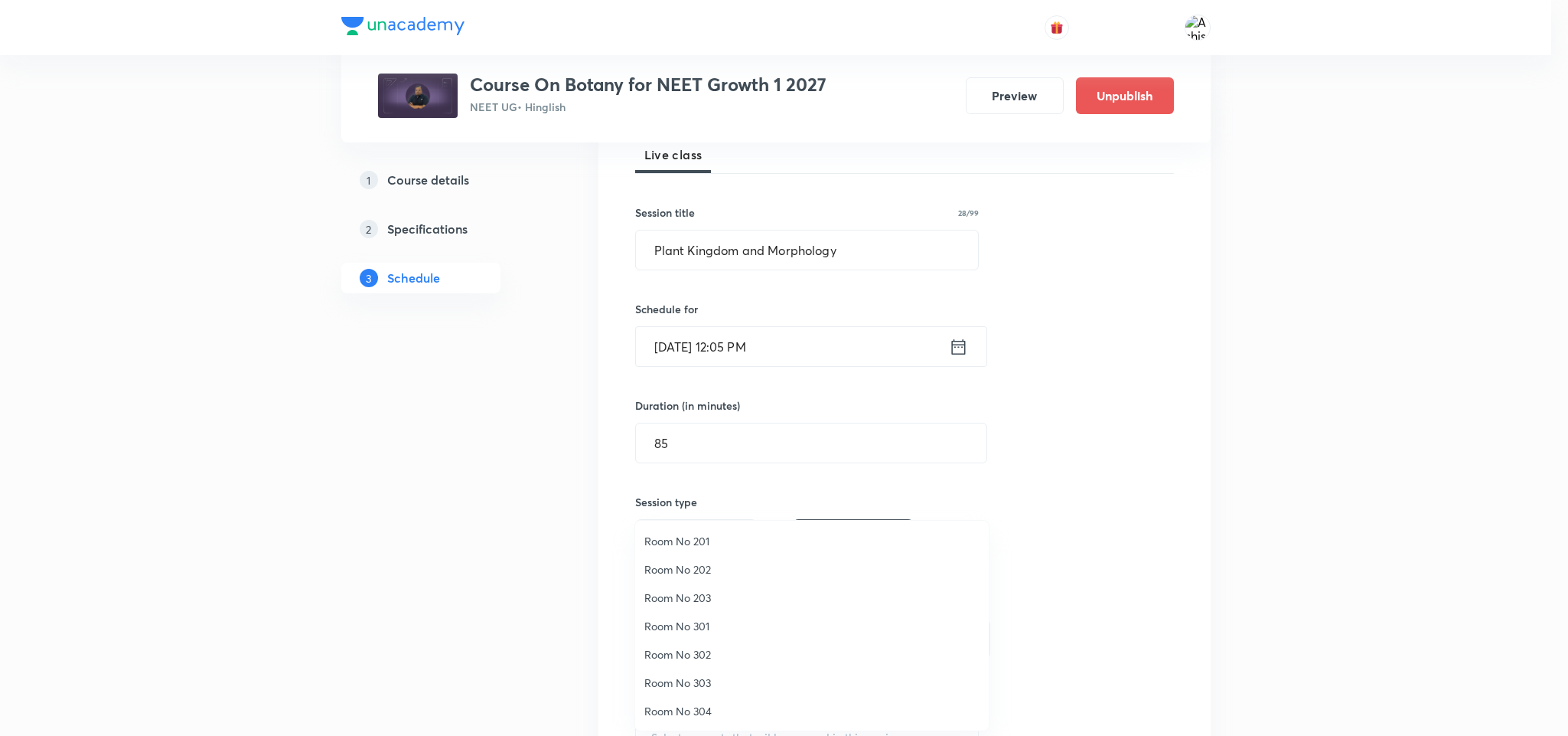
click at [695, 617] on li "Room No 301" at bounding box center [812, 626] width 354 height 28
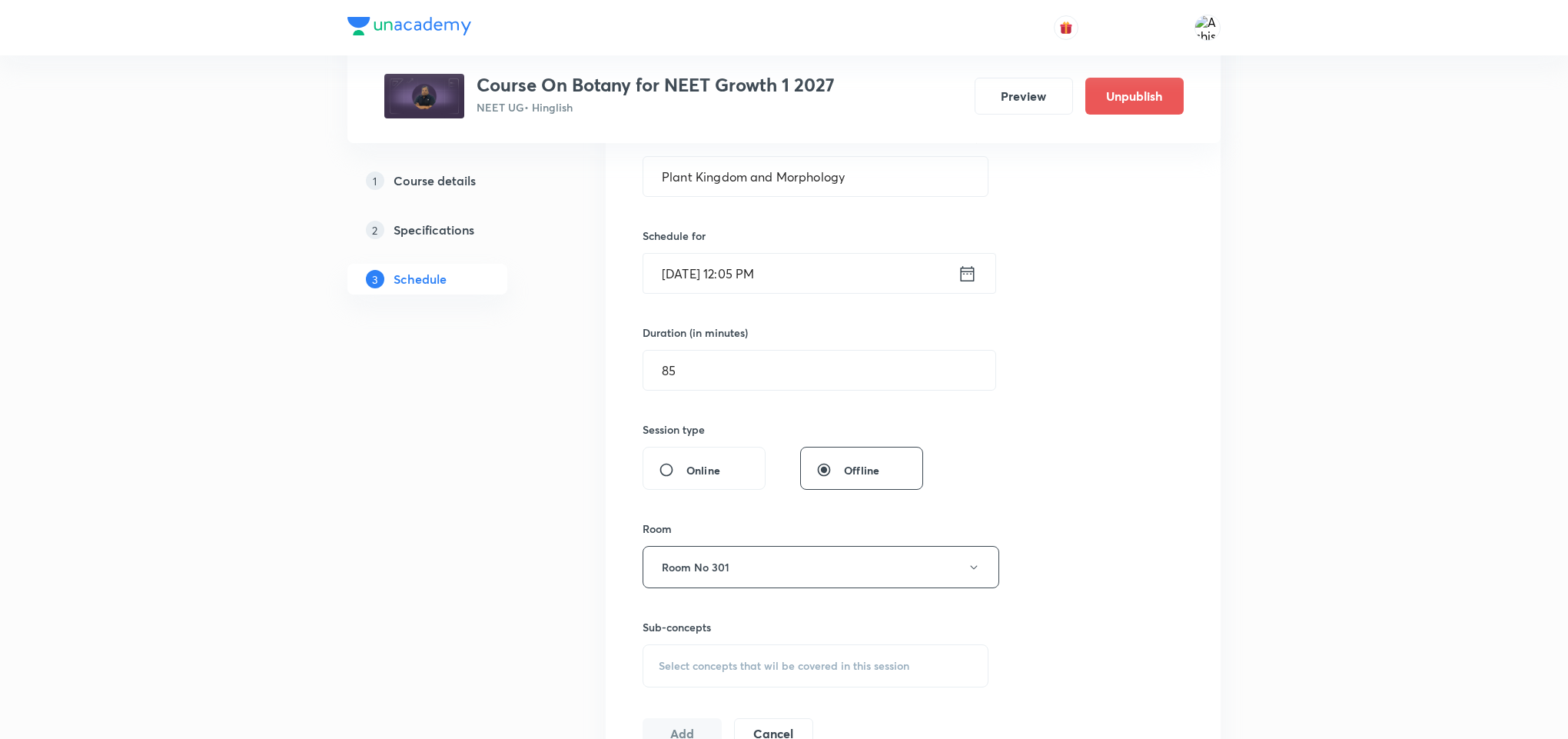
scroll to position [461, 0]
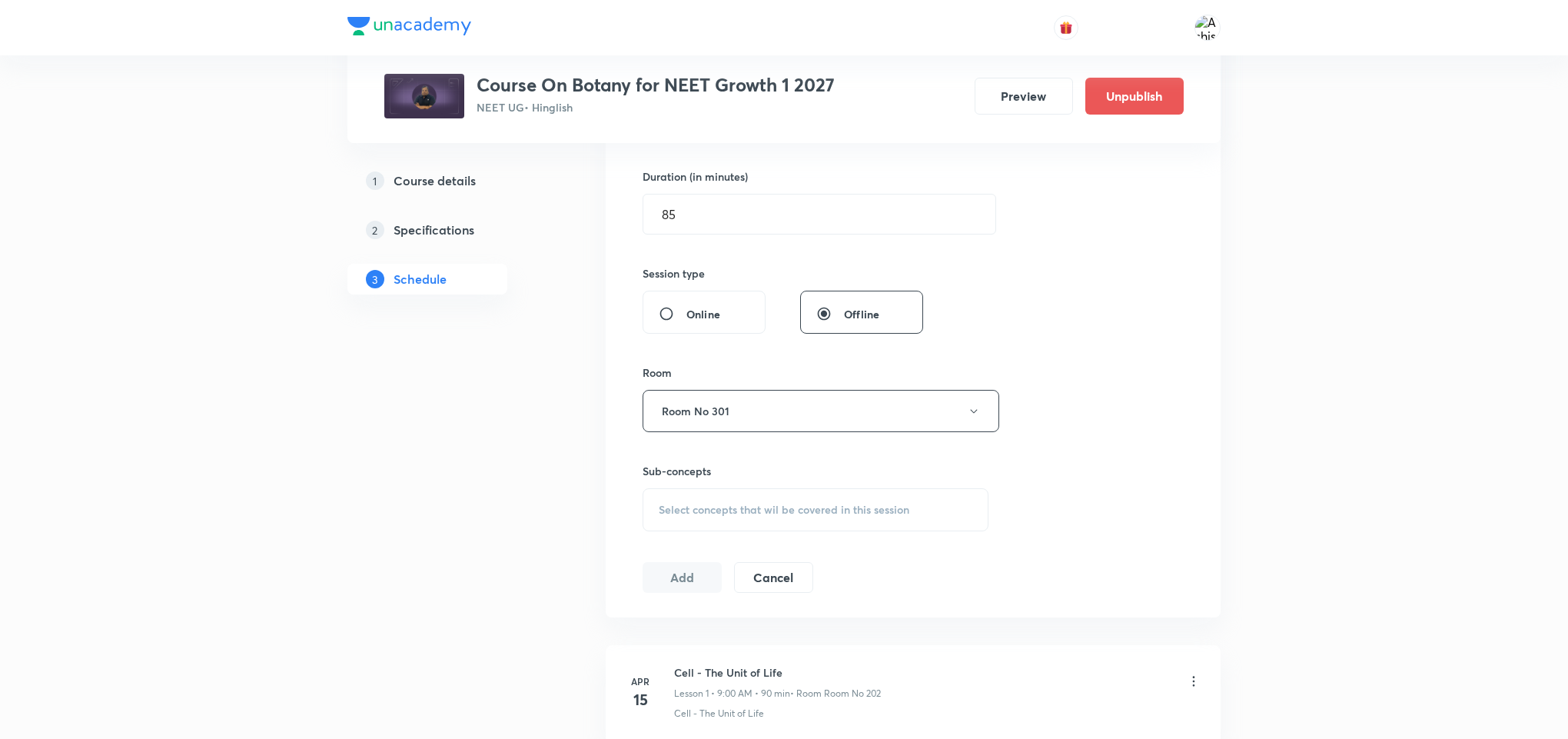
click at [745, 502] on div "Select concepts that wil be covered in this session" at bounding box center [815, 510] width 346 height 43
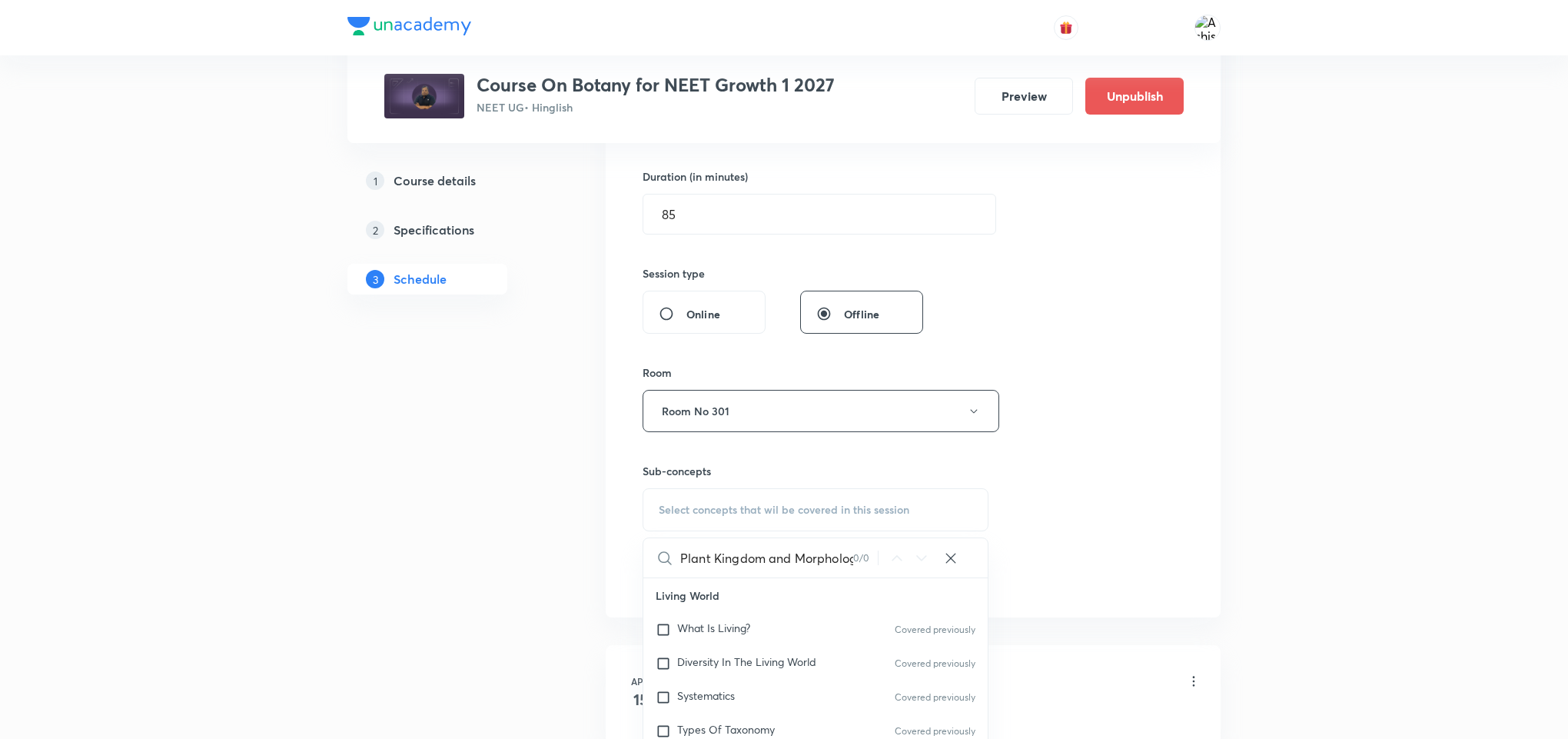
scroll to position [0, 12]
drag, startPoint x: 760, startPoint y: 559, endPoint x: 924, endPoint y: 559, distance: 164.0
click at [924, 559] on div "Plant Kingdom and Morphology 0 / 0 ​" at bounding box center [815, 558] width 344 height 40
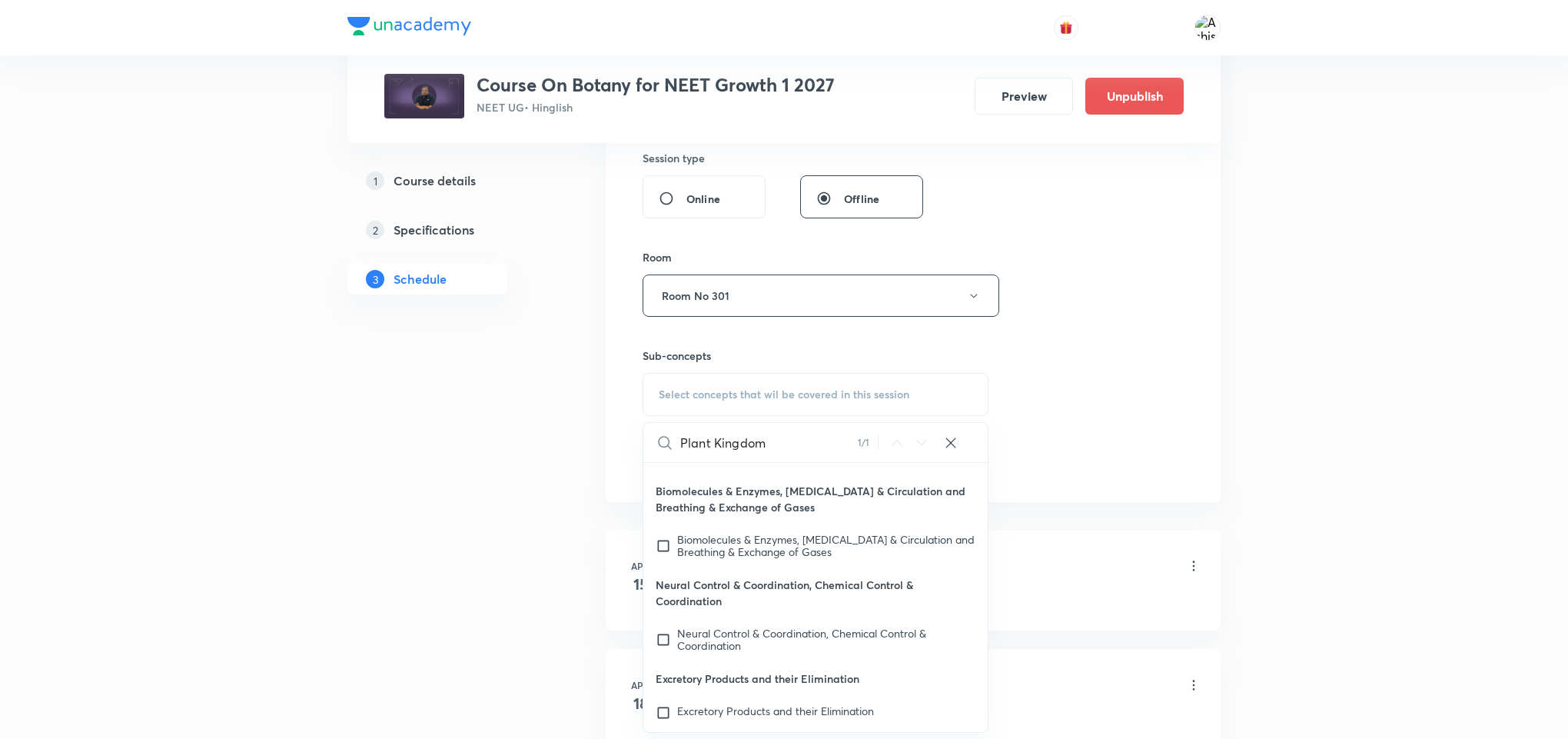
scroll to position [71006, 0]
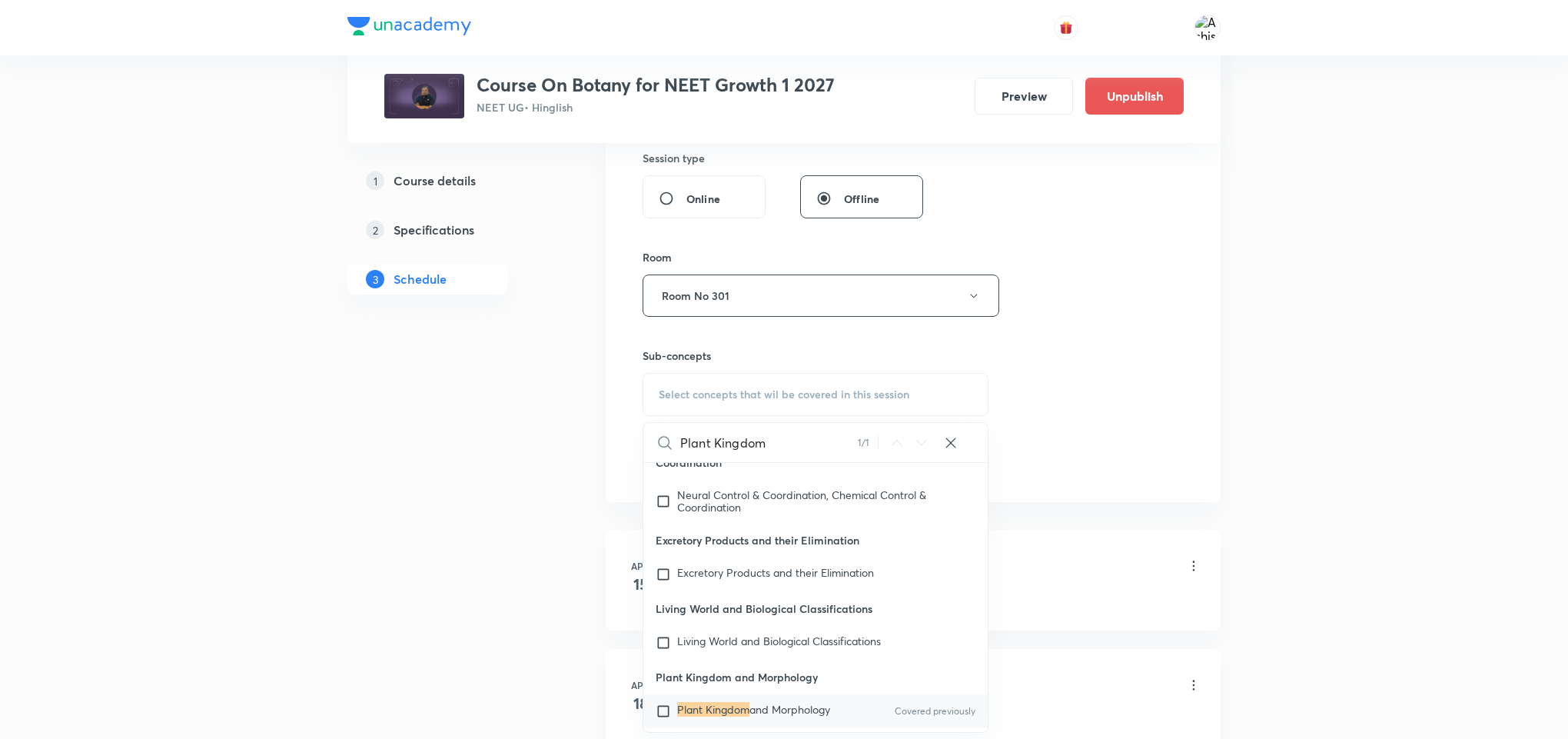
type input "Plant Kingdom"
click at [749, 702] on span "and Morphology" at bounding box center [790, 709] width 81 height 14
click at [992, 473] on div "Session 67 Live class Session title 28/99 Plant Kingdom and Morphology ​ Schedu…" at bounding box center [913, 117] width 541 height 722
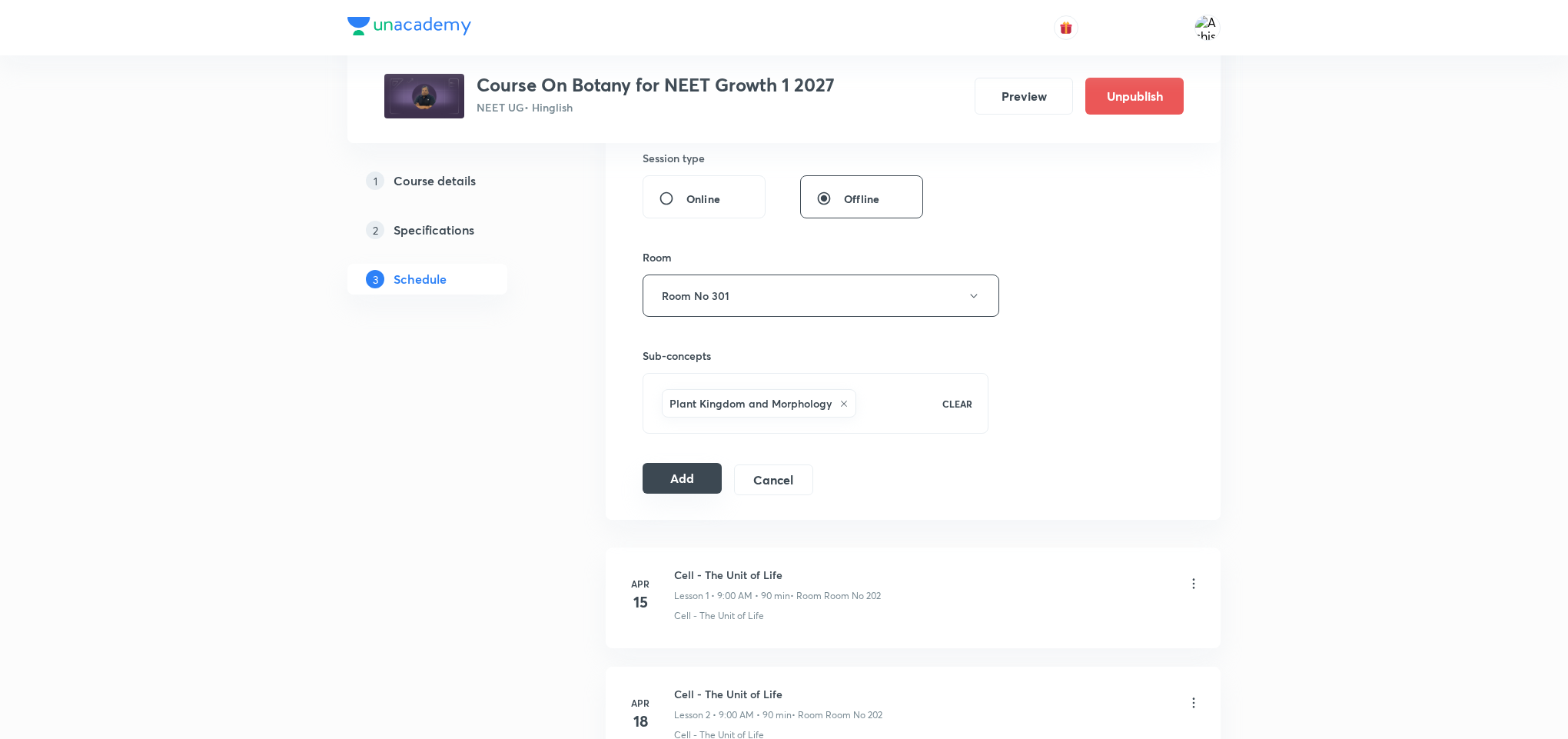
click at [678, 484] on button "Add" at bounding box center [682, 478] width 79 height 31
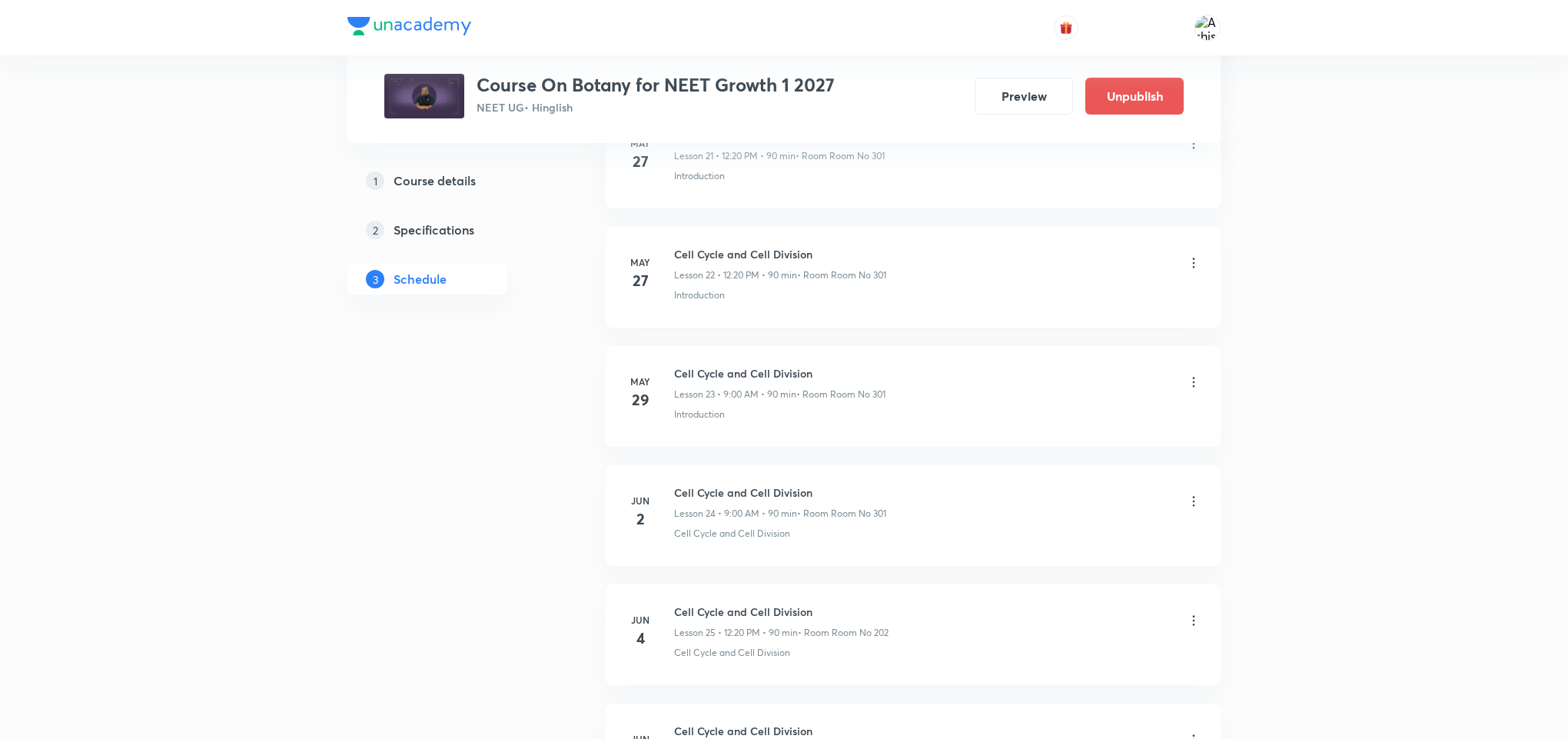
scroll to position [0, 0]
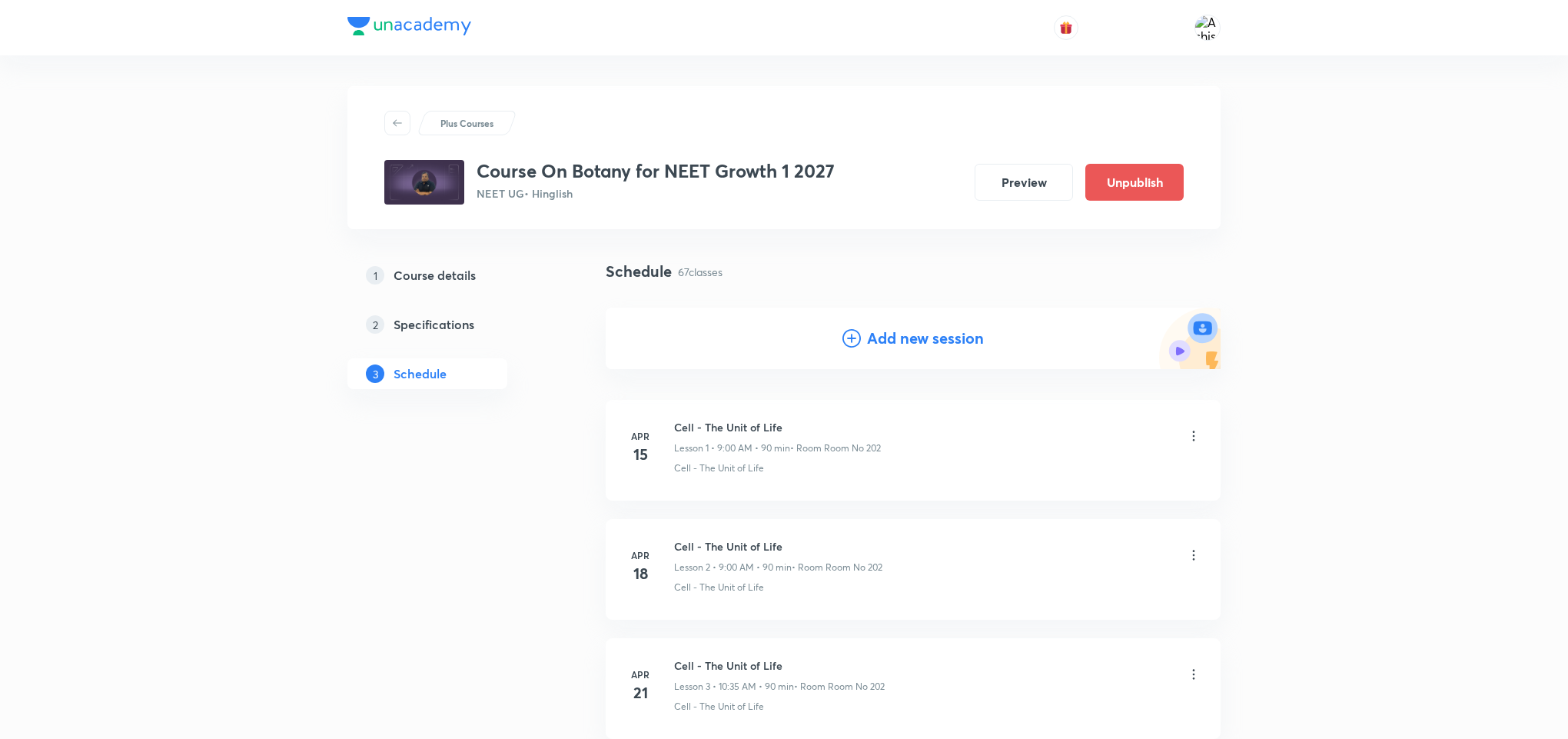
click at [897, 333] on h4 "Add new session" at bounding box center [925, 338] width 117 height 23
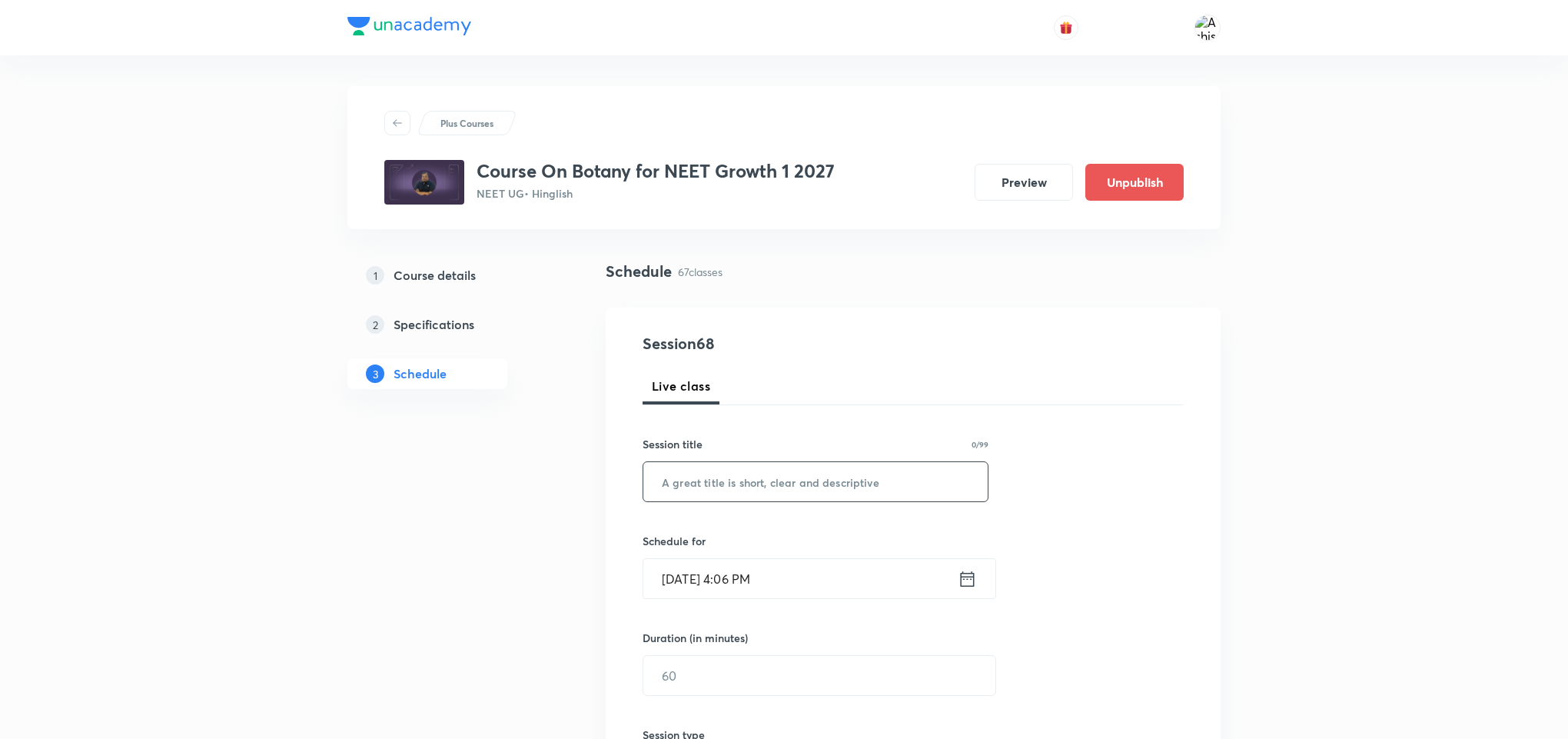
click at [707, 490] on input "text" at bounding box center [815, 482] width 344 height 40
paste input "Plant Kingdom and Morphology"
type input "Plant Kingdom and Morphology"
click at [694, 584] on input "Oct 6, 2025, 4:06 PM" at bounding box center [801, 579] width 315 height 40
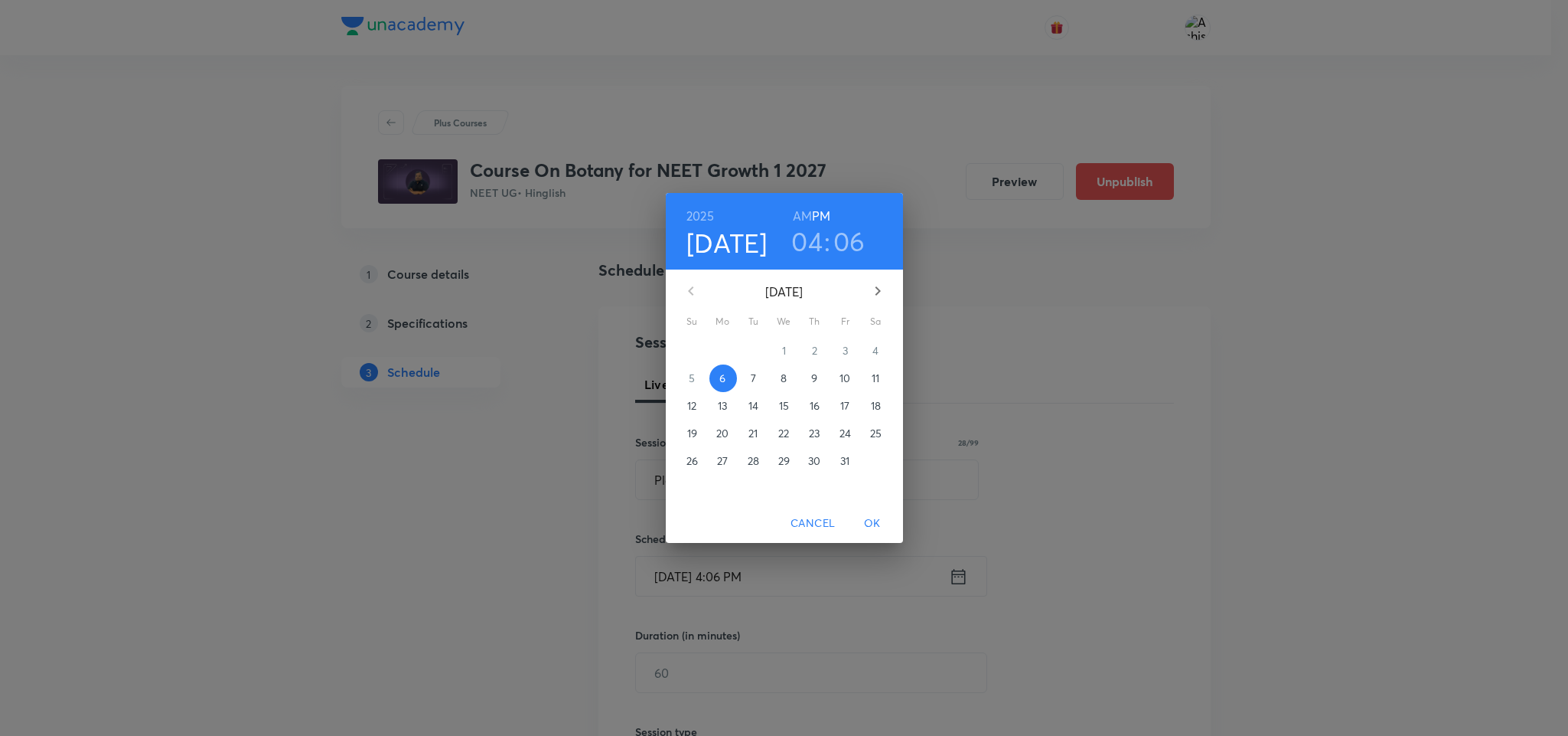
click at [815, 377] on p "9" at bounding box center [814, 378] width 7 height 15
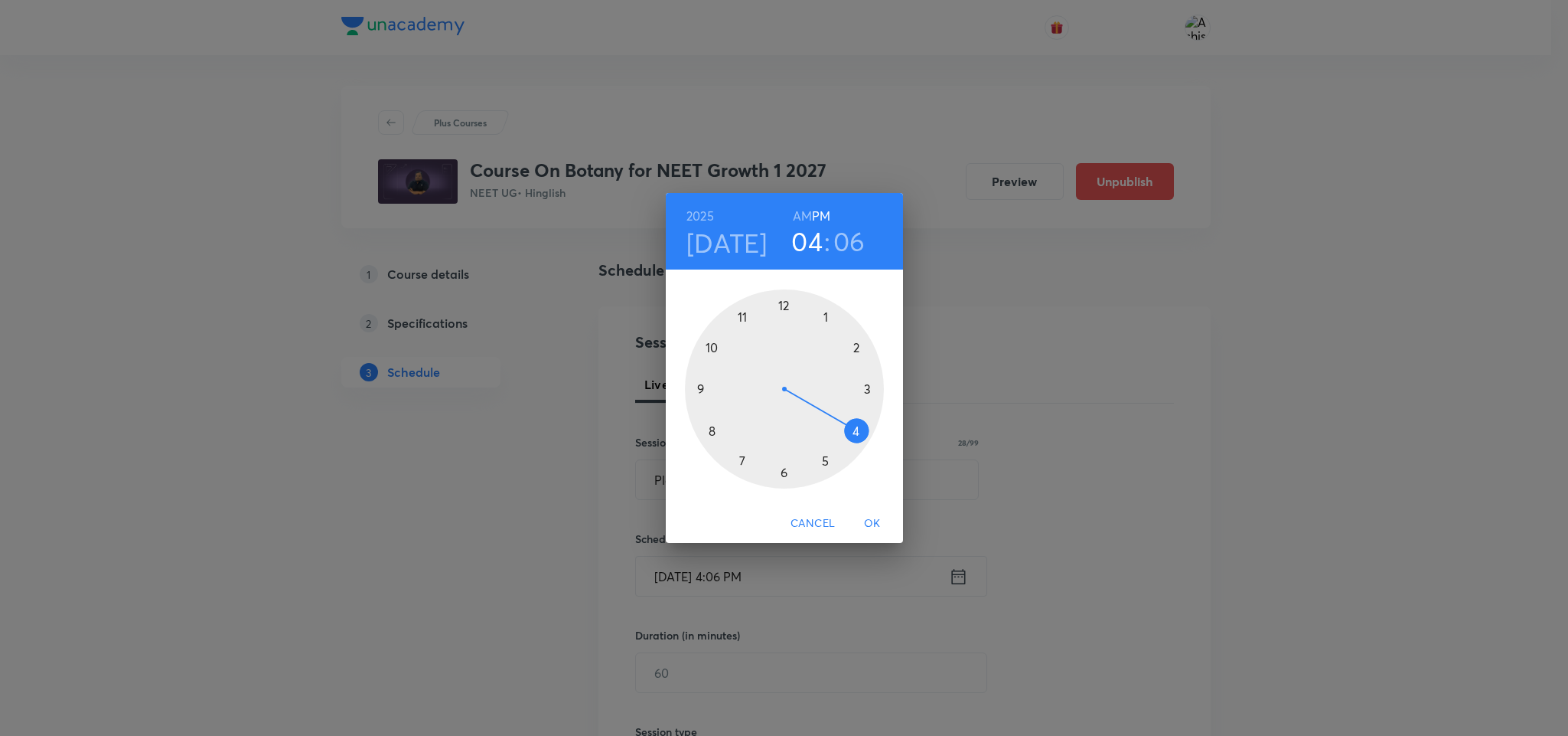
click at [799, 209] on h6 "AM" at bounding box center [802, 216] width 19 height 22
click at [696, 387] on div at bounding box center [784, 389] width 199 height 199
click at [783, 301] on div at bounding box center [784, 389] width 199 height 199
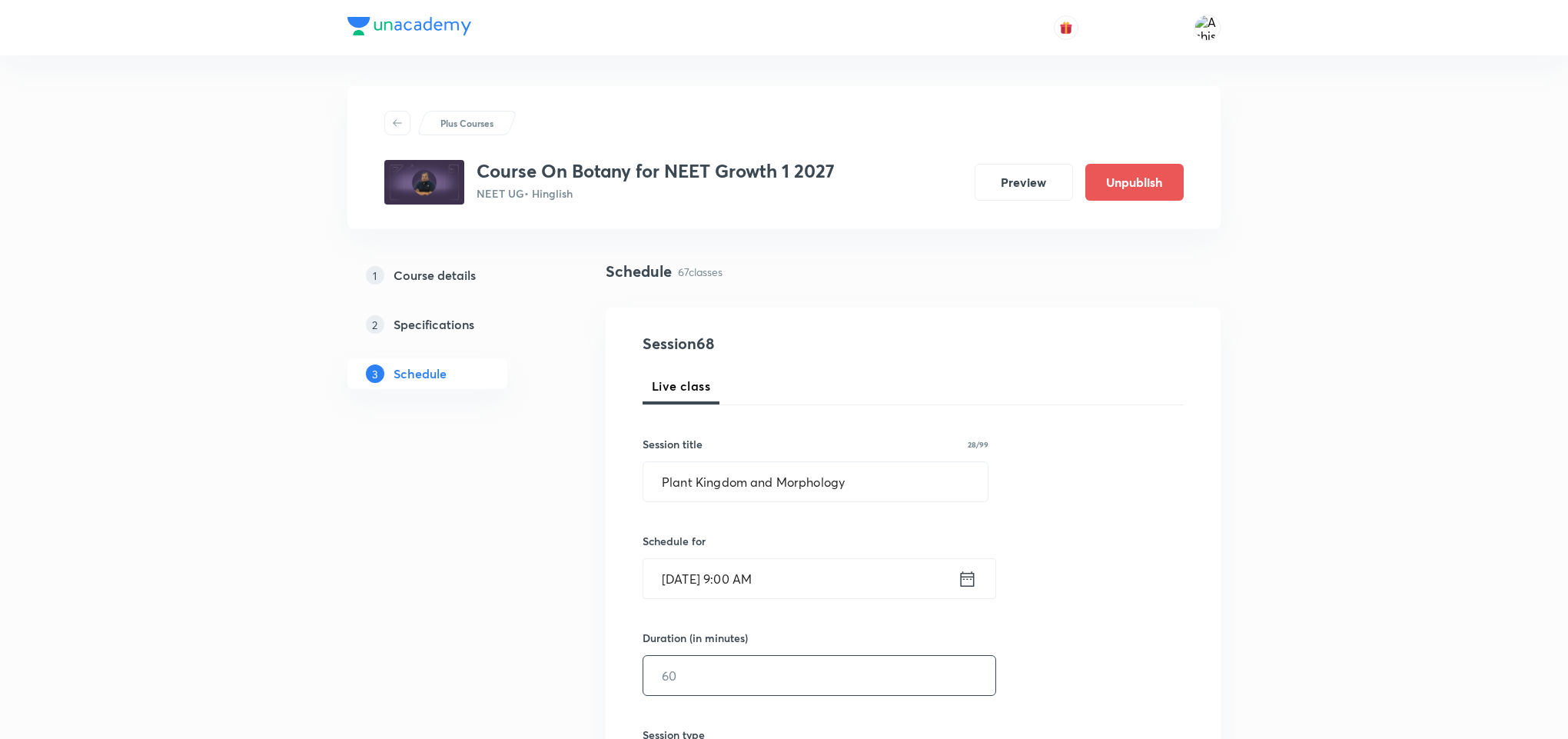
click at [761, 669] on input "text" at bounding box center [820, 676] width 352 height 40
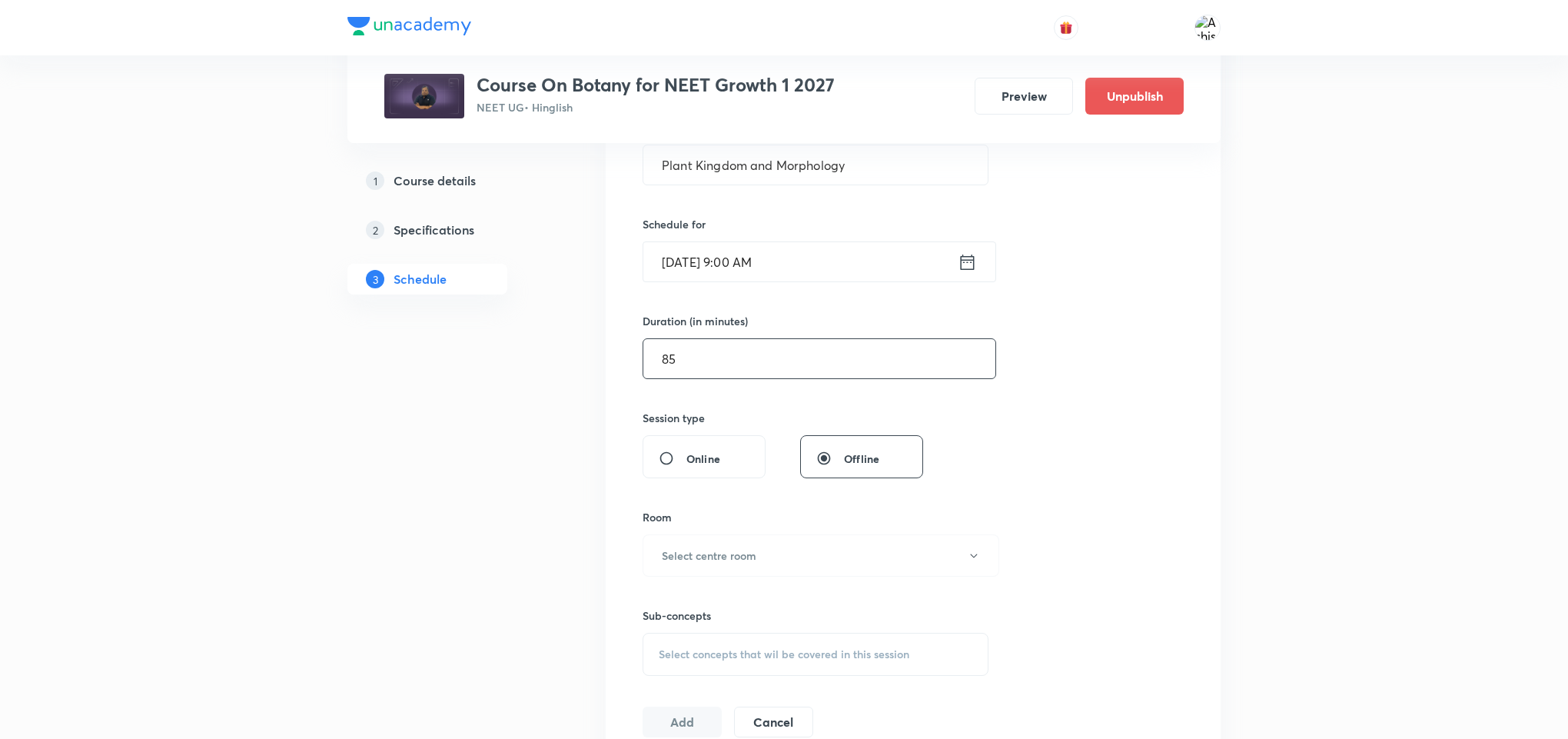
scroll to position [346, 0]
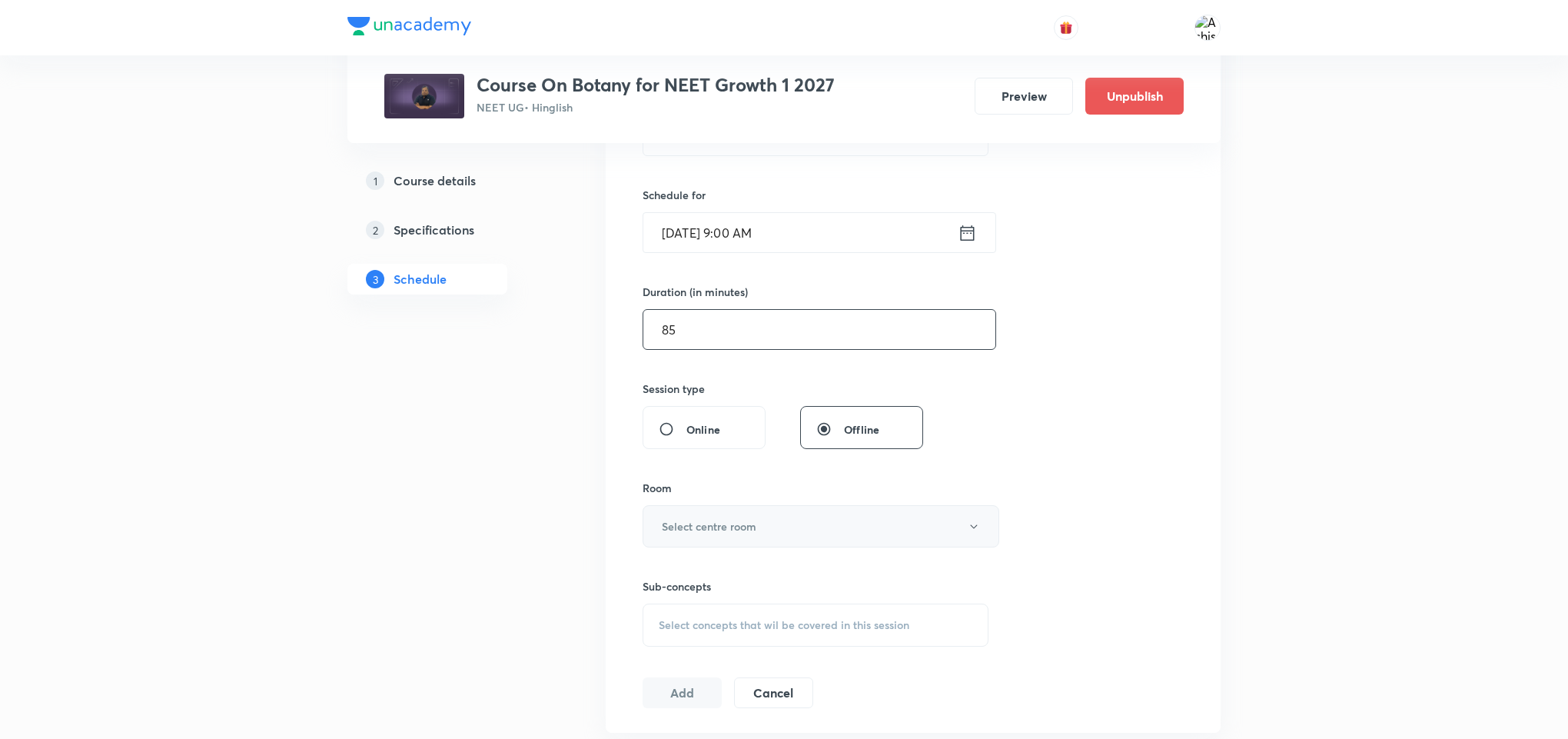
type input "85"
click at [724, 522] on h6 "Select centre room" at bounding box center [709, 526] width 94 height 16
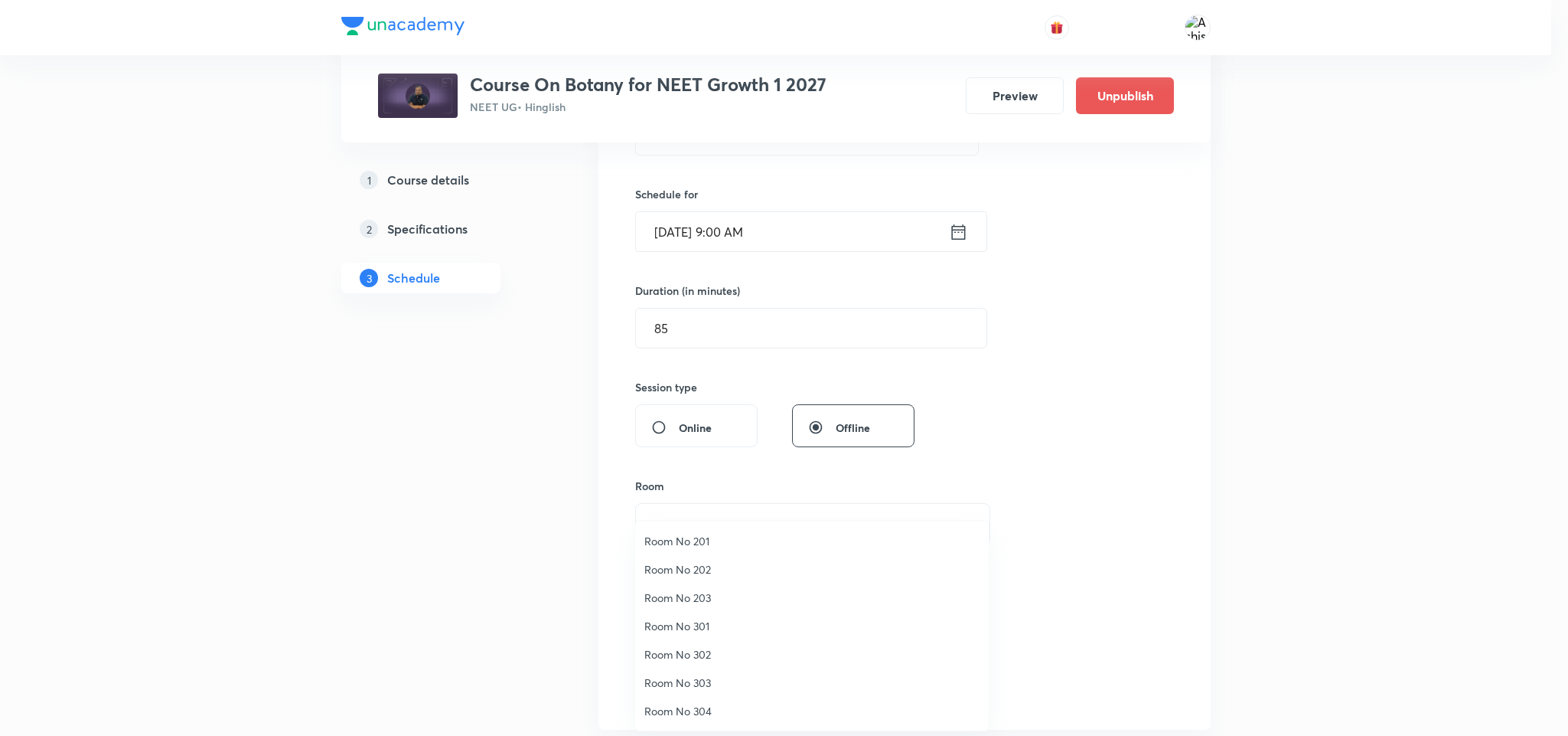
drag, startPoint x: 714, startPoint y: 623, endPoint x: 739, endPoint y: 576, distance: 53.2
click at [716, 623] on span "Room No 301" at bounding box center [812, 625] width 335 height 16
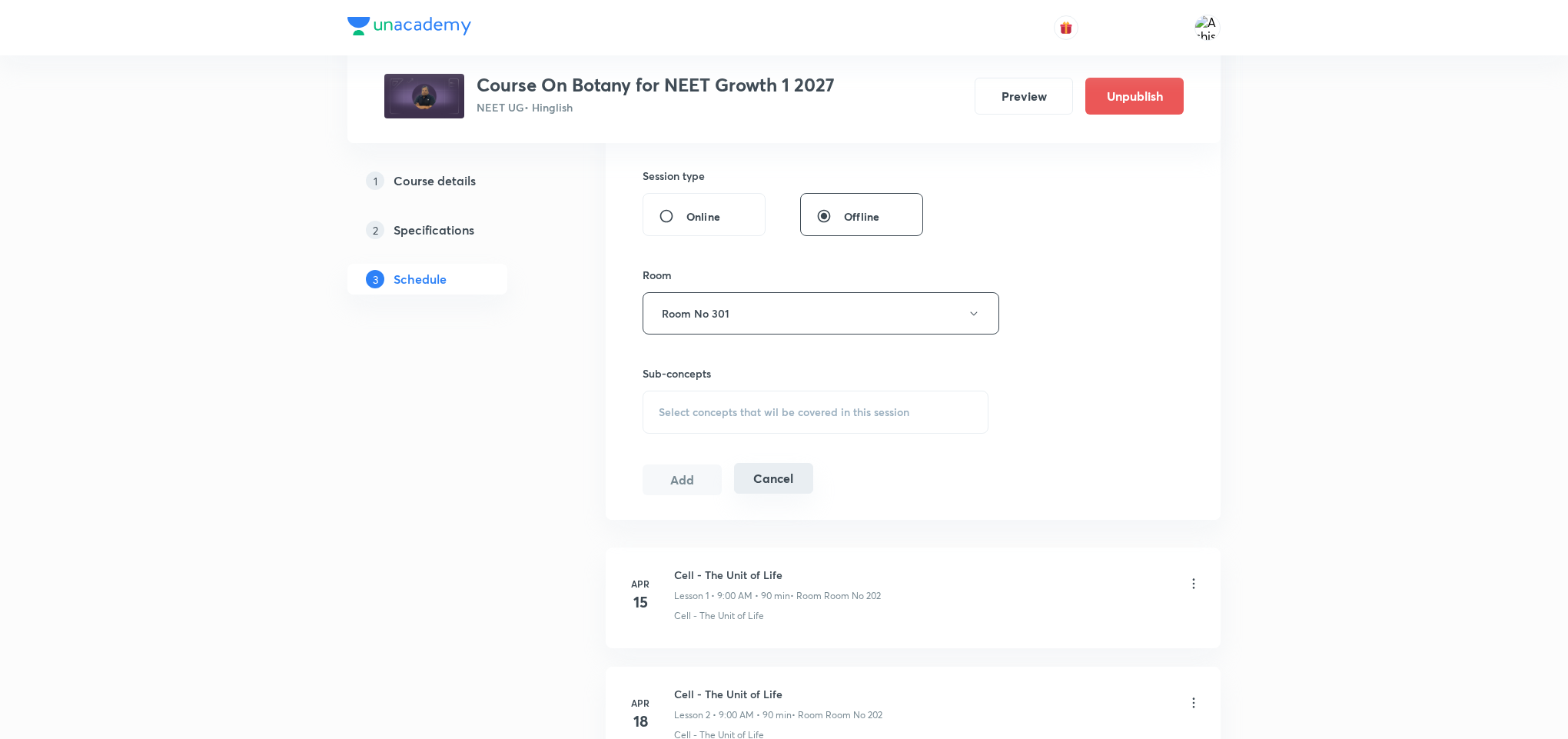
scroll to position [577, 0]
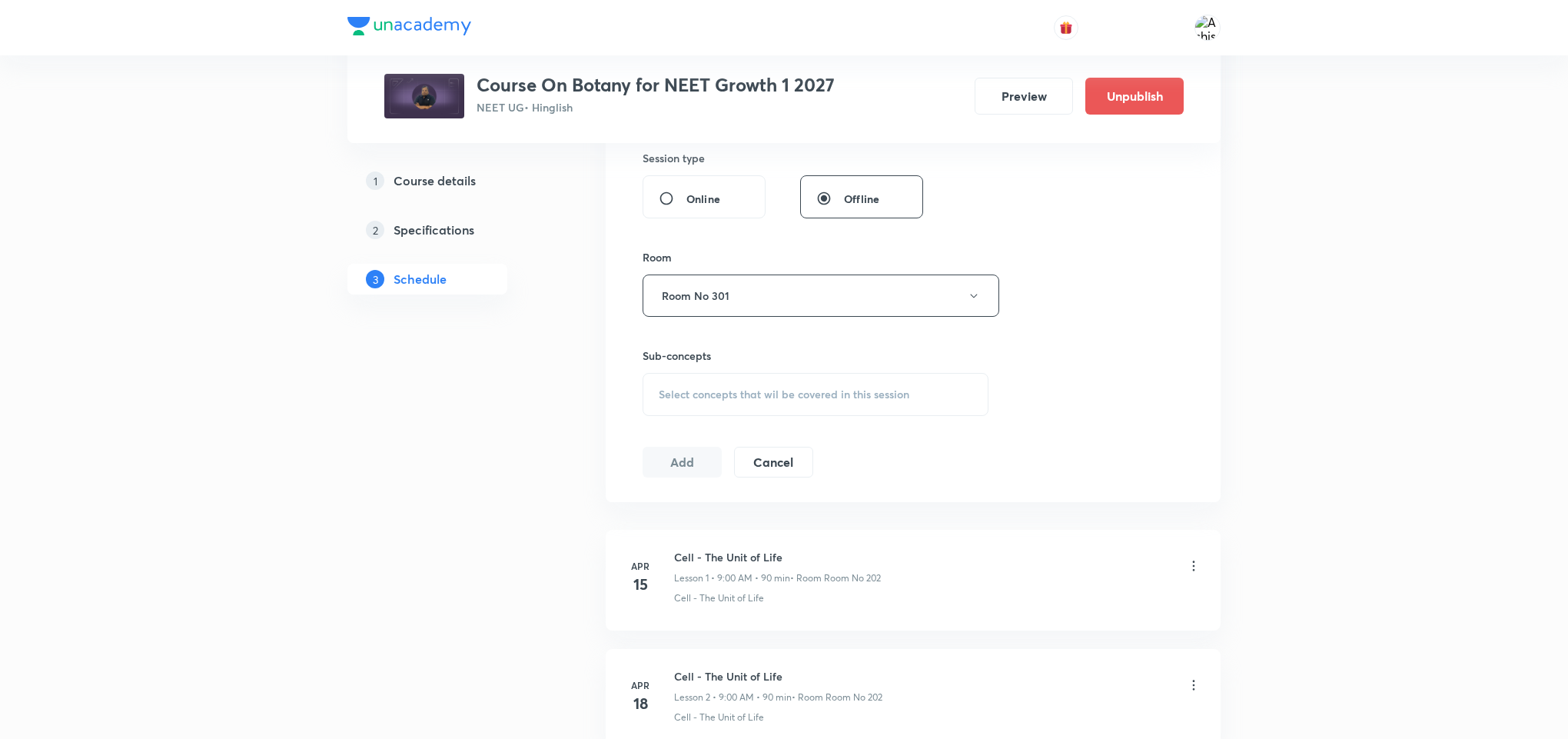
click at [740, 392] on span "Select concepts that wil be covered in this session" at bounding box center [784, 394] width 251 height 12
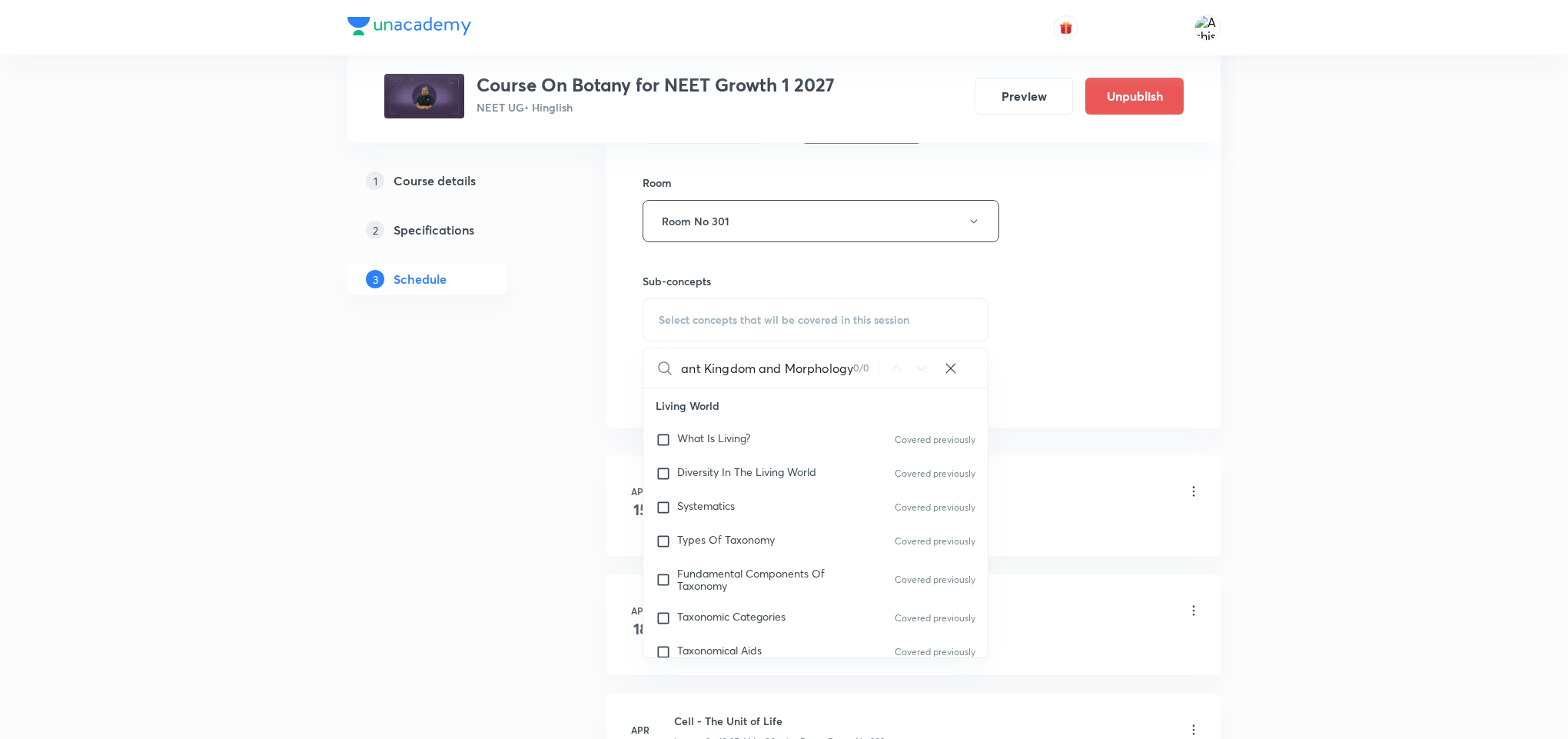
scroll to position [692, 0]
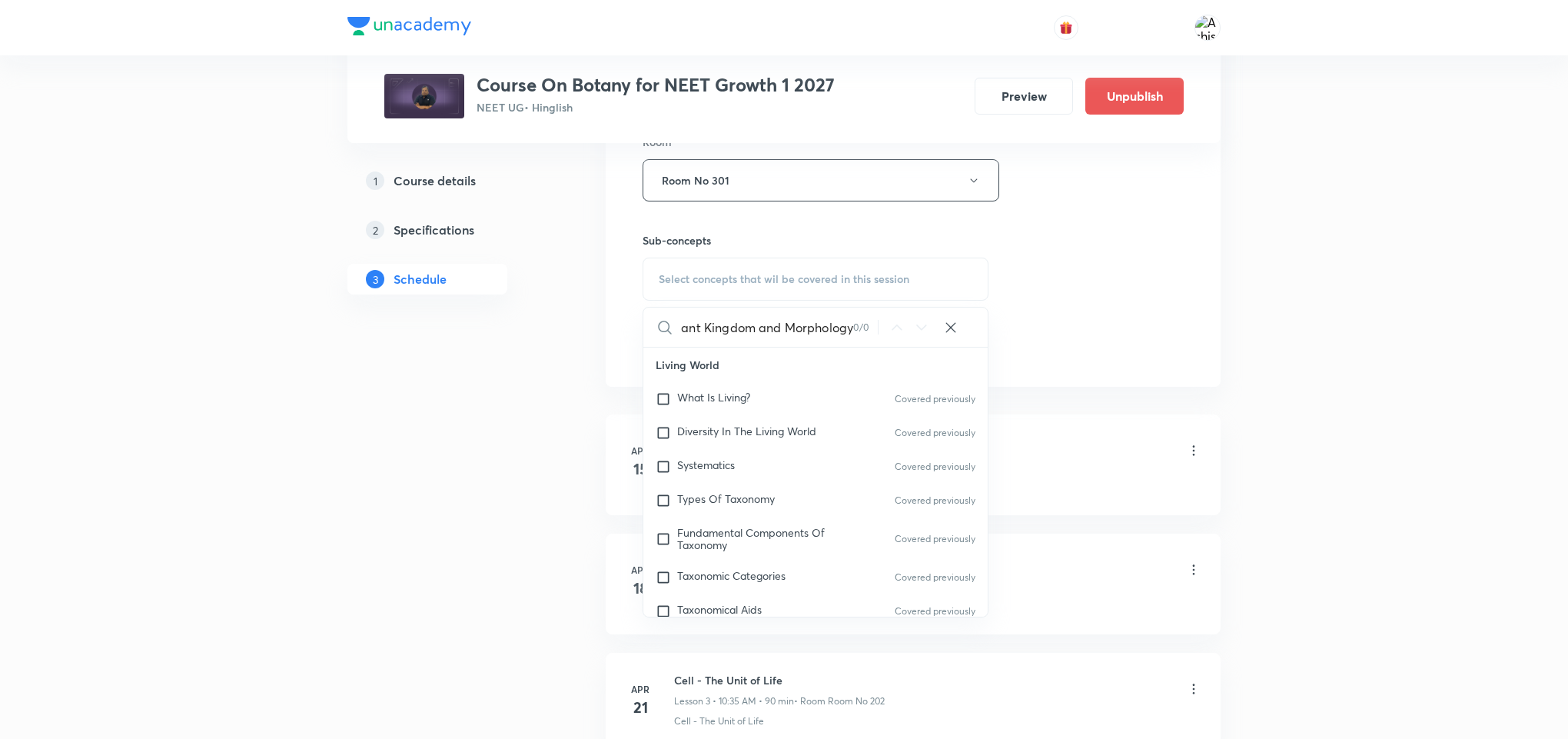
drag, startPoint x: 757, startPoint y: 326, endPoint x: 883, endPoint y: 326, distance: 126.0
click at [883, 326] on div "Plant Kingdom and Morphology 0 / 0 ​" at bounding box center [815, 327] width 344 height 40
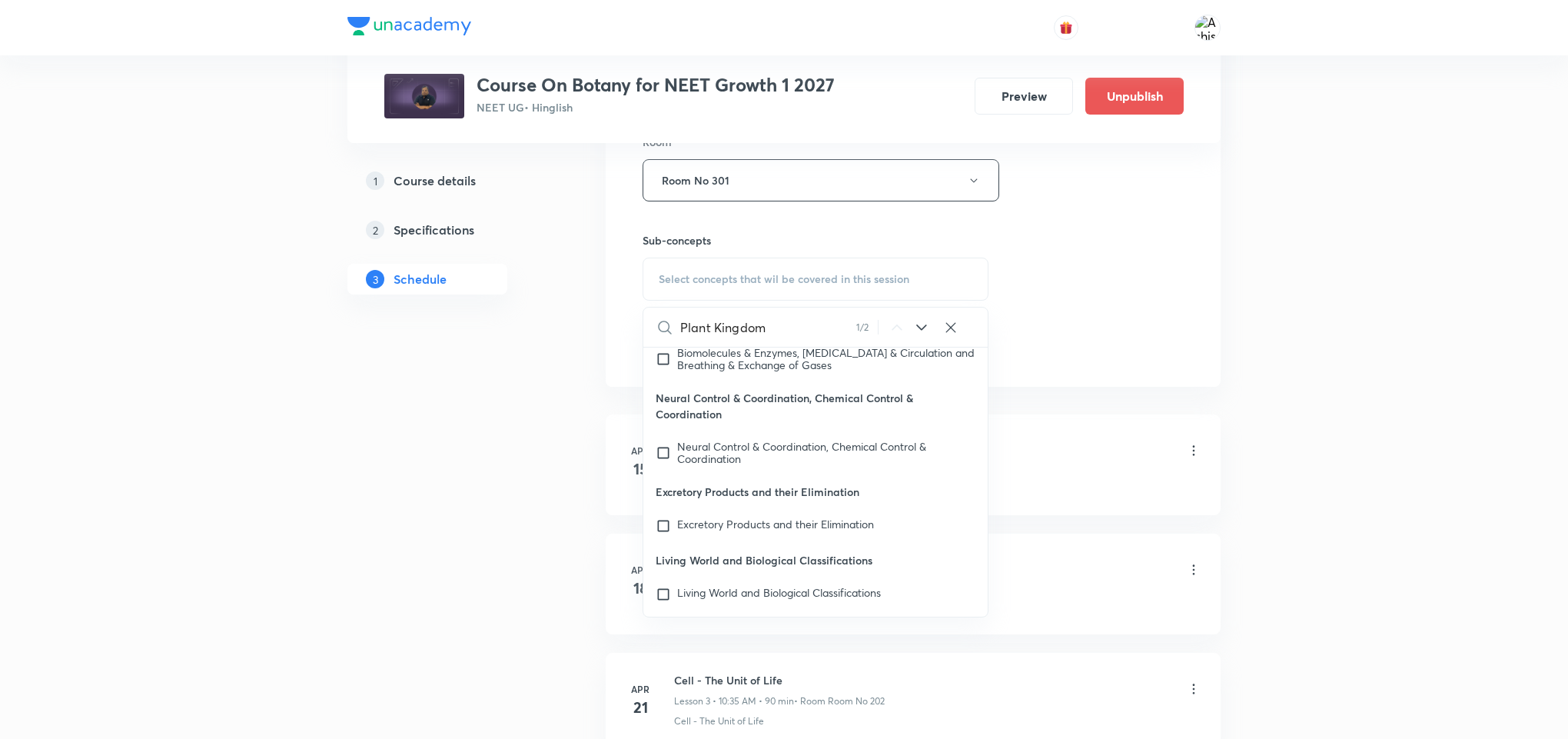
scroll to position [71006, 0]
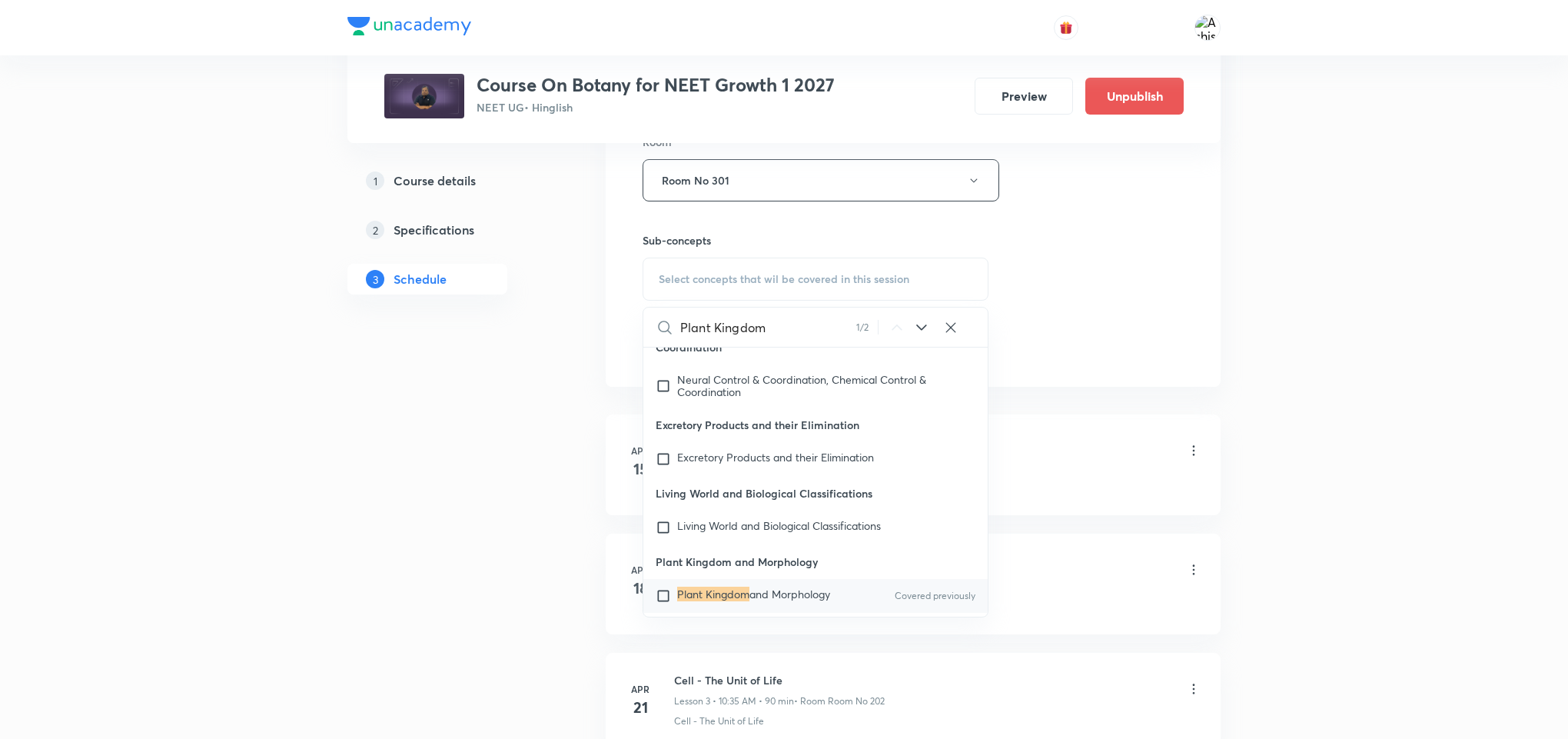
type input "Plant Kingdom"
drag, startPoint x: 707, startPoint y: 553, endPoint x: 1089, endPoint y: 325, distance: 444.9
click at [749, 586] on span "and Morphology" at bounding box center [790, 593] width 81 height 14
checkbox input "true"
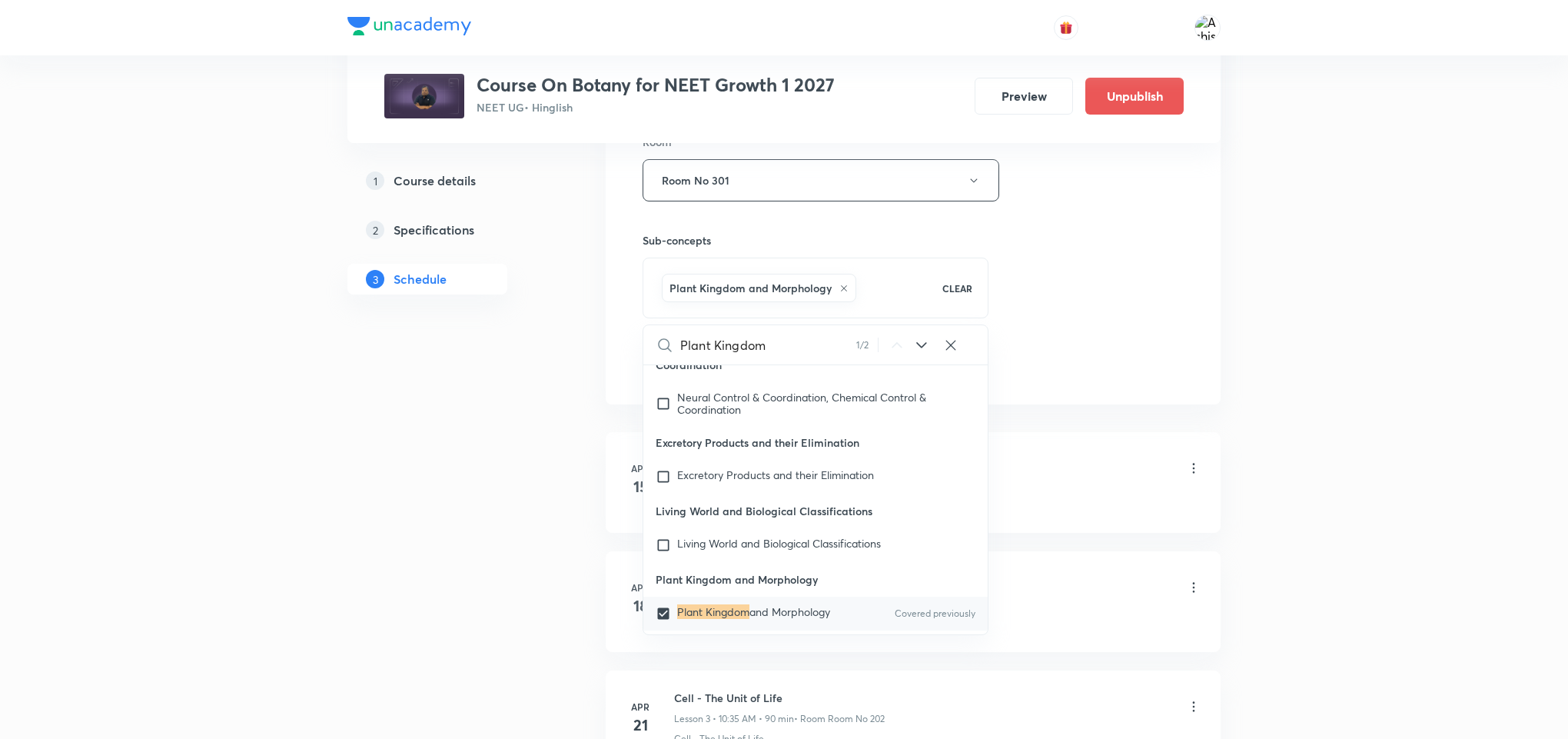
click at [1089, 325] on div "Session 68 Live class Session title 28/99 Plant Kingdom and Morphology ​ Schedu…" at bounding box center [913, 9] width 541 height 740
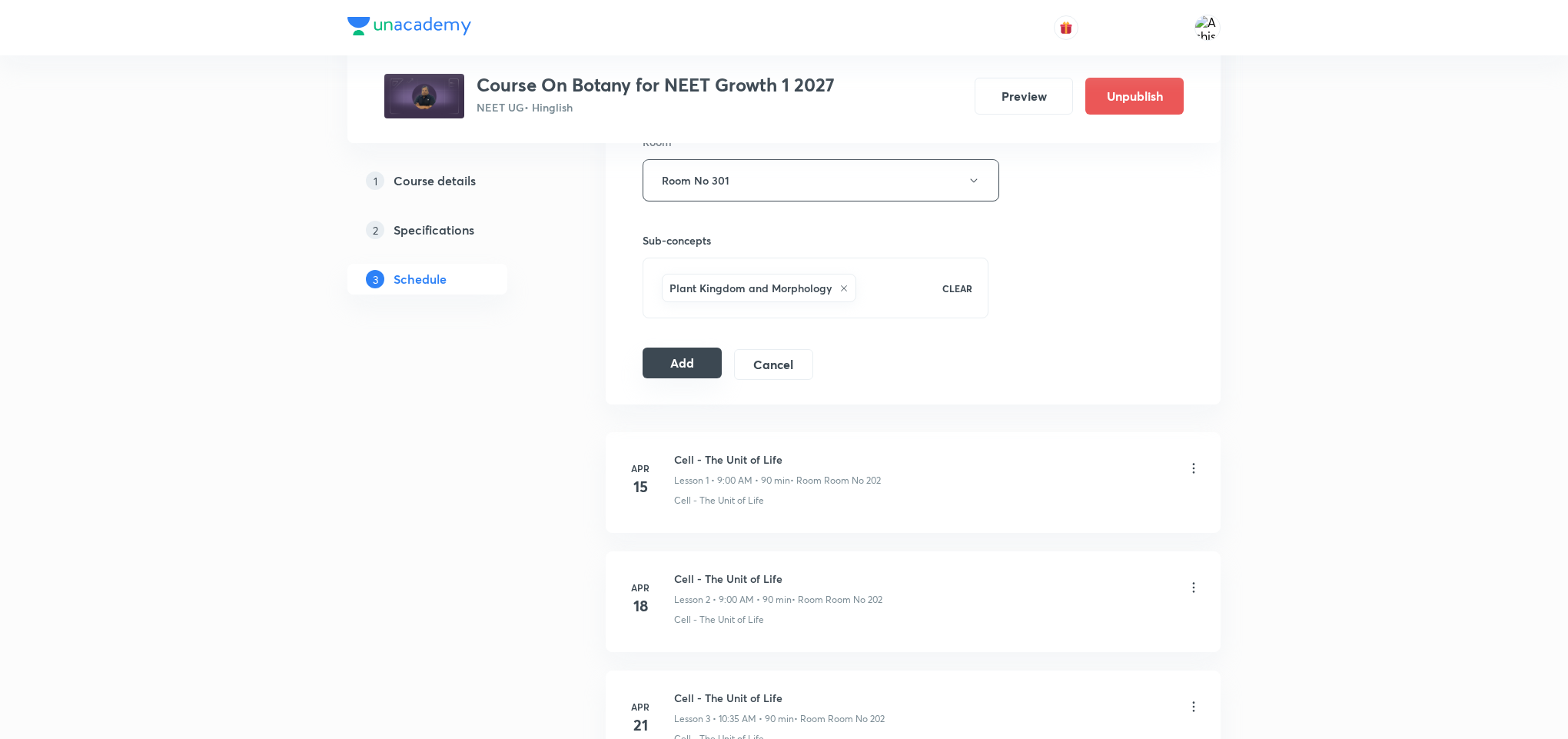
click at [698, 372] on button "Add" at bounding box center [682, 363] width 79 height 31
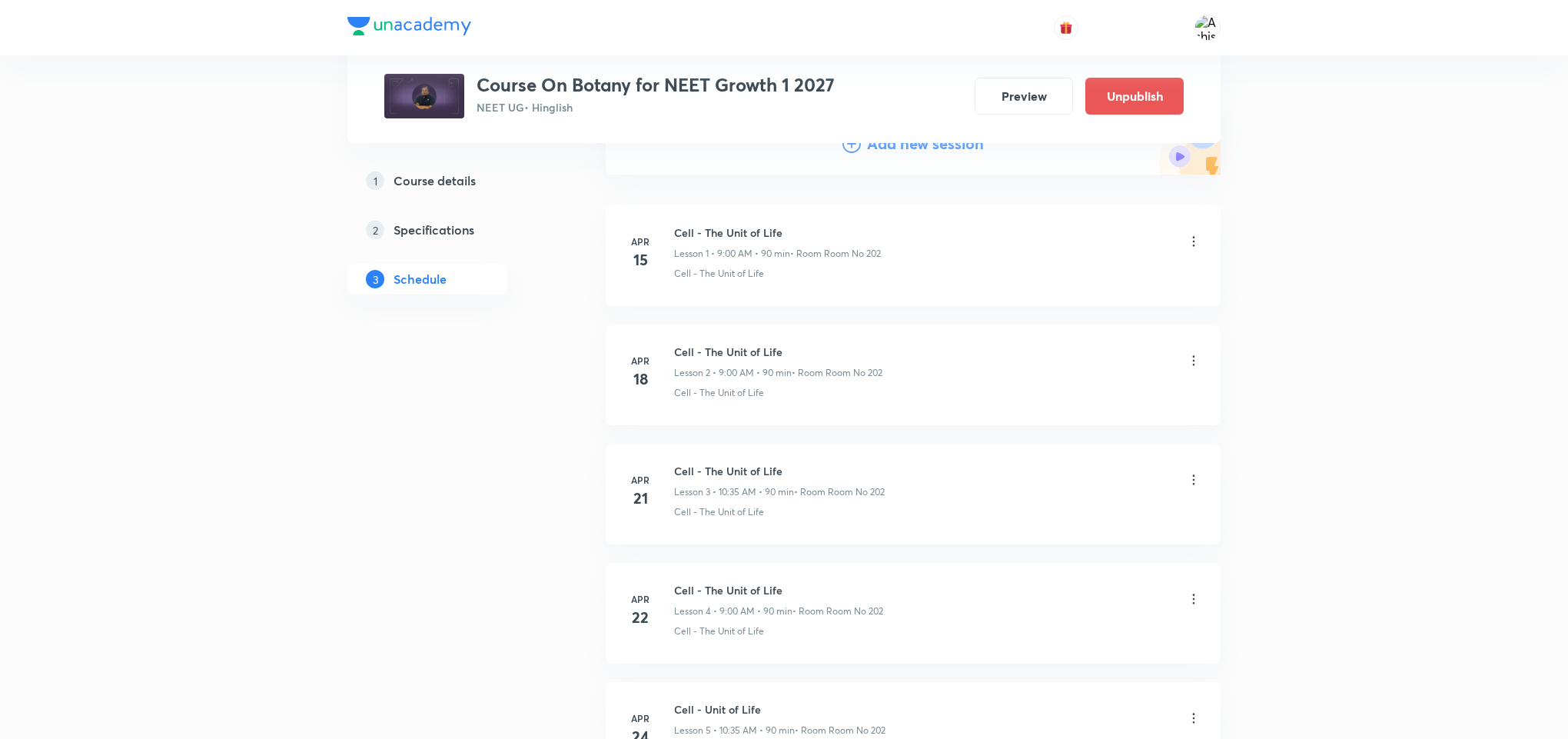
scroll to position [0, 0]
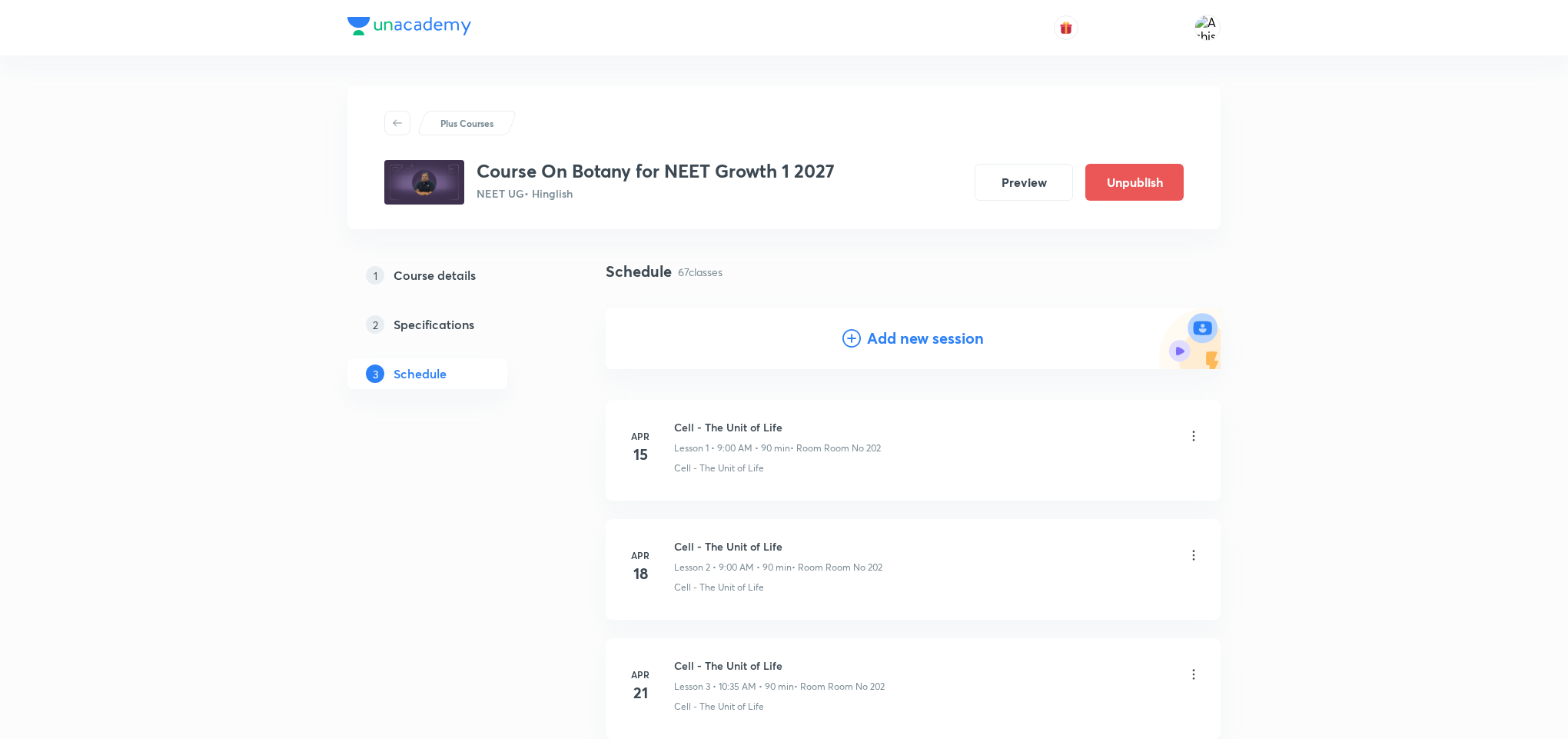
click at [900, 333] on h4 "Add new session" at bounding box center [925, 338] width 117 height 23
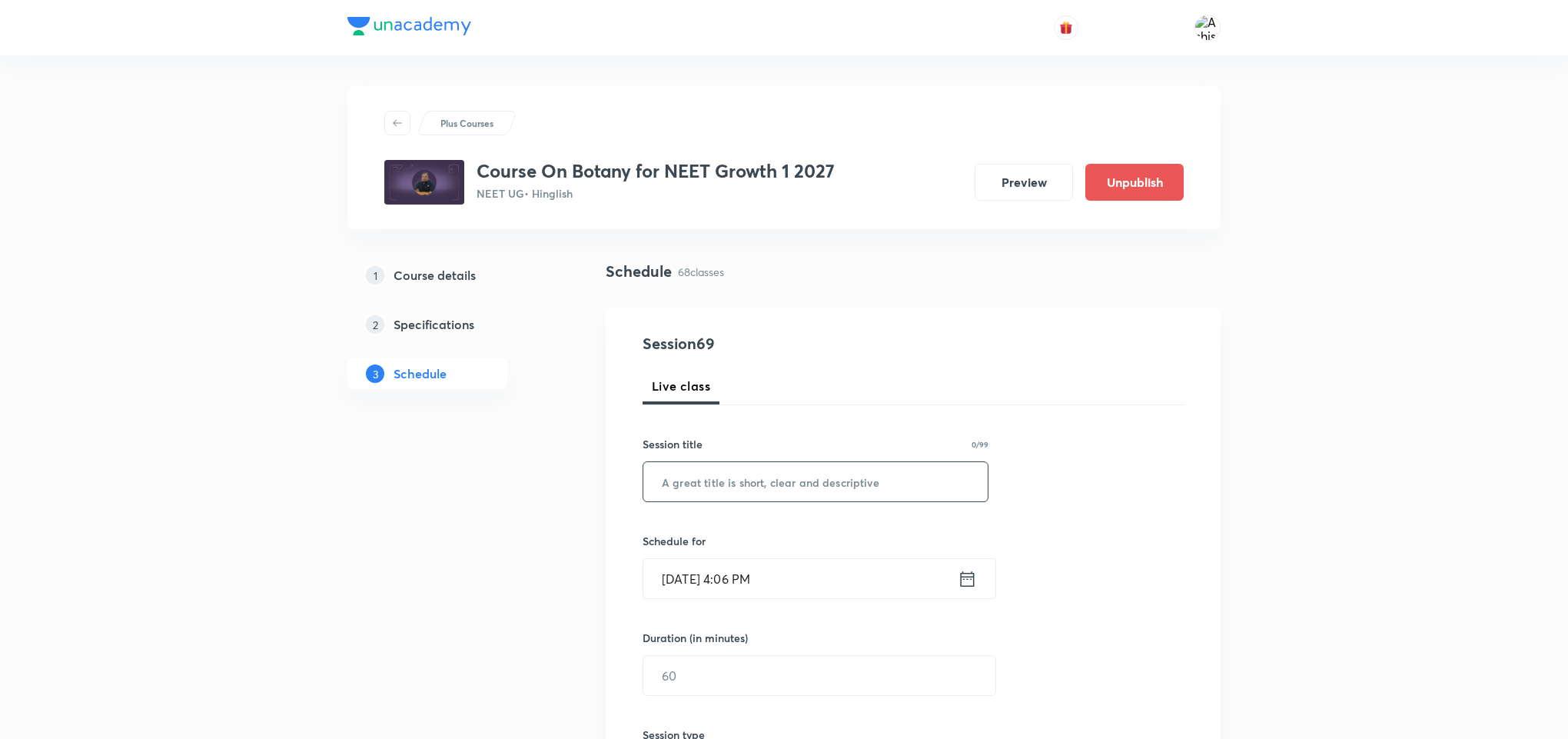
click at [706, 490] on input "text" at bounding box center [815, 482] width 344 height 40
paste input "Plant Kingdom and Morphology"
type input "Plant Kingdom and Morphology"
click at [690, 582] on input "Oct 6, 2025, 4:06 PM" at bounding box center [801, 579] width 315 height 40
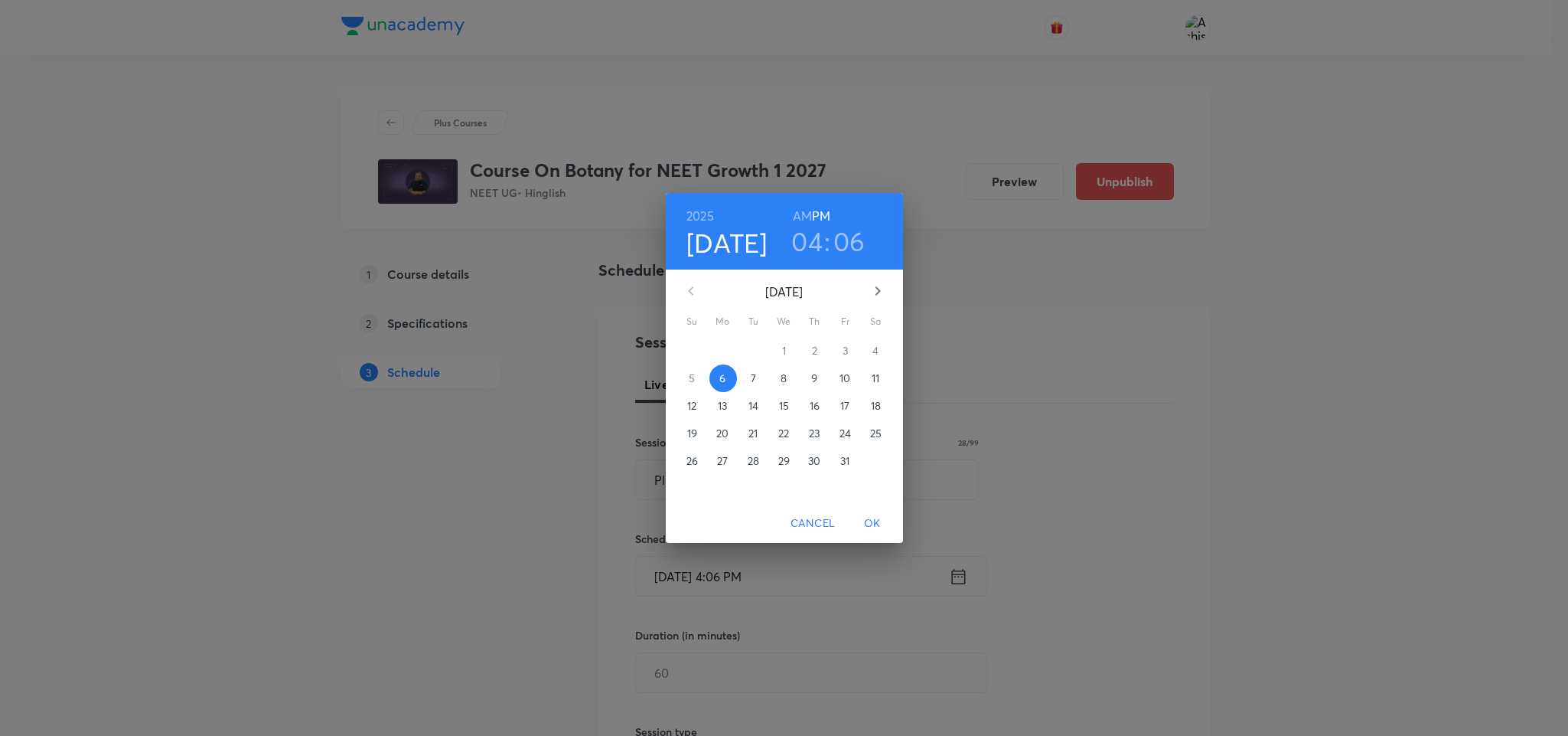
click at [841, 379] on p "10" at bounding box center [845, 378] width 10 height 15
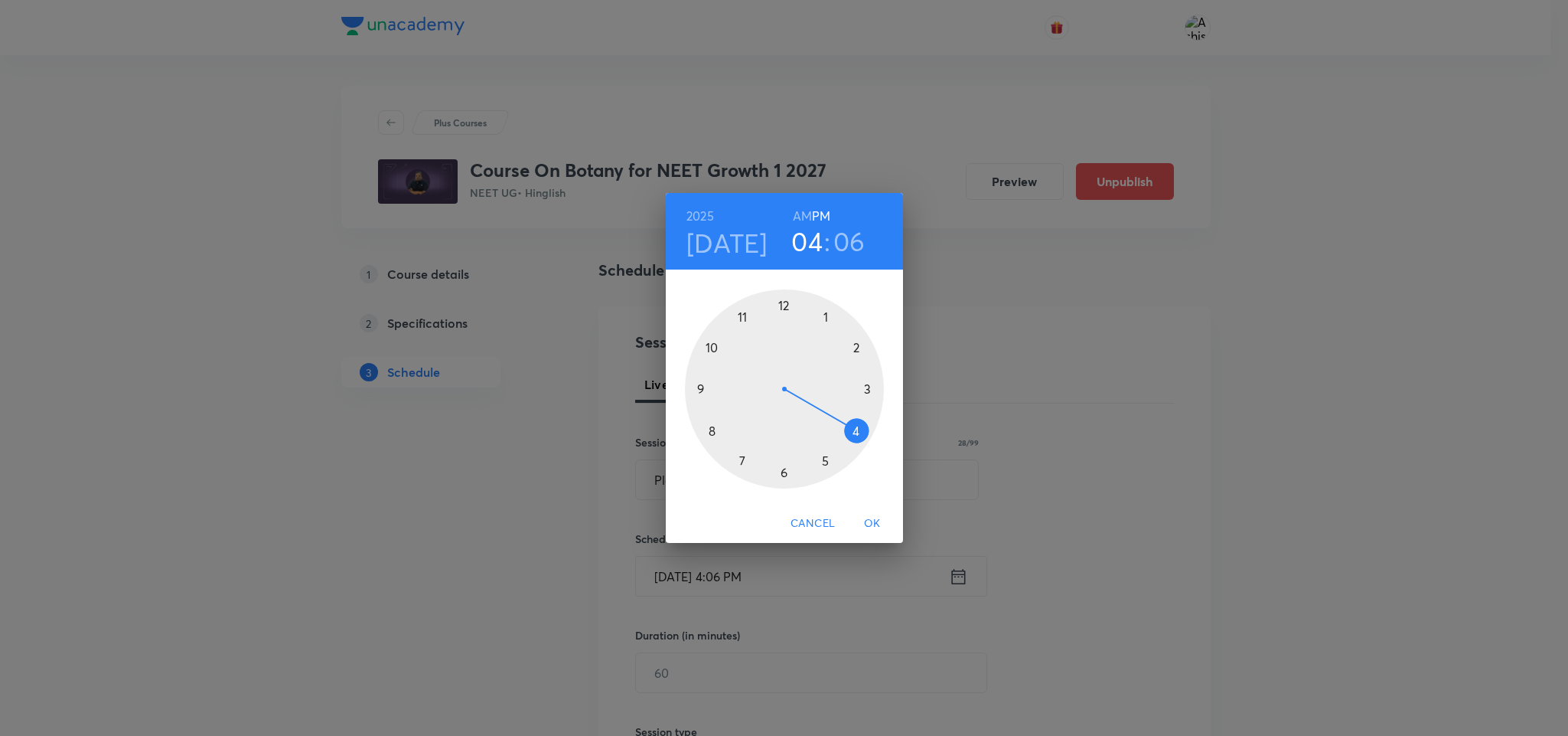
click at [786, 304] on div at bounding box center [784, 389] width 199 height 199
click at [828, 310] on div at bounding box center [784, 389] width 199 height 199
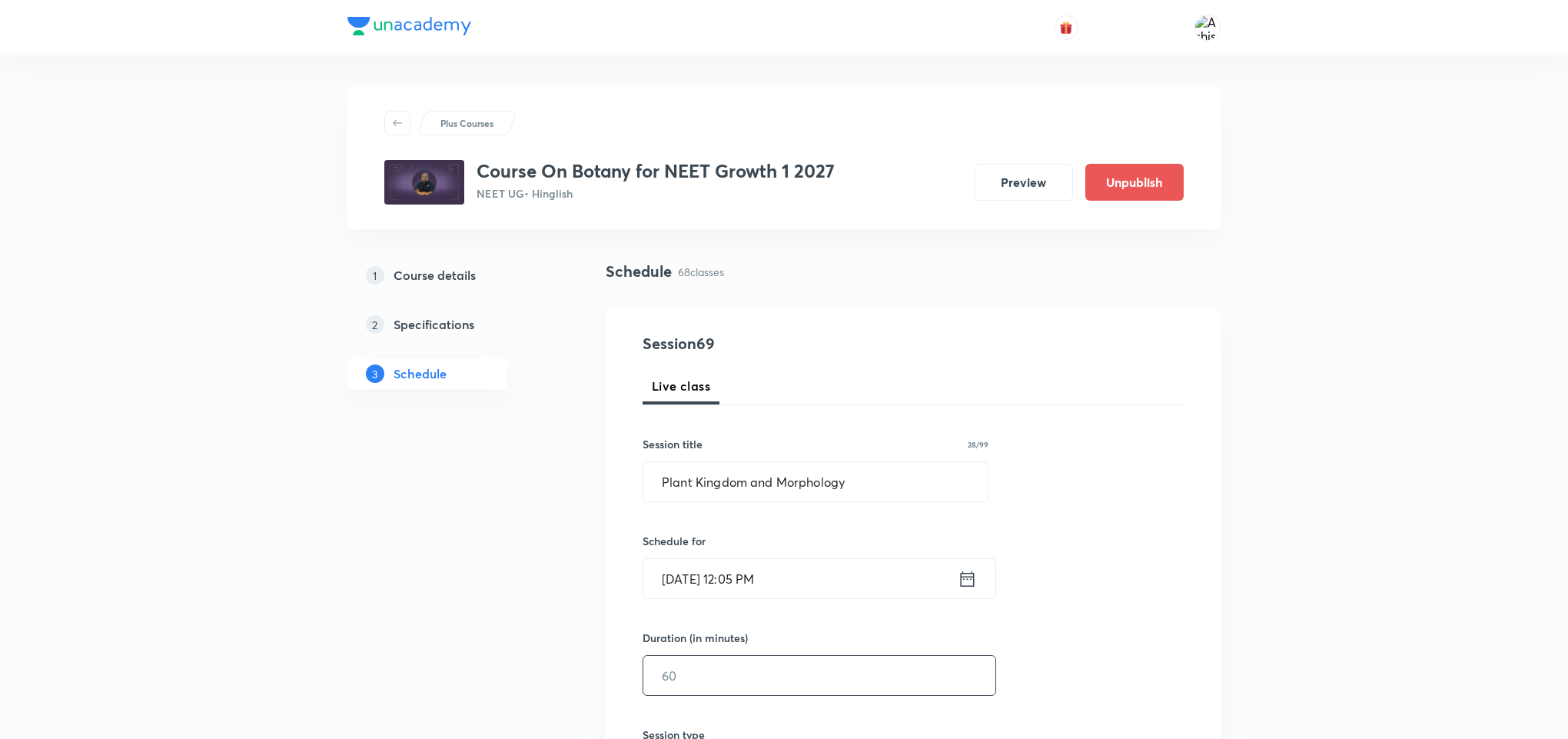
click at [752, 687] on input "text" at bounding box center [820, 676] width 352 height 40
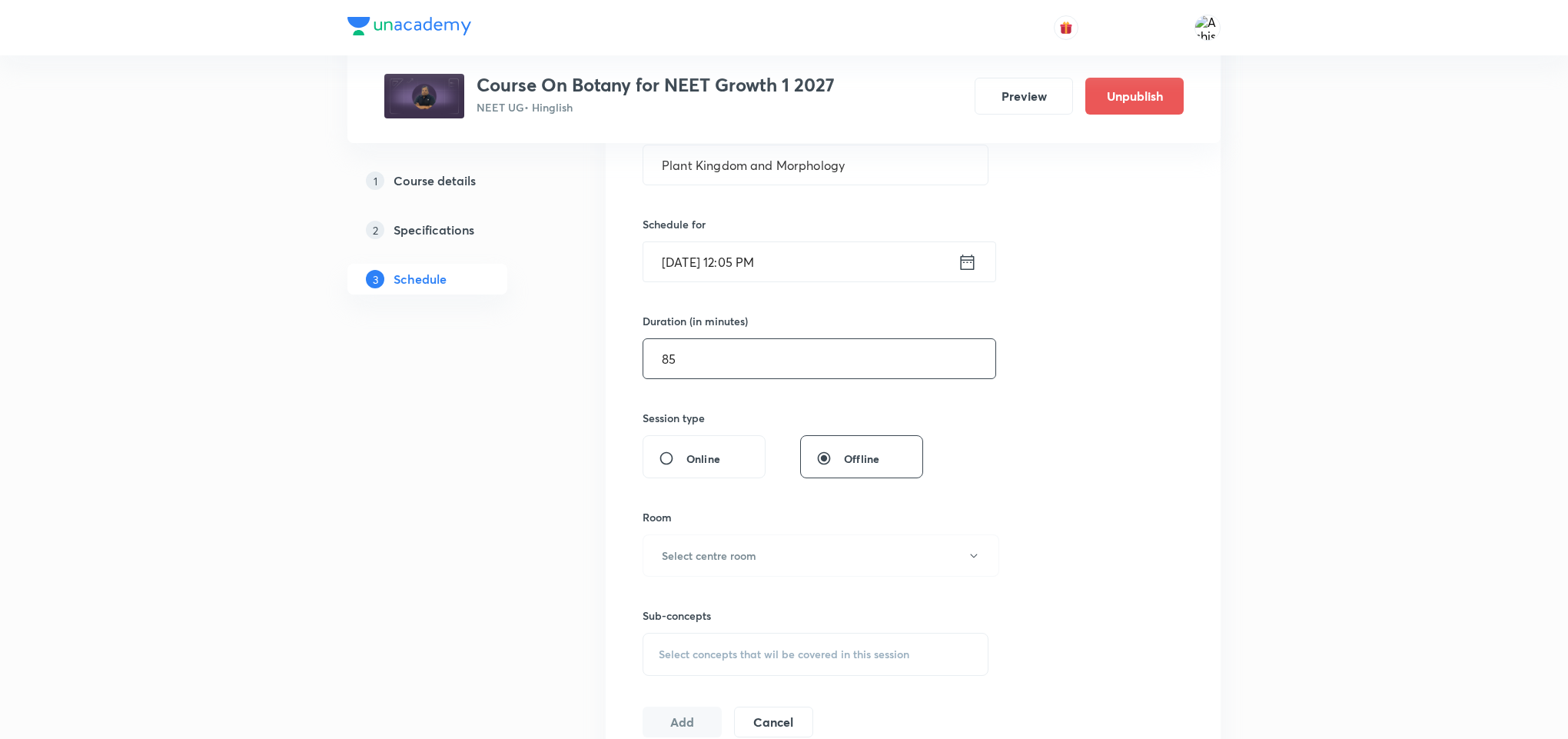
scroll to position [346, 0]
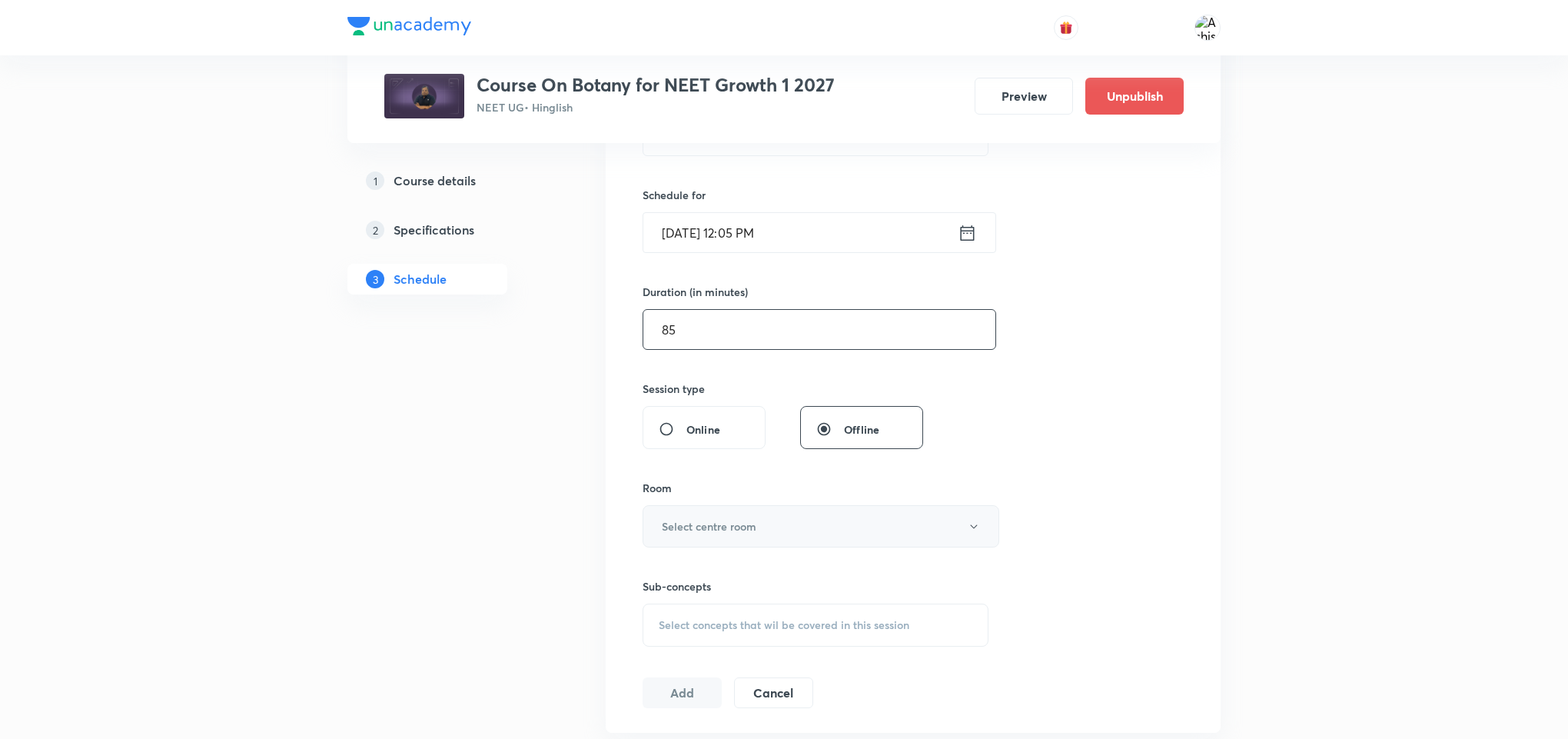
type input "85"
click at [733, 524] on h6 "Select centre room" at bounding box center [709, 526] width 94 height 16
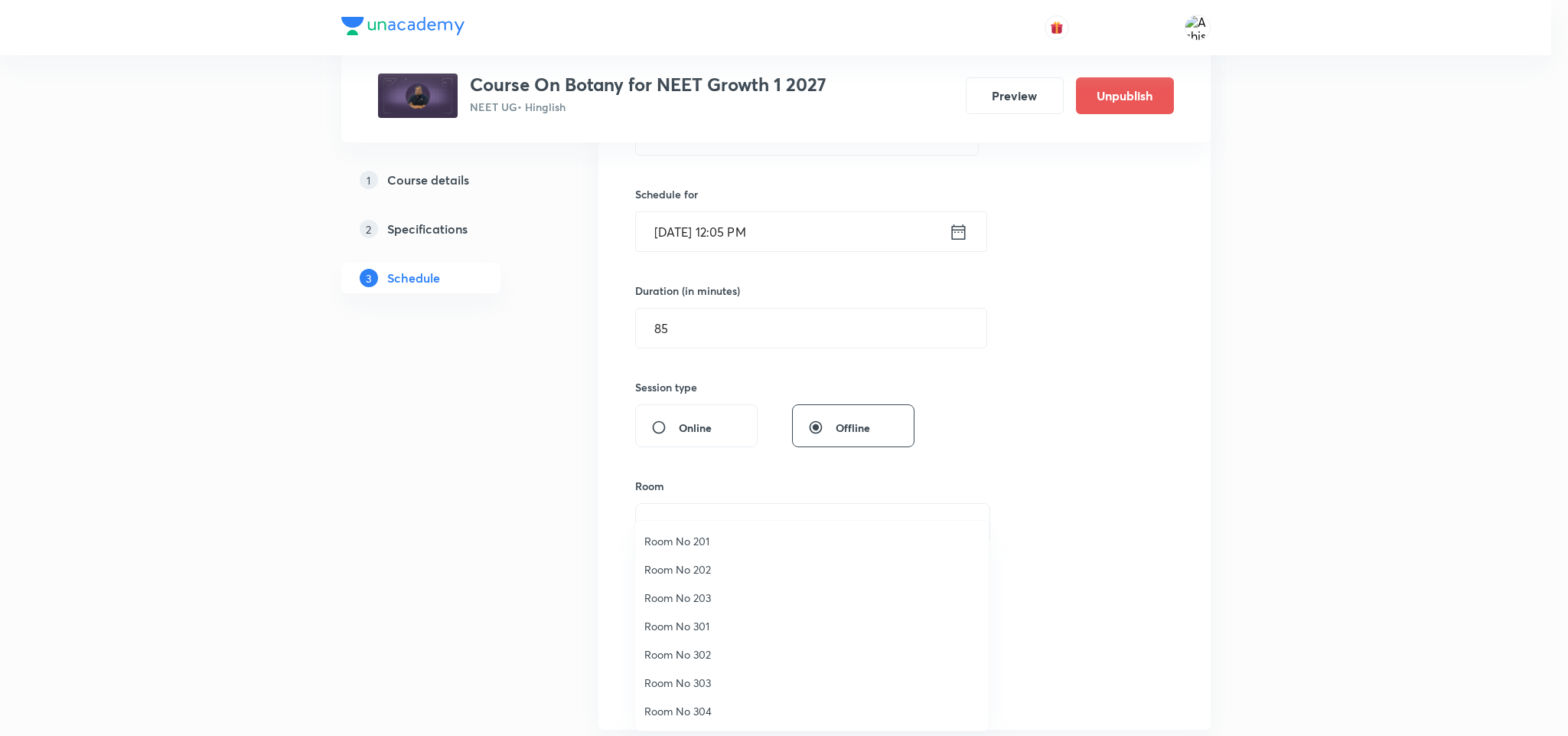
drag, startPoint x: 692, startPoint y: 628, endPoint x: 766, endPoint y: 595, distance: 81.0
click at [692, 628] on span "Room No 301" at bounding box center [812, 625] width 335 height 16
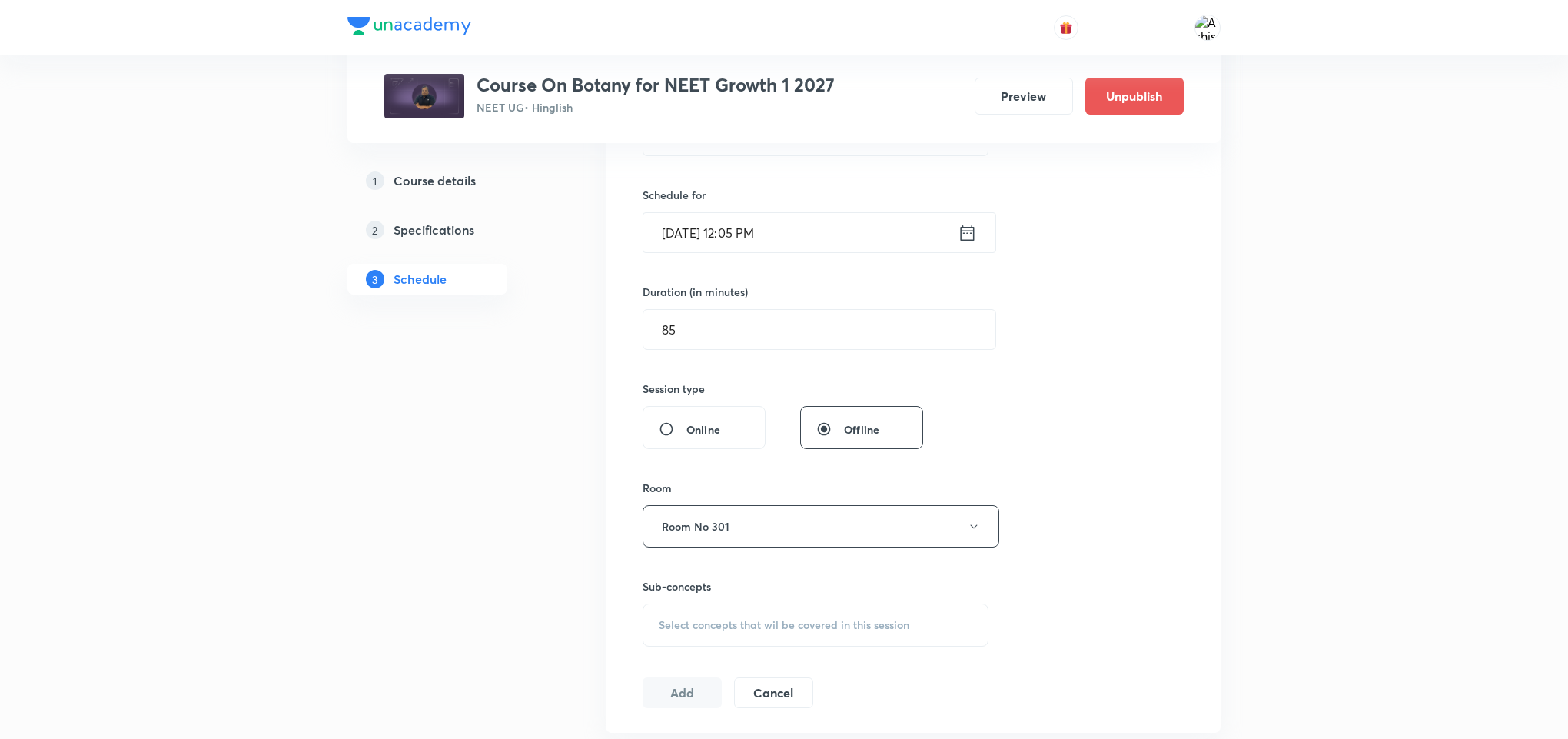
click at [739, 620] on span "Select concepts that wil be covered in this session" at bounding box center [784, 625] width 251 height 12
drag, startPoint x: 760, startPoint y: 672, endPoint x: 924, endPoint y: 679, distance: 164.1
click at [924, 679] on div "Plant Kingdom and Morphology 0 / 0 ​" at bounding box center [815, 673] width 344 height 40
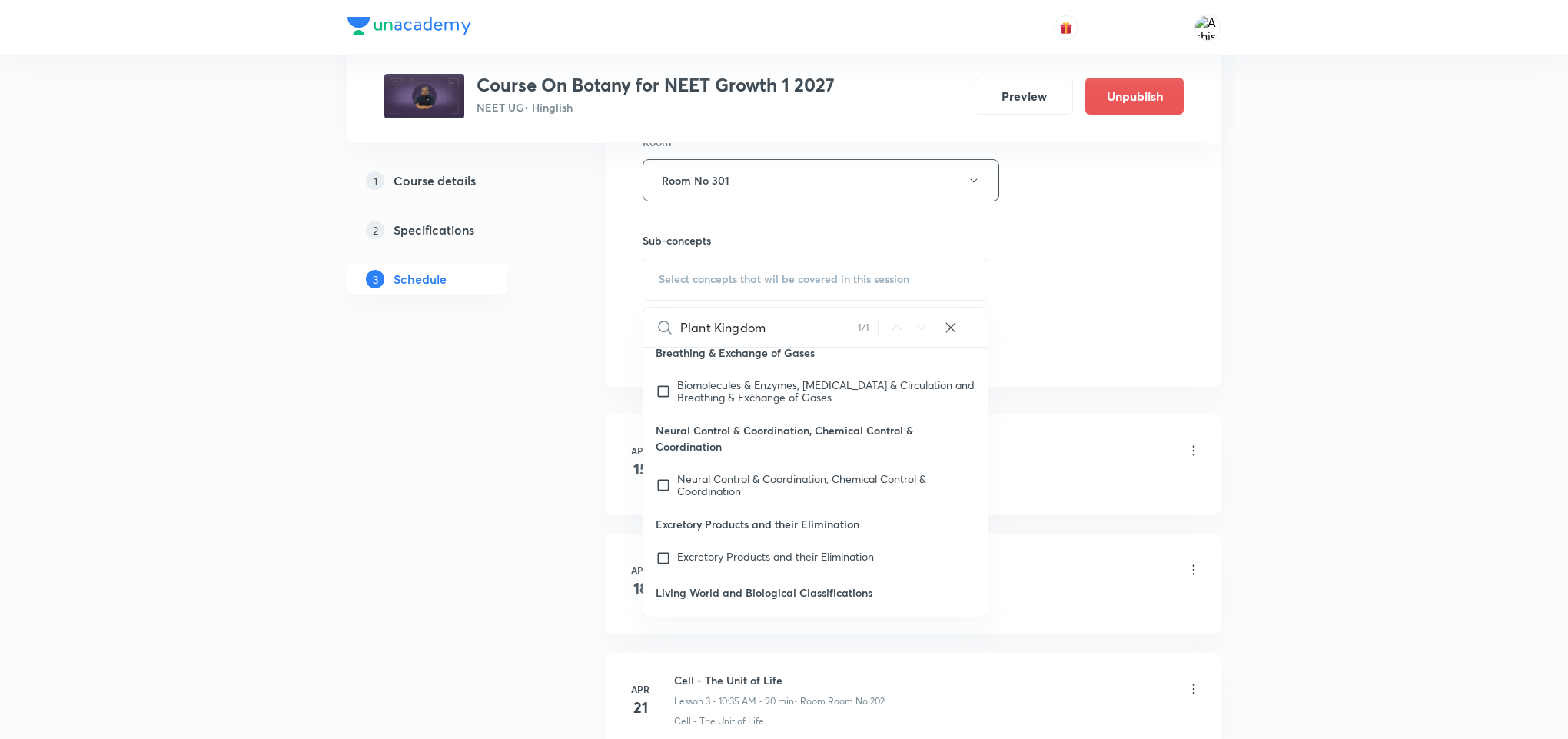
scroll to position [71006, 0]
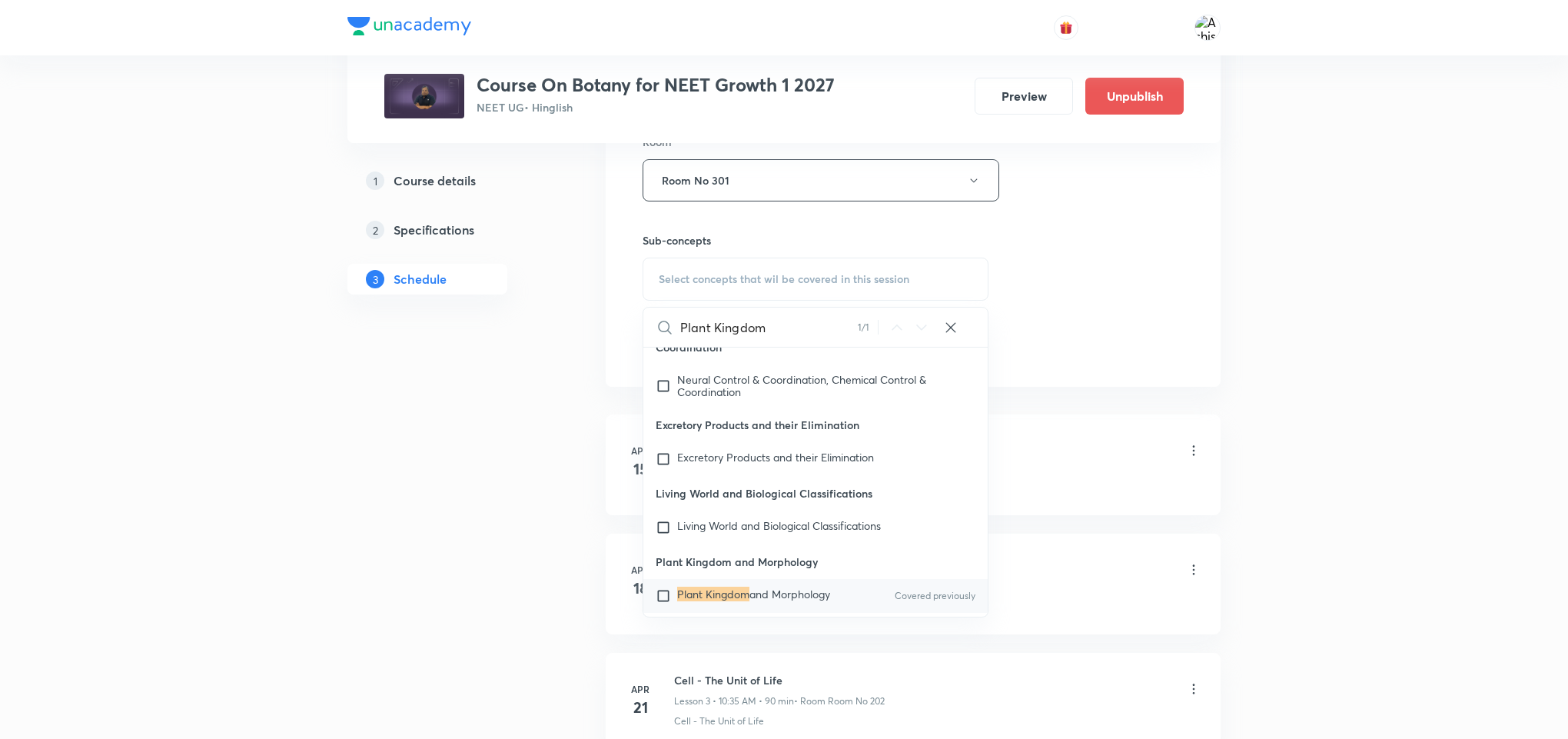
type input "Plant Kingdom"
click at [749, 586] on span "and Morphology" at bounding box center [790, 593] width 81 height 14
click at [1145, 362] on div "Session 69 Live class Session title 28/99 Plant Kingdom and Morphology ​ Schedu…" at bounding box center [913, 1] width 541 height 722
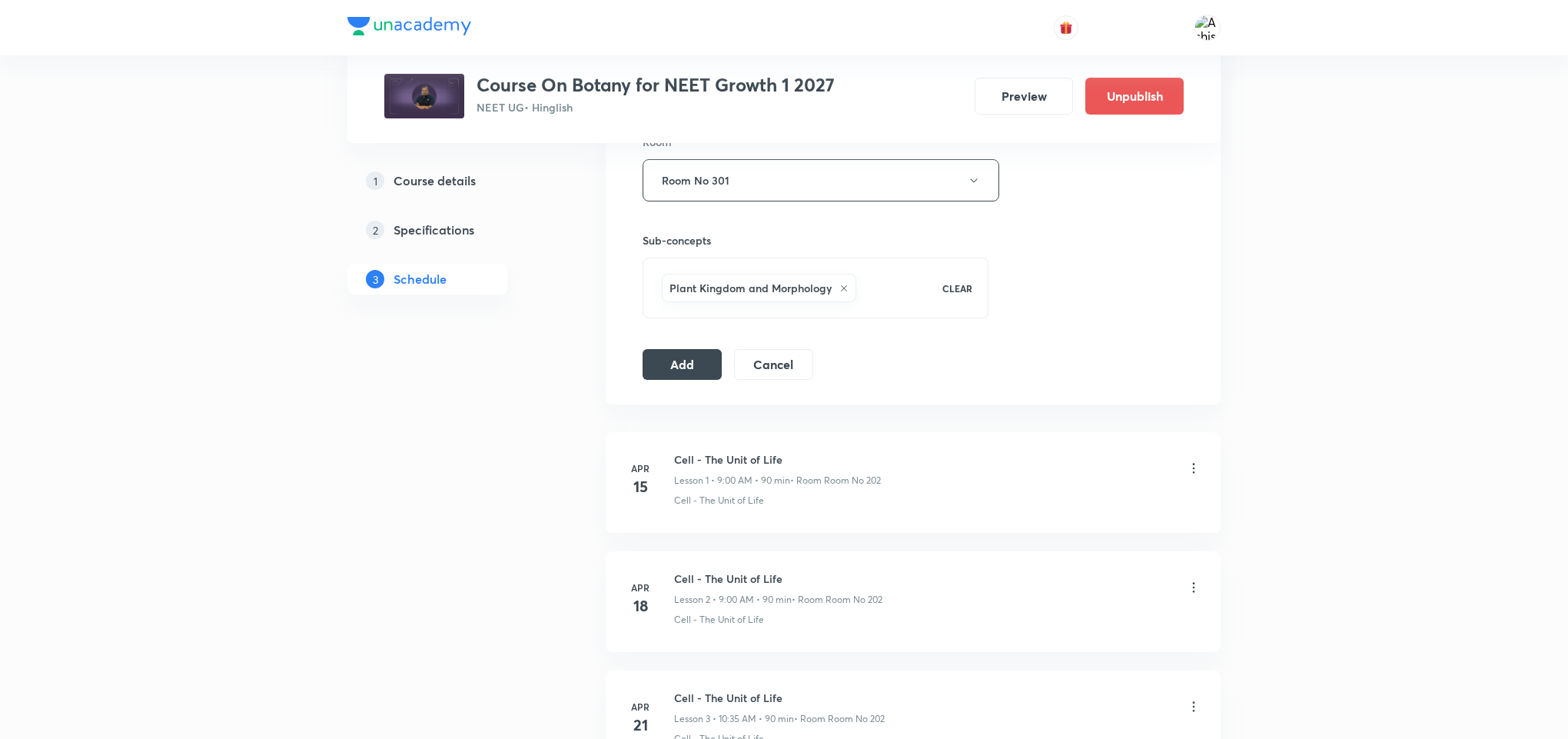
click at [677, 349] on div "Session 69 Live class Session title 28/99 Plant Kingdom and Morphology ​ Schedu…" at bounding box center [913, 9] width 541 height 740
click at [694, 356] on button "Add" at bounding box center [682, 363] width 79 height 31
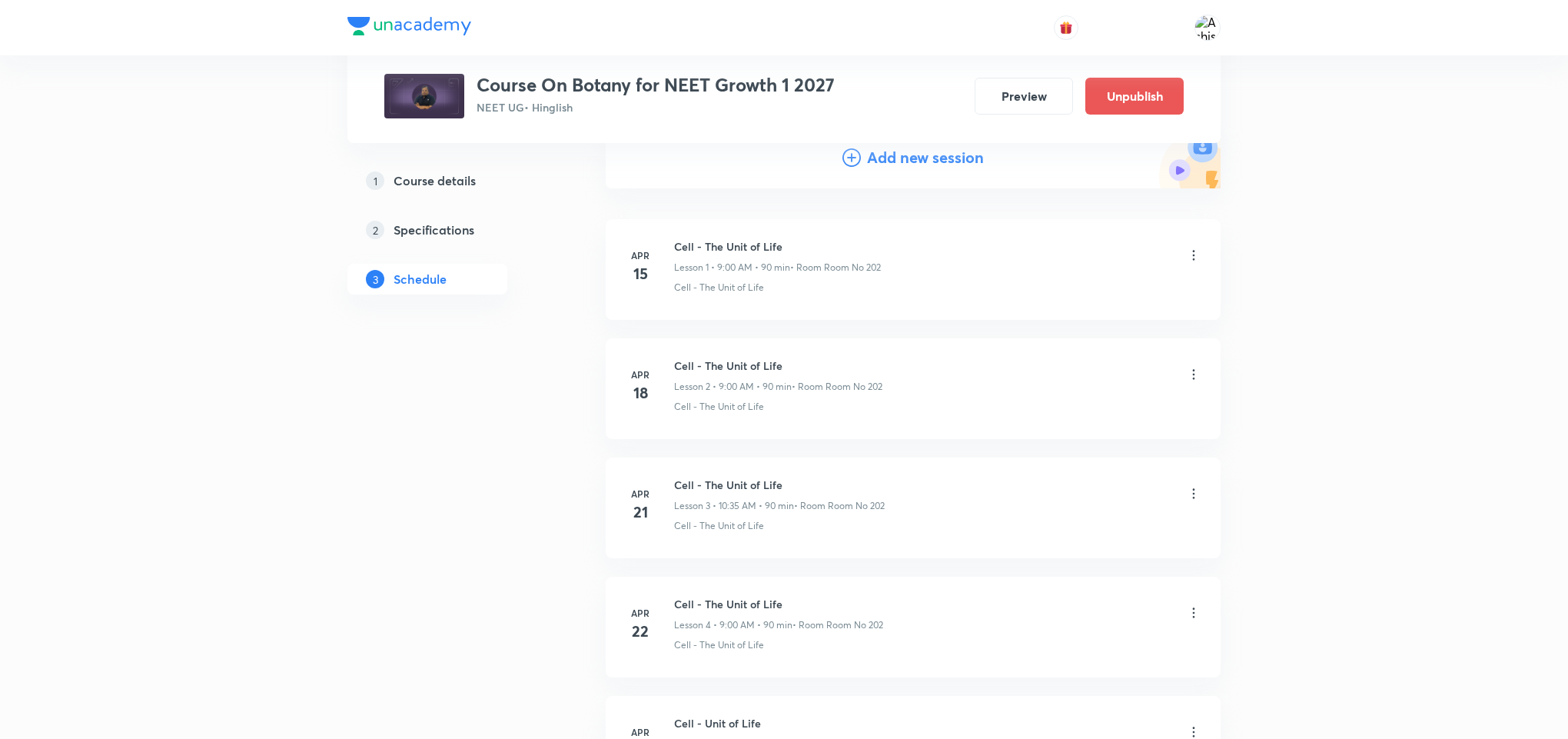
scroll to position [0, 0]
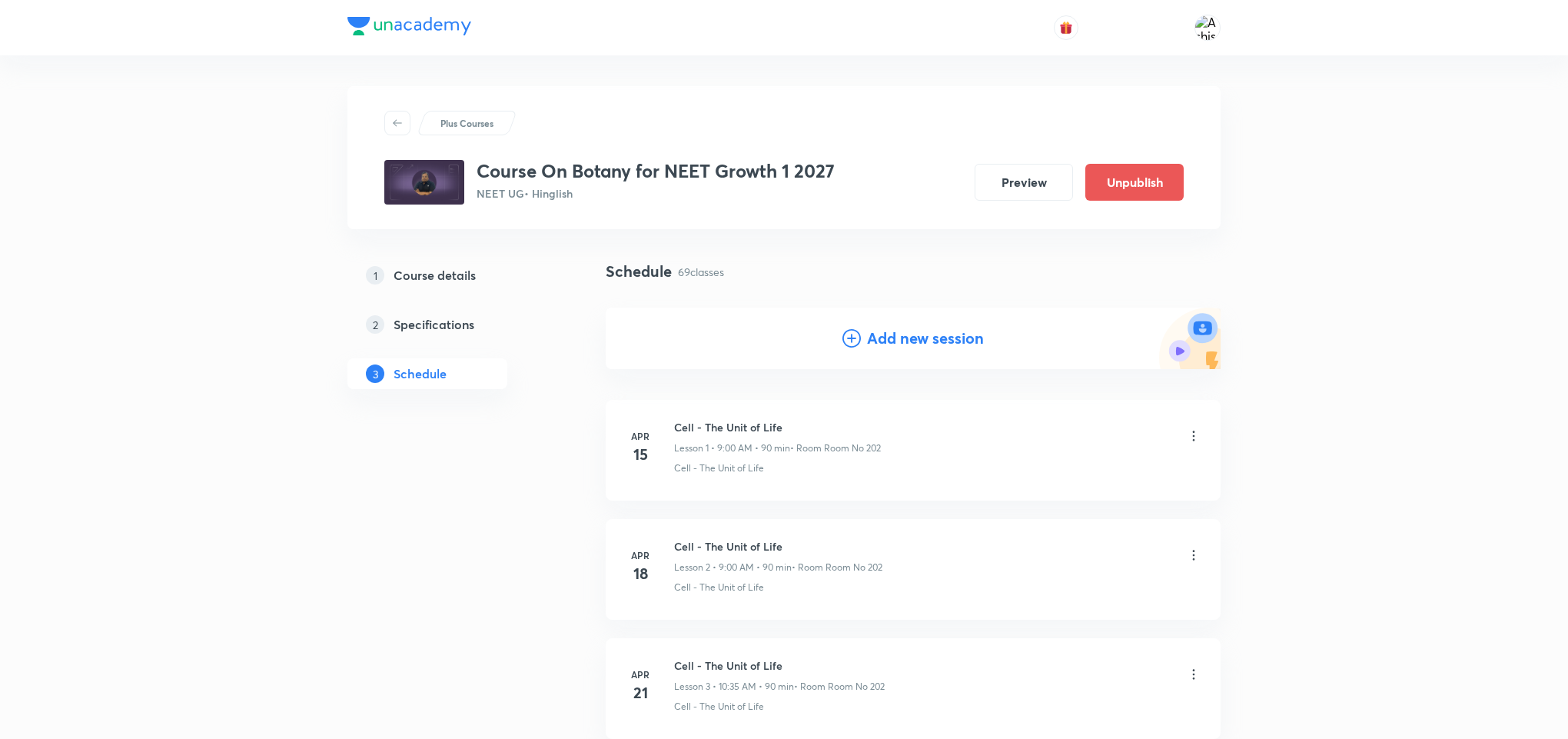
click at [847, 332] on icon at bounding box center [852, 338] width 19 height 19
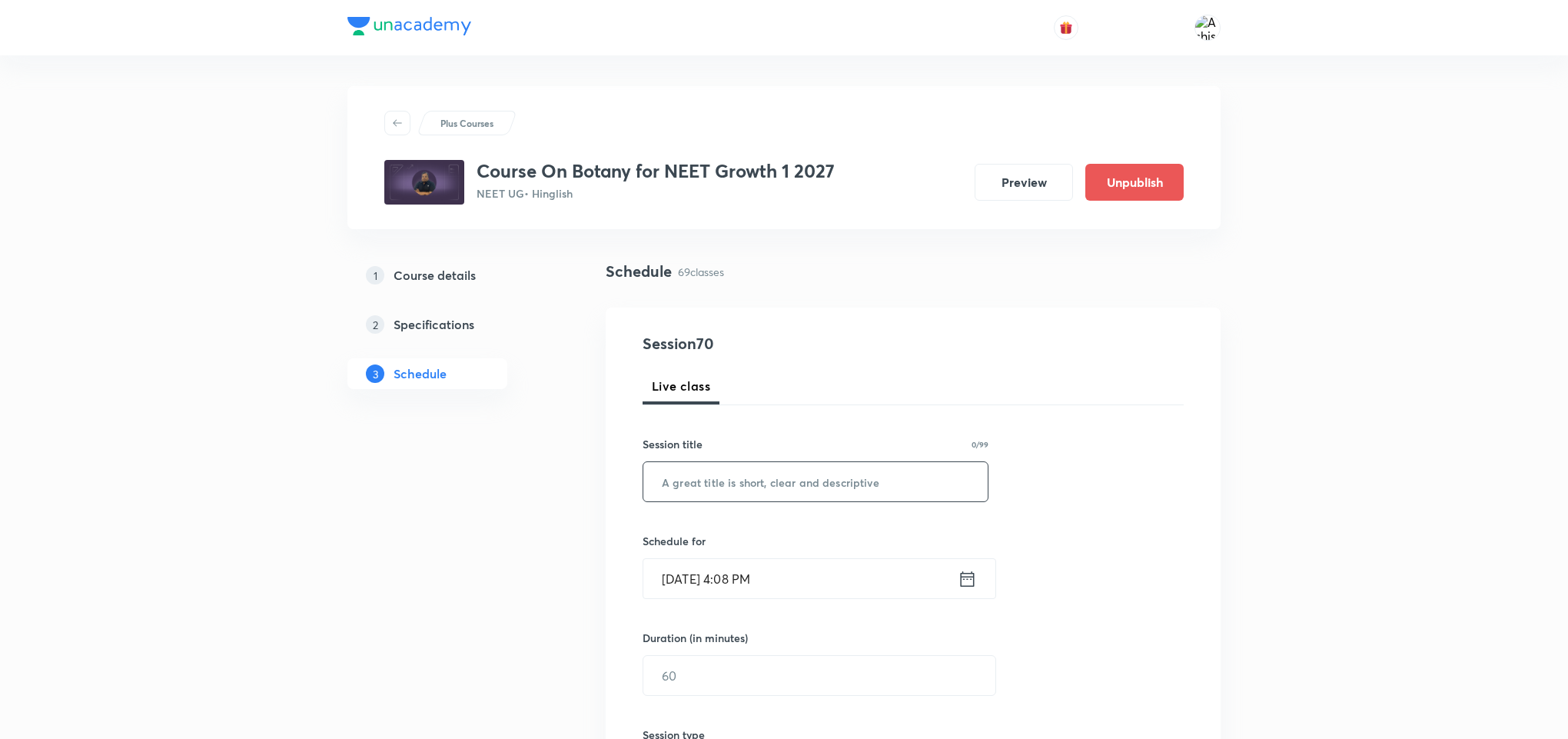
click at [750, 487] on input "text" at bounding box center [815, 482] width 344 height 40
paste input "Plant Kingdom and Morphology"
type input "Plant Kingdom and Morphology"
click at [693, 598] on input "Oct 6, 2025, 4:08 PM" at bounding box center [801, 579] width 315 height 40
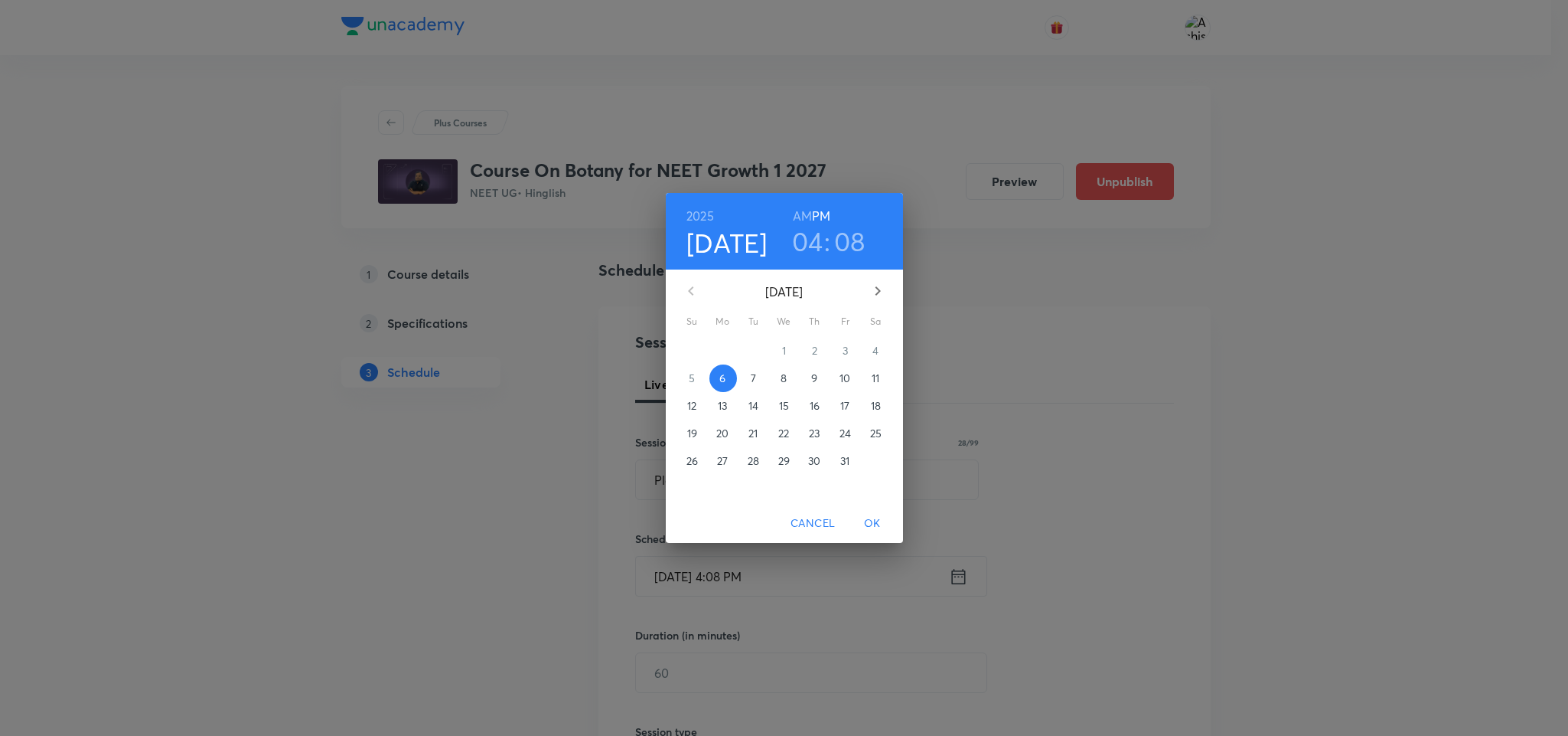
click at [877, 384] on p "11" at bounding box center [875, 378] width 8 height 15
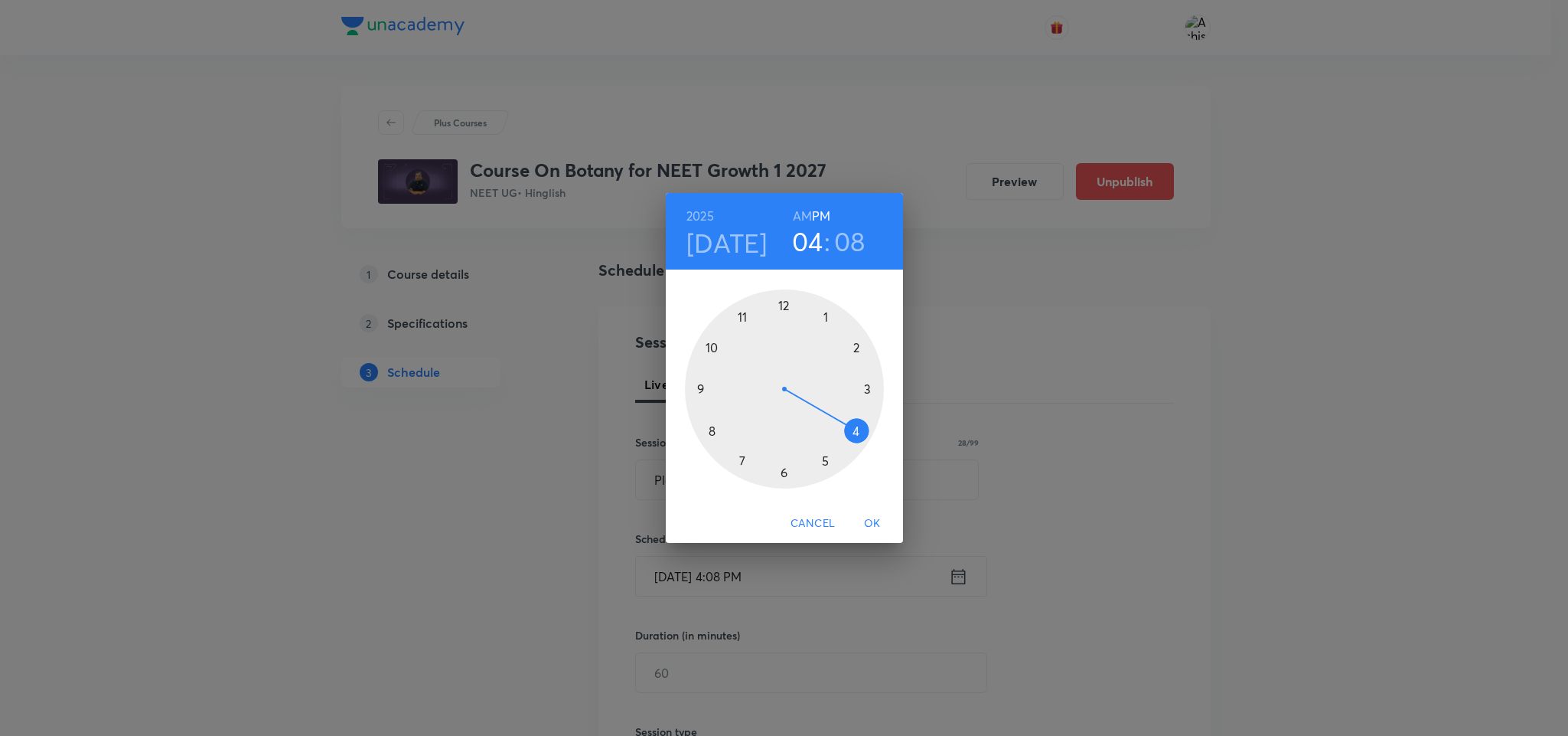
click at [783, 301] on div at bounding box center [784, 389] width 199 height 199
click at [824, 314] on div at bounding box center [784, 389] width 199 height 199
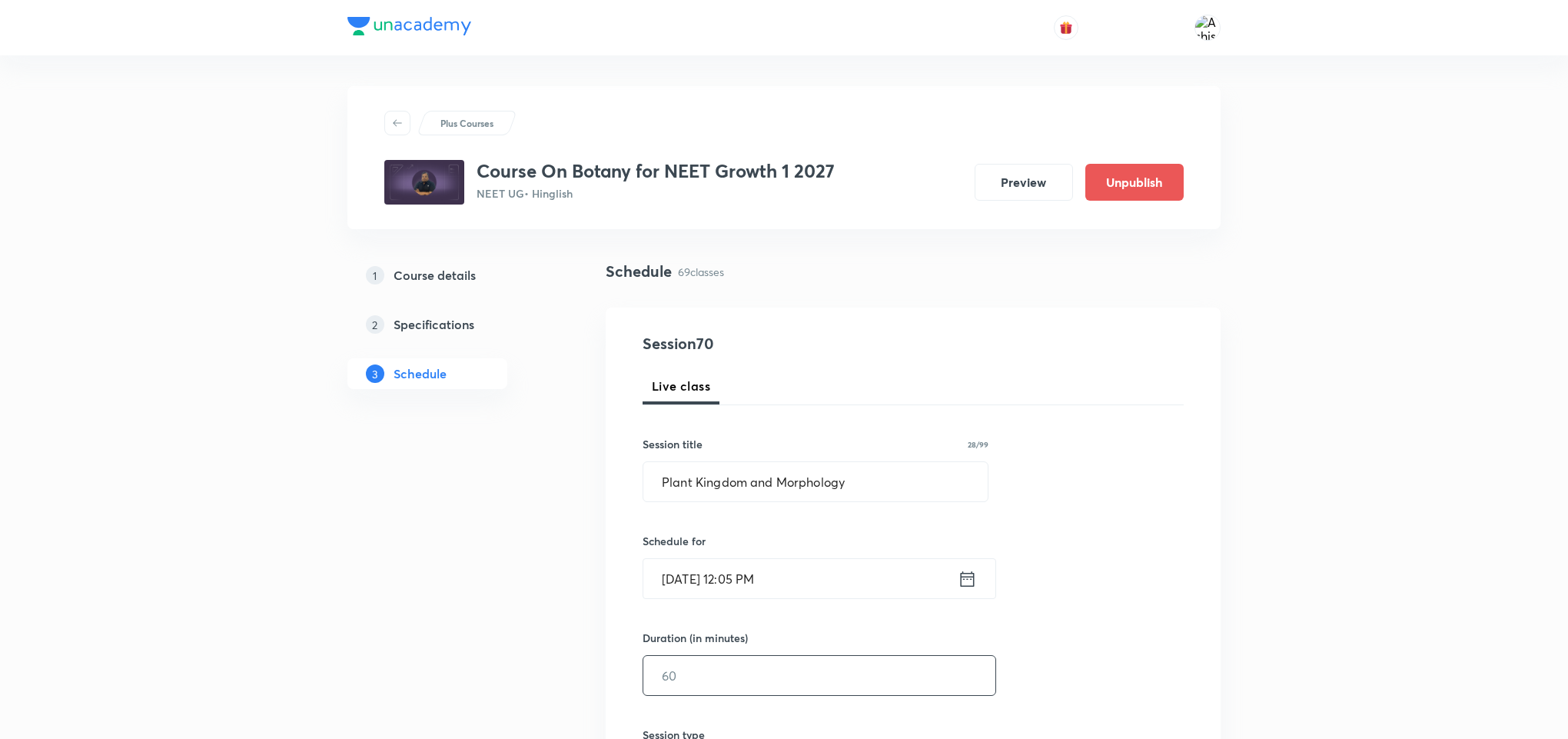
click at [690, 658] on input "text" at bounding box center [820, 676] width 352 height 40
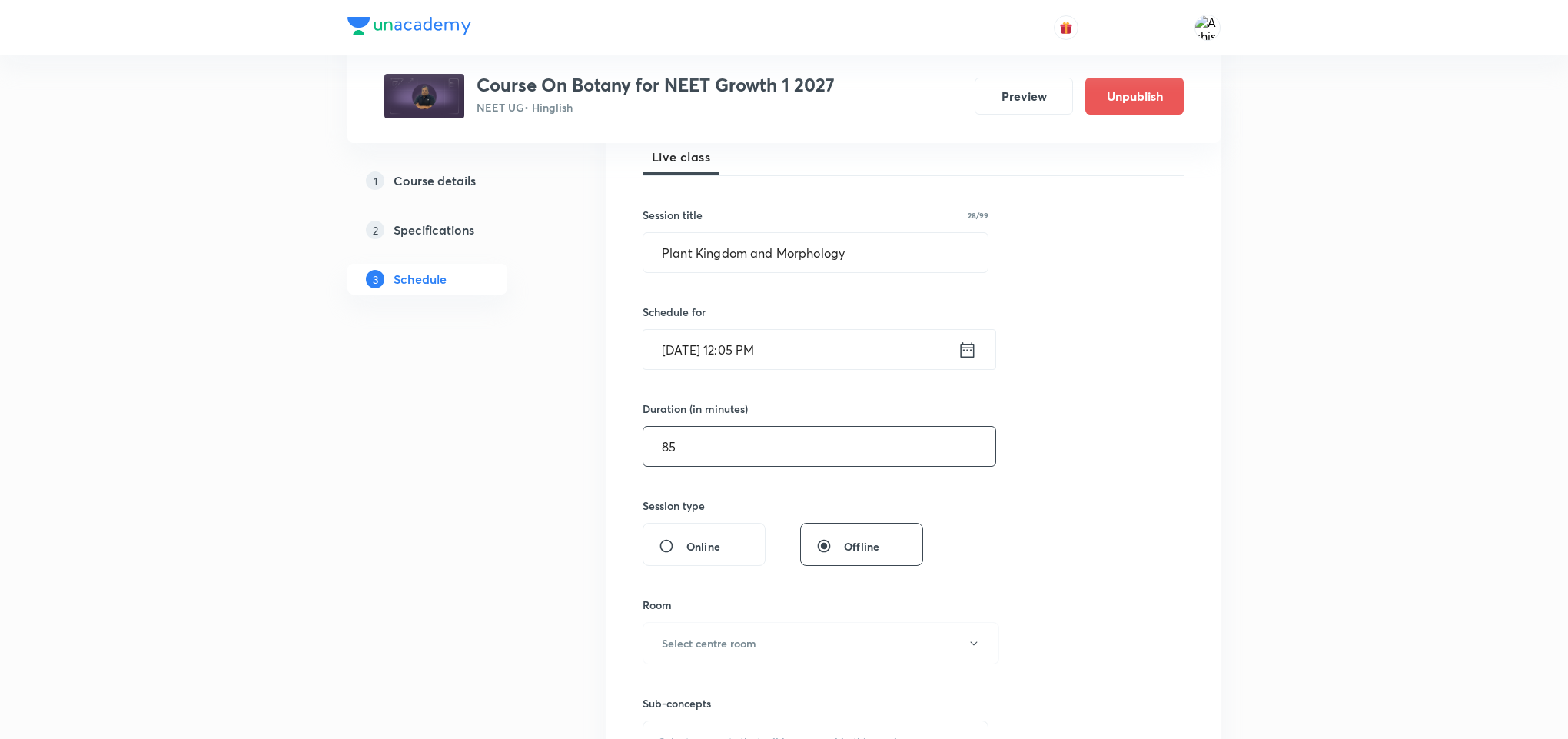
scroll to position [231, 0]
type input "85"
click at [752, 640] on h6 "Select centre room" at bounding box center [709, 641] width 94 height 16
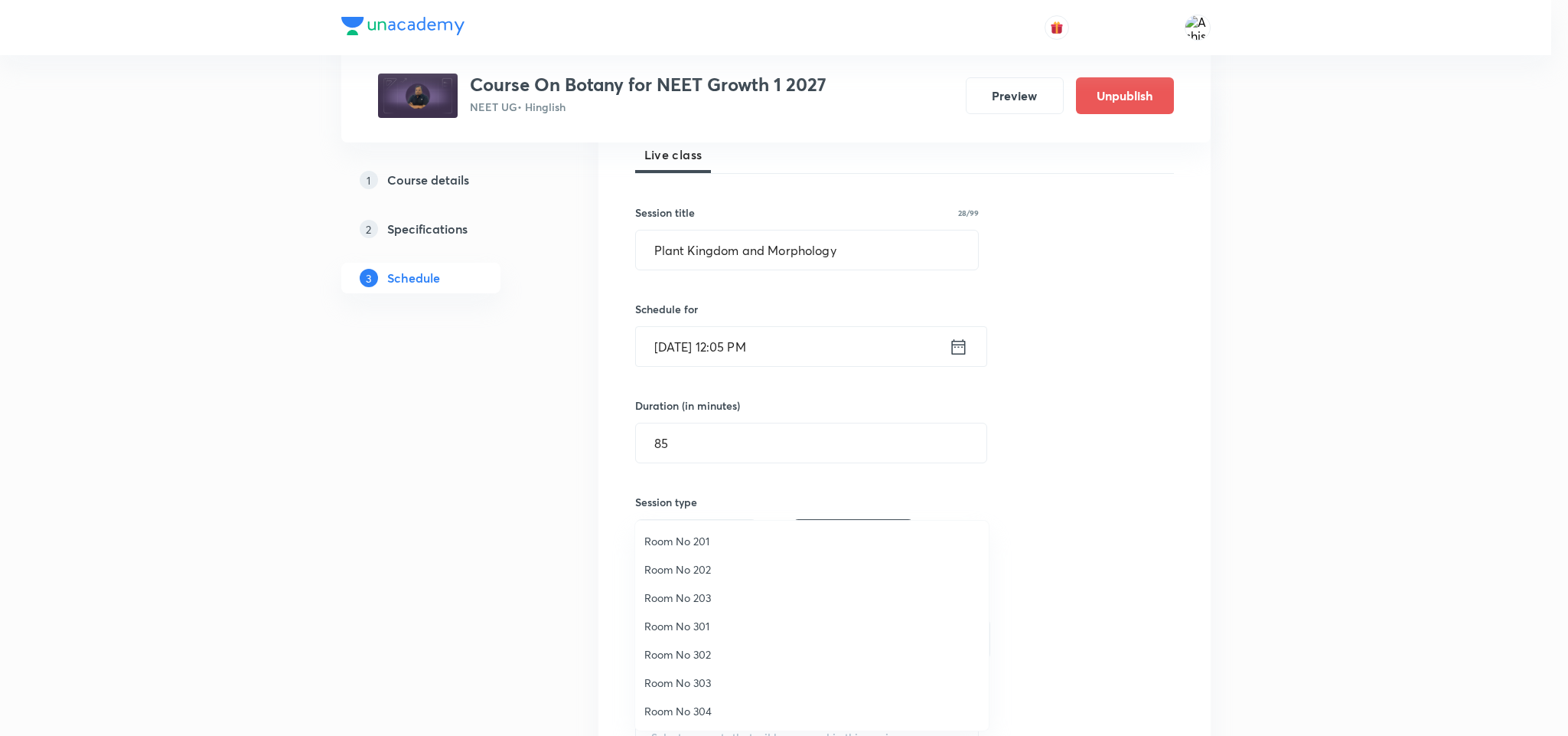
click at [689, 621] on span "Room No 301" at bounding box center [812, 625] width 335 height 16
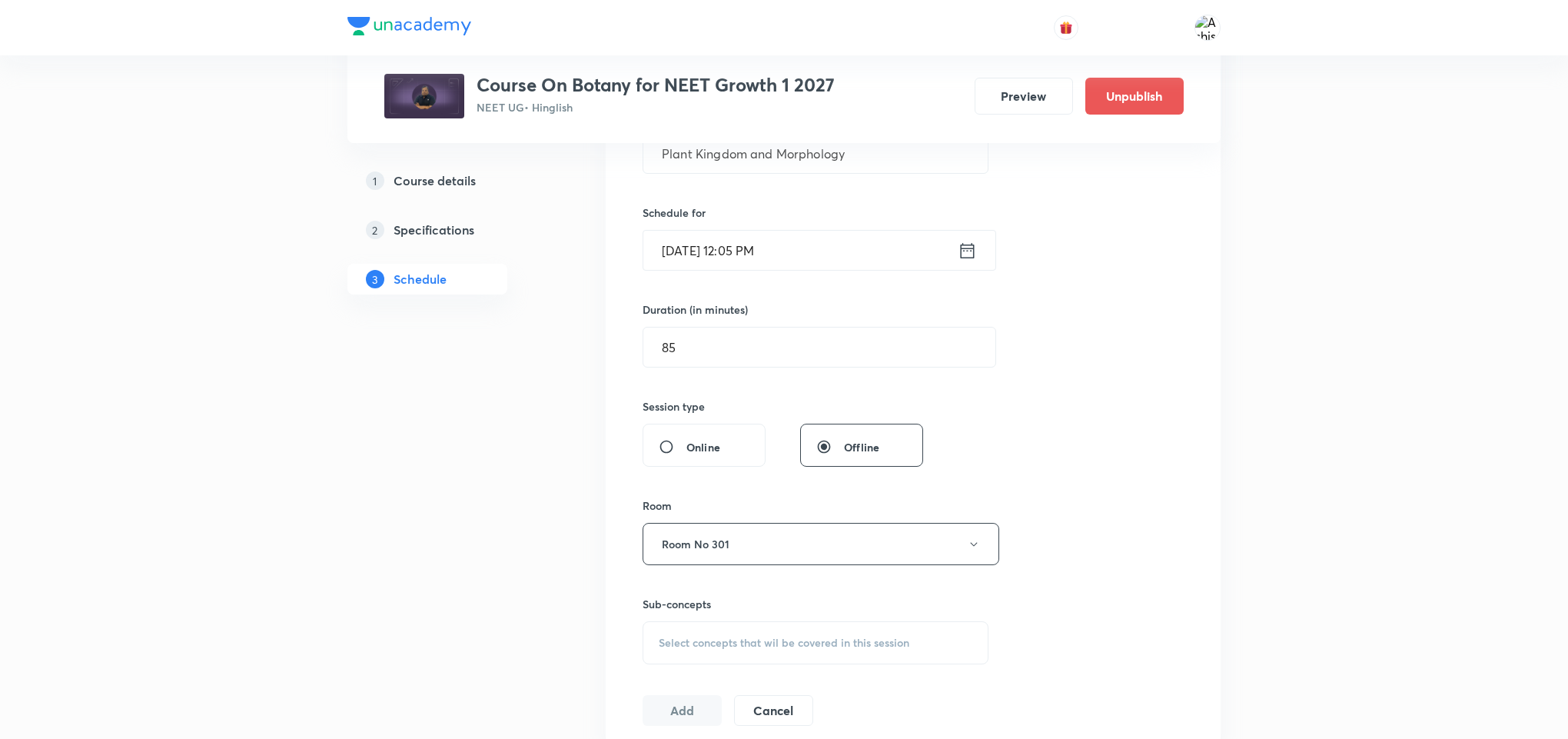
scroll to position [461, 0]
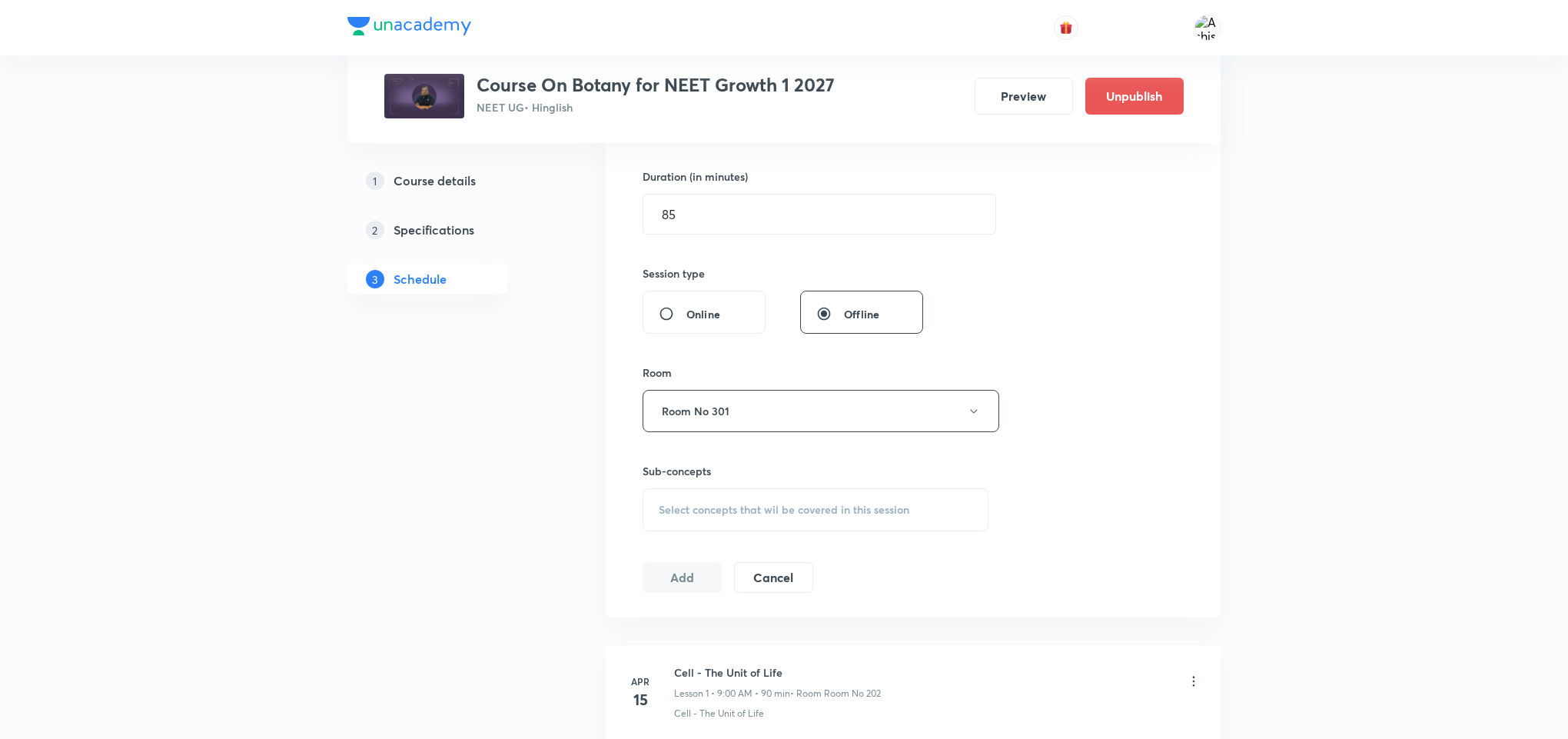
click at [739, 521] on div "Select concepts that wil be covered in this session" at bounding box center [815, 510] width 346 height 43
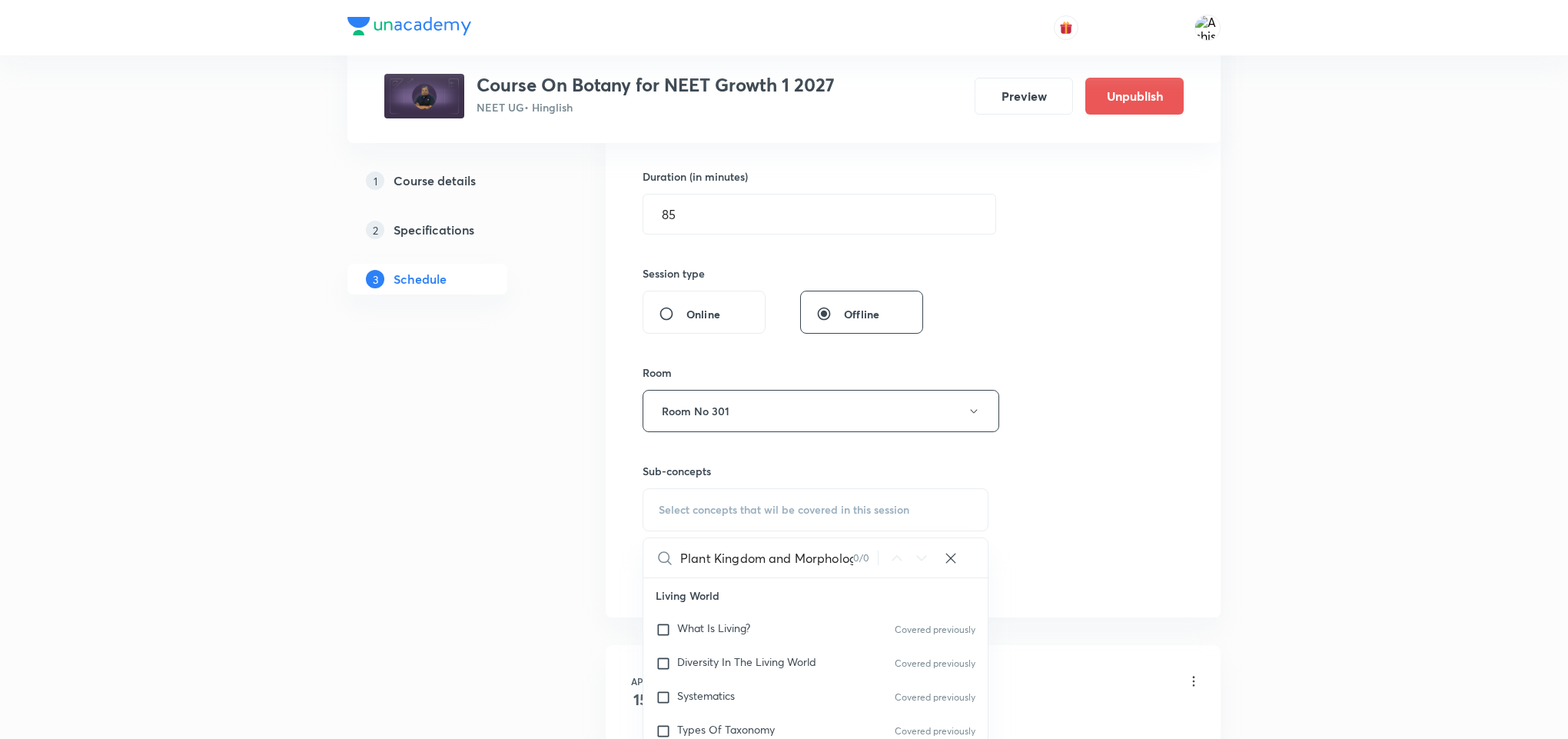
scroll to position [0, 12]
drag, startPoint x: 757, startPoint y: 559, endPoint x: 877, endPoint y: 564, distance: 120.1
click at [877, 564] on div "Plant Kingdom and Morphology 0 / 0 ​" at bounding box center [815, 558] width 344 height 40
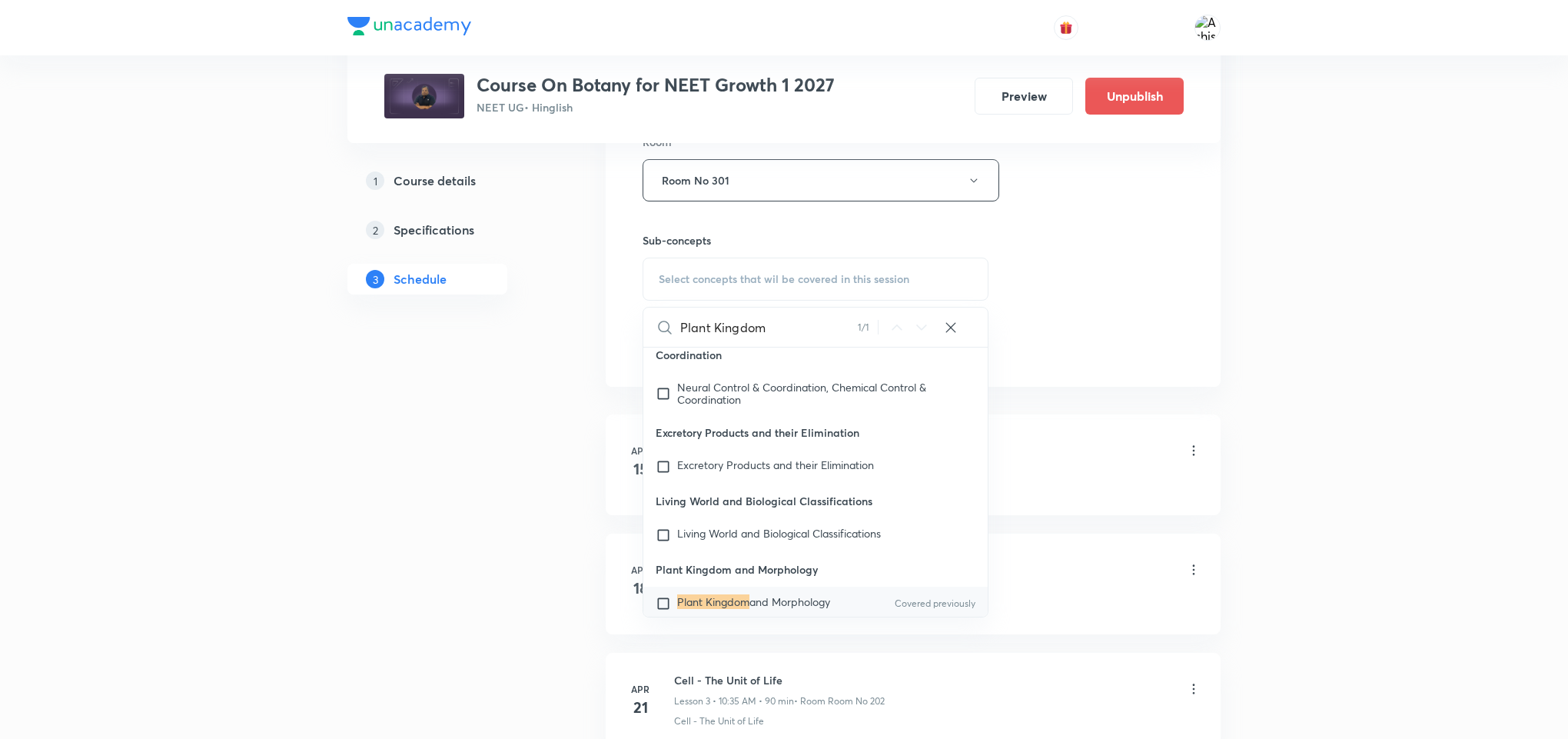
scroll to position [71006, 0]
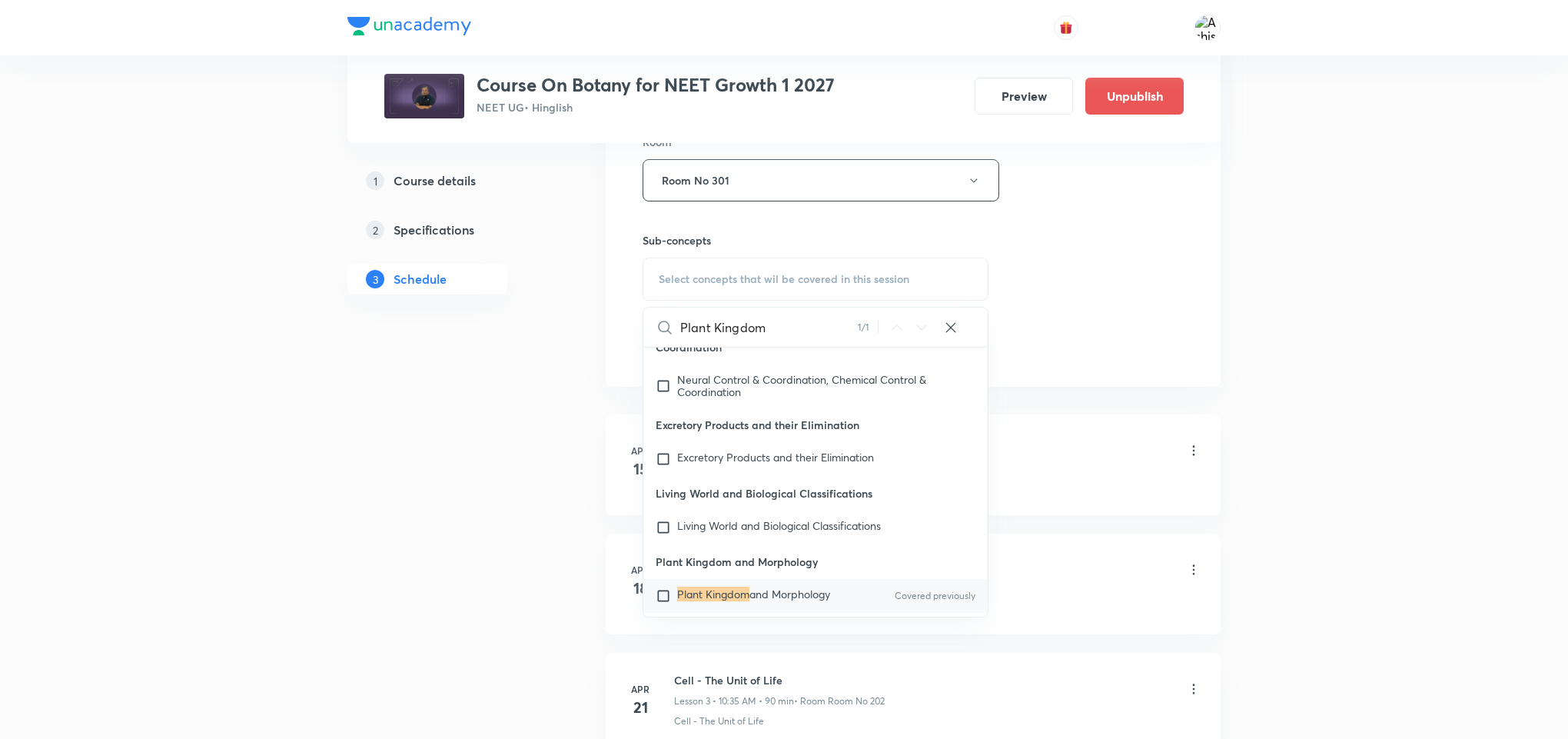
type input "Plant Kingdom"
click at [660, 588] on input "checkbox" at bounding box center [666, 596] width 22 height 15
checkbox input "true"
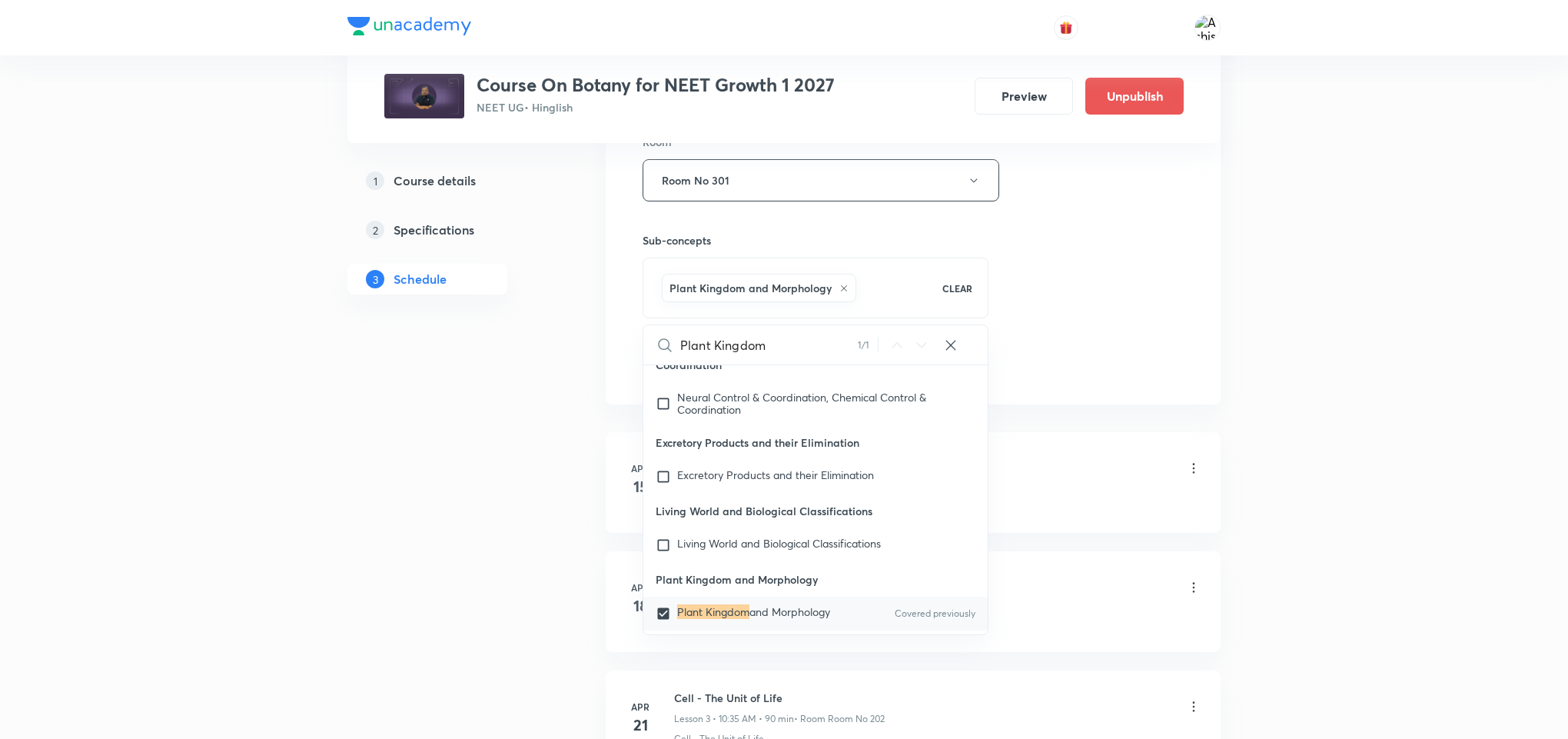
click at [1042, 340] on div "Session 70 Live class Session title 28/99 Plant Kingdom and Morphology ​ Schedu…" at bounding box center [913, 9] width 541 height 740
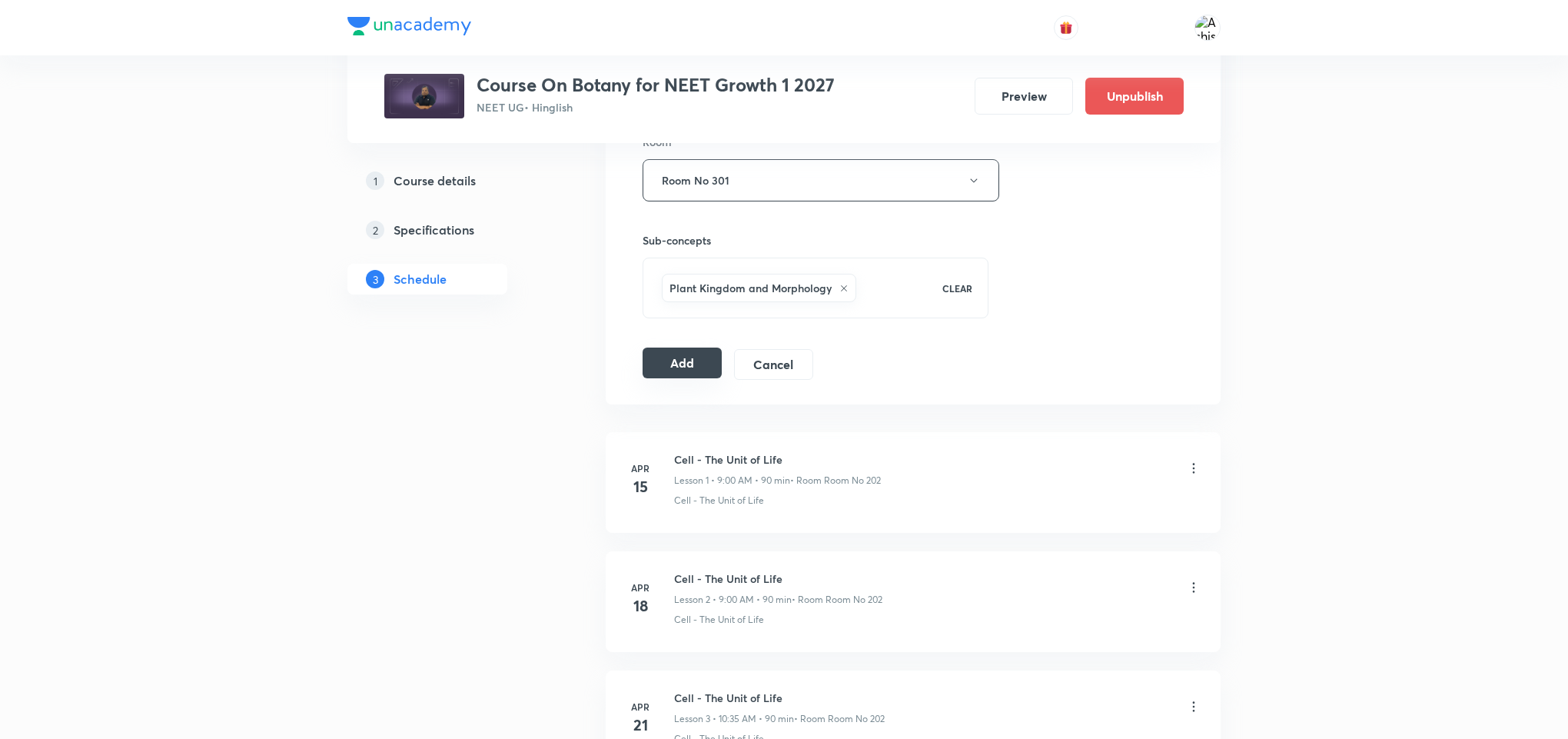
click at [682, 370] on button "Add" at bounding box center [682, 363] width 79 height 31
